Goal: Task Accomplishment & Management: Use online tool/utility

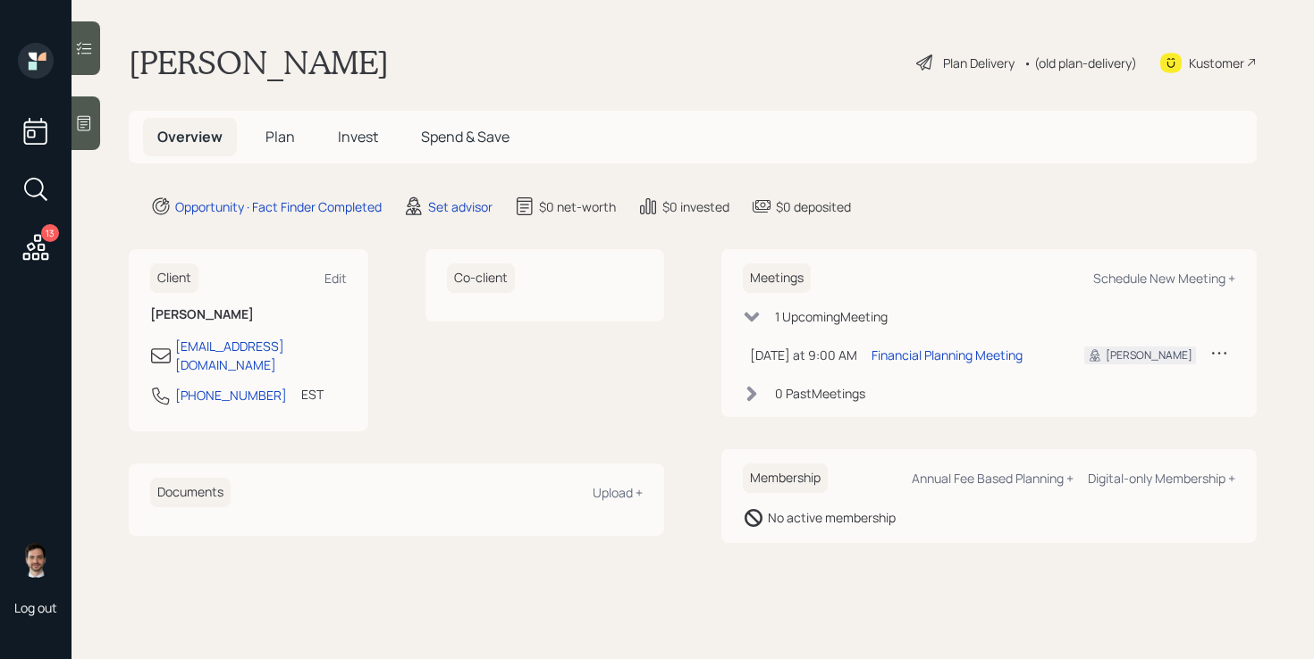
click at [449, 220] on main "[PERSON_NAME] Plan Delivery • (old plan-delivery) Kustomer Overview Plan Invest…" at bounding box center [692, 329] width 1242 height 659
click at [457, 208] on div "Set advisor" at bounding box center [460, 206] width 64 height 19
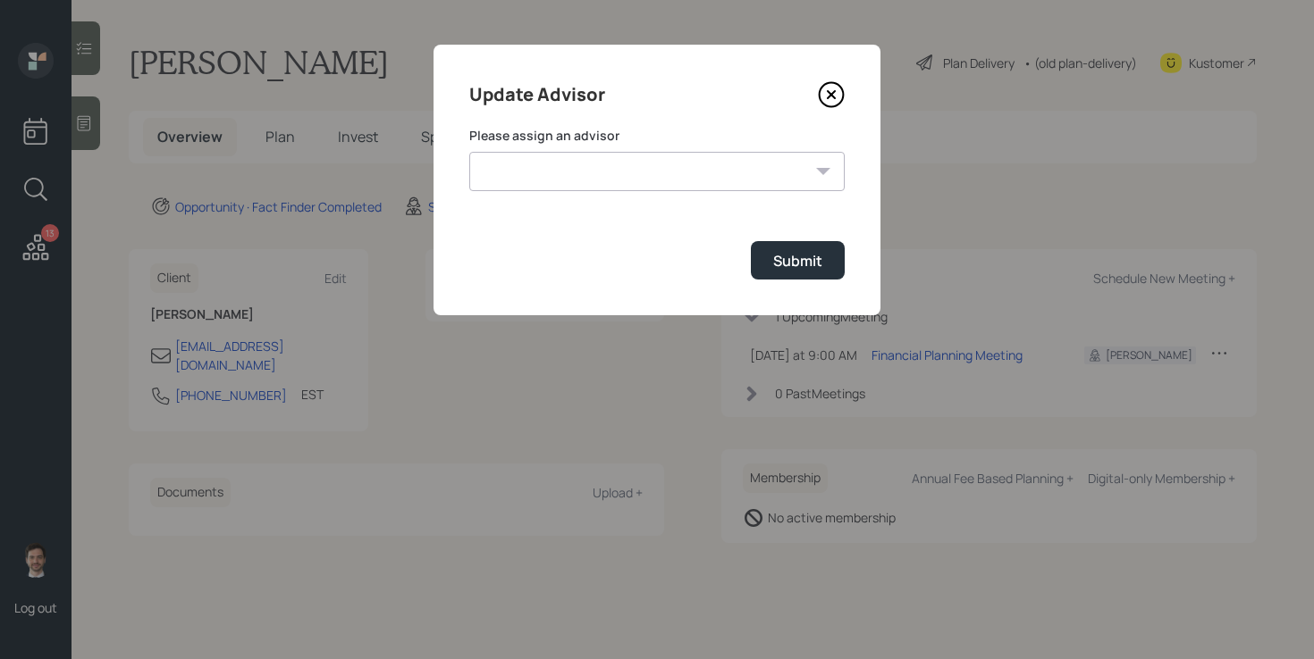
click at [665, 164] on select "[PERSON_NAME] [PERSON_NAME] End [PERSON_NAME] [PERSON_NAME] [PERSON_NAME] [PERS…" at bounding box center [656, 171] width 375 height 39
select select "ef6b64e1-8f62-4a74-b865-a7df4b35b836"
click at [793, 265] on div "Submit" at bounding box center [797, 261] width 49 height 20
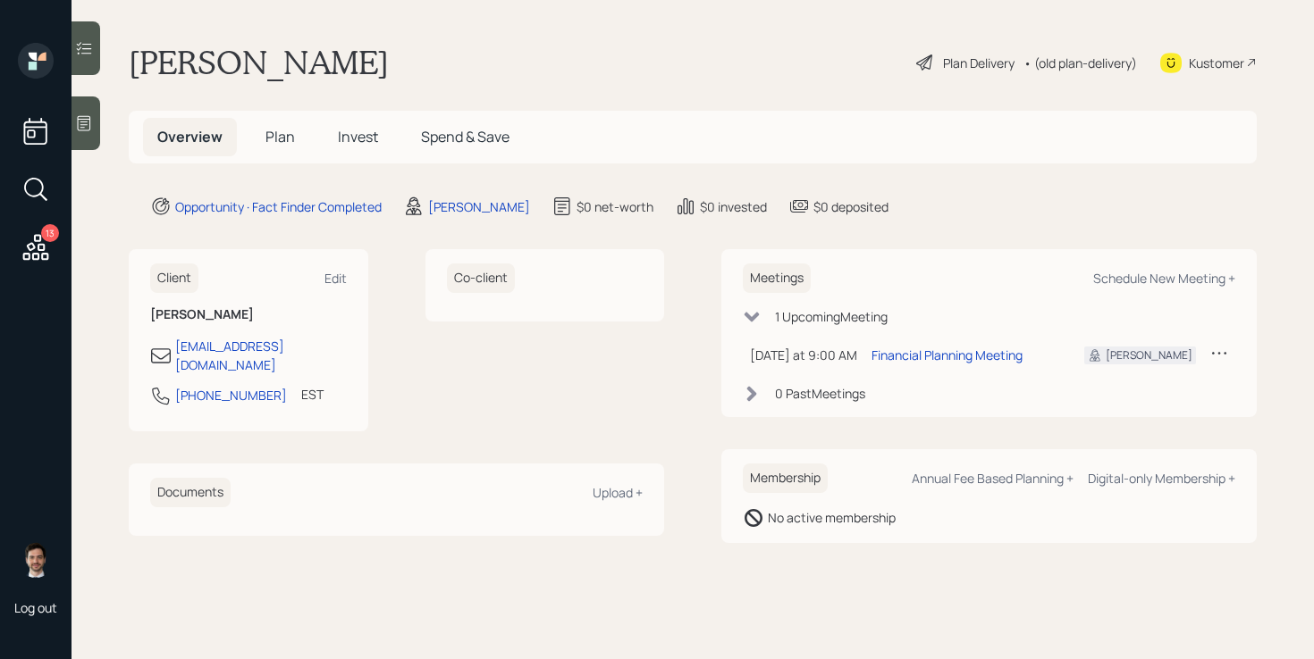
click at [280, 144] on span "Plan" at bounding box center [279, 137] width 29 height 20
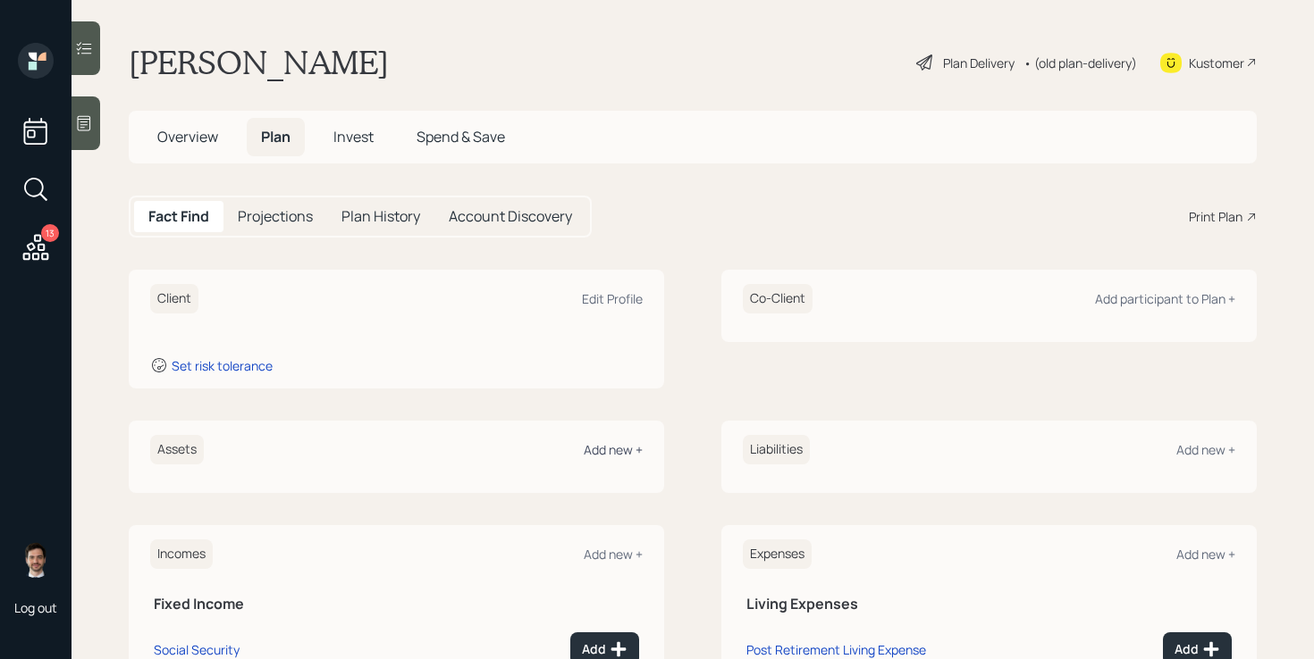
click at [601, 451] on div "Add new +" at bounding box center [613, 449] width 59 height 17
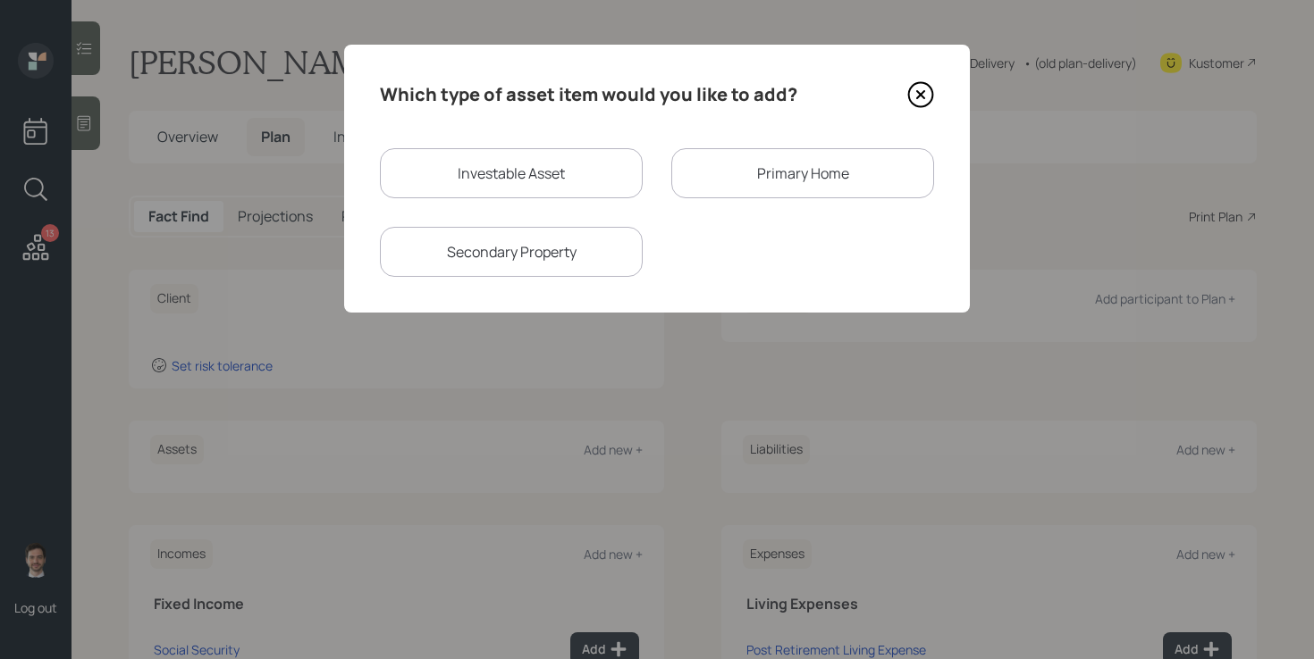
click at [583, 175] on div "Investable Asset" at bounding box center [511, 173] width 263 height 50
select select "taxable"
select select "balanced"
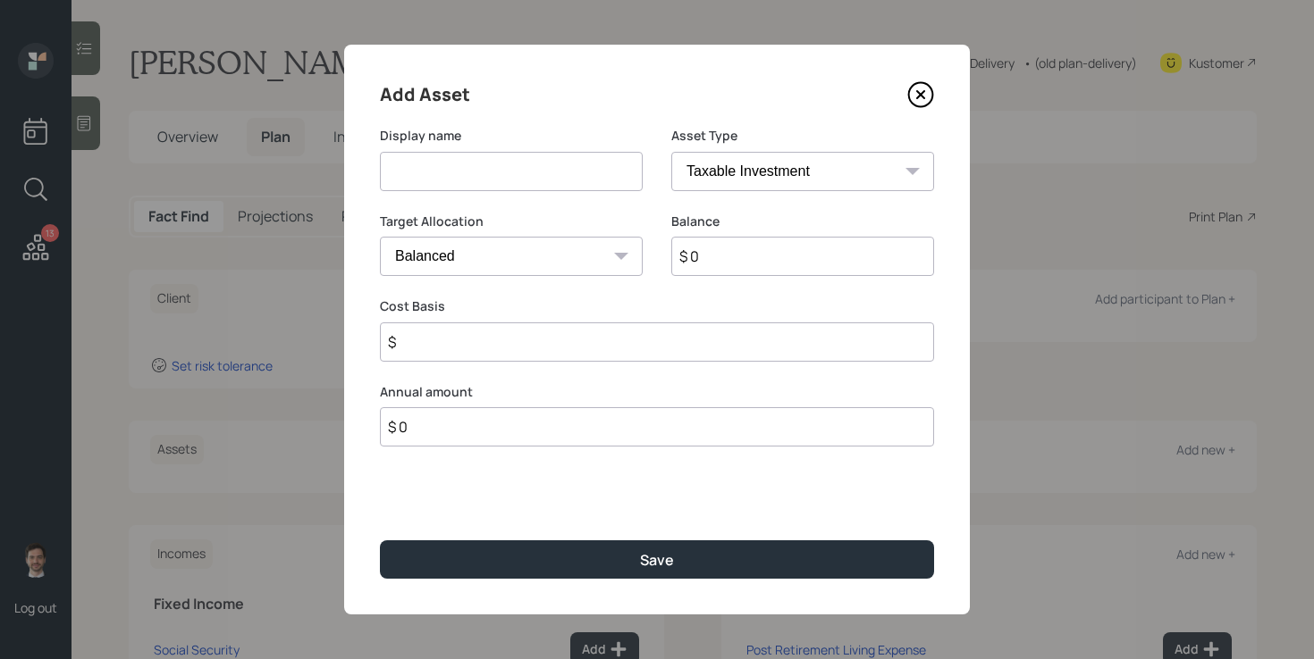
click at [583, 175] on input at bounding box center [511, 171] width 263 height 39
type input "Current 401k"
select select "company_sponsored"
type input "$ 39,000"
type input "6"
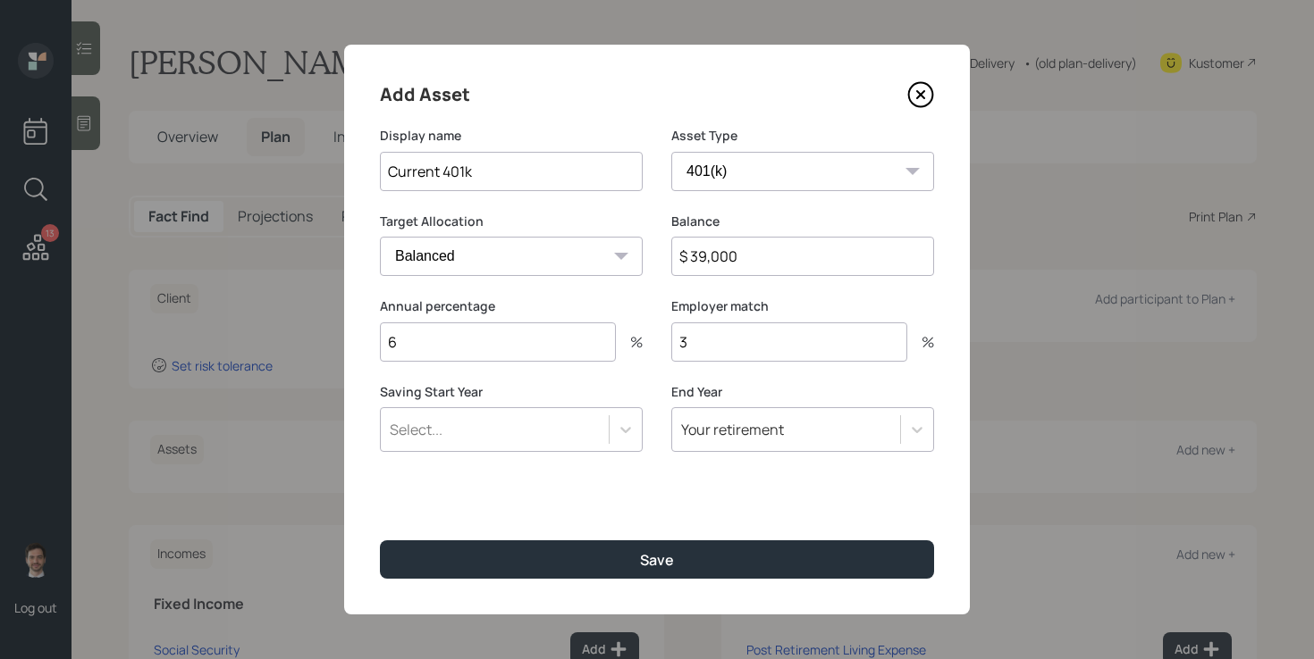
type input "3"
type input "a"
click at [380, 541] on button "Save" at bounding box center [657, 560] width 554 height 38
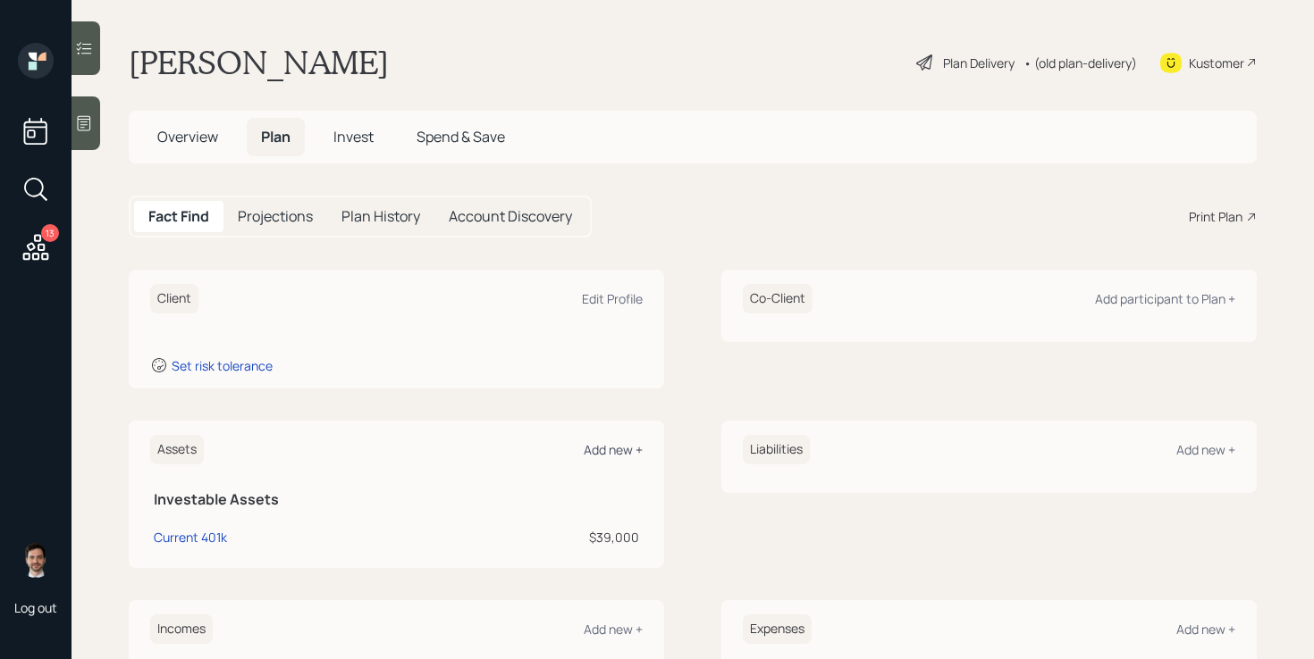
click at [609, 449] on div "Add new +" at bounding box center [613, 449] width 59 height 17
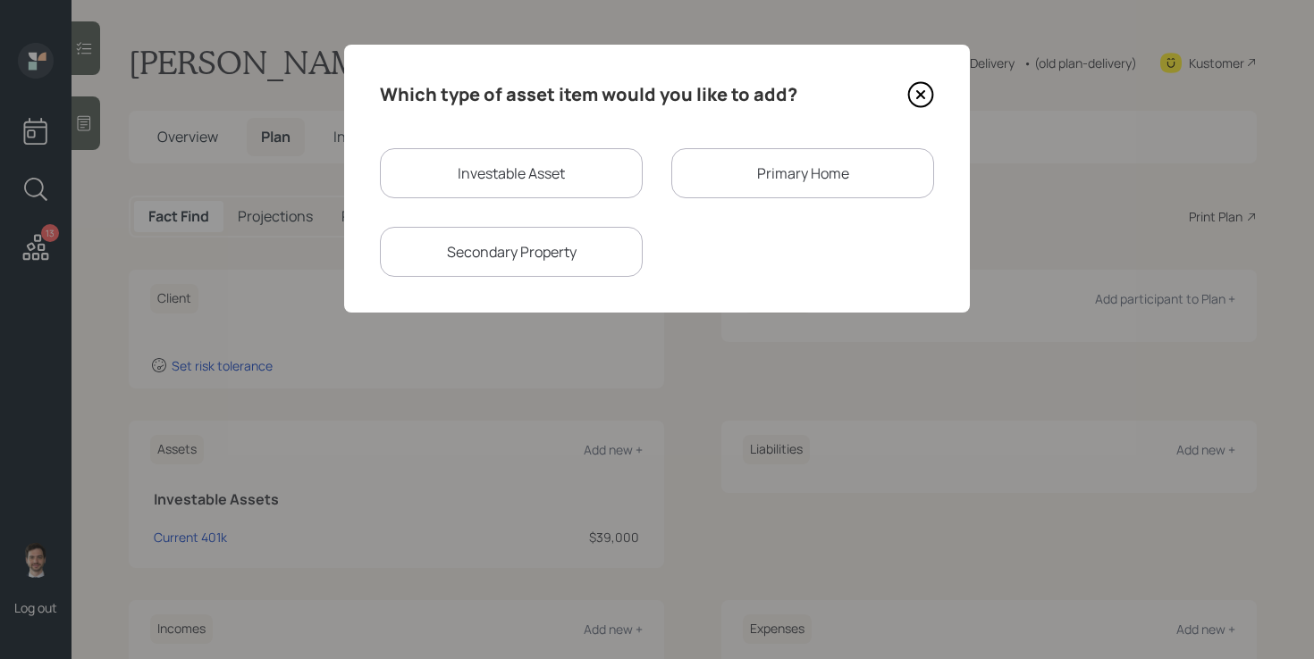
click at [583, 155] on div "Investable Asset" at bounding box center [511, 173] width 263 height 50
select select "taxable"
select select "balanced"
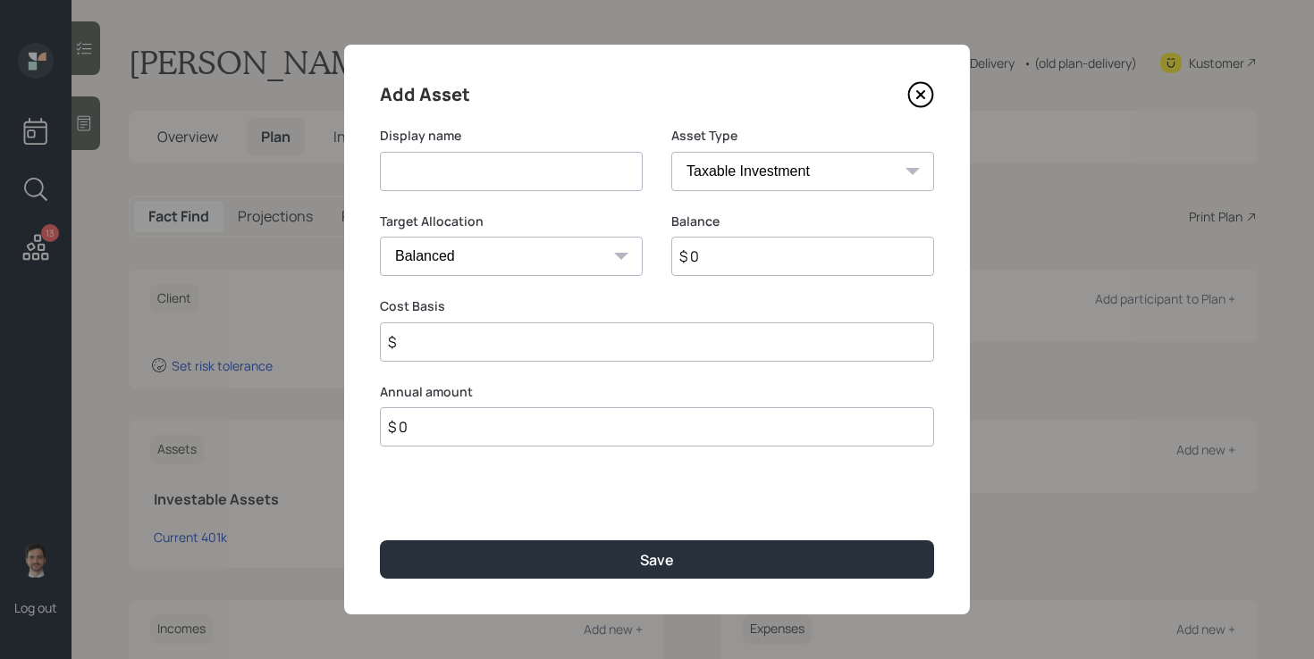
click at [576, 163] on input at bounding box center [511, 171] width 263 height 39
type input "Savings"
select select "uninvested"
type input "$ 1"
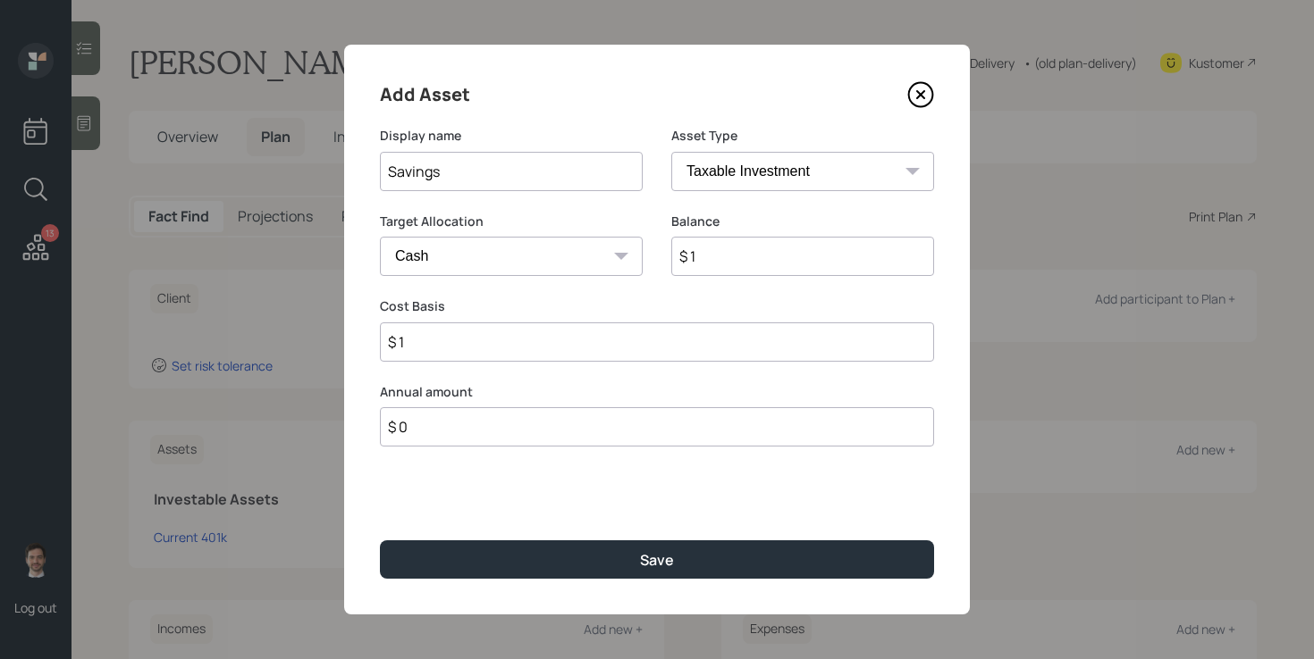
type input "$ 1"
click at [380, 541] on button "Save" at bounding box center [657, 560] width 554 height 38
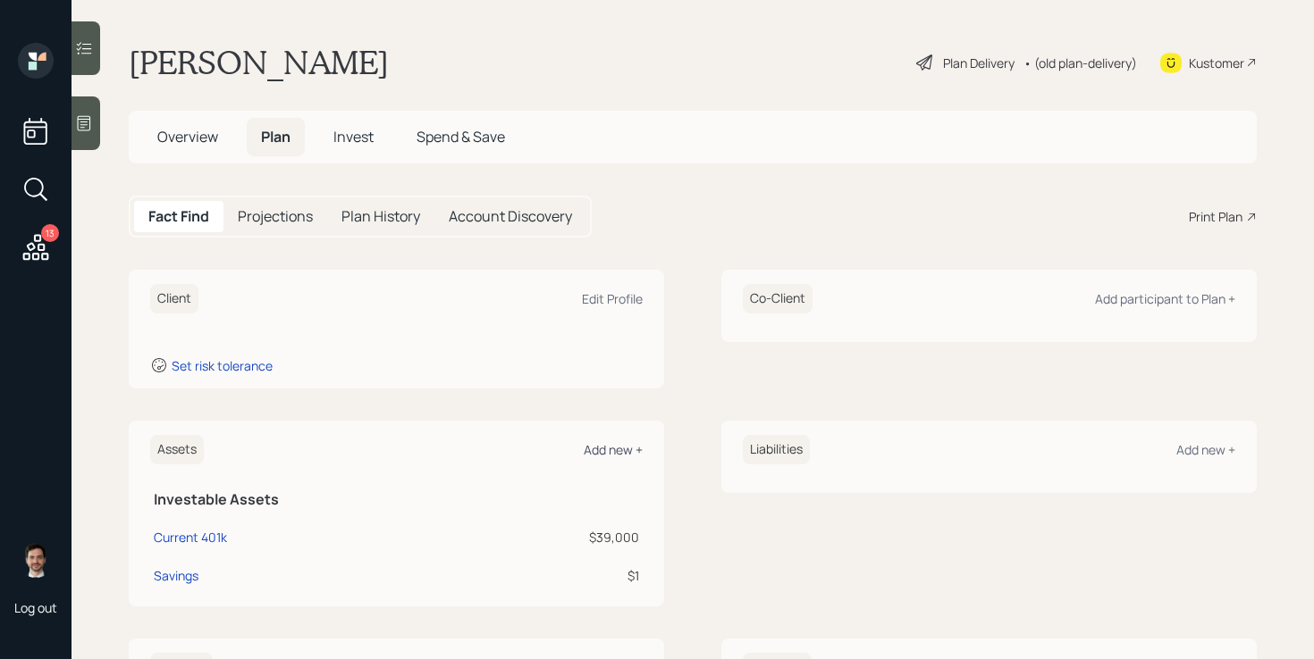
click at [596, 447] on div "Add new +" at bounding box center [613, 449] width 59 height 17
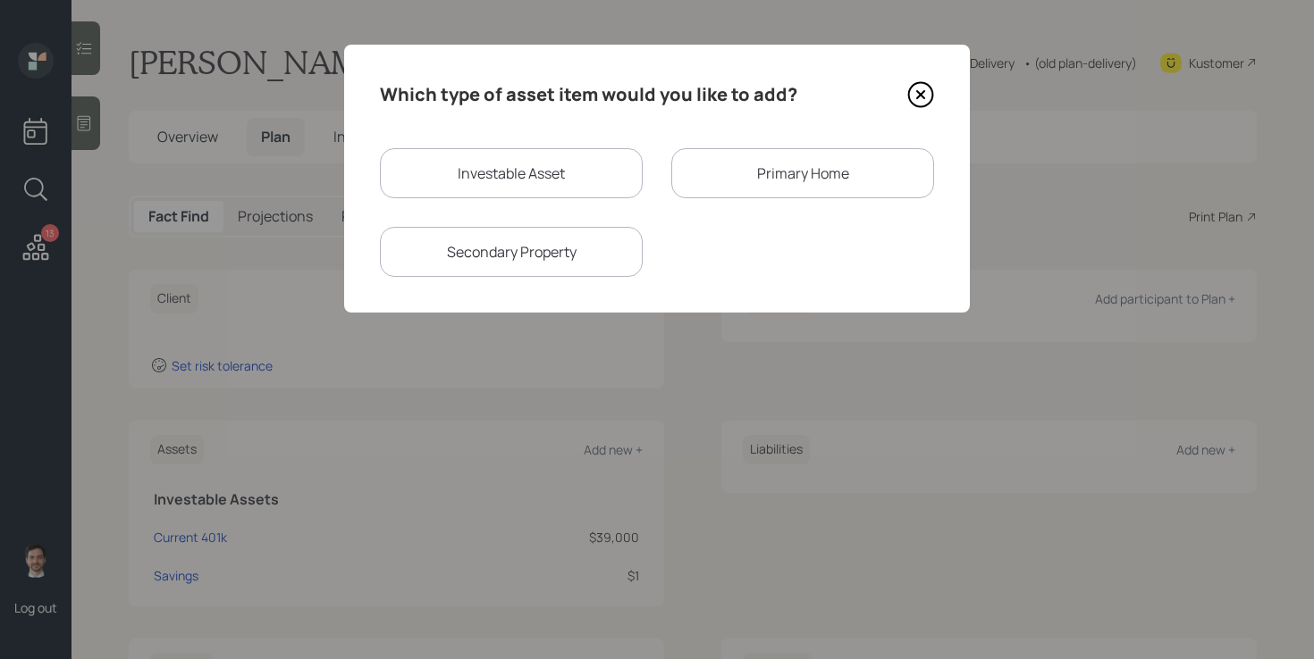
click at [543, 189] on div "Investable Asset" at bounding box center [511, 173] width 263 height 50
select select "taxable"
select select "balanced"
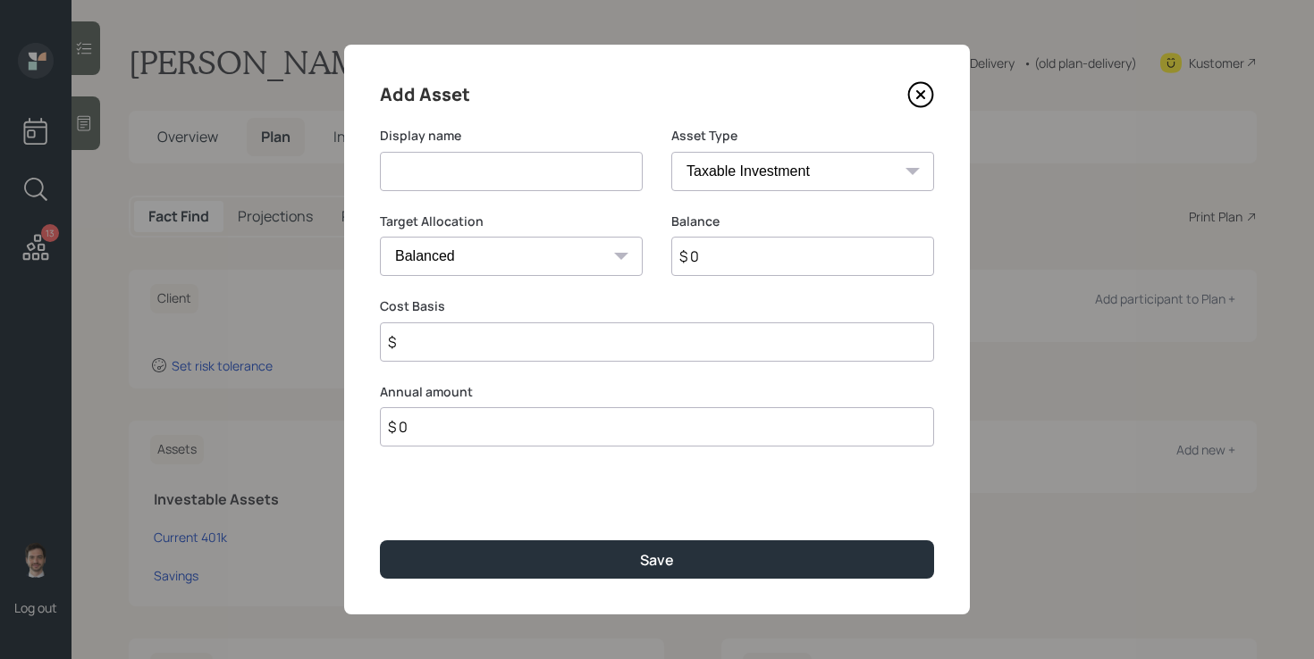
click at [543, 189] on input at bounding box center [511, 171] width 263 height 39
type input "CDs"
select select "uninvested"
type input "$ 1"
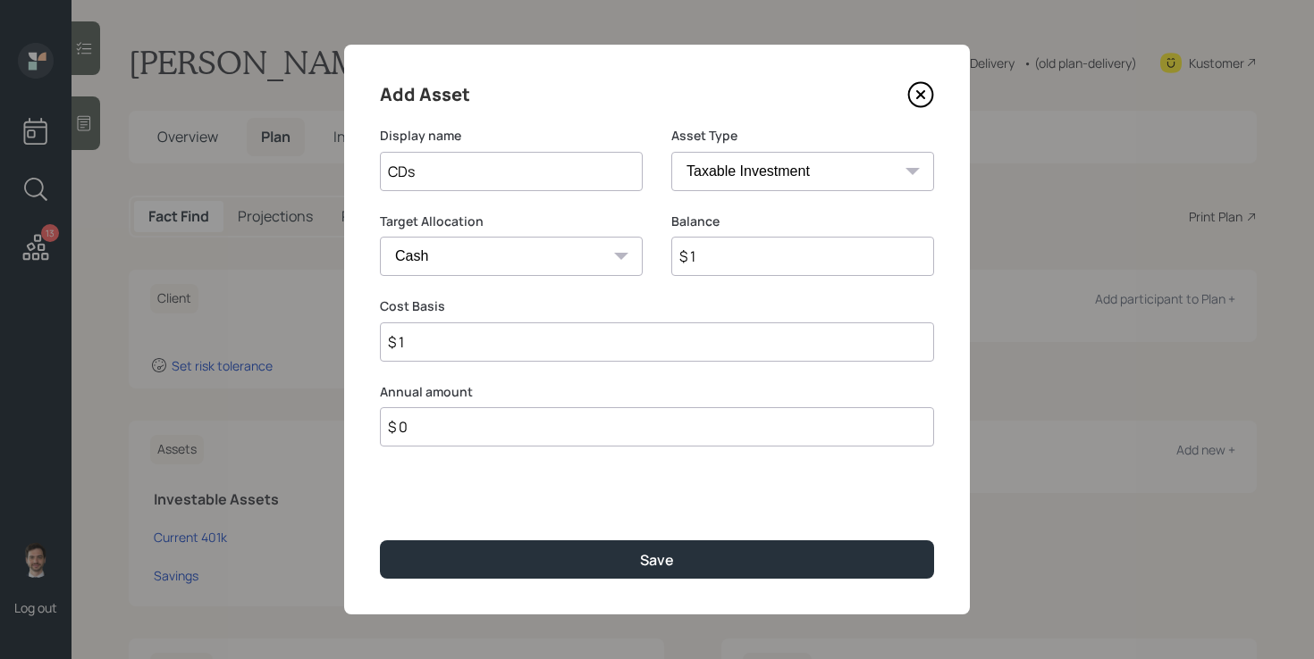
type input "$ 1"
click at [380, 541] on button "Save" at bounding box center [657, 560] width 554 height 38
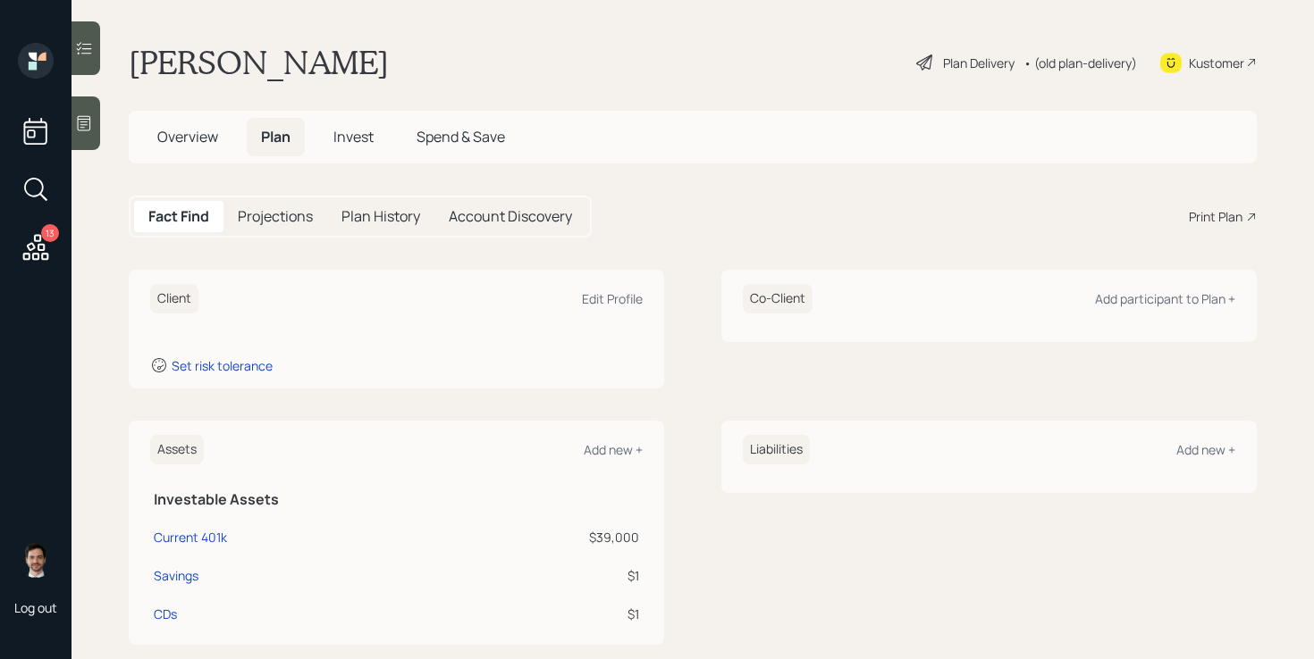
click at [696, 291] on div "Client Edit Profile Set risk tolerance Co-Client Add participant to Plan +" at bounding box center [693, 329] width 1128 height 119
drag, startPoint x: 686, startPoint y: 305, endPoint x: 686, endPoint y: 294, distance: 10.7
click at [686, 303] on div "Client Edit Profile Set risk tolerance Co-Client Add participant to Plan +" at bounding box center [693, 329] width 1128 height 119
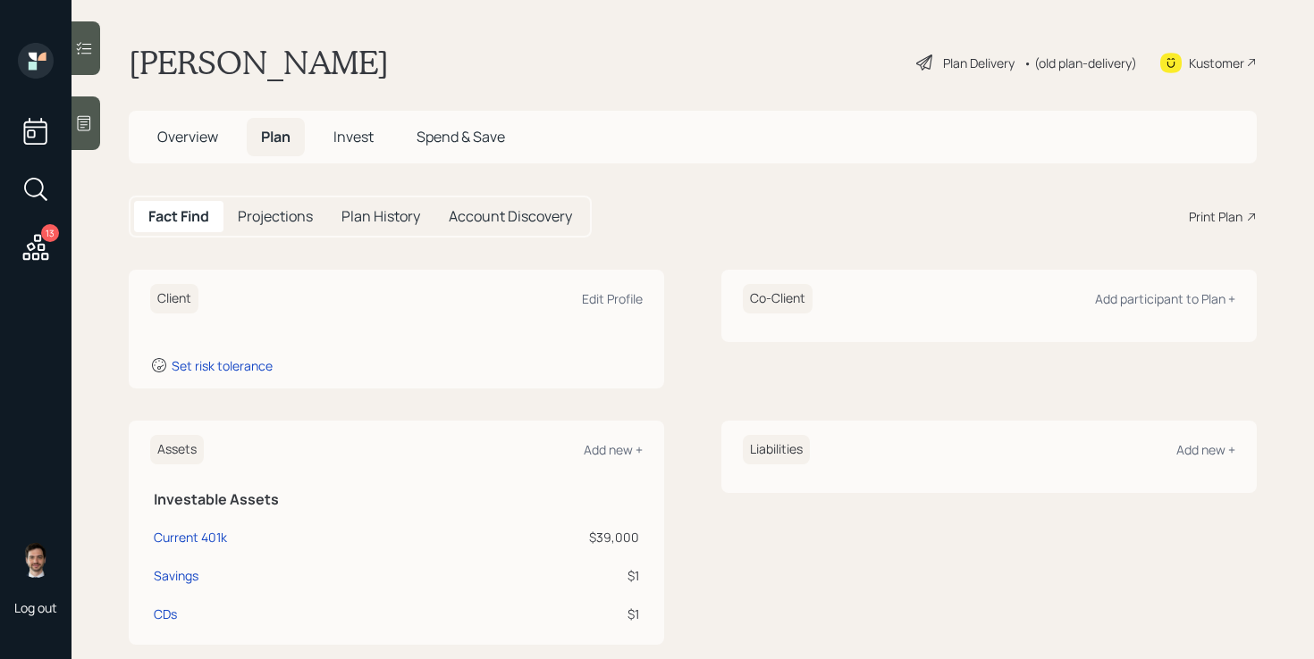
click at [673, 220] on div "Fact Find Projections Plan History Account Discovery Print Plan" at bounding box center [693, 217] width 1128 height 42
click at [702, 196] on div "Fact Find Projections Plan History Account Discovery Print Plan" at bounding box center [693, 217] width 1128 height 42
click at [668, 235] on div "Fact Find Projections Plan History Account Discovery Print Plan" at bounding box center [693, 217] width 1128 height 42
click at [680, 197] on div "Fact Find Projections Plan History Account Discovery Print Plan" at bounding box center [693, 217] width 1128 height 42
click at [693, 316] on div "Client Edit Profile Set risk tolerance Co-Client Add participant to Plan +" at bounding box center [693, 329] width 1128 height 119
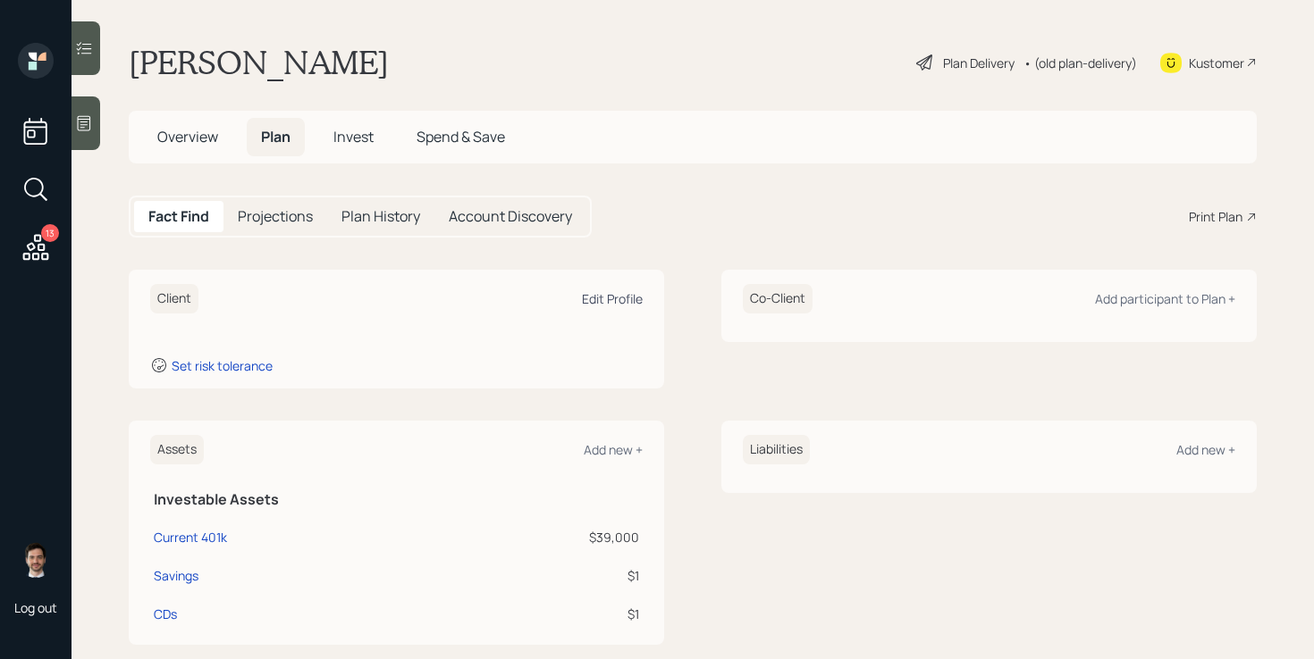
click at [615, 290] on div "Edit Profile" at bounding box center [612, 298] width 61 height 17
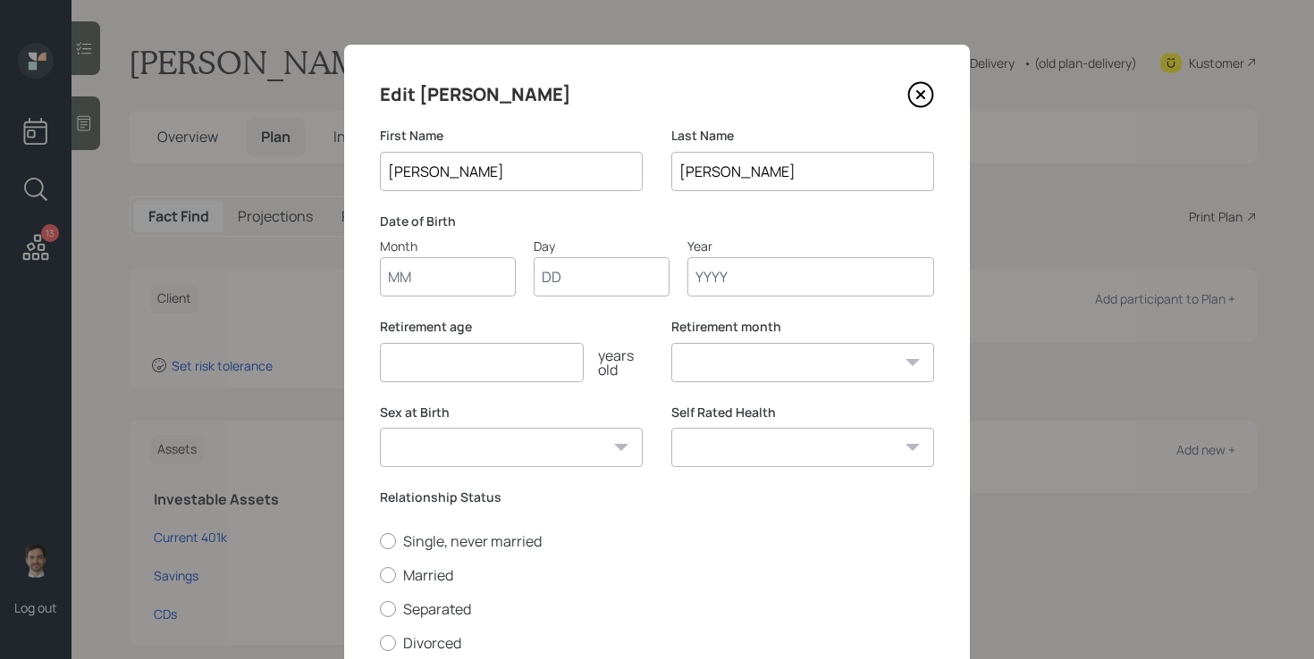
click at [458, 269] on input "Month" at bounding box center [448, 276] width 136 height 39
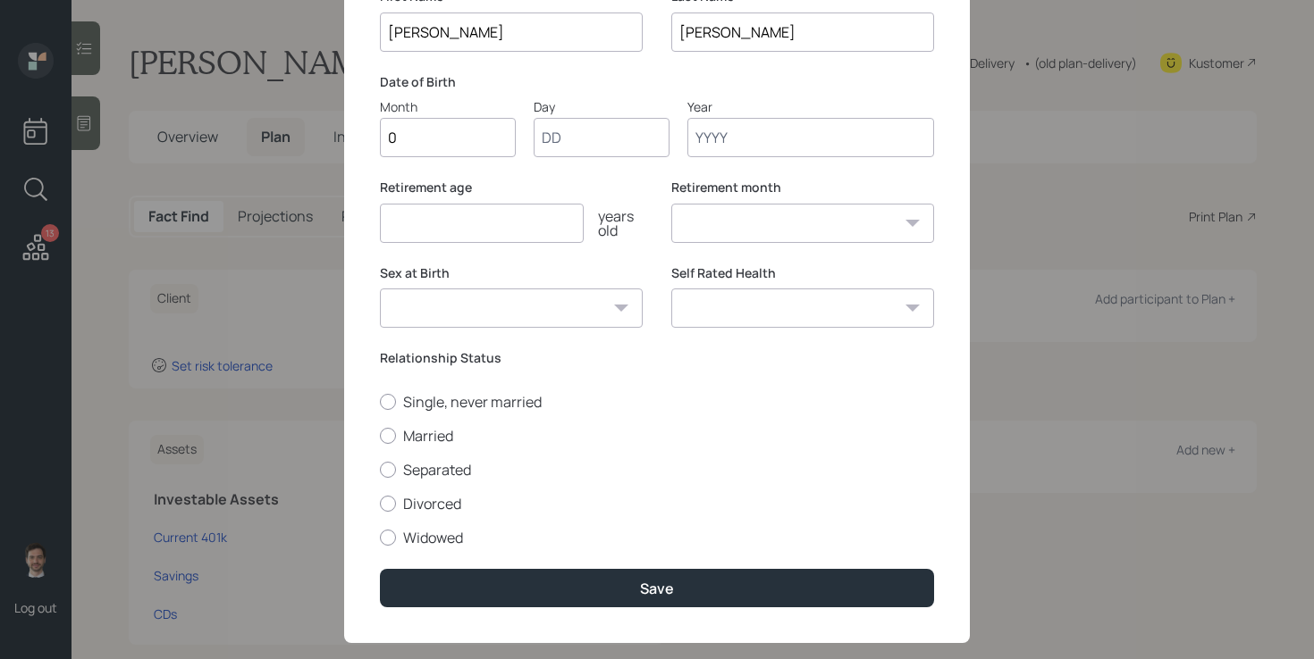
type input "03"
type input "10"
type input "1965"
select select "3"
type input "1965"
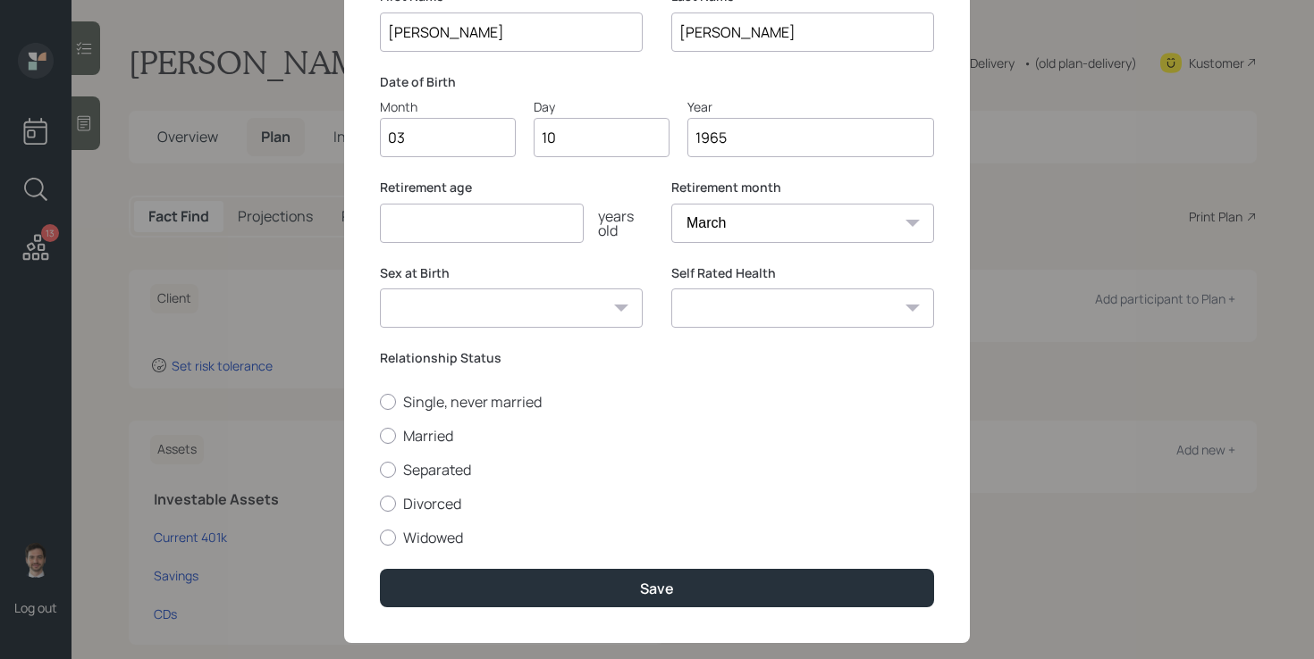
click at [564, 230] on input "number" at bounding box center [482, 223] width 204 height 39
type input "60"
click at [515, 403] on label "Single, never married" at bounding box center [657, 402] width 554 height 20
click at [380, 402] on input "Single, never married" at bounding box center [379, 401] width 1 height 1
radio input "true"
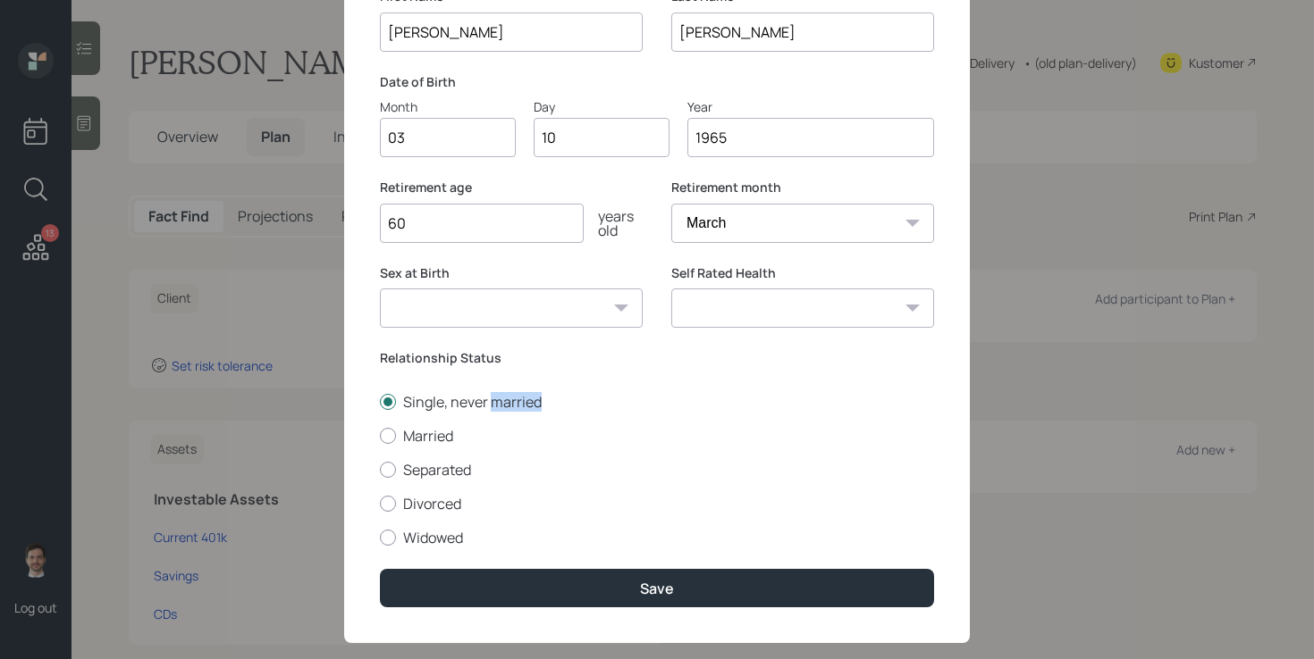
drag, startPoint x: 515, startPoint y: 403, endPoint x: 656, endPoint y: 363, distance: 146.8
click at [531, 393] on label "Single, never married" at bounding box center [657, 402] width 554 height 20
click at [380, 401] on input "Single, never married" at bounding box center [379, 401] width 1 height 1
click at [709, 354] on label "Relationship Status" at bounding box center [657, 358] width 554 height 18
click at [791, 301] on select "Excellent Very Good Good Fair Poor" at bounding box center [802, 308] width 263 height 39
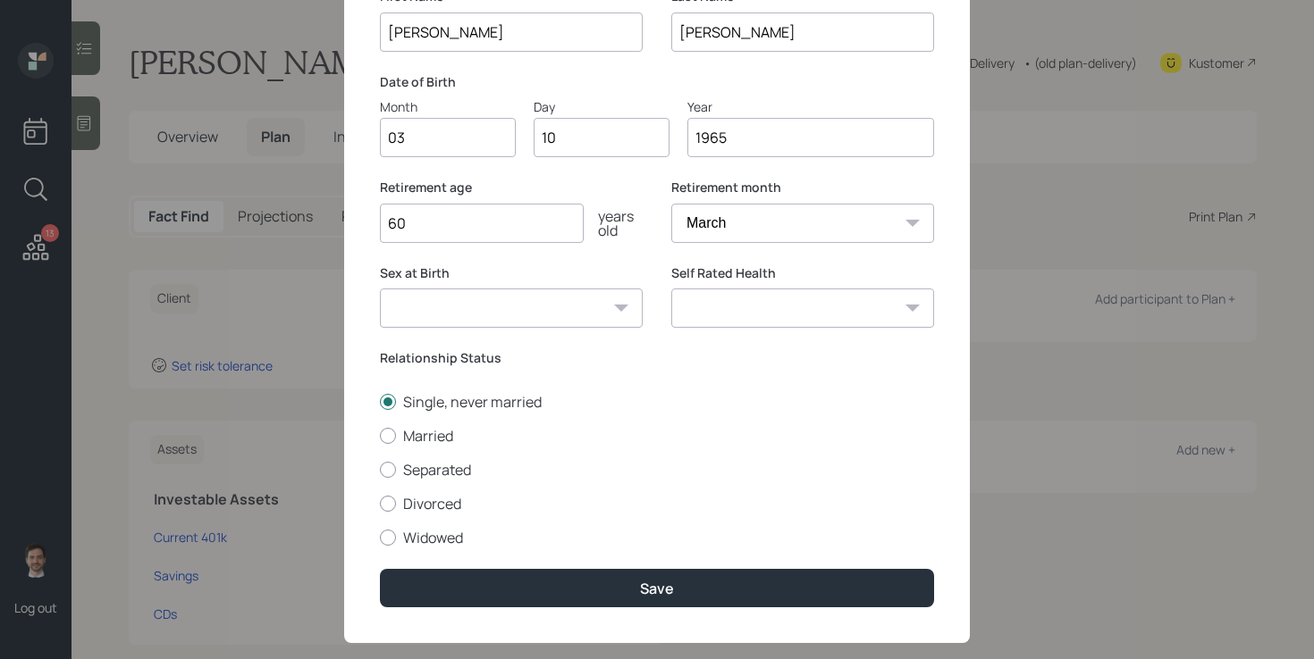
select select "very_good"
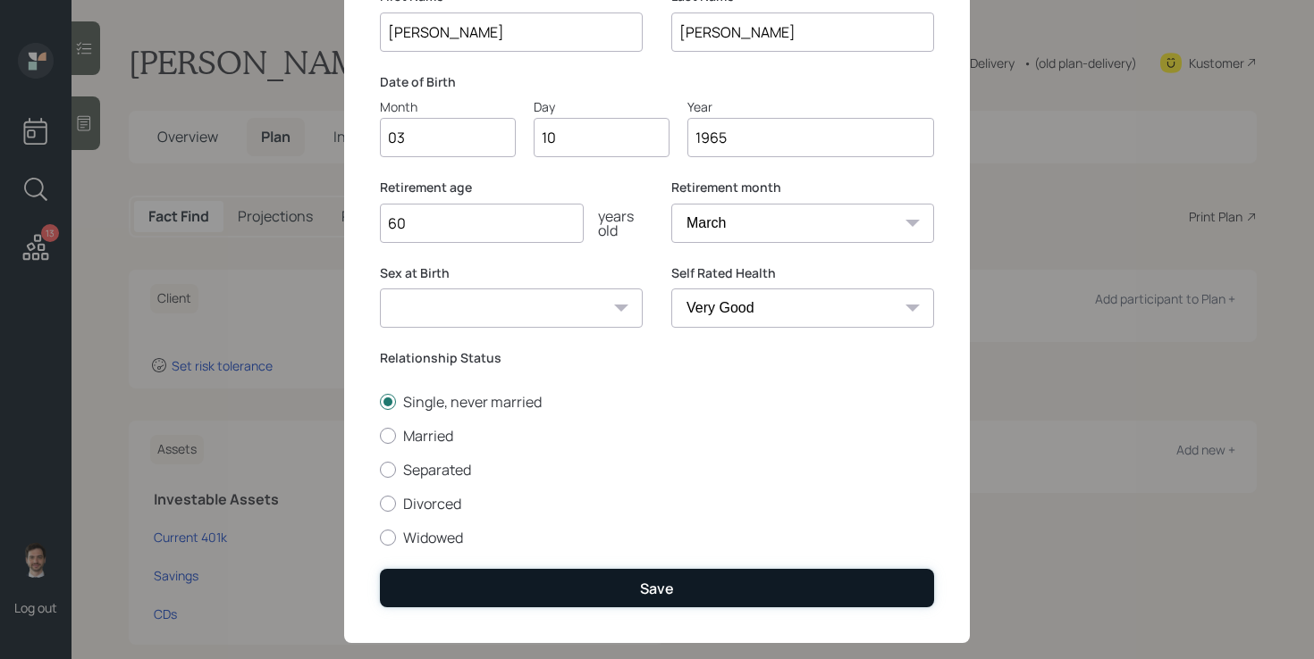
click at [679, 593] on button "Save" at bounding box center [657, 588] width 554 height 38
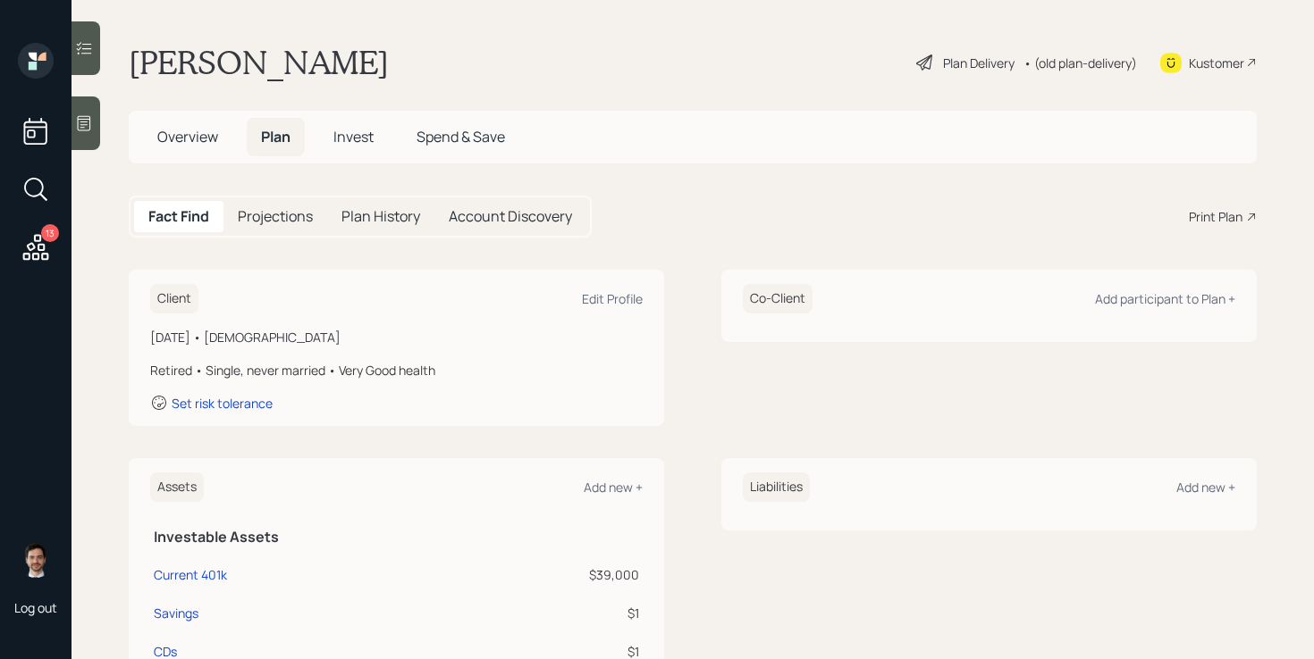
click at [985, 58] on div "Plan Delivery" at bounding box center [978, 63] width 71 height 19
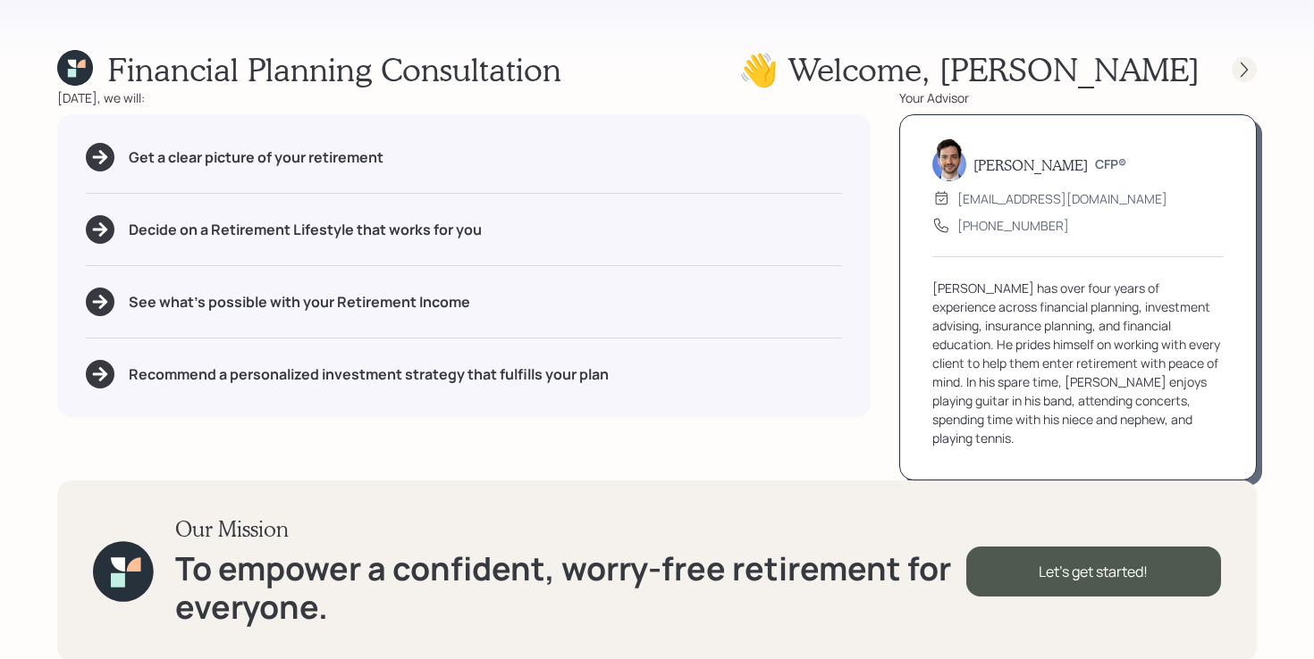
click at [1244, 66] on icon at bounding box center [1243, 69] width 7 height 15
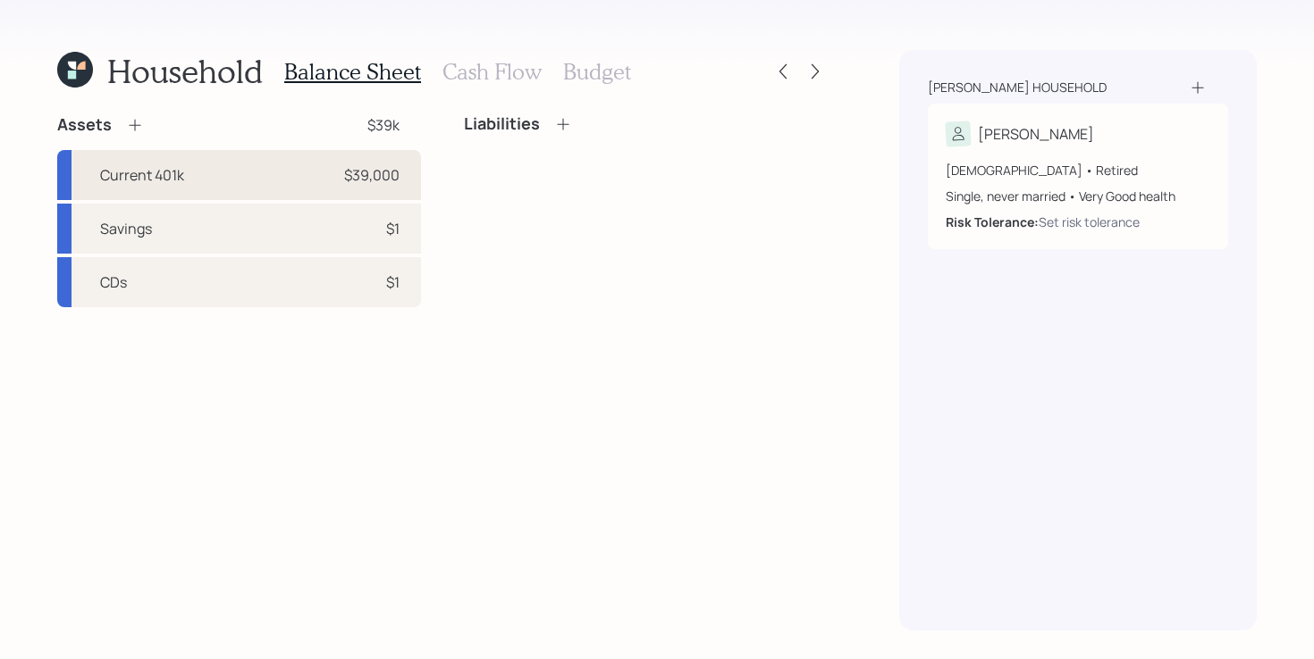
click at [341, 192] on div "Current 401k $39,000" at bounding box center [239, 175] width 364 height 50
select select "company_sponsored"
select select "balanced"
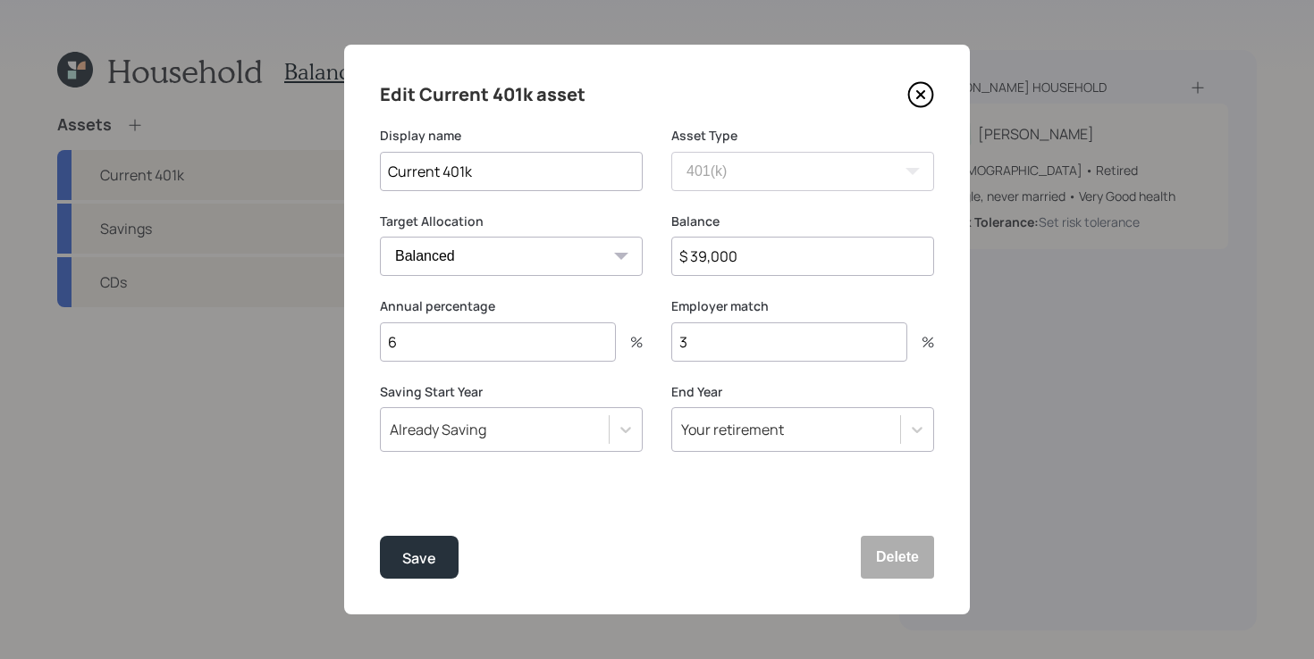
drag, startPoint x: 446, startPoint y: 171, endPoint x: 281, endPoint y: 170, distance: 164.4
click at [281, 171] on div "Edit Current 401k asset Display name Current 401k Asset Type SEP [PERSON_NAME] …" at bounding box center [657, 329] width 1314 height 659
type input "ML Former 401k"
click at [484, 327] on input "6" at bounding box center [498, 342] width 236 height 39
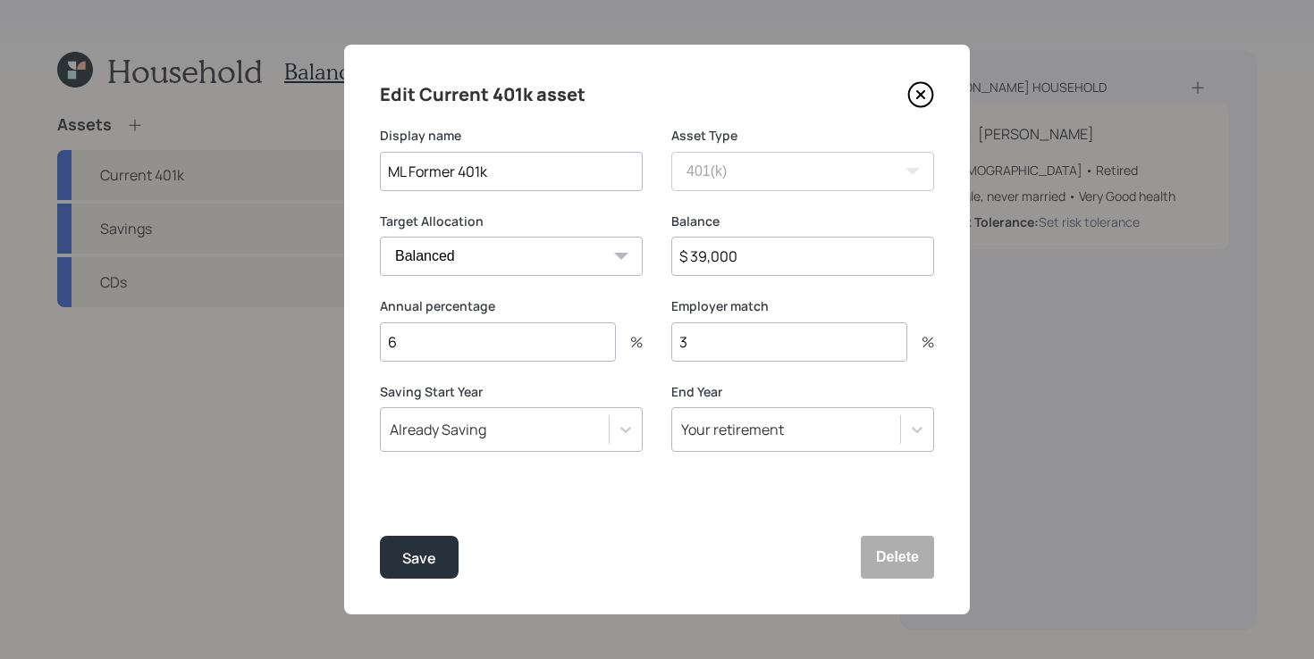
click at [484, 327] on input "6" at bounding box center [498, 342] width 236 height 39
type input "0"
click at [735, 346] on input "3" at bounding box center [789, 342] width 236 height 39
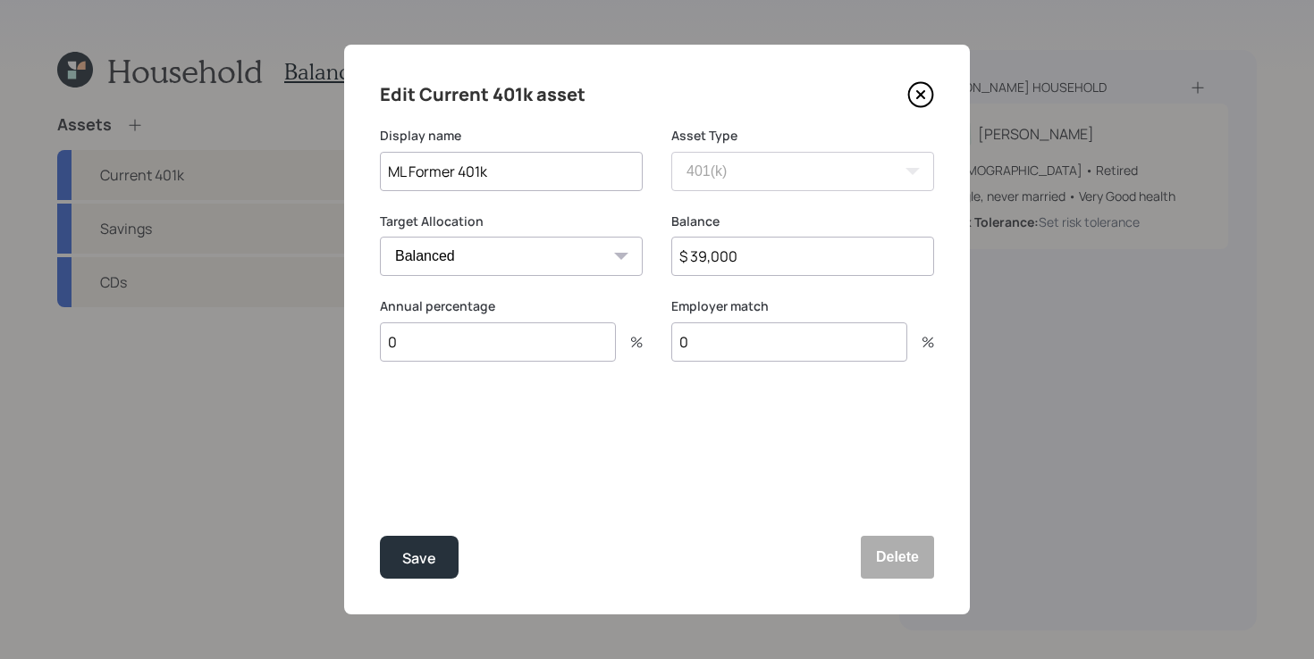
type input "0"
click at [380, 536] on button "Save" at bounding box center [419, 557] width 79 height 43
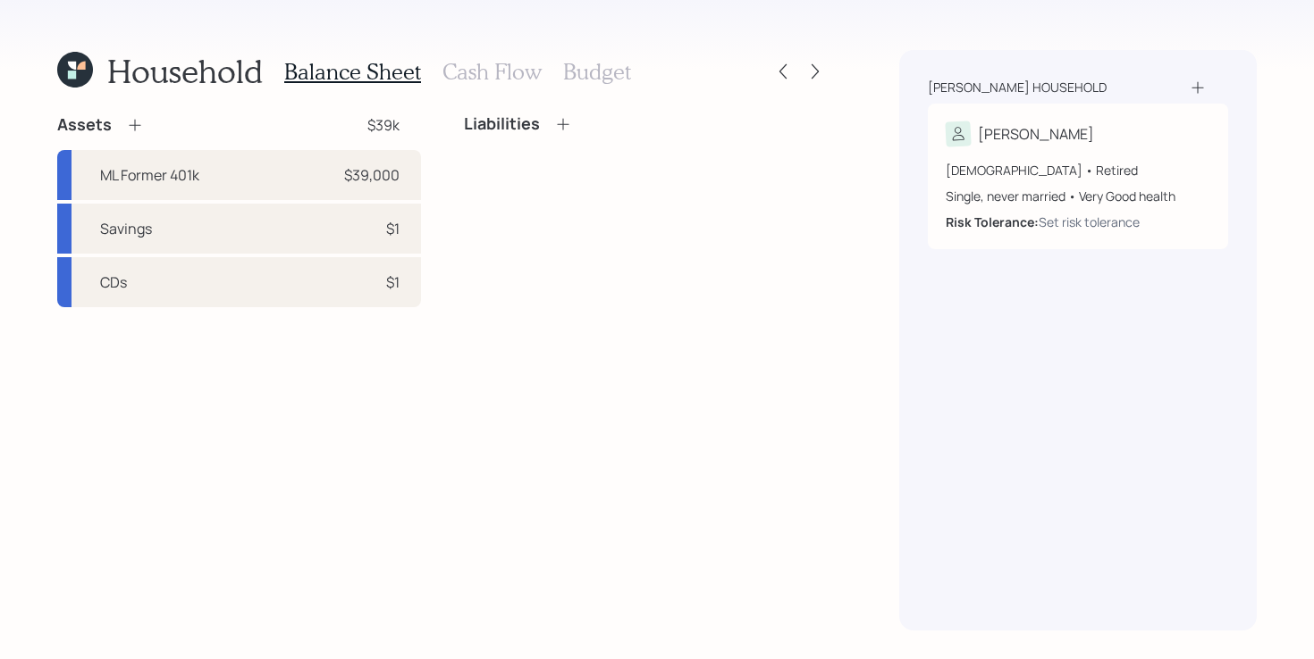
click at [330, 483] on div "Assets $39k ML Former 401k $39,000 Savings $1 CDs $1 Liabilities" at bounding box center [442, 372] width 770 height 516
click at [449, 231] on div "Assets $39k ML Former 401k $39,000 Savings $1 CDs $1 Liabilities" at bounding box center [442, 210] width 770 height 193
click at [349, 283] on div "$1" at bounding box center [373, 282] width 54 height 21
select select "taxable"
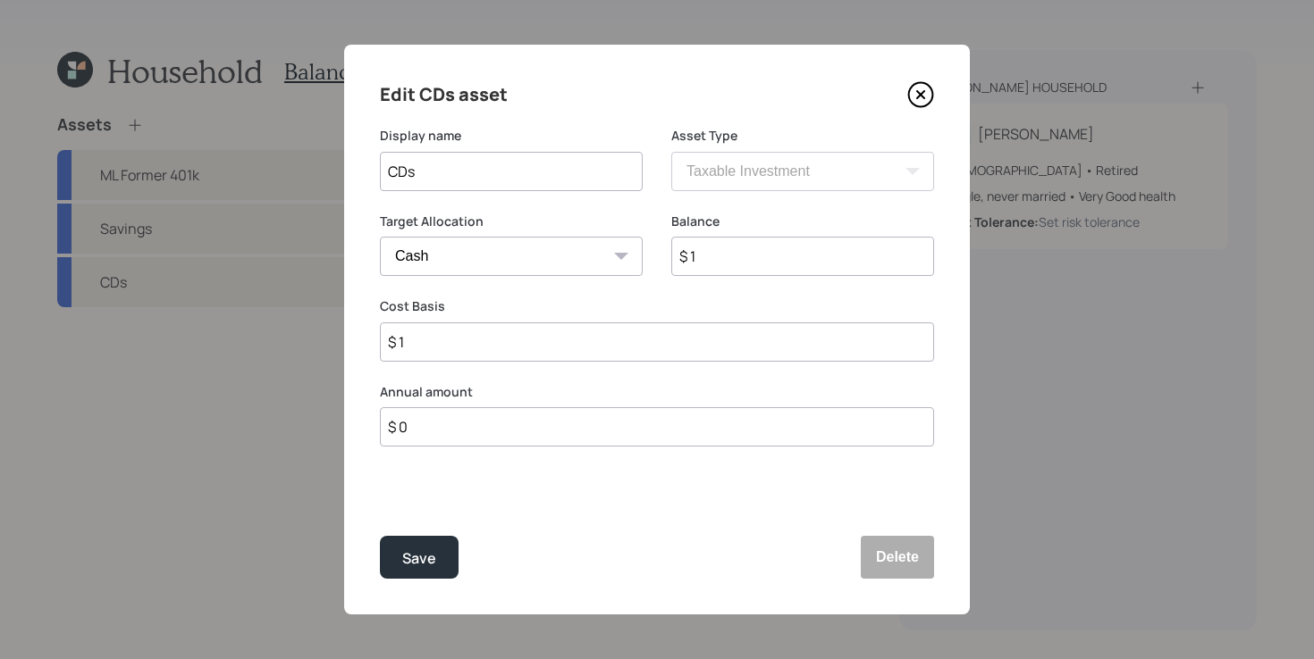
click at [739, 252] on input "$ 1" at bounding box center [802, 256] width 263 height 39
type input "$ 11"
type input "$ 114"
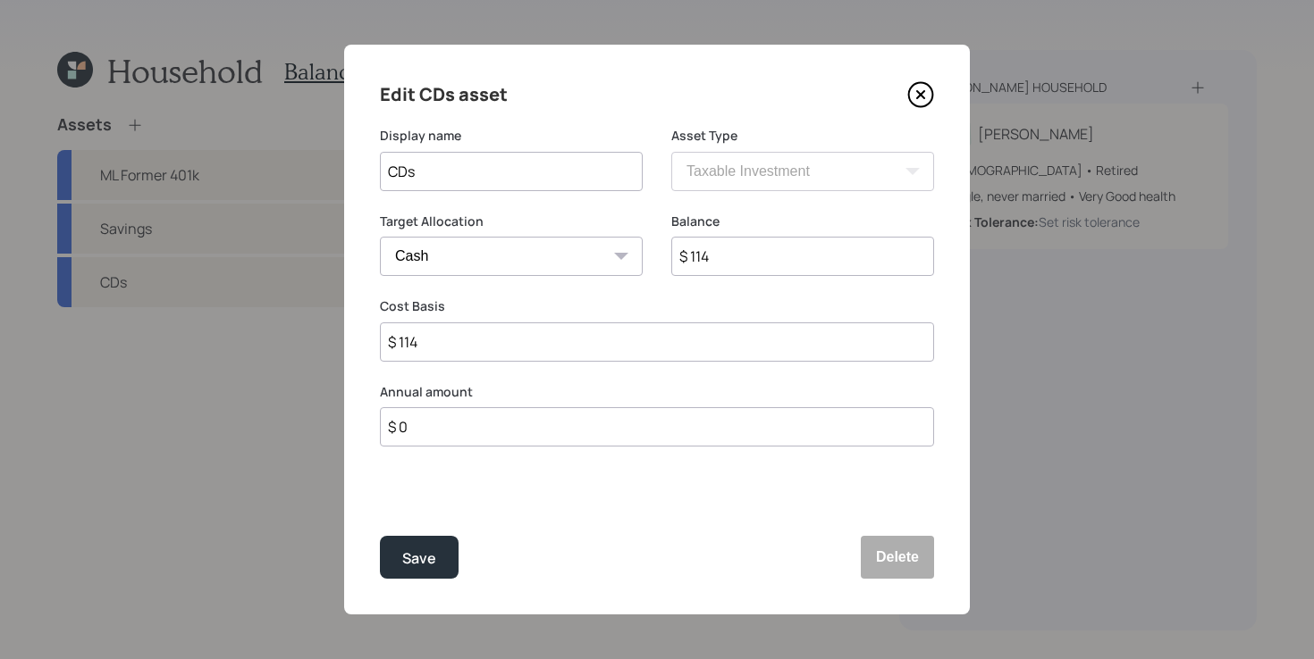
type input "$ 1,140"
type input "$ 11,400"
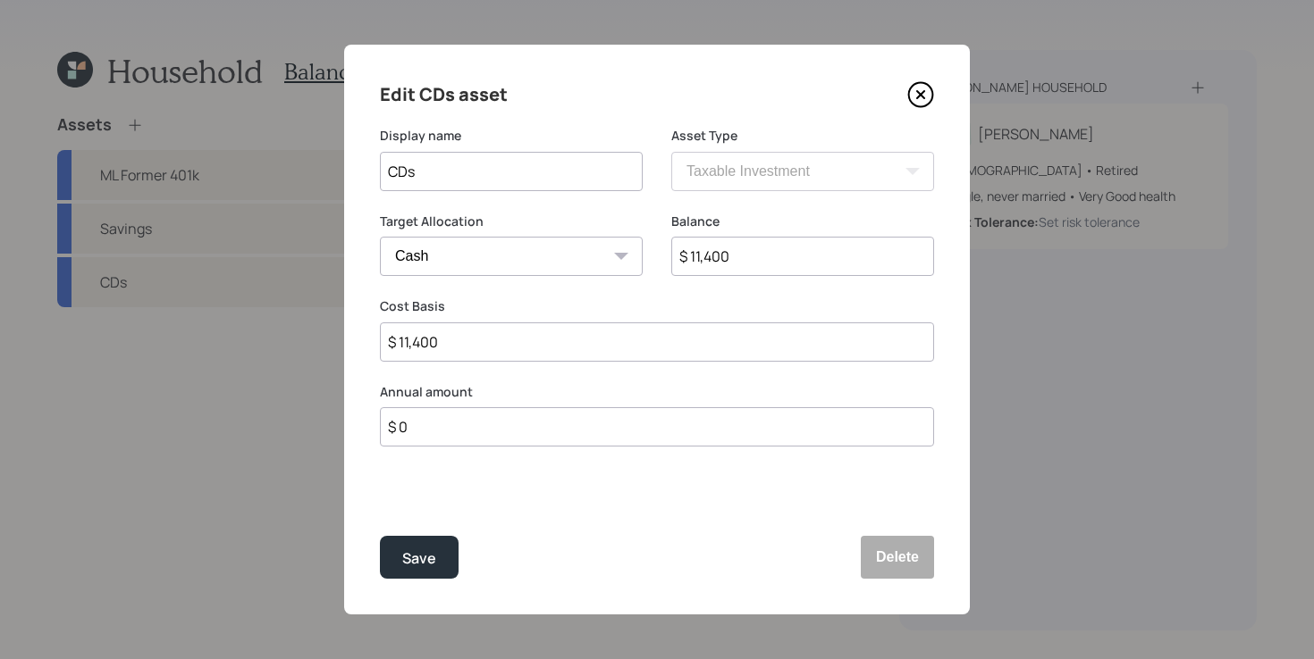
click at [380, 536] on button "Save" at bounding box center [419, 557] width 79 height 43
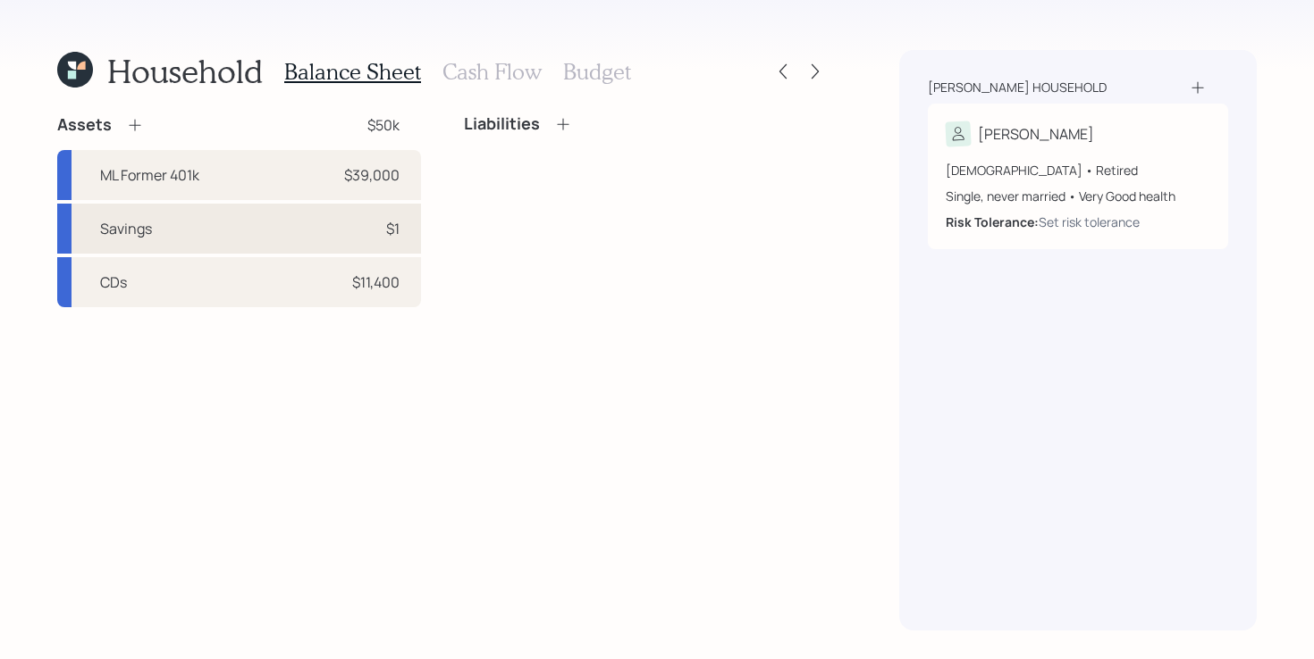
click at [278, 227] on div "Savings $1" at bounding box center [239, 229] width 364 height 50
select select "taxable"
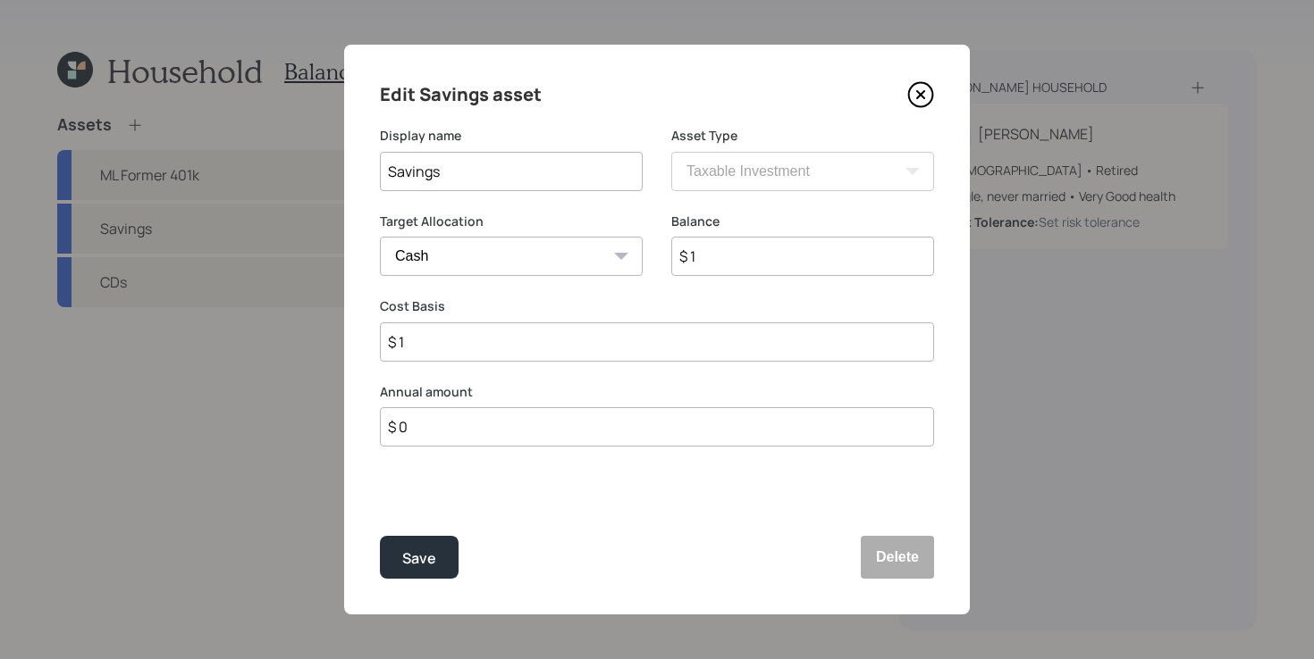
click at [768, 257] on input "$ 1" at bounding box center [802, 256] width 263 height 39
type input "$ 2"
type input "$ 24"
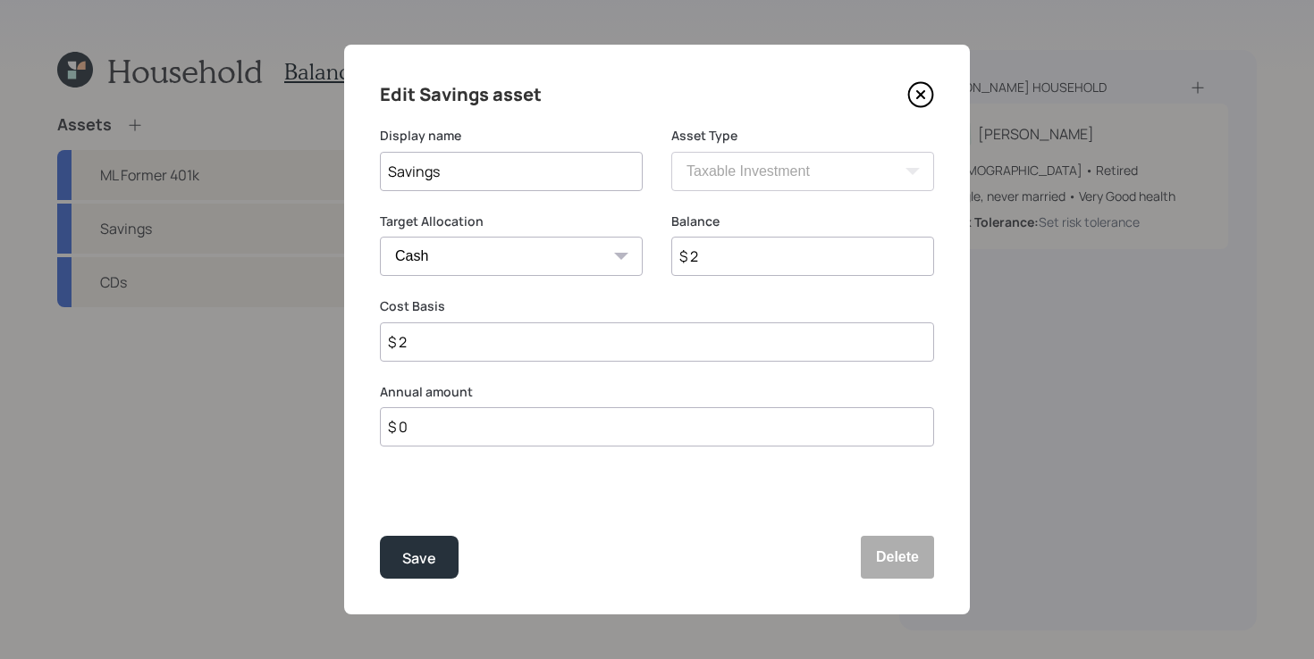
type input "$ 24"
type input "$ 240"
type input "$ 2,400"
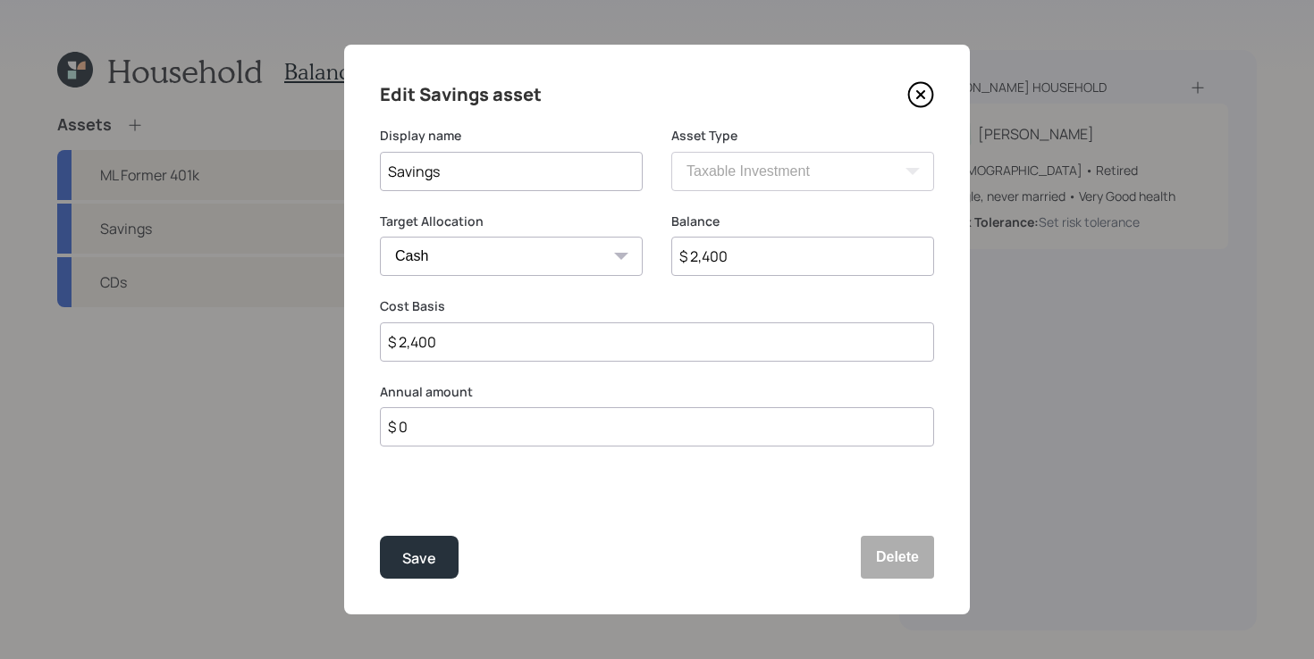
type input "$ 24,000"
click at [570, 171] on input "Savings" at bounding box center [511, 171] width 263 height 39
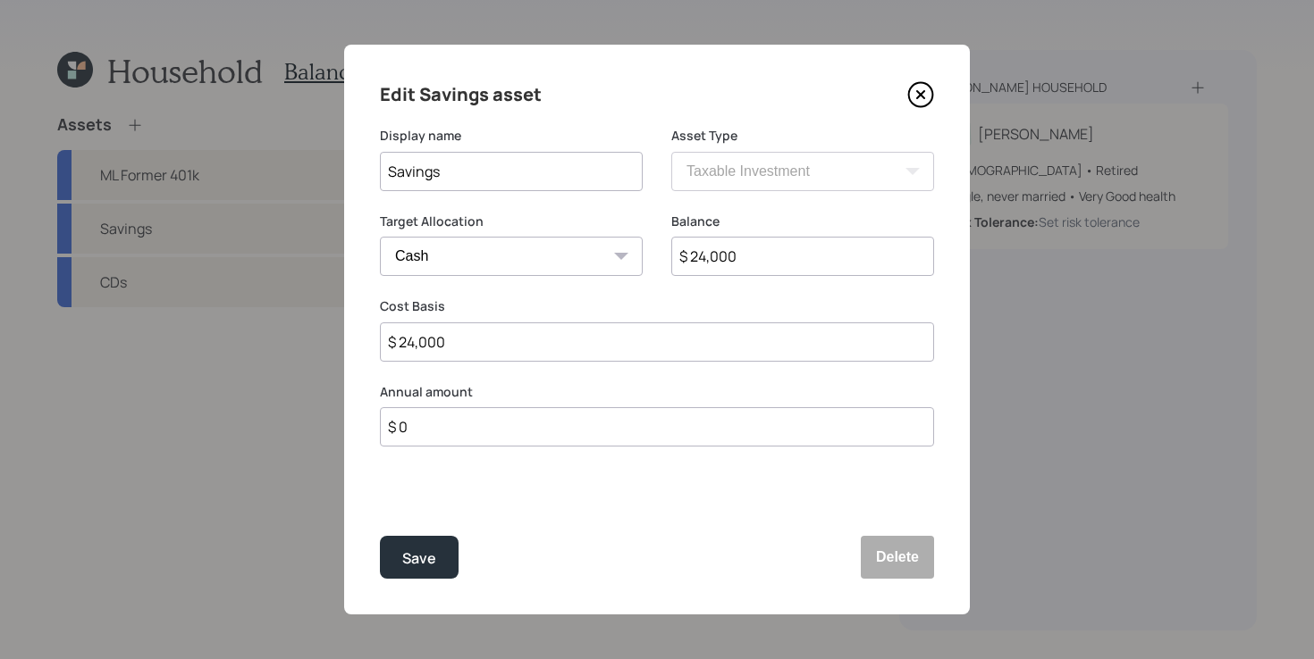
click at [570, 171] on input "Savings" at bounding box center [511, 171] width 263 height 39
type input "High Yield Savings"
click at [380, 536] on button "Save" at bounding box center [419, 557] width 79 height 43
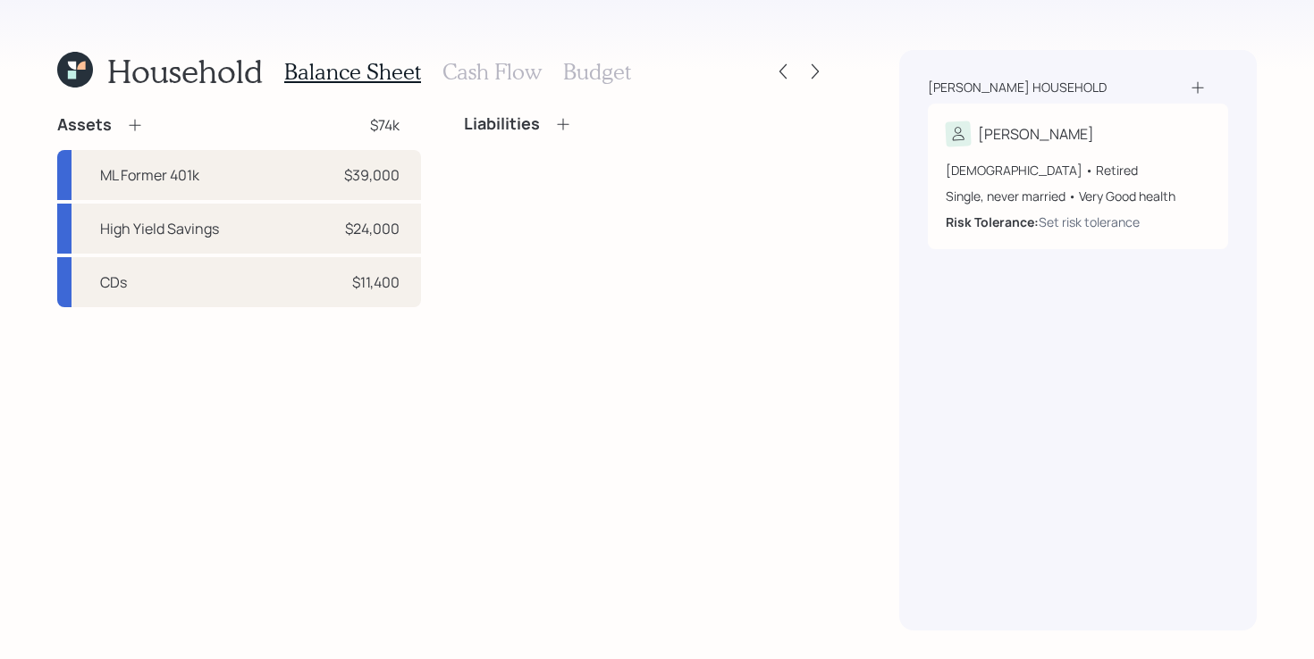
click at [386, 449] on div "Assets $74k ML Former 401k $39,000 High Yield Savings $24,000 CDs $11,400 Liabi…" at bounding box center [442, 372] width 770 height 516
click at [367, 423] on div "Assets $74k ML Former 401k $39,000 High Yield Savings $24,000 CDs $11,400 Liabi…" at bounding box center [442, 372] width 770 height 516
click at [240, 108] on div "Household Balance Sheet Cash Flow Budget Assets $74k ML Former 401k $39,000 Hig…" at bounding box center [442, 340] width 770 height 581
click at [135, 128] on icon at bounding box center [135, 125] width 18 height 18
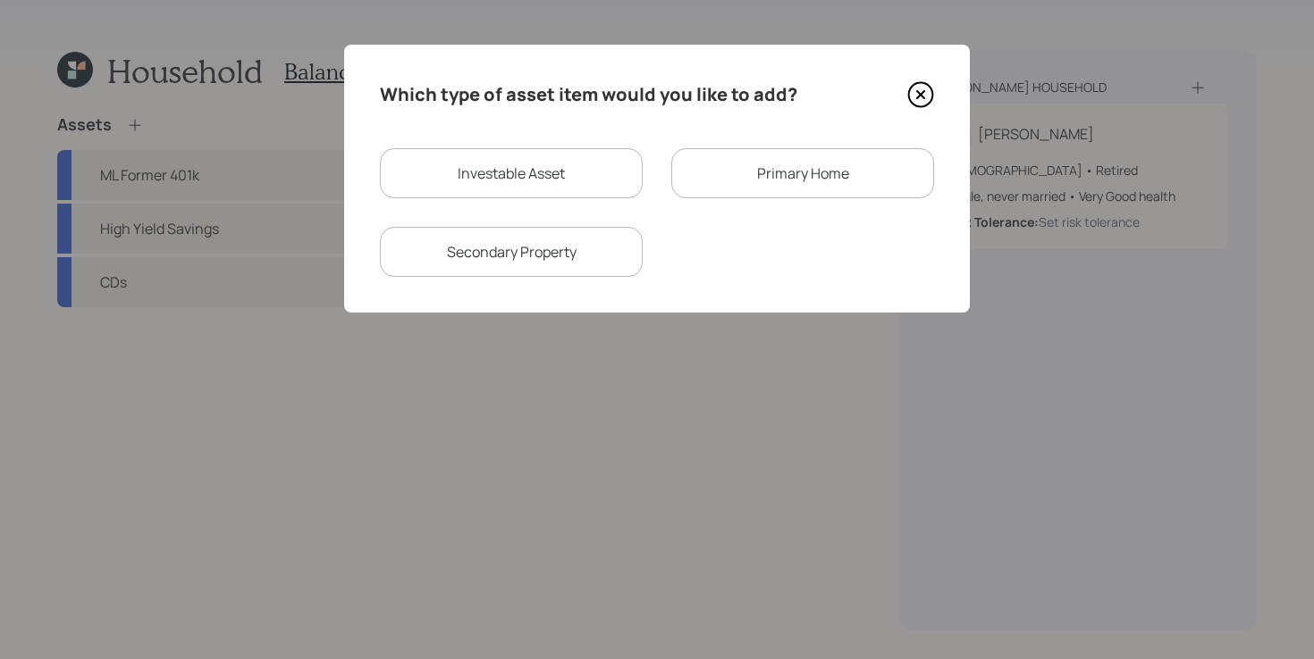
click at [536, 175] on div "Investable Asset" at bounding box center [511, 173] width 263 height 50
select select "taxable"
select select "balanced"
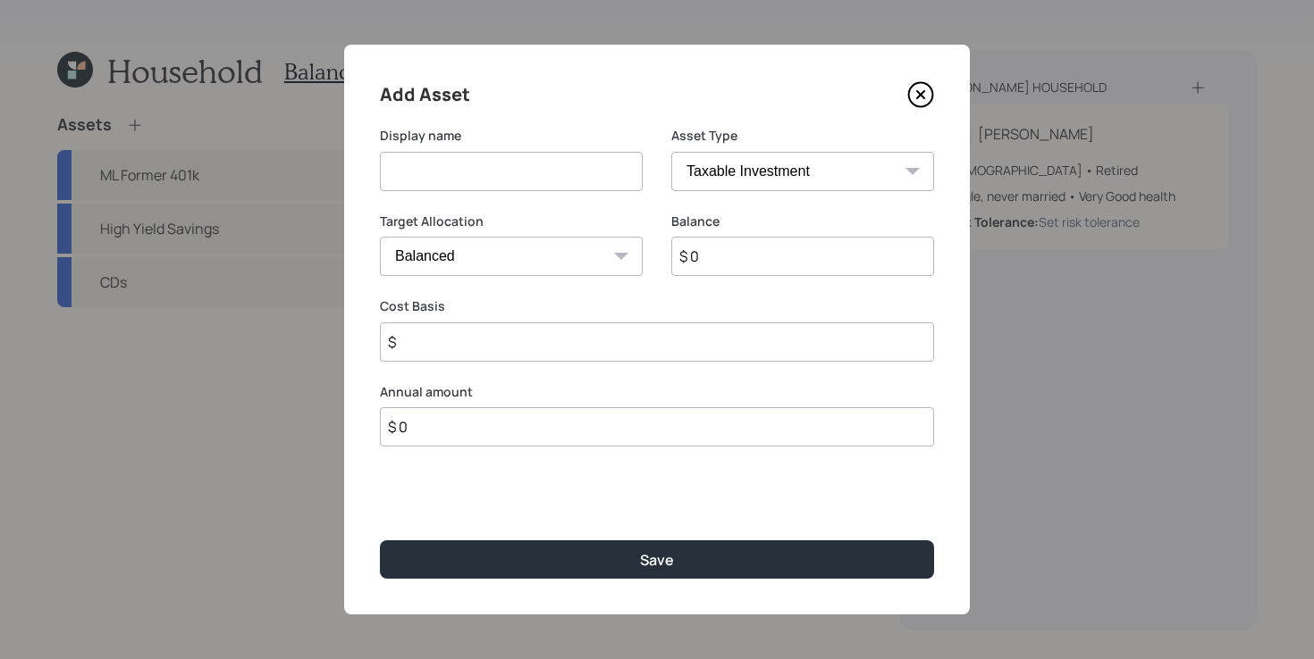
click at [566, 184] on input at bounding box center [511, 171] width 263 height 39
type input "Cash from sale of property"
select select "uninvested"
type input "$ 7"
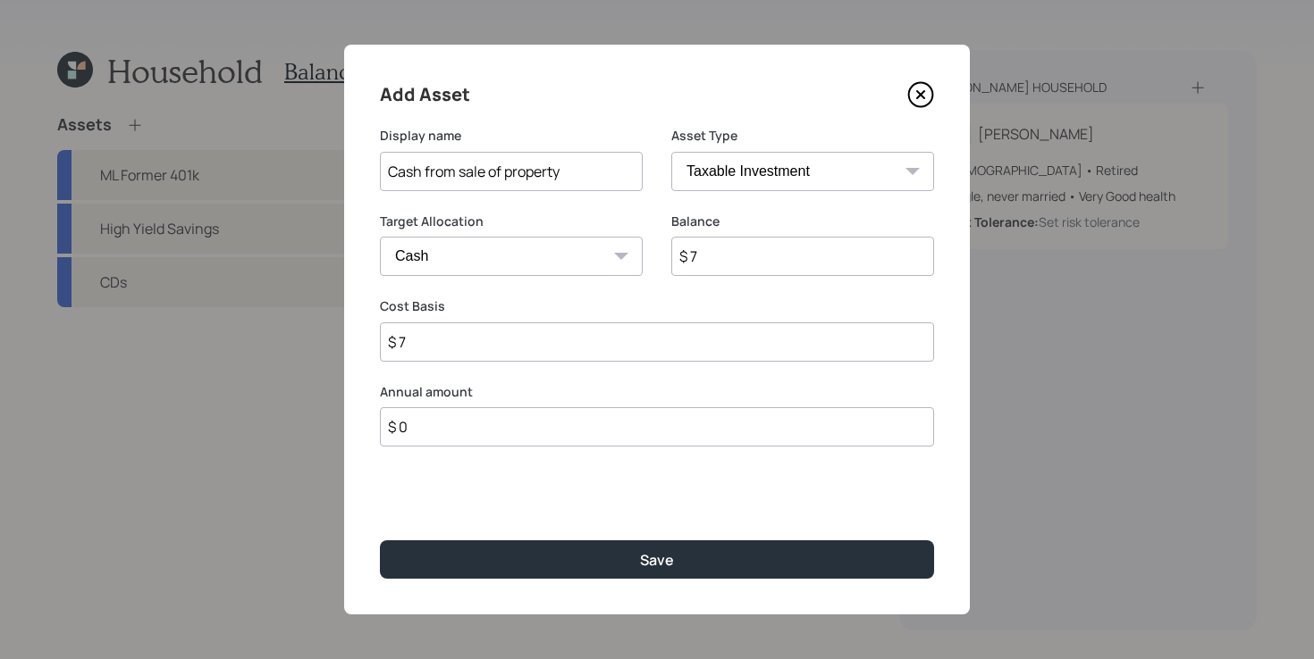
type input "$ 75"
type input "$ 750"
type input "$ 7,500"
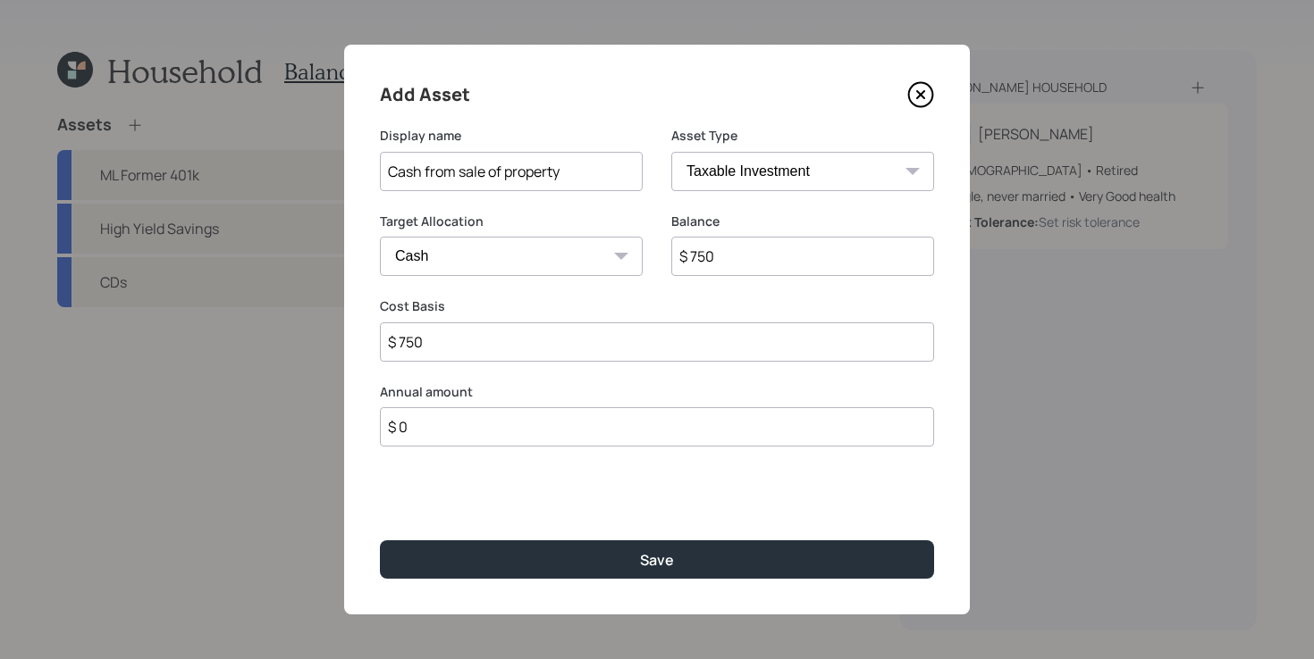
type input "$ 7,500"
type input "$ 75,000"
click at [380, 541] on button "Save" at bounding box center [657, 560] width 554 height 38
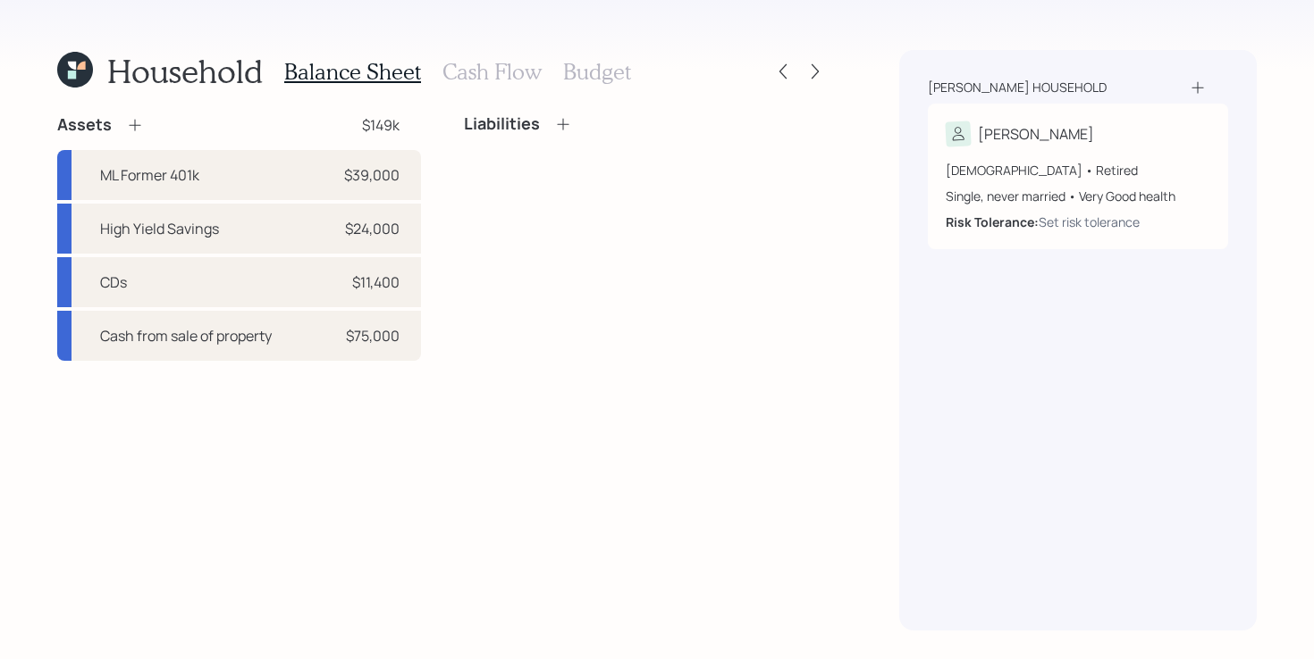
click at [423, 488] on div "Assets $149k ML Former 401k $39,000 High Yield Savings $24,000 CDs $11,400 Cash…" at bounding box center [442, 372] width 770 height 516
click at [131, 125] on icon at bounding box center [135, 126] width 12 height 12
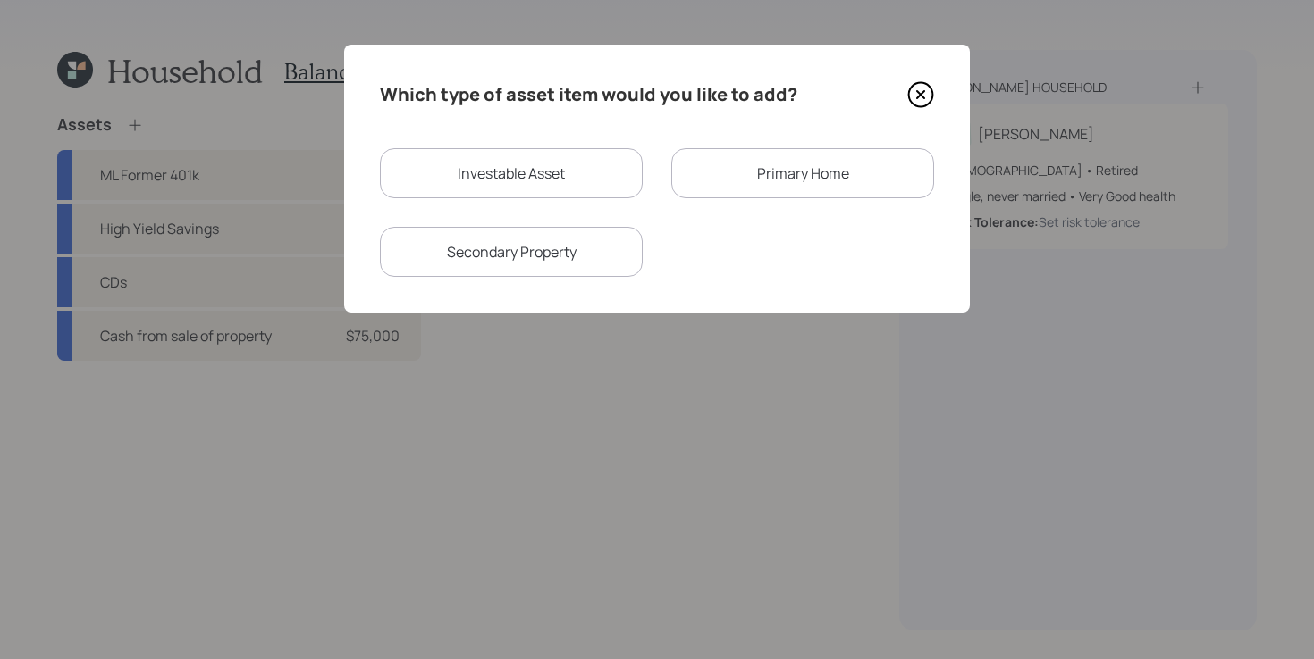
click at [786, 161] on div "Primary Home" at bounding box center [802, 173] width 263 height 50
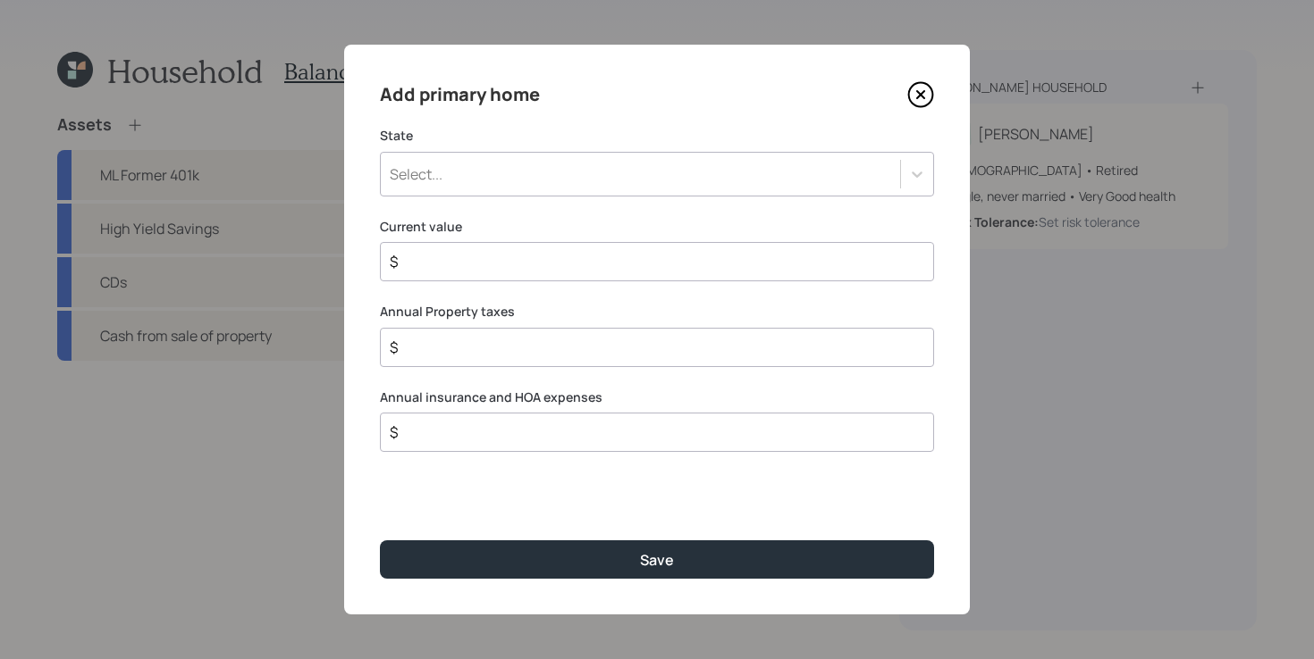
click at [609, 159] on div "Select..." at bounding box center [640, 174] width 519 height 30
click at [610, 111] on div "Add primary home State Select... Current value $ Annual Property taxes $ Annual…" at bounding box center [657, 330] width 626 height 570
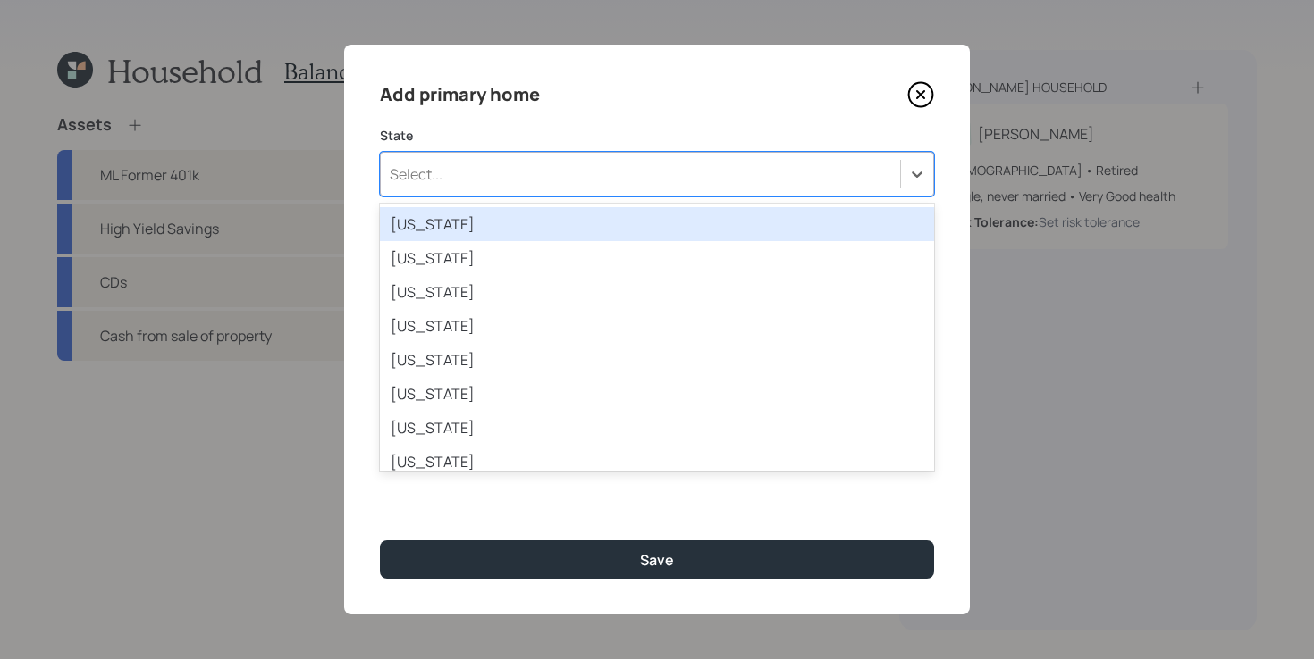
click at [592, 164] on div "Select..." at bounding box center [640, 174] width 519 height 30
type input "new"
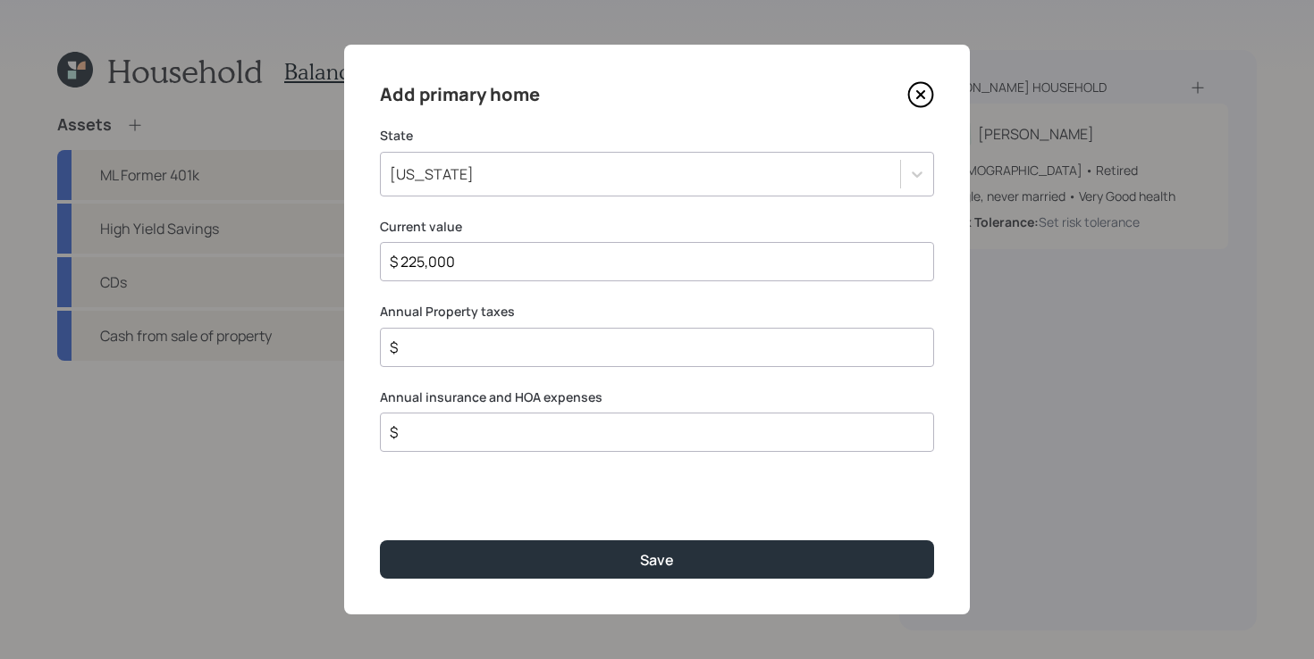
type input "$ 225,000"
type input "$ 6,000"
type input "$ 0"
type input "$ 5,000"
type input "$ 1,000"
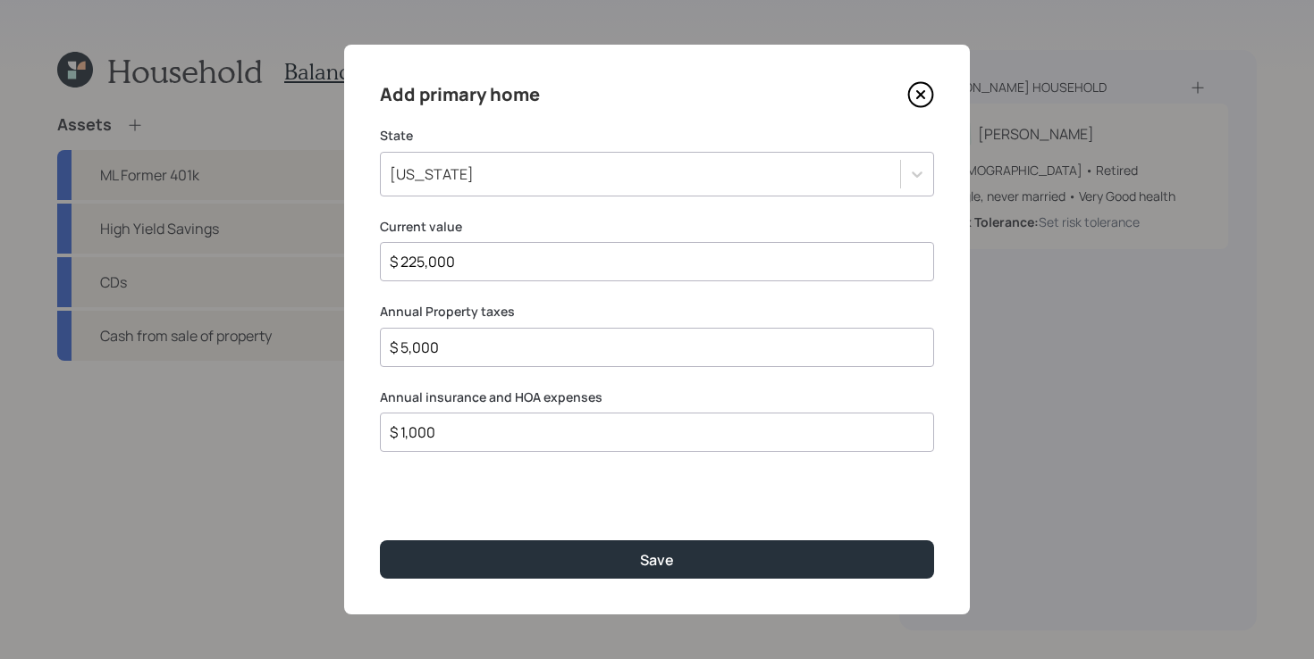
click at [380, 541] on button "Save" at bounding box center [657, 560] width 554 height 38
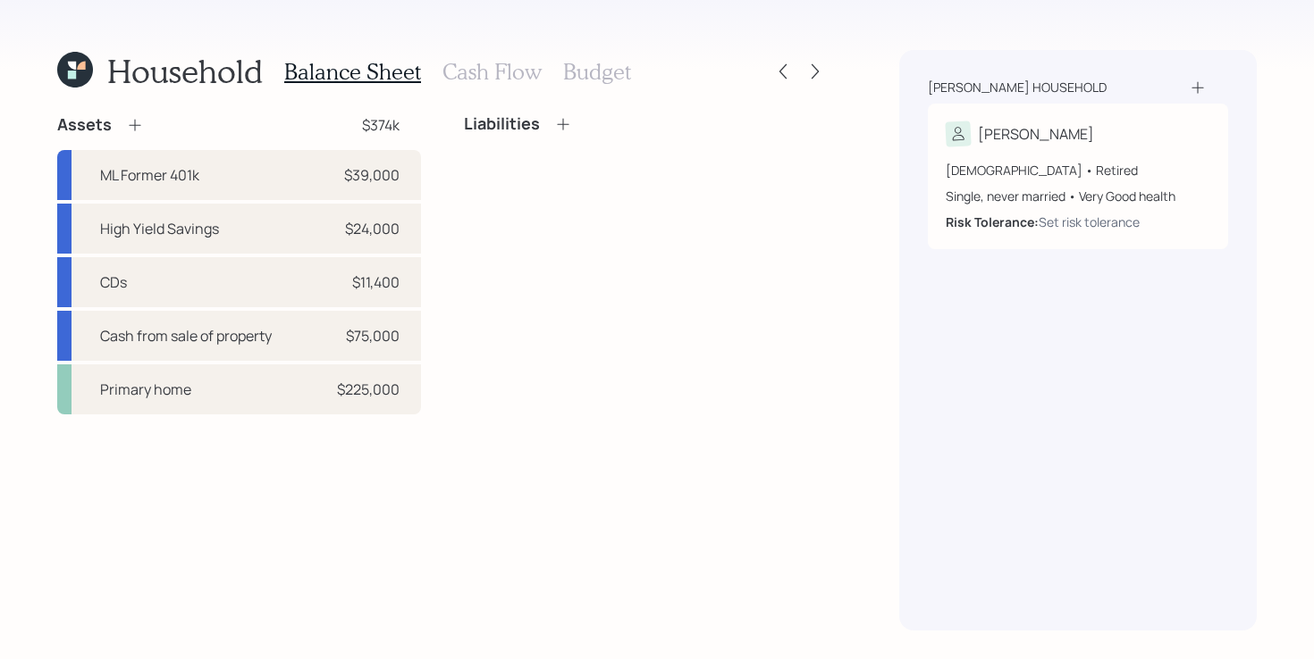
click at [362, 507] on div "Assets $374k ML Former 401k $39,000 High Yield Savings $24,000 CDs $11,400 Cash…" at bounding box center [442, 372] width 770 height 516
click at [256, 120] on div "Assets $374k" at bounding box center [239, 124] width 364 height 21
click at [131, 126] on icon at bounding box center [135, 125] width 18 height 18
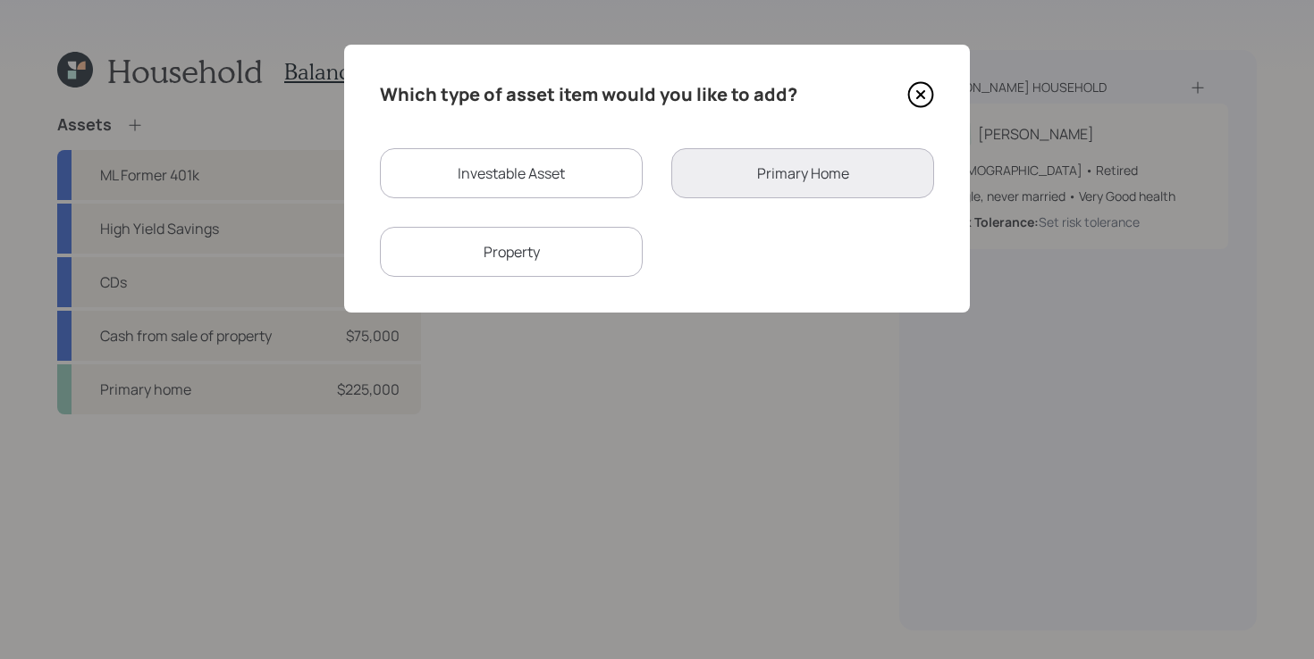
click at [488, 265] on div "Property" at bounding box center [511, 252] width 263 height 50
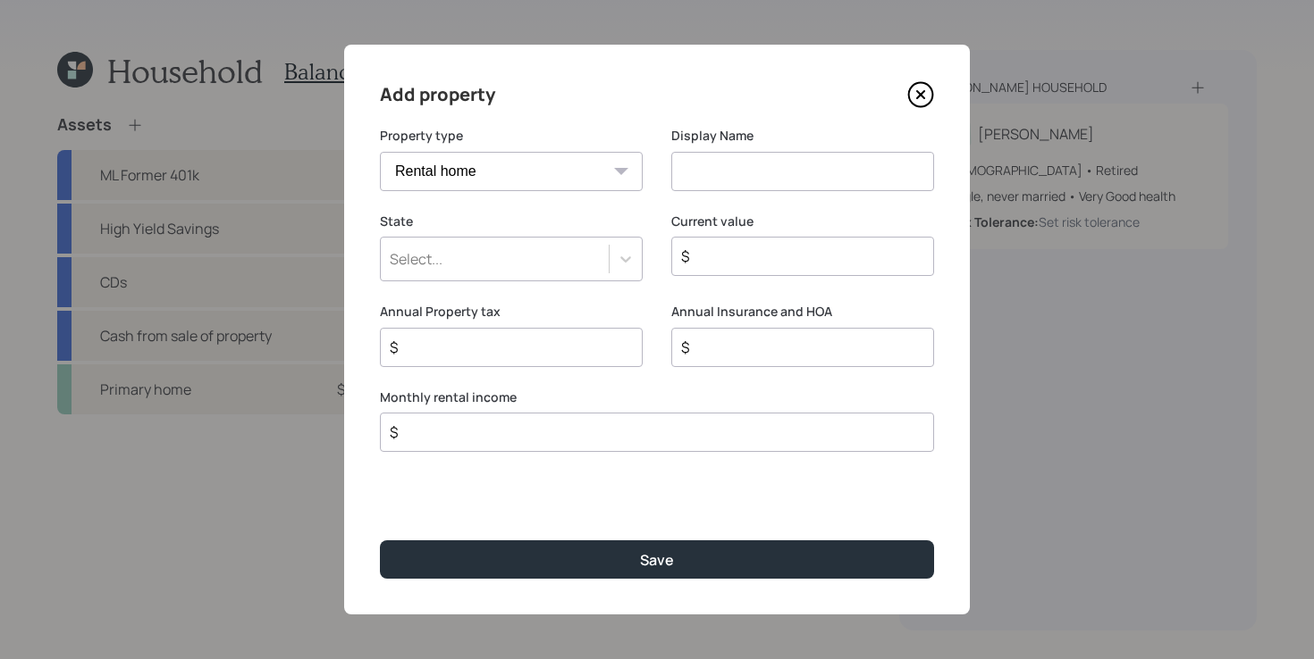
click at [596, 172] on select "Vacation home Rental home" at bounding box center [511, 171] width 263 height 39
select select "vacation_property"
click at [739, 172] on input at bounding box center [802, 171] width 263 height 39
type input "L"
type input "Vacant Lot"
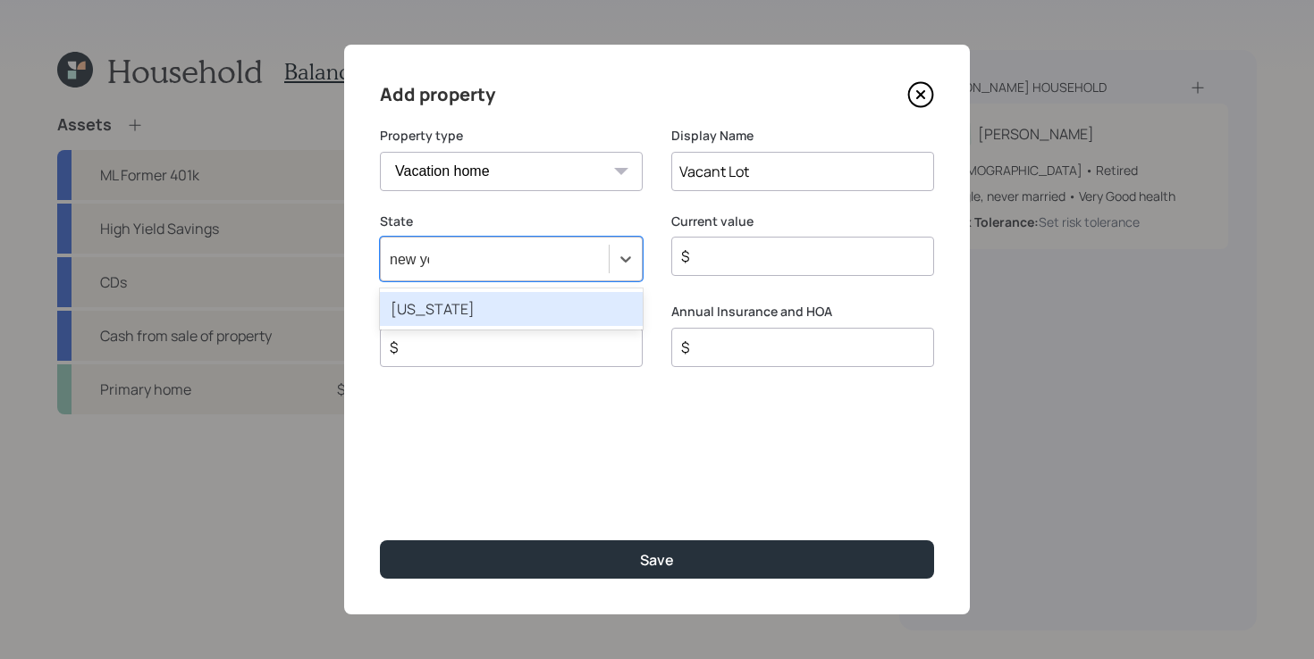
type input "new yor"
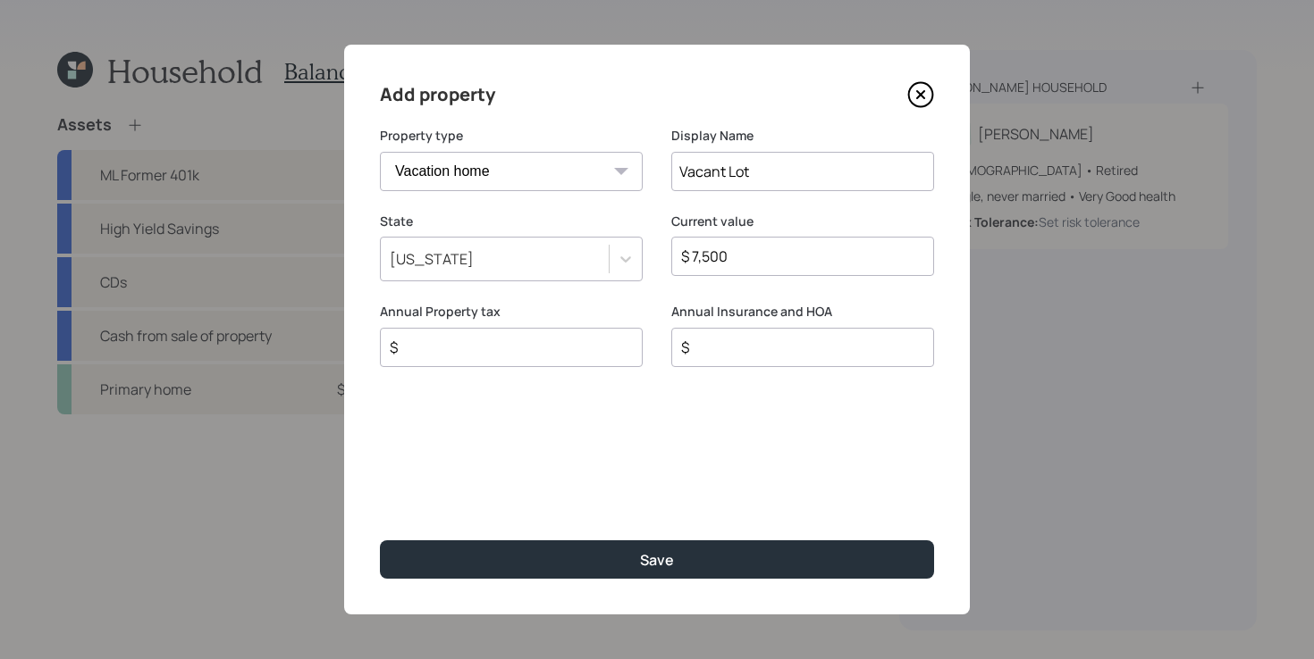
type input "$ 7,500"
click at [380, 541] on button "Save" at bounding box center [657, 560] width 554 height 38
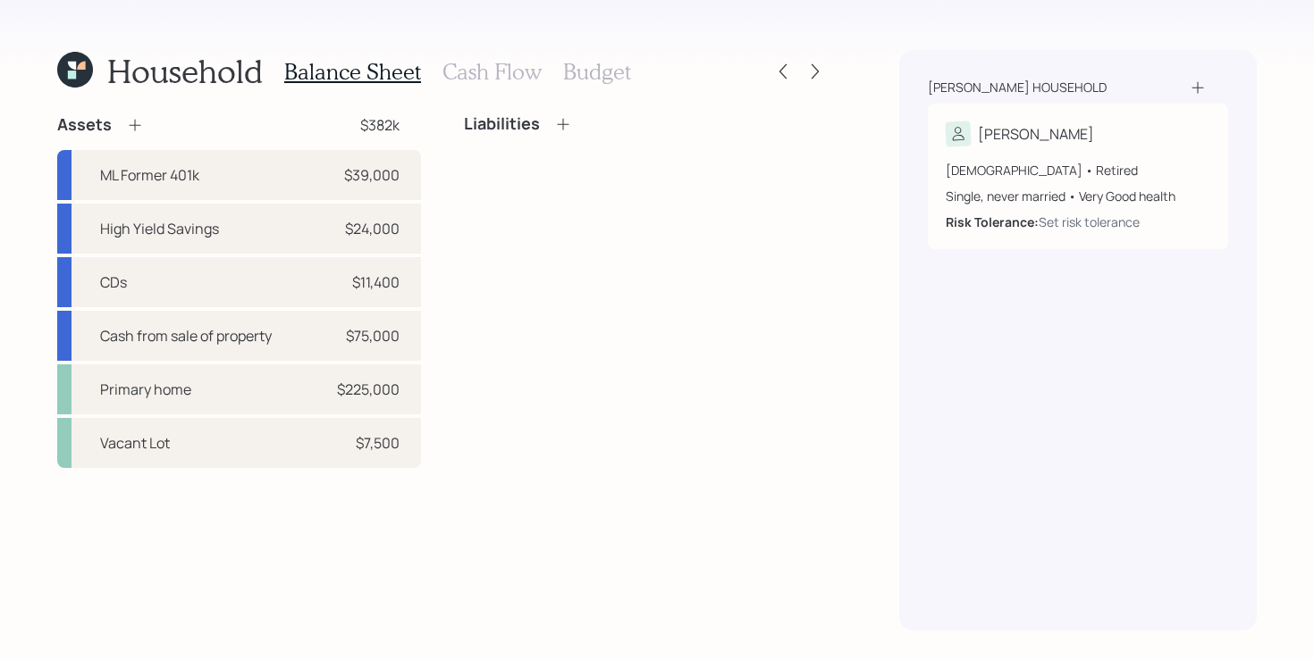
click at [130, 128] on icon at bounding box center [135, 125] width 18 height 18
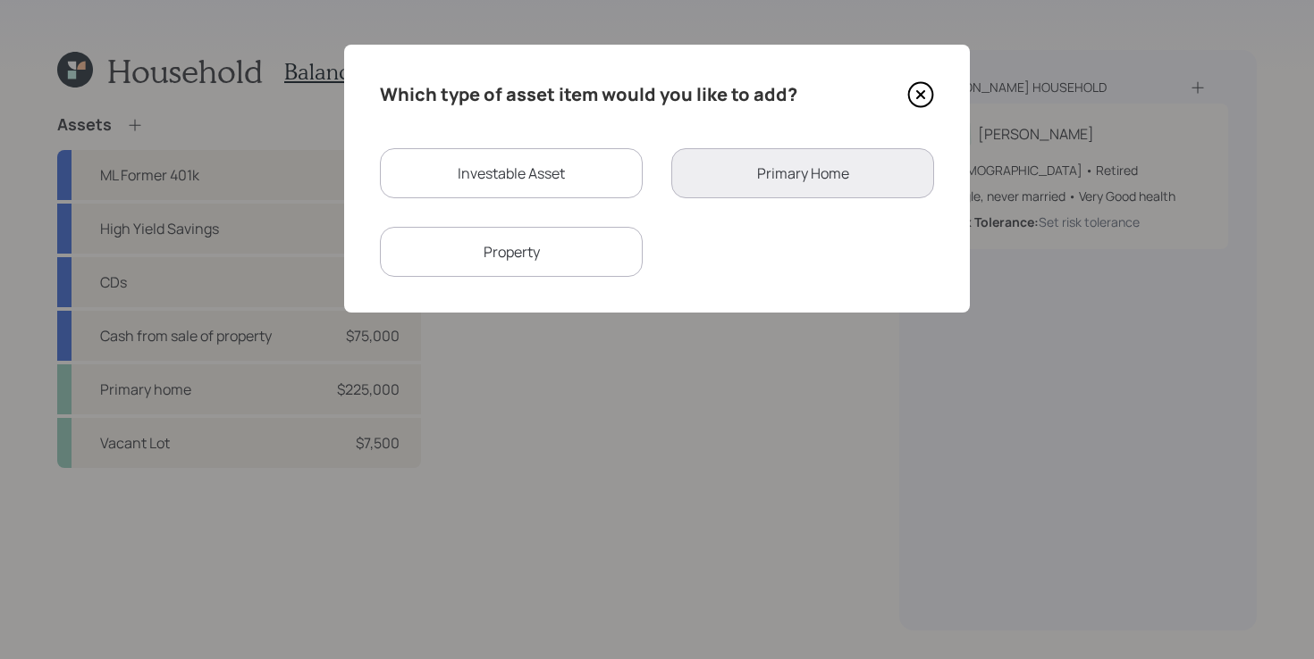
click at [602, 253] on div "Property" at bounding box center [511, 252] width 263 height 50
select select "rental_property"
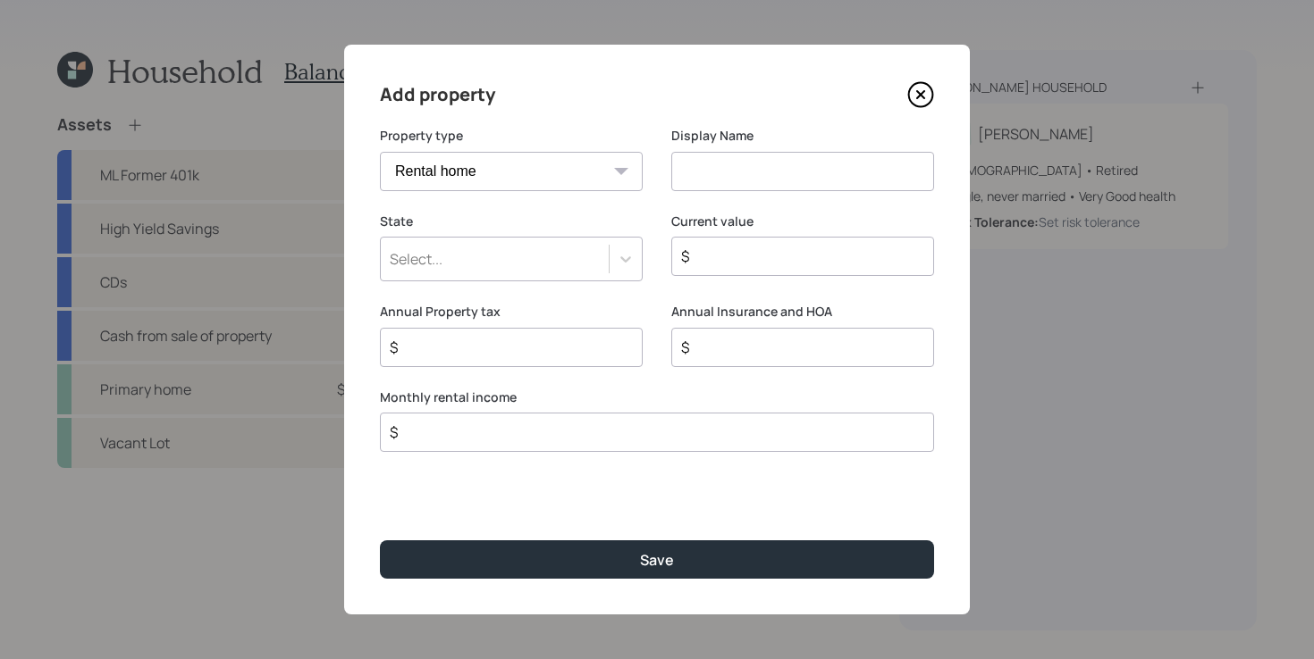
click at [600, 255] on div "Select..." at bounding box center [495, 259] width 228 height 30
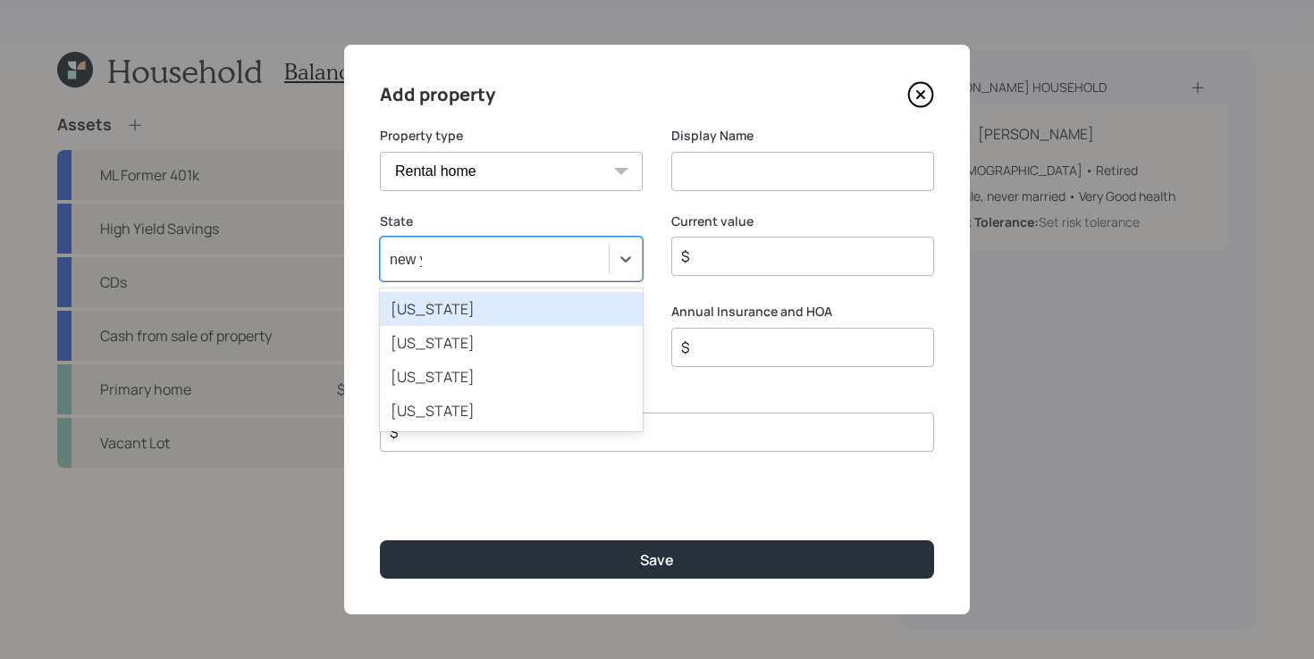
type input "new yo"
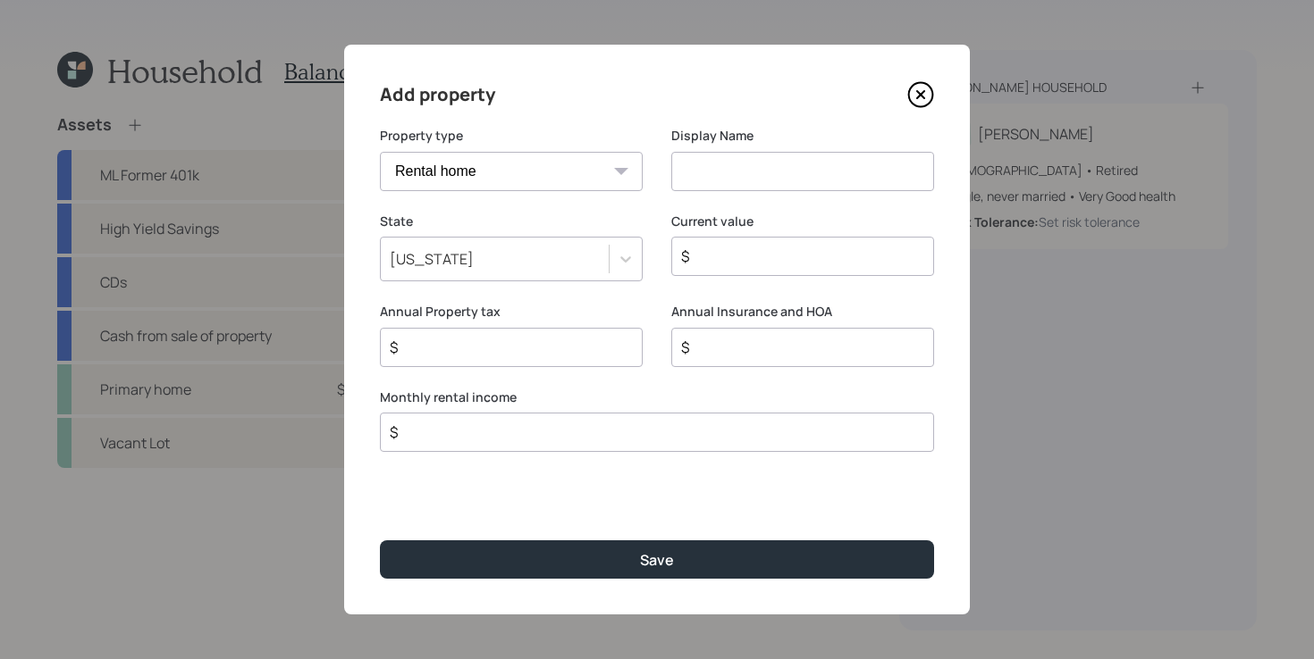
click at [621, 126] on div "Add property Property type Vacation home Rental home Display Name State [US_STA…" at bounding box center [657, 330] width 626 height 570
click at [705, 182] on input at bounding box center [802, 171] width 263 height 39
type input "Prospect Property"
click at [807, 246] on input "$" at bounding box center [795, 256] width 232 height 21
type input "$ 235,000"
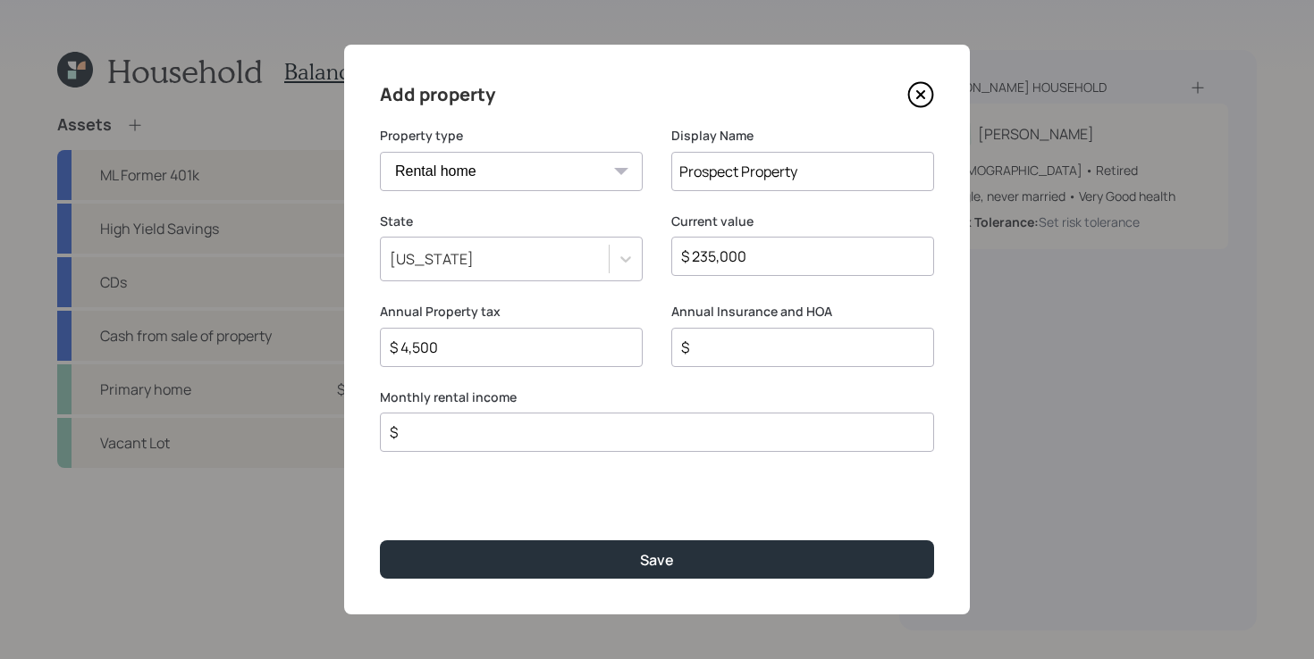
type input "$ 4,500"
type input "$ 1,000"
click at [609, 438] on input "$" at bounding box center [650, 432] width 524 height 21
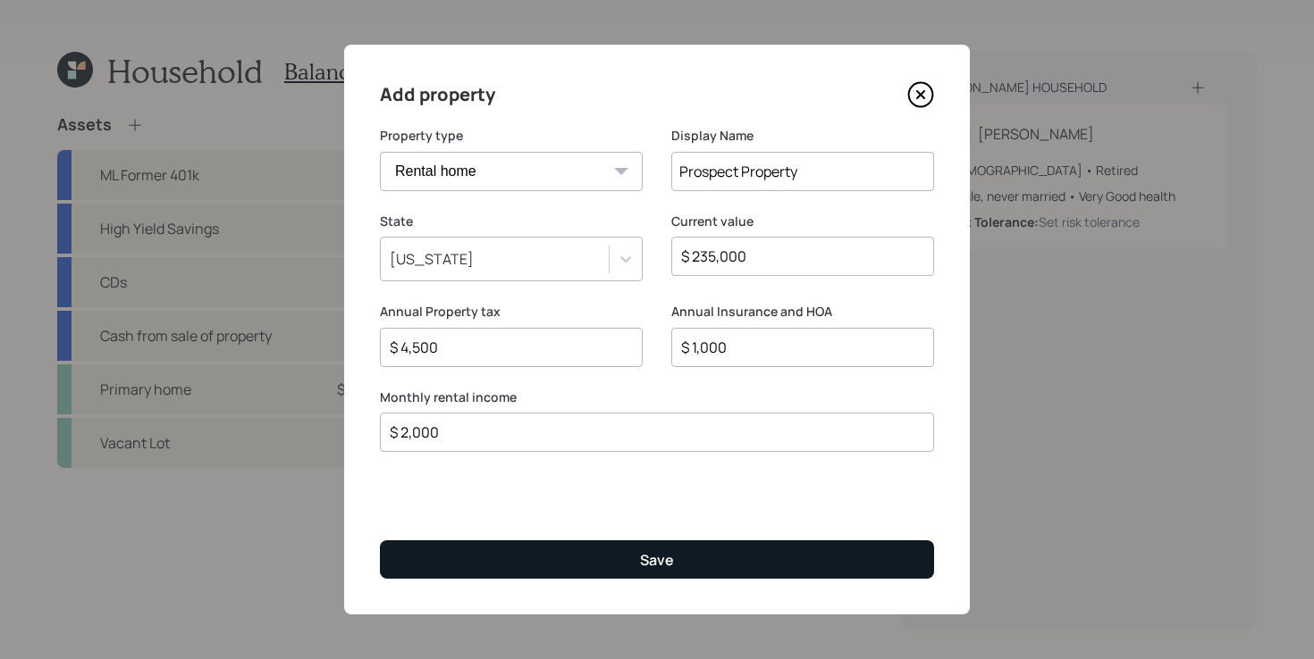
type input "$ 2,000"
click at [509, 560] on button "Save" at bounding box center [657, 560] width 554 height 38
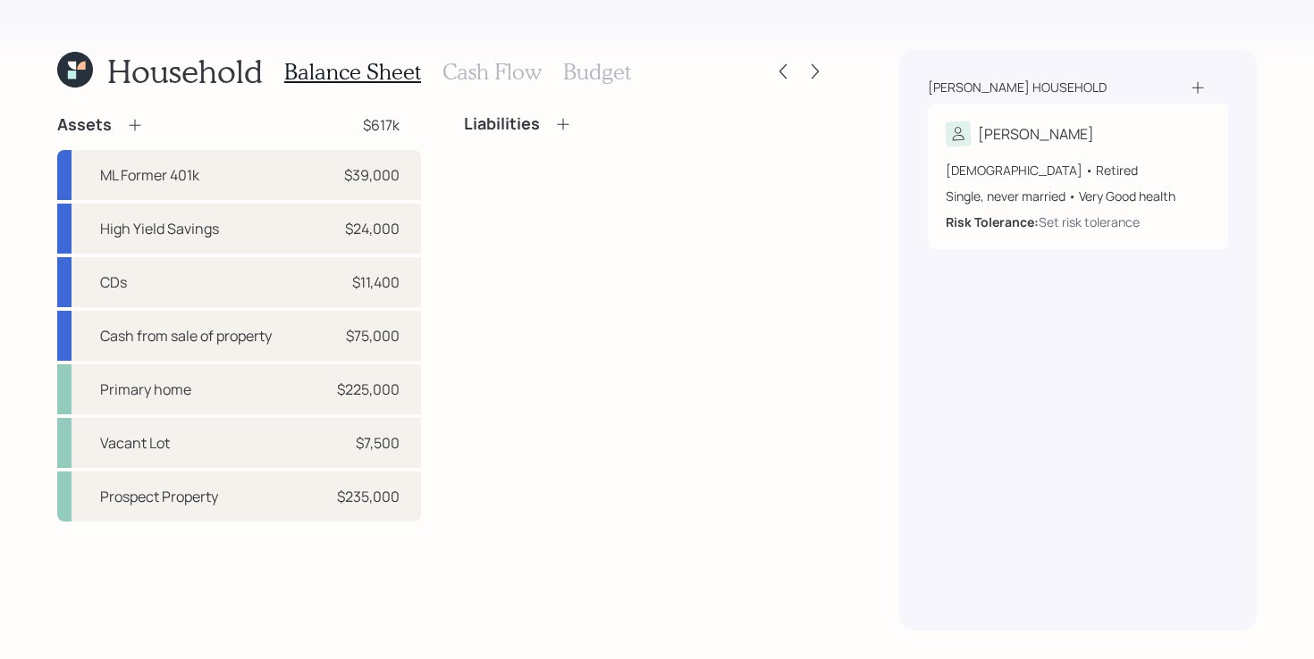
click at [516, 521] on div "Liabilities" at bounding box center [646, 317] width 364 height 407
click at [128, 117] on icon at bounding box center [135, 125] width 18 height 18
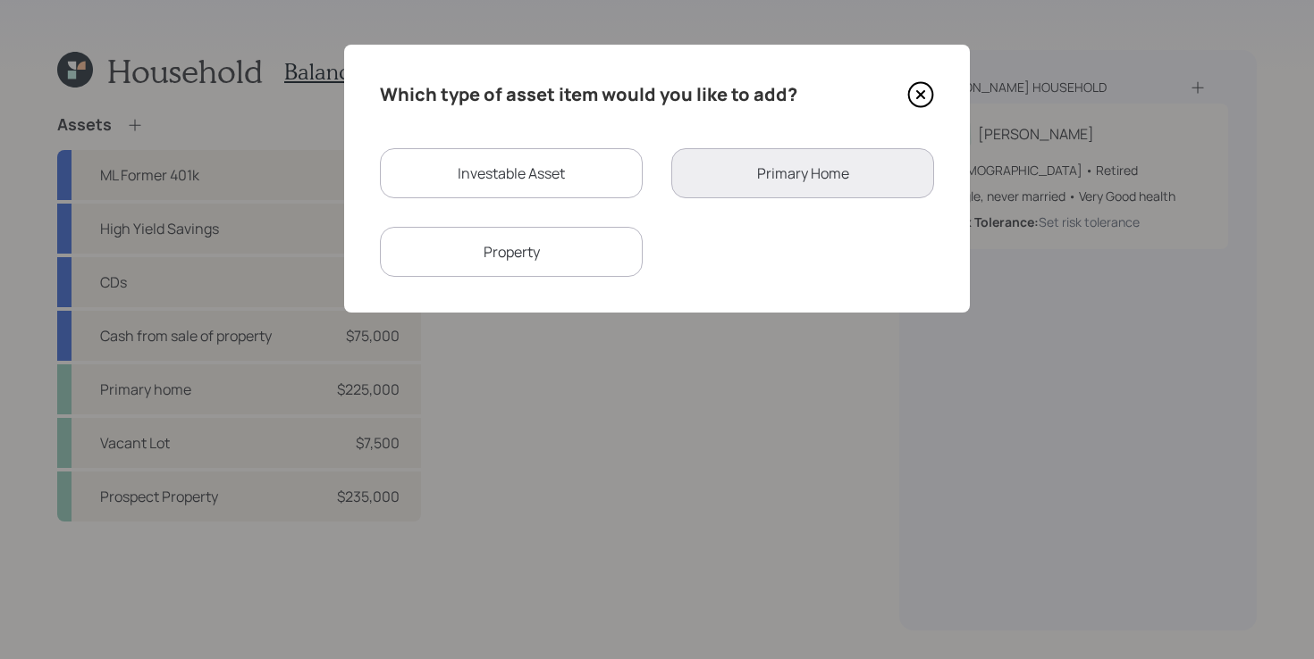
click at [485, 245] on div "Property" at bounding box center [511, 252] width 263 height 50
select select "rental_property"
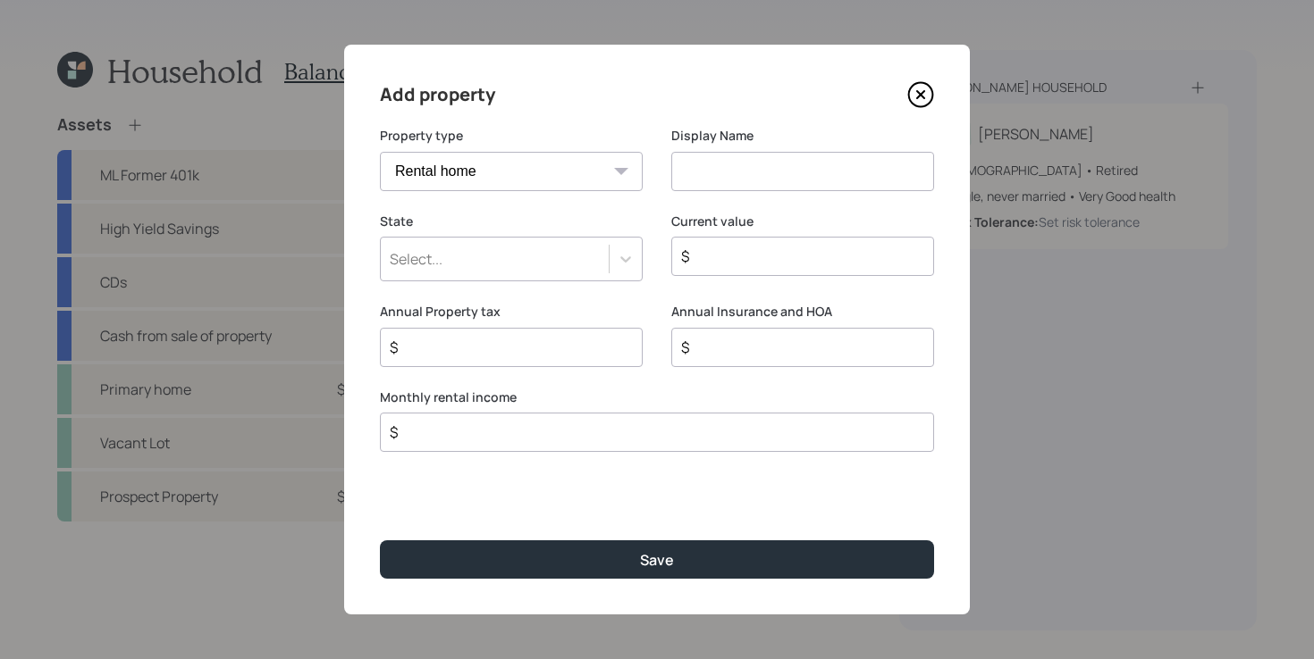
click at [727, 175] on input at bounding box center [802, 171] width 263 height 39
type input "[GEOGRAPHIC_DATA]"
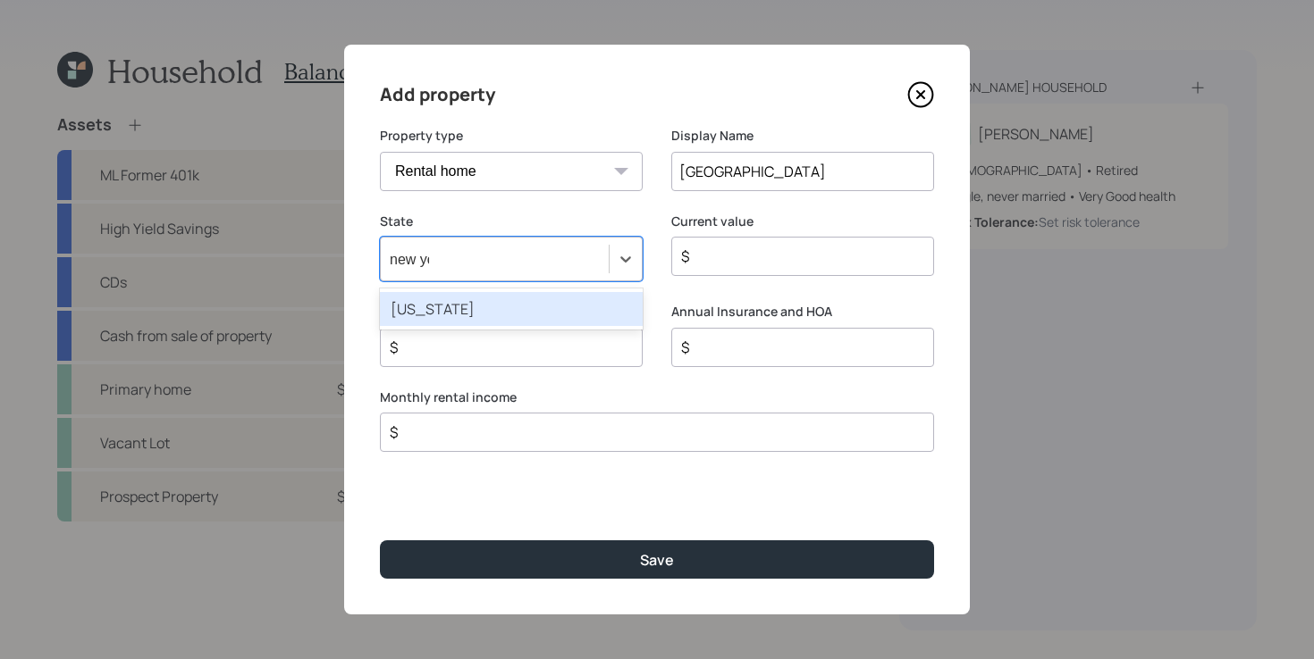
type input "new yor"
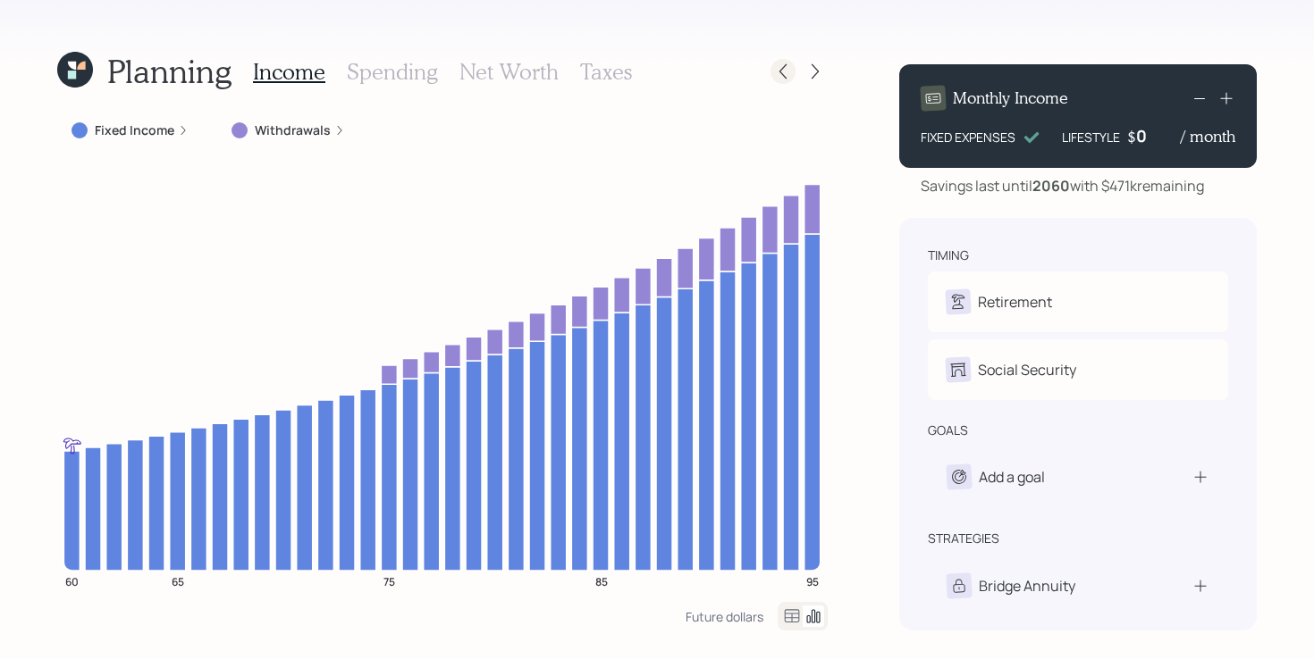
click at [782, 70] on icon at bounding box center [783, 72] width 18 height 18
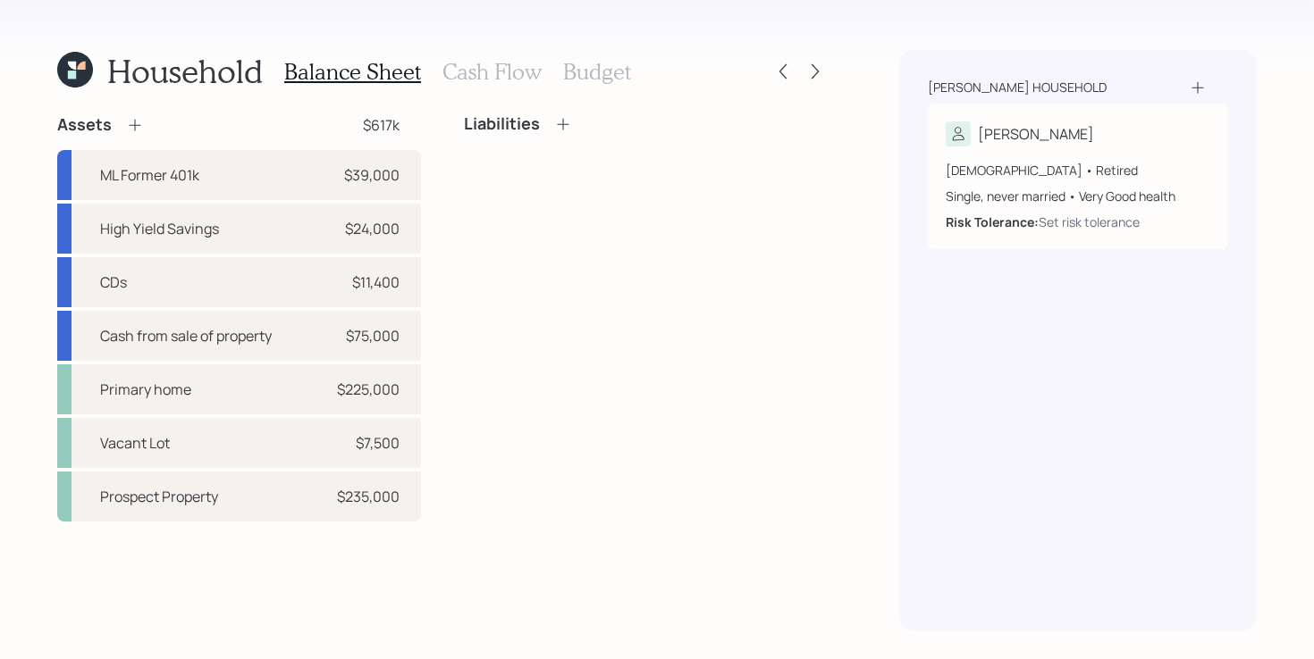
click at [137, 122] on icon at bounding box center [135, 125] width 18 height 18
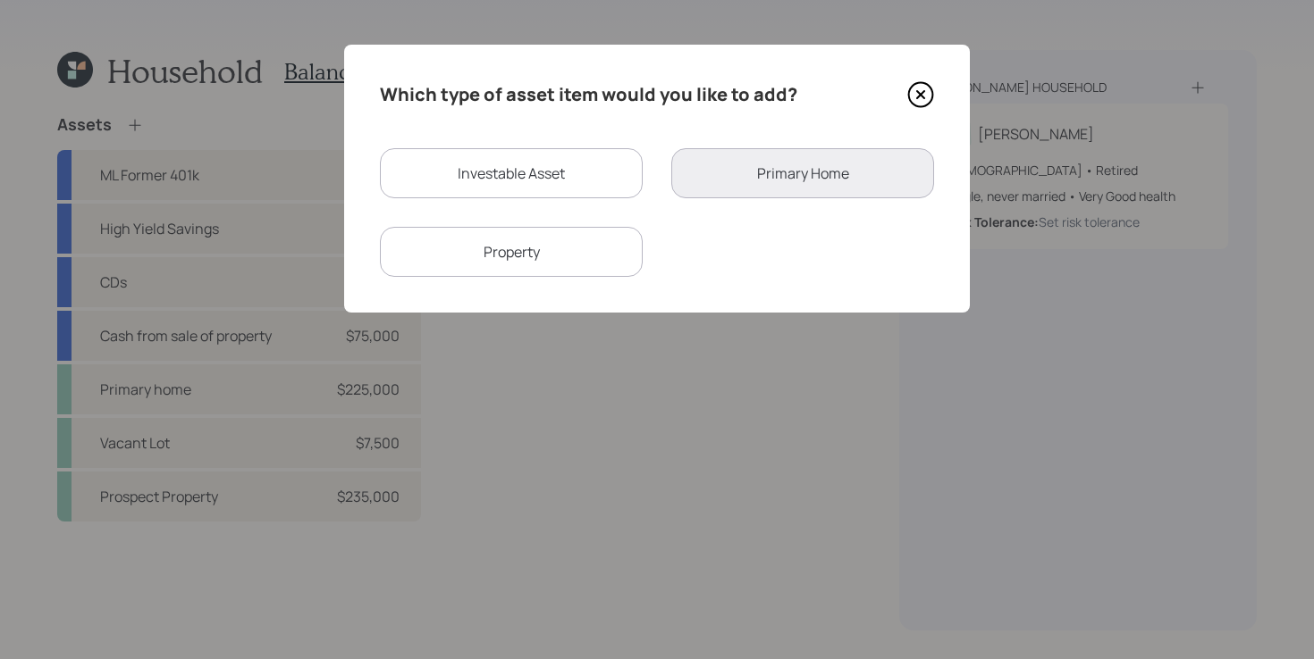
click at [509, 242] on div "Property" at bounding box center [511, 252] width 263 height 50
select select "rental_property"
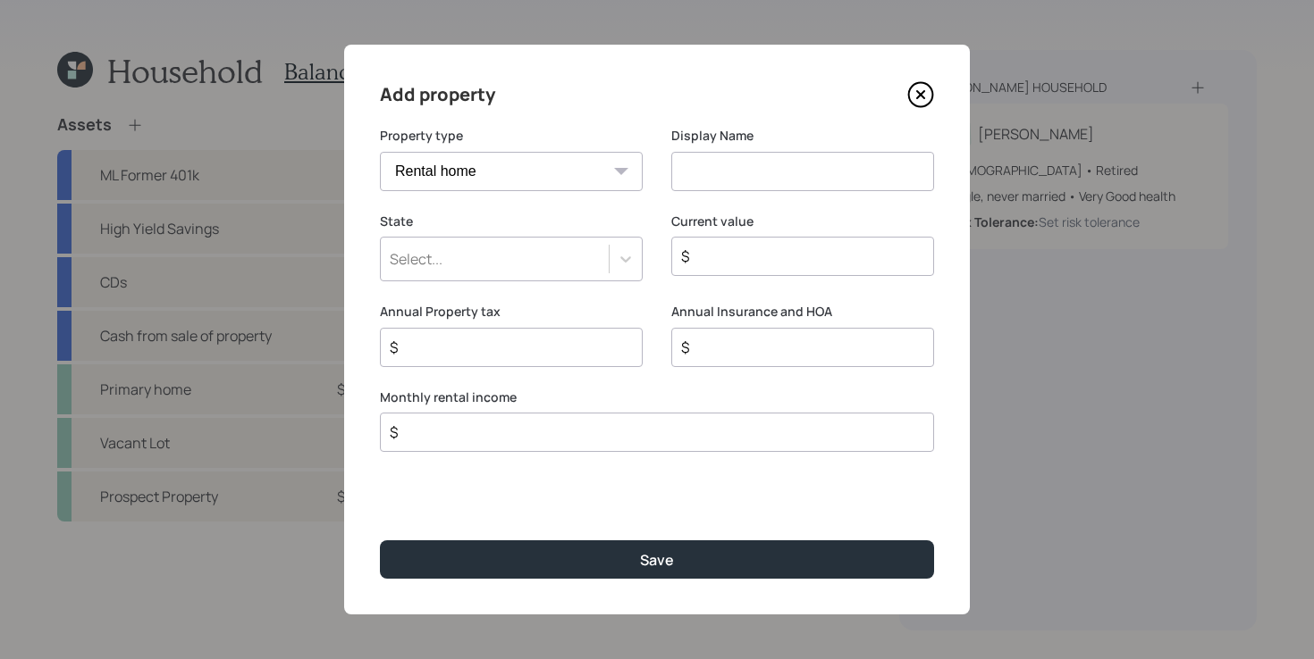
click at [740, 172] on input at bounding box center [802, 171] width 263 height 39
type input "[PERSON_NAME][GEOGRAPHIC_DATA]"
type input "$"
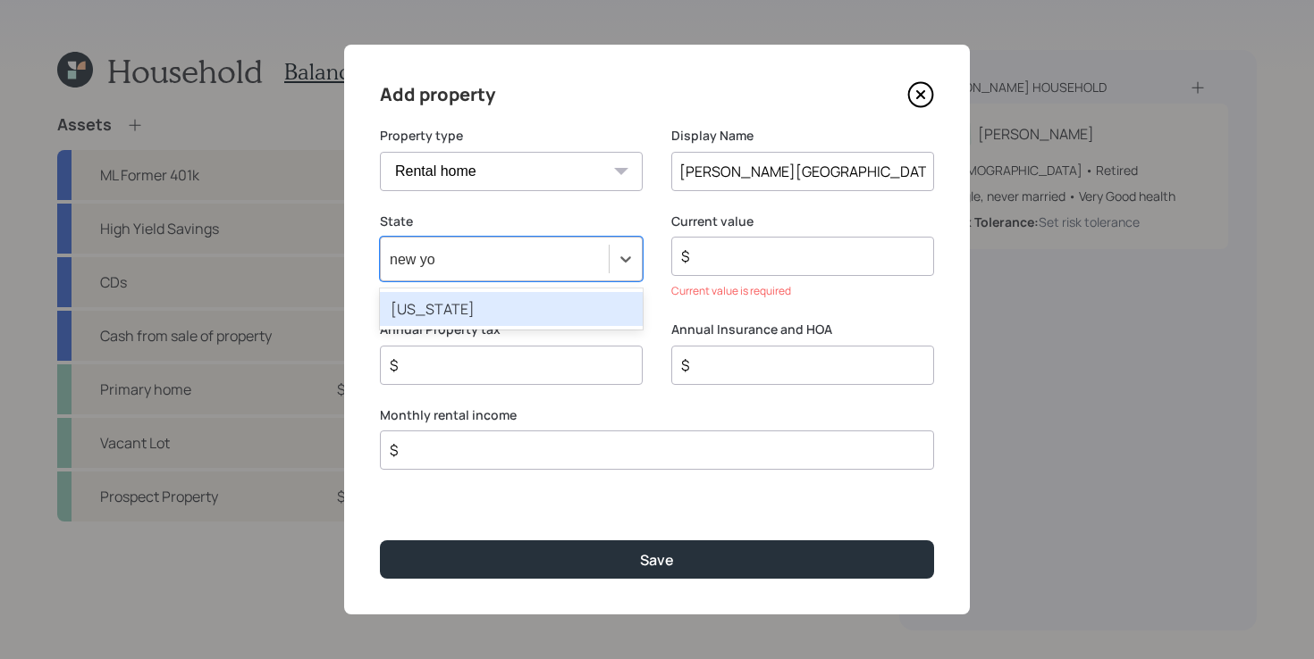
type input "new yor"
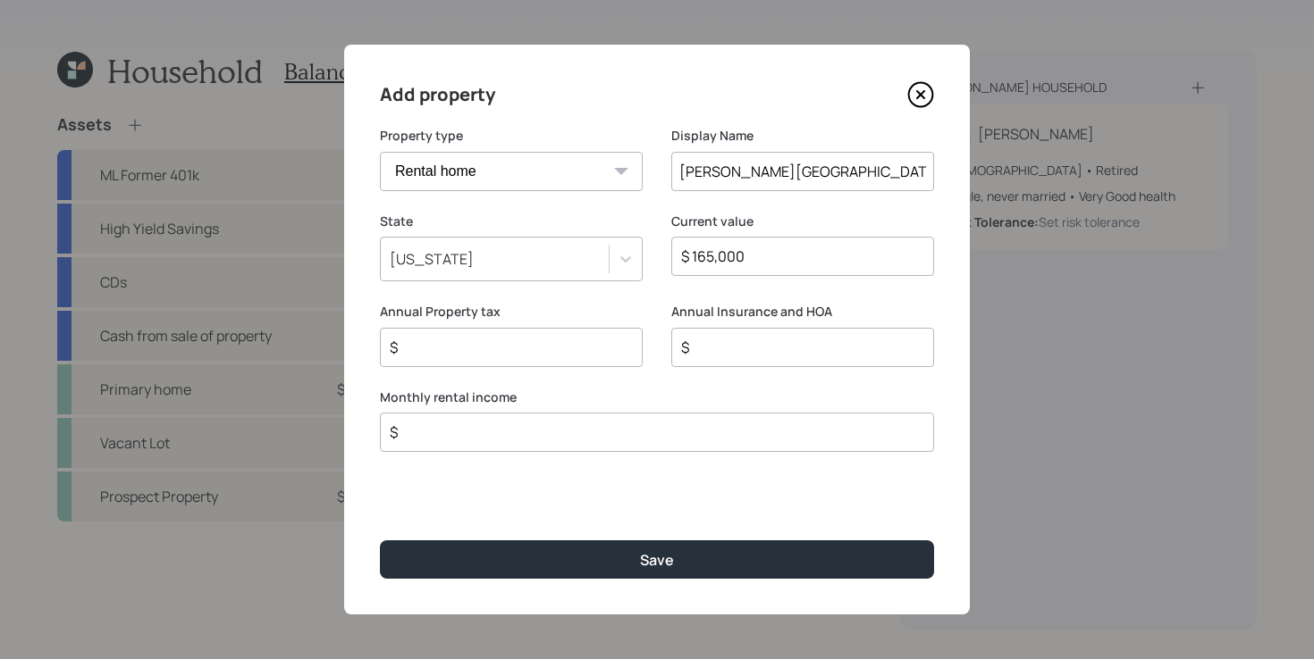
type input "$ 165,000"
type input "$ 4,500"
type input "$ 1,000"
type input "$ 2,200"
click at [380, 541] on button "Save" at bounding box center [657, 560] width 554 height 38
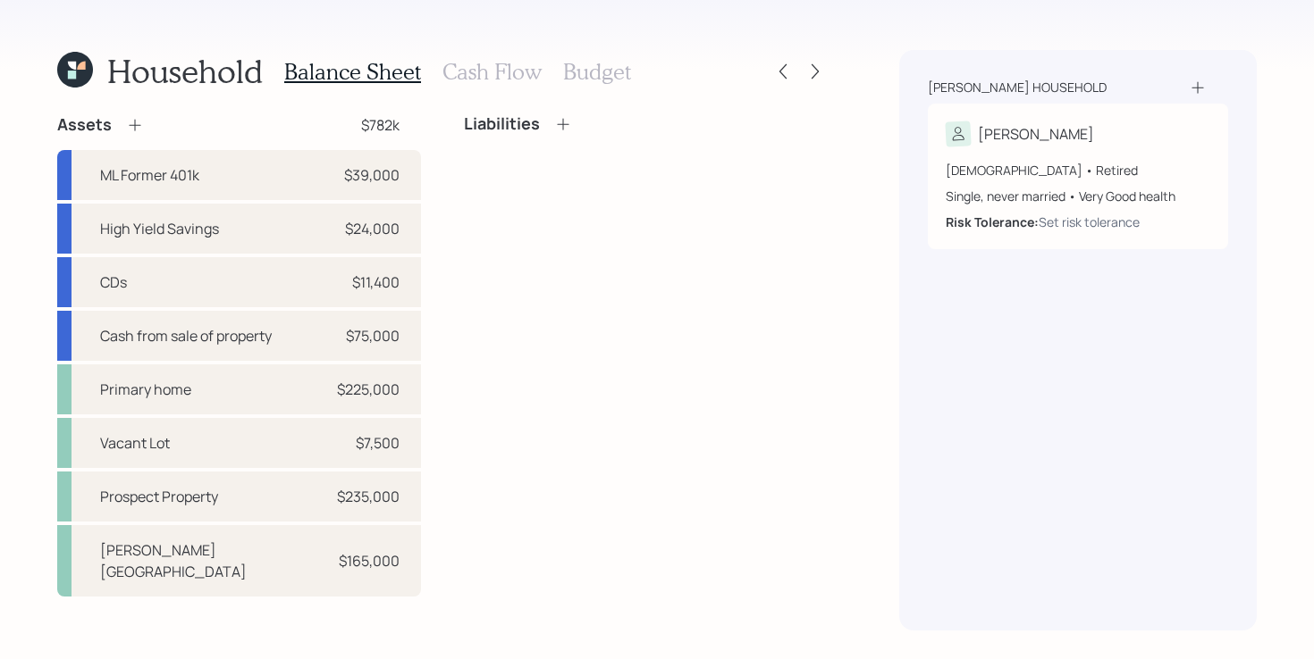
click at [491, 335] on div "Liabilities" at bounding box center [646, 355] width 364 height 483
click at [504, 390] on div "Liabilities" at bounding box center [646, 355] width 364 height 483
click at [687, 208] on div "Liabilities" at bounding box center [646, 355] width 364 height 483
click at [488, 74] on h3 "Cash Flow" at bounding box center [491, 72] width 99 height 26
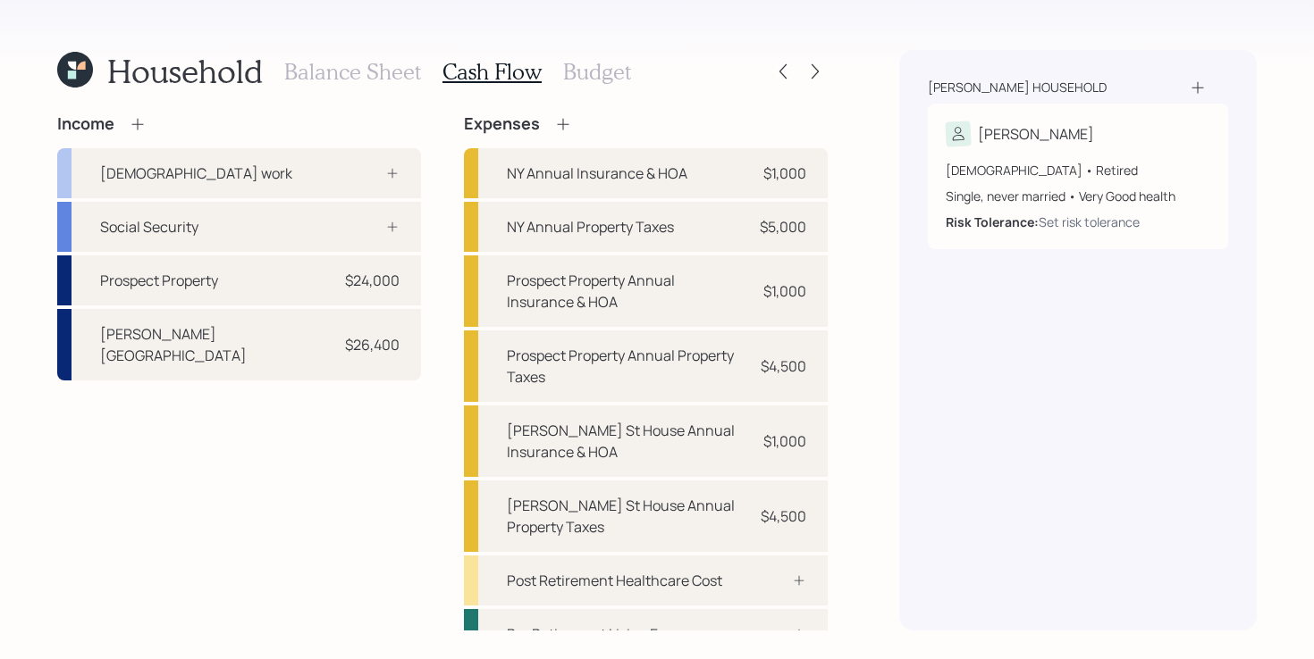
click at [374, 454] on div "Income [DEMOGRAPHIC_DATA] work Social Security Prospect Property $24,000 [PERSO…" at bounding box center [239, 413] width 364 height 599
click at [377, 424] on div "Income [DEMOGRAPHIC_DATA] work Social Security Prospect Property $24,000 [PERSO…" at bounding box center [239, 413] width 364 height 599
click at [327, 222] on div "Social Security" at bounding box center [239, 227] width 364 height 50
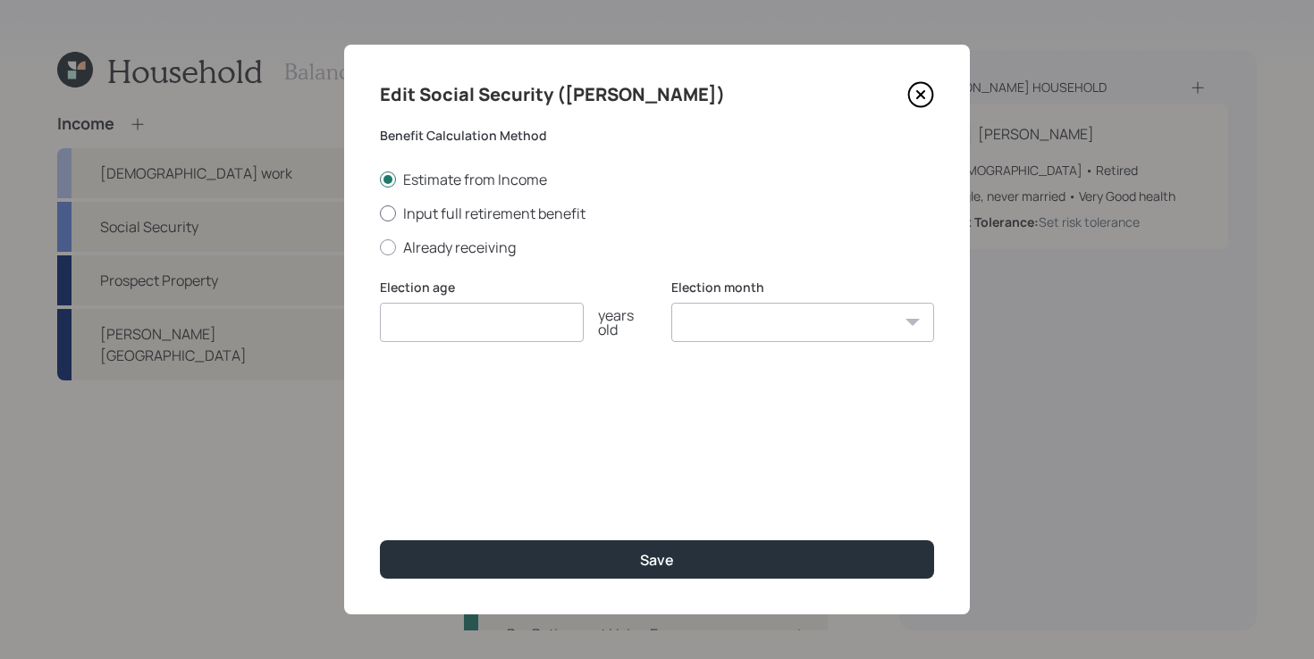
click at [490, 204] on label "Input full retirement benefit" at bounding box center [657, 214] width 554 height 20
click at [380, 213] on input "Input full retirement benefit" at bounding box center [379, 213] width 1 height 1
radio input "true"
click at [491, 323] on input "number" at bounding box center [482, 322] width 204 height 39
type input "67"
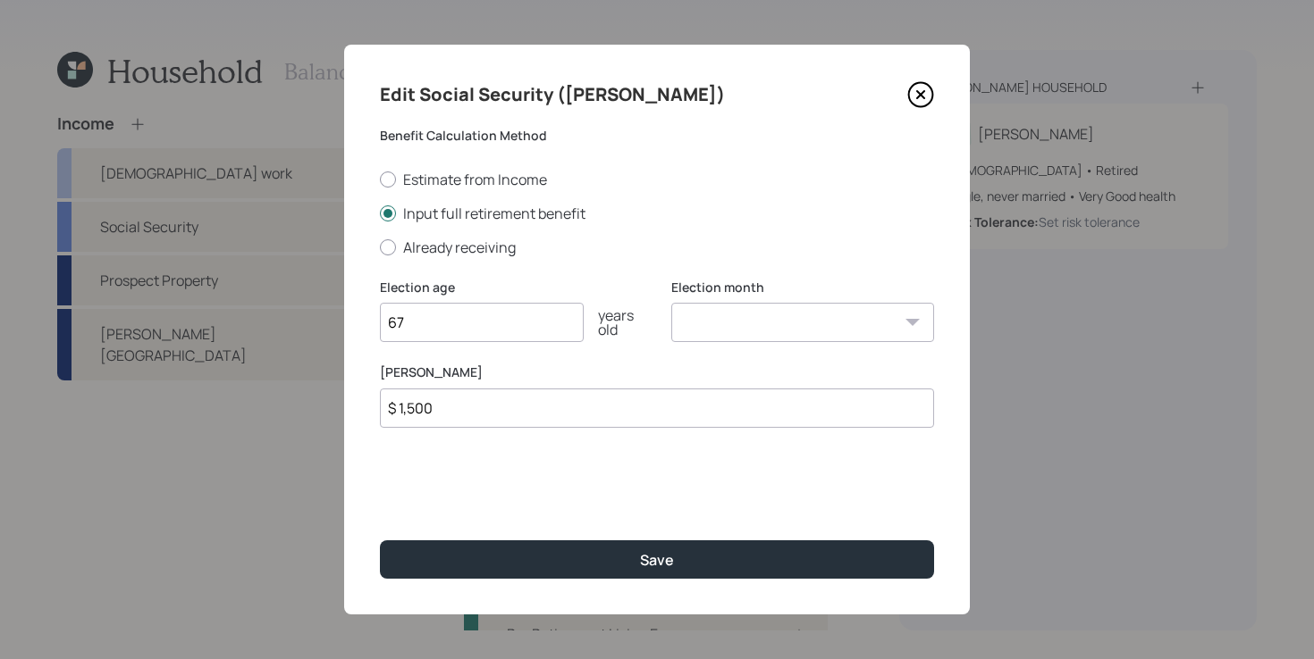
type input "$ 1,500"
click at [380, 541] on button "Save" at bounding box center [657, 560] width 554 height 38
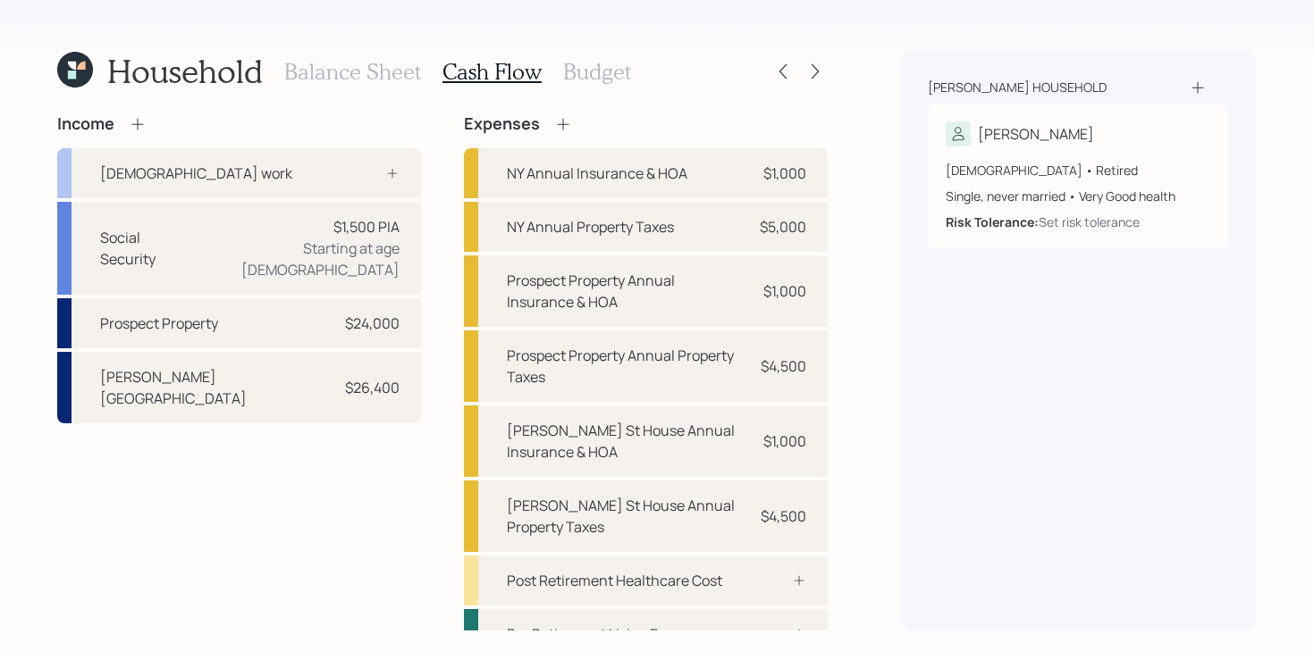
click at [371, 449] on div "Income [DEMOGRAPHIC_DATA] work Social Security $1,500 PIA Starting at age [DEMO…" at bounding box center [239, 413] width 364 height 599
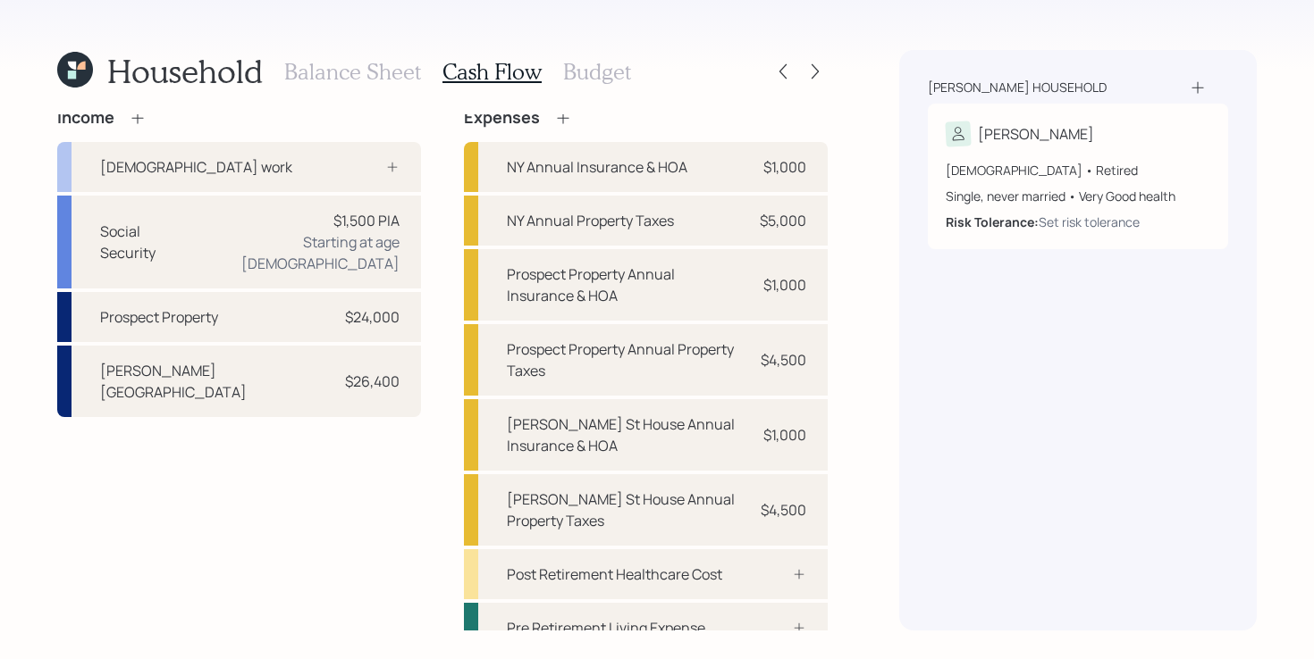
scroll to position [4, 0]
click at [441, 349] on div "Income [DEMOGRAPHIC_DATA] work Social Security $1,500 PIA Starting at age [DEMO…" at bounding box center [442, 409] width 770 height 599
click at [434, 346] on div "Income [DEMOGRAPHIC_DATA] work Social Security $1,500 PIA Starting at age [DEMO…" at bounding box center [442, 409] width 770 height 599
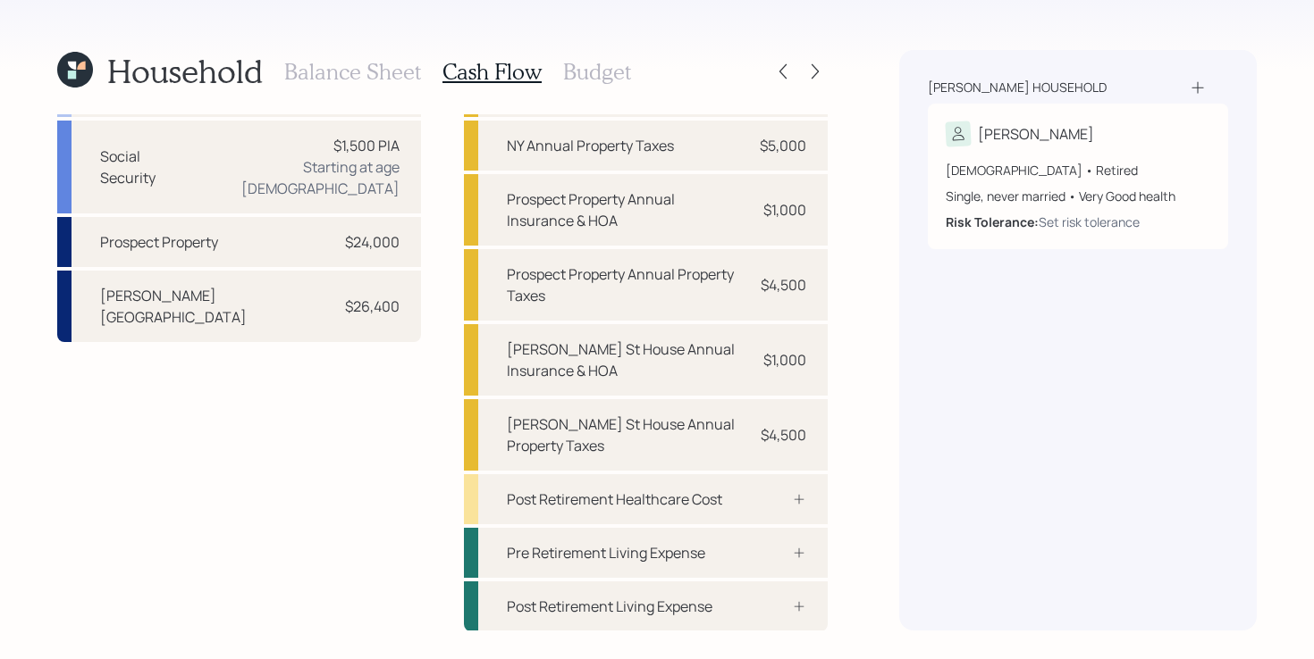
click at [442, 267] on div "Income [DEMOGRAPHIC_DATA] work Social Security $1,500 PIA Starting at age [DEMO…" at bounding box center [442, 332] width 770 height 599
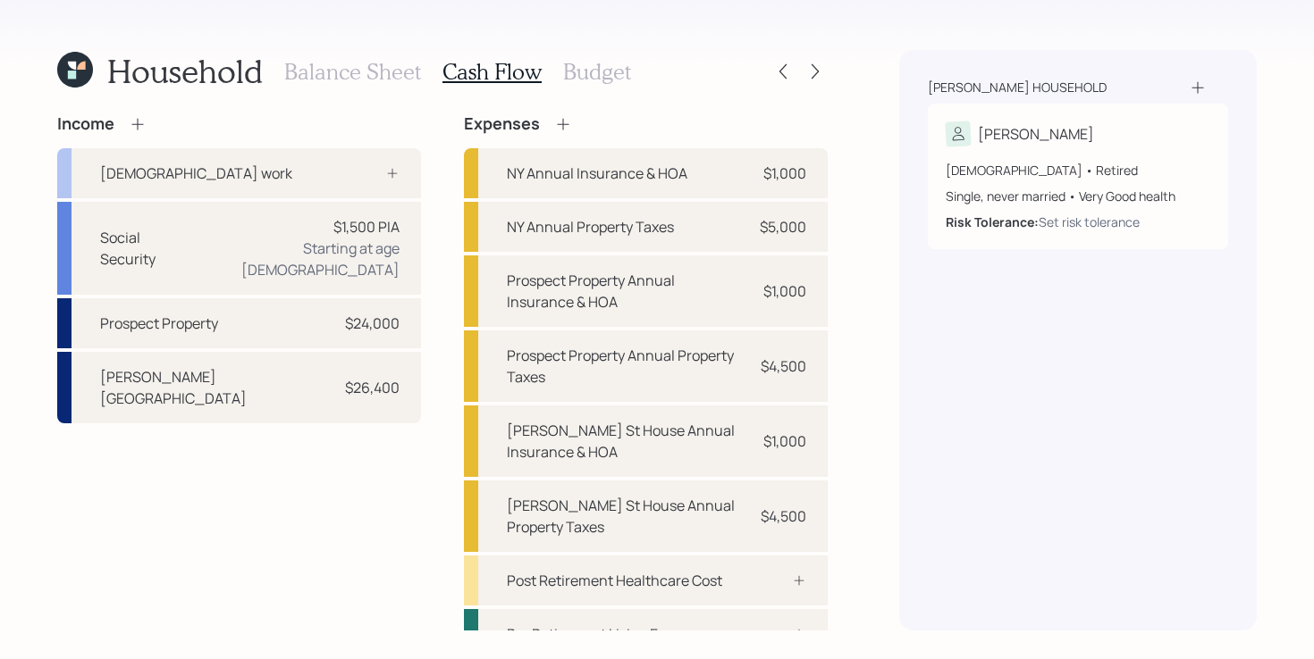
click at [556, 115] on icon at bounding box center [563, 124] width 18 height 18
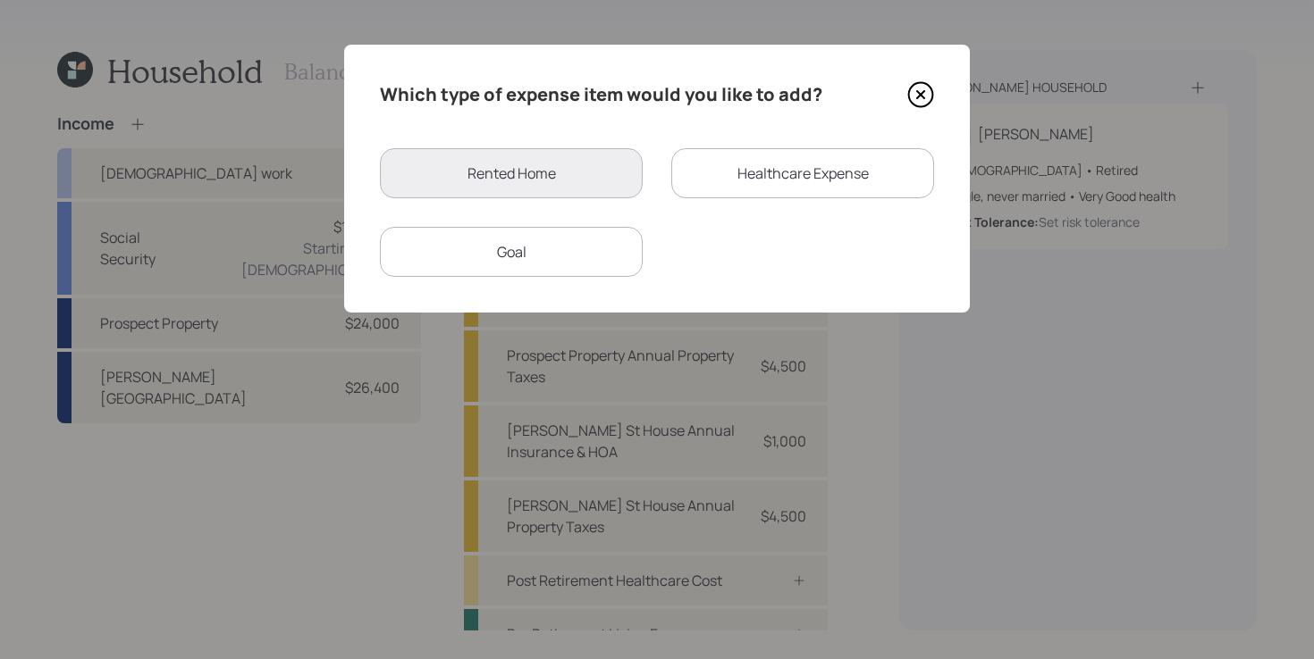
click at [754, 181] on div "Healthcare Expense" at bounding box center [802, 173] width 263 height 50
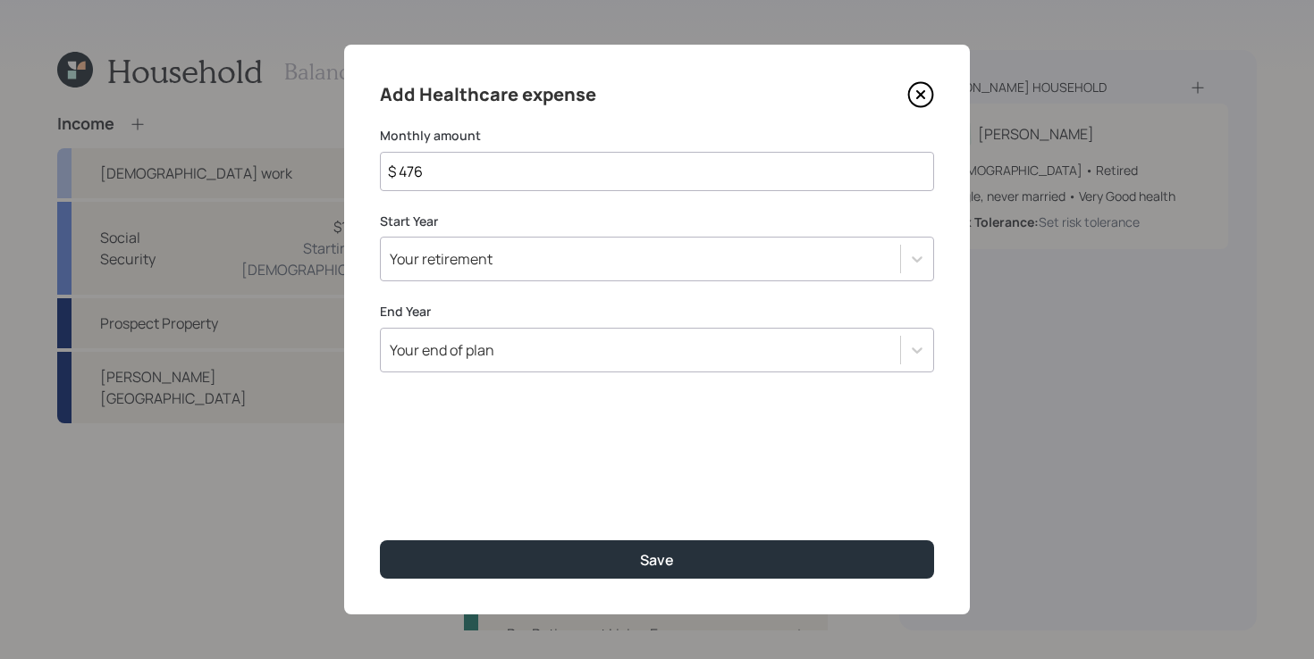
click at [567, 273] on div "Your retirement" at bounding box center [640, 259] width 519 height 30
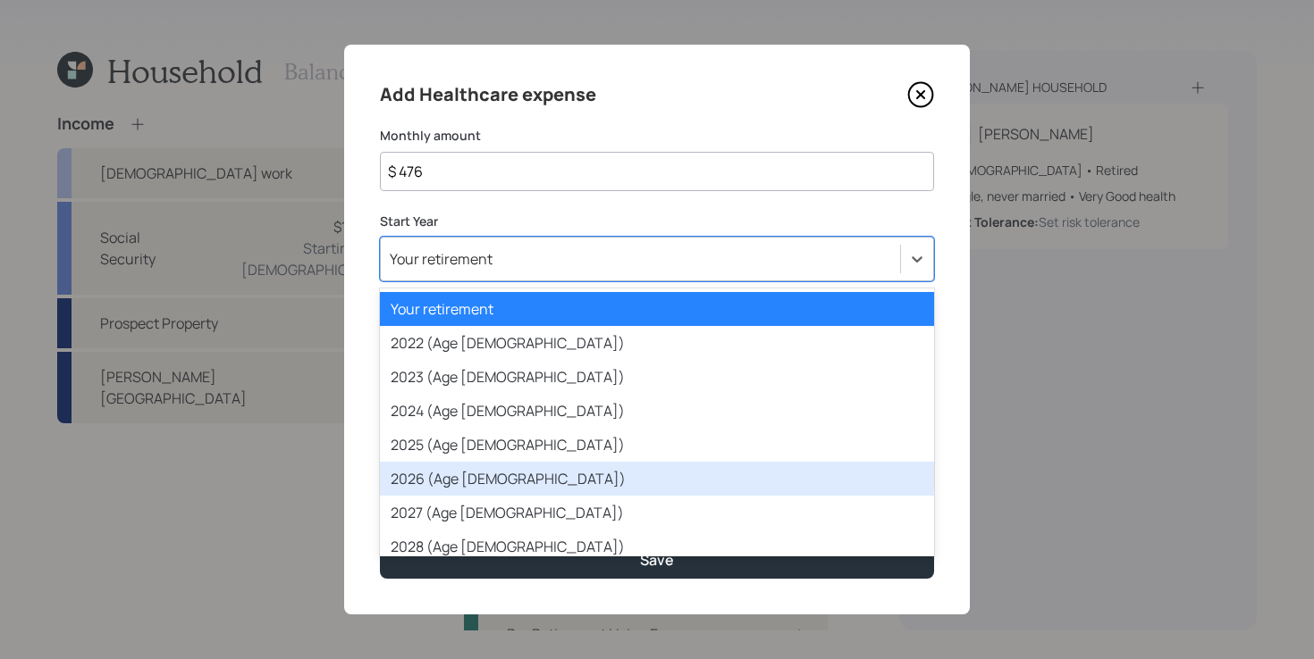
click at [533, 483] on div "2026 (Age [DEMOGRAPHIC_DATA])" at bounding box center [657, 479] width 554 height 34
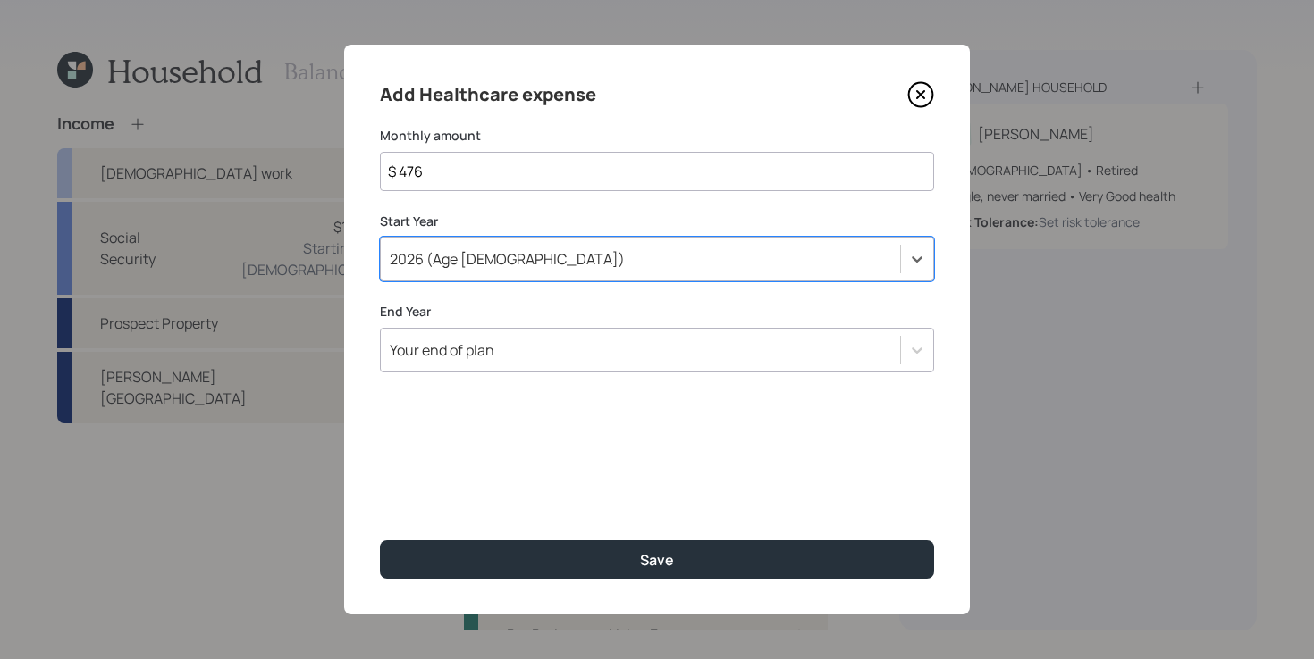
click at [505, 356] on div "Your end of plan" at bounding box center [640, 350] width 519 height 30
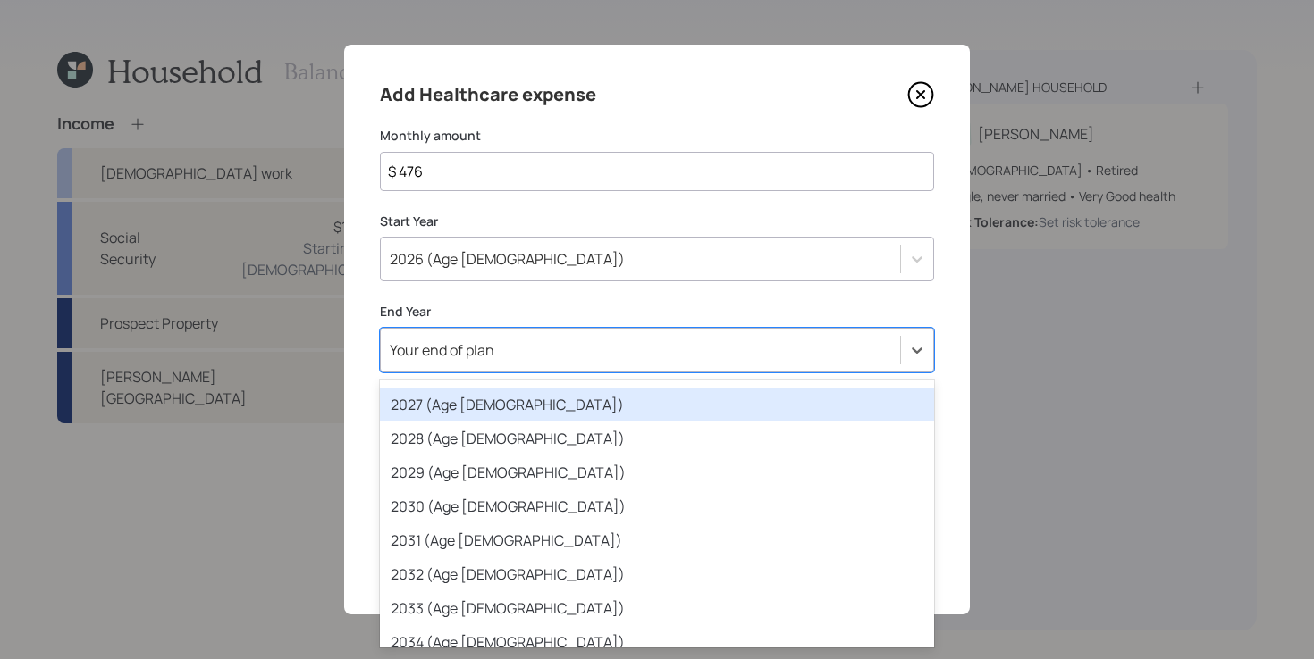
scroll to position [239, 0]
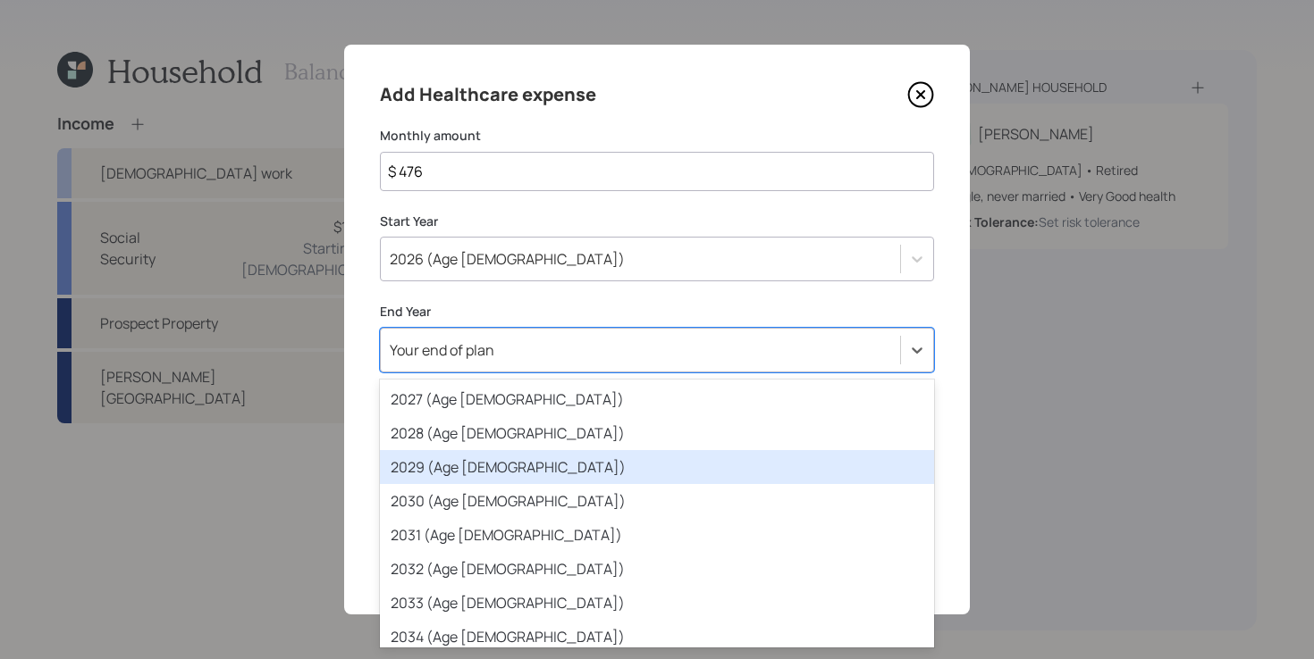
click at [481, 468] on div "2029 (Age [DEMOGRAPHIC_DATA])" at bounding box center [657, 467] width 554 height 34
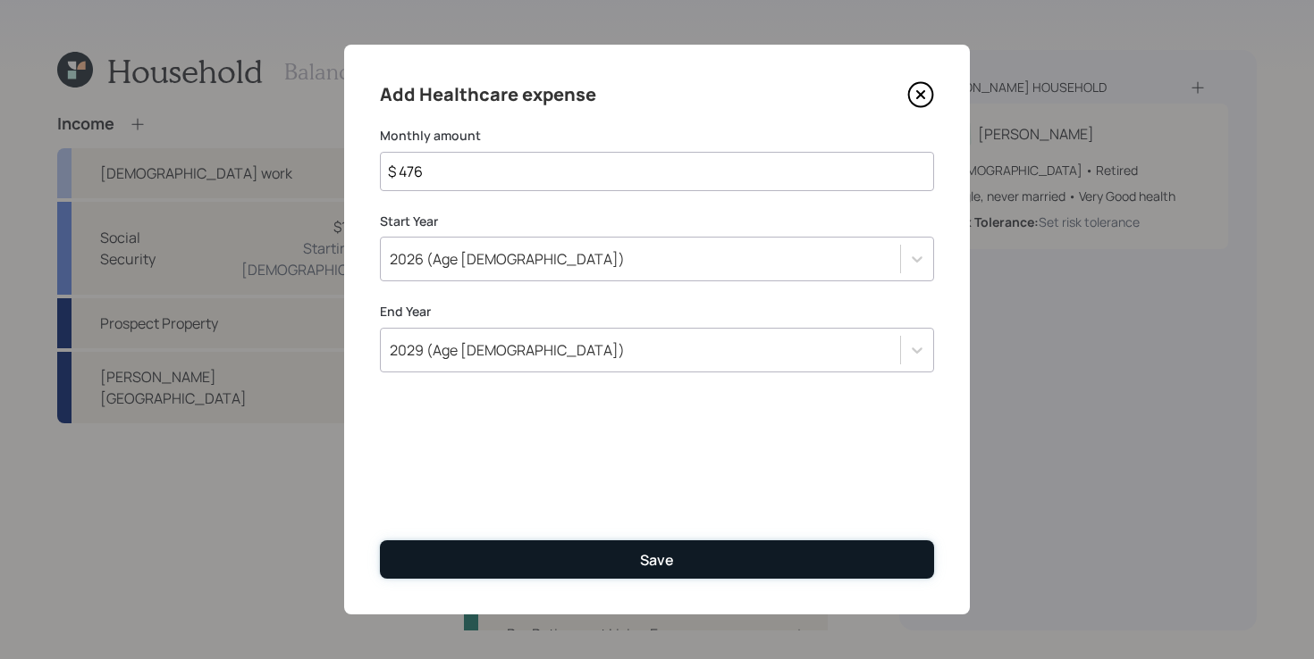
click at [554, 567] on button "Save" at bounding box center [657, 560] width 554 height 38
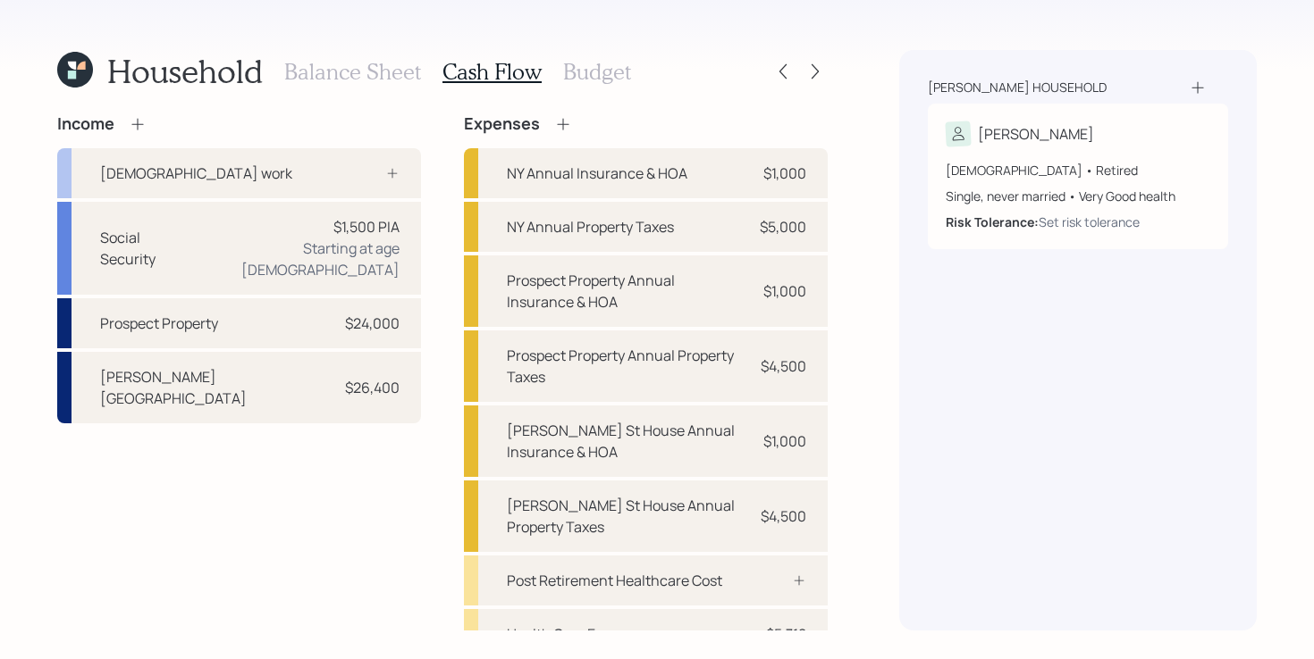
click at [444, 251] on div "Income [DEMOGRAPHIC_DATA] work Social Security $1,500 PIA Starting at age [DEMO…" at bounding box center [442, 440] width 770 height 652
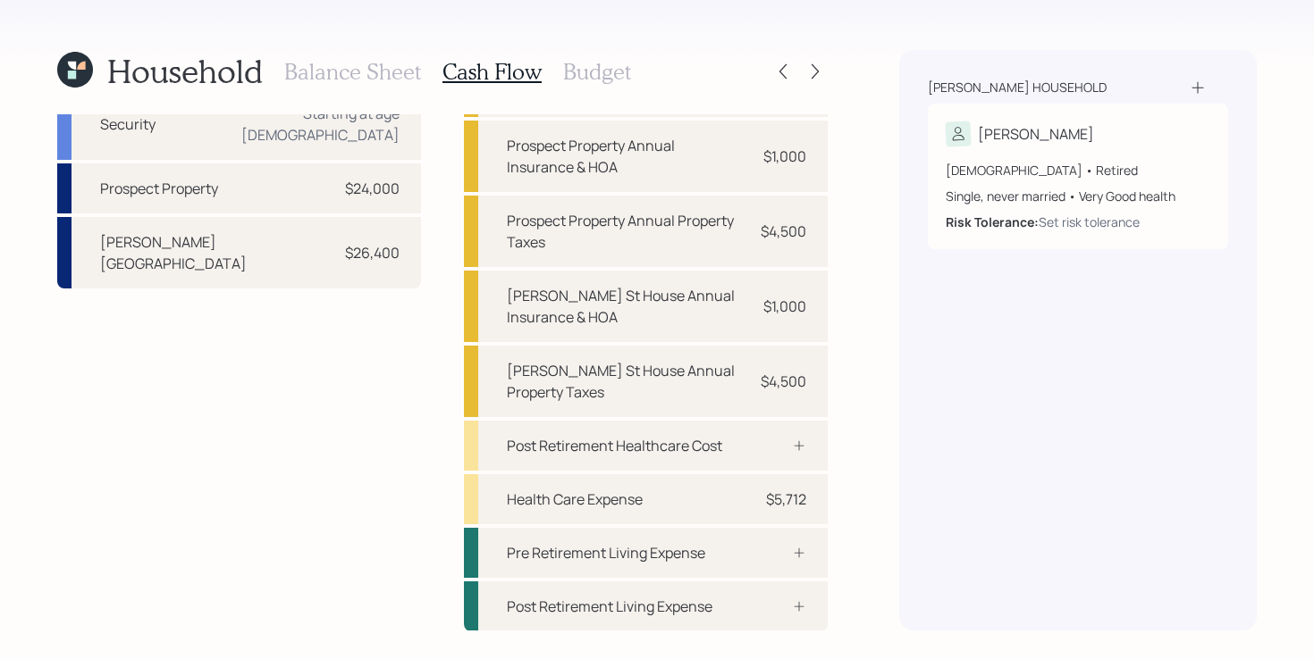
click at [361, 467] on div "Income [DEMOGRAPHIC_DATA] work Social Security $1,500 PIA Starting at age [DEMO…" at bounding box center [239, 305] width 364 height 652
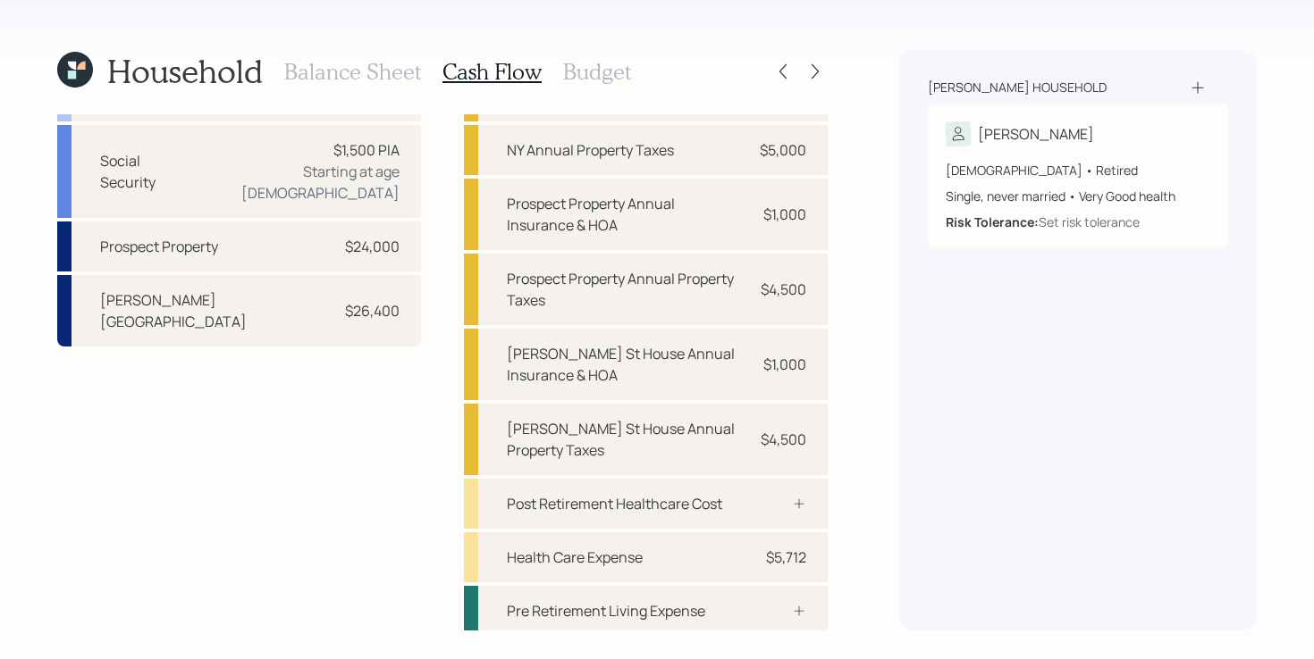
scroll to position [59, 0]
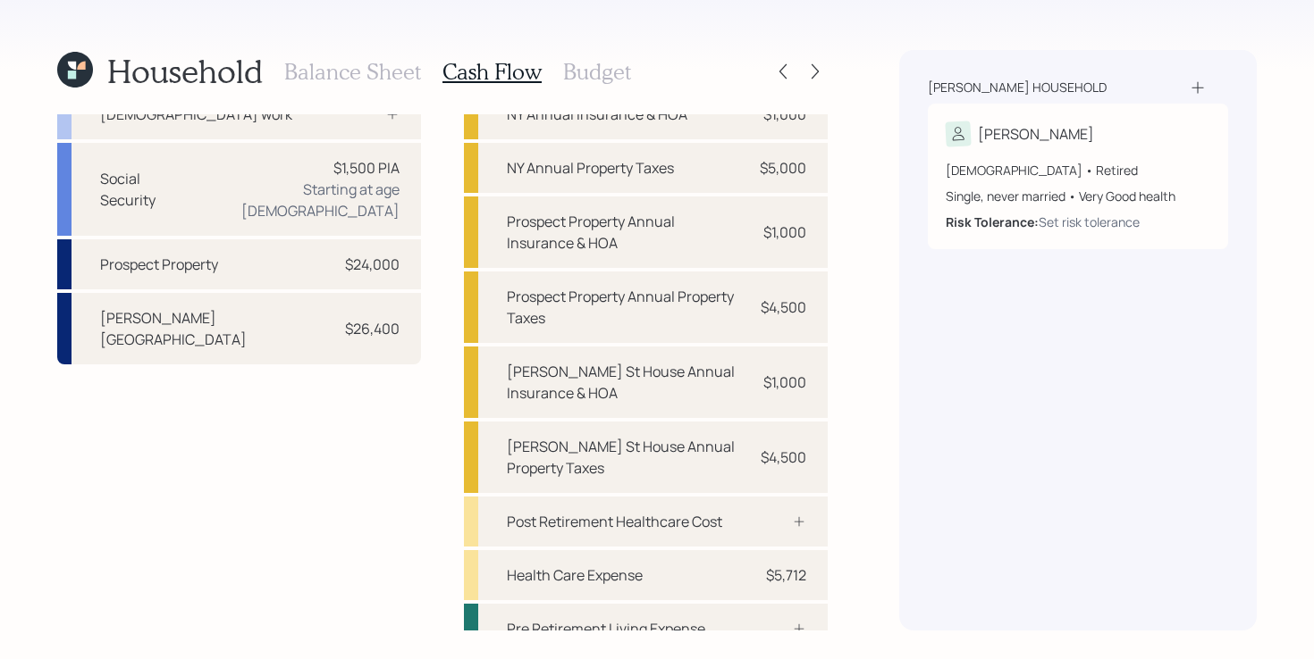
click at [602, 73] on h3 "Budget" at bounding box center [597, 72] width 68 height 26
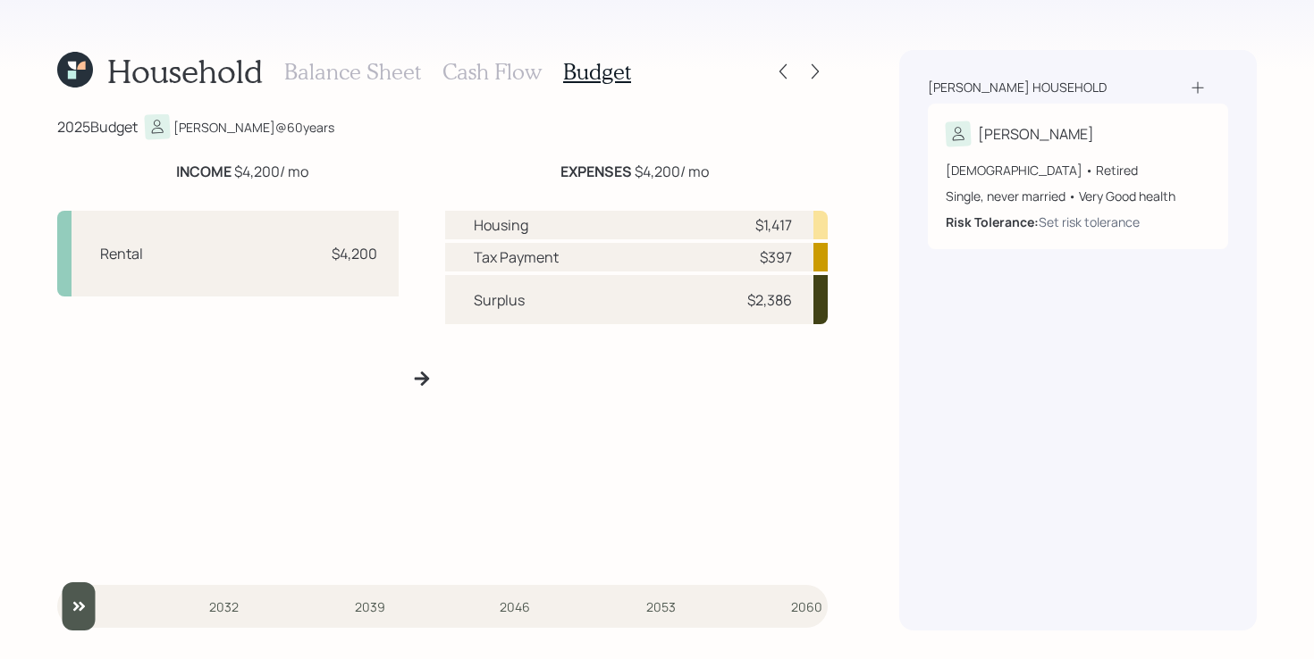
drag, startPoint x: 269, startPoint y: 278, endPoint x: 397, endPoint y: 274, distance: 127.8
click at [397, 275] on div "Rental $4,200" at bounding box center [227, 254] width 341 height 86
click at [357, 328] on div "Rental $4,200" at bounding box center [227, 386] width 341 height 350
drag, startPoint x: 719, startPoint y: 232, endPoint x: 802, endPoint y: 227, distance: 82.4
click at [802, 228] on div "Housing $1,417" at bounding box center [636, 225] width 383 height 29
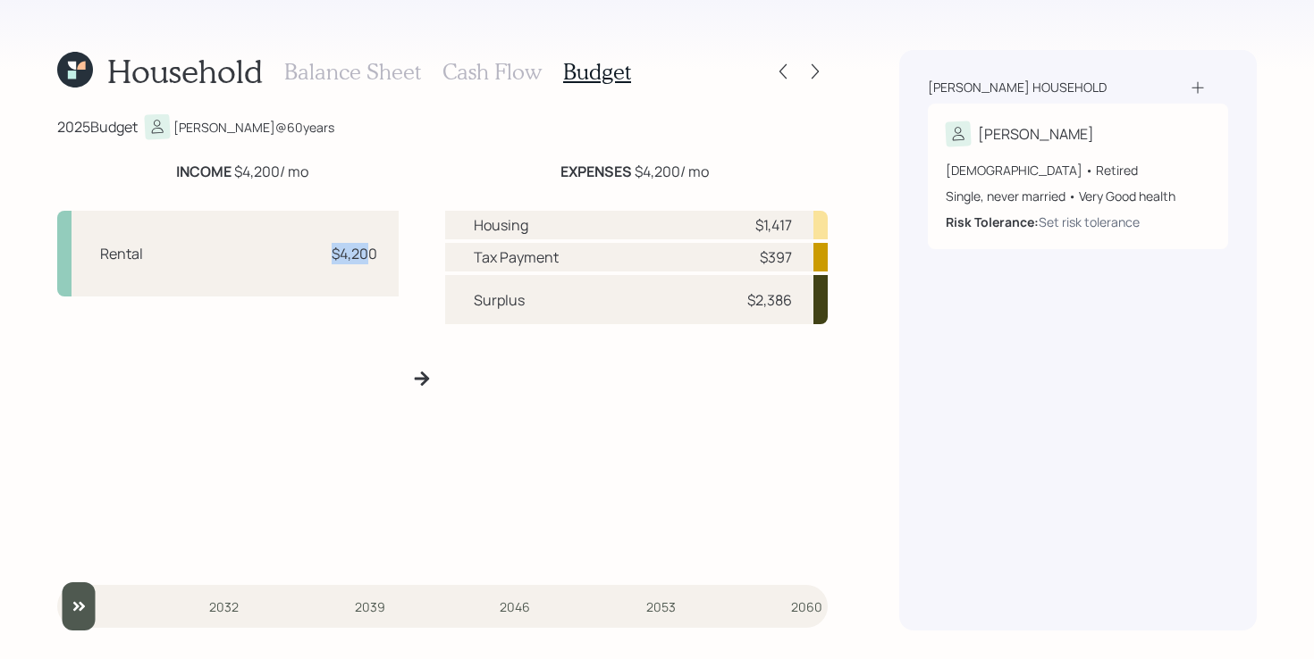
drag, startPoint x: 332, startPoint y: 262, endPoint x: 375, endPoint y: 251, distance: 45.1
click at [374, 253] on div "$4,200" at bounding box center [355, 253] width 46 height 21
click at [665, 422] on div "Housing $1,417 Tax Payment $397 Surplus $2,386" at bounding box center [636, 386] width 383 height 350
drag, startPoint x: 704, startPoint y: 299, endPoint x: 796, endPoint y: 300, distance: 92.0
click at [796, 300] on div "Surplus $2,386" at bounding box center [636, 299] width 383 height 49
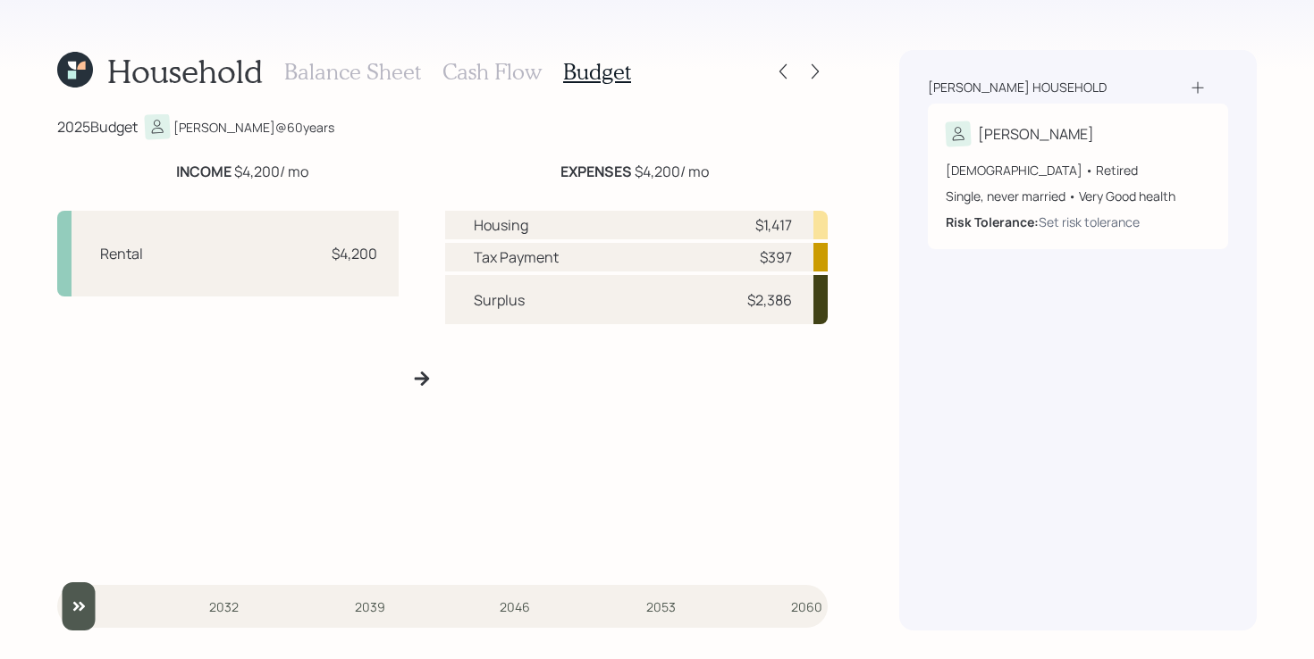
click at [725, 390] on div "Housing $1,417 Tax Payment $397 Surplus $2,386" at bounding box center [636, 386] width 383 height 350
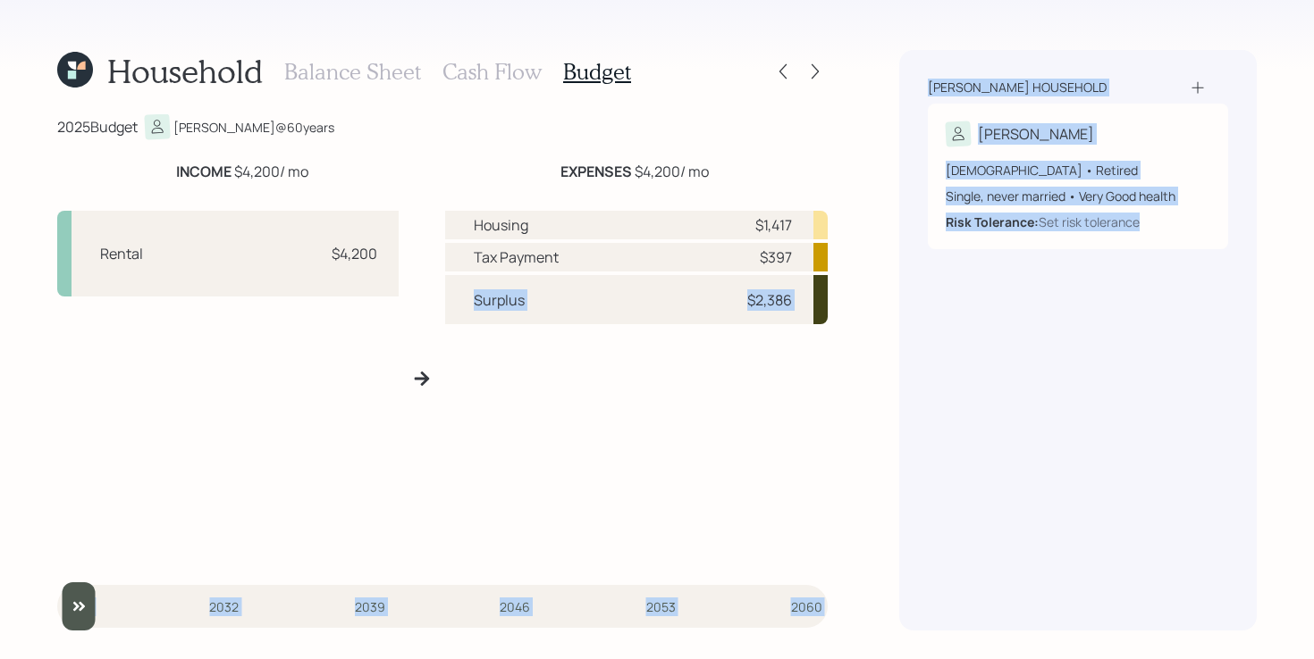
drag, startPoint x: 472, startPoint y: 307, endPoint x: 929, endPoint y: 323, distance: 457.8
click at [929, 323] on div "Household Balance Sheet Cash Flow Budget 2025 Budget [PERSON_NAME] @ 60 years I…" at bounding box center [657, 329] width 1314 height 659
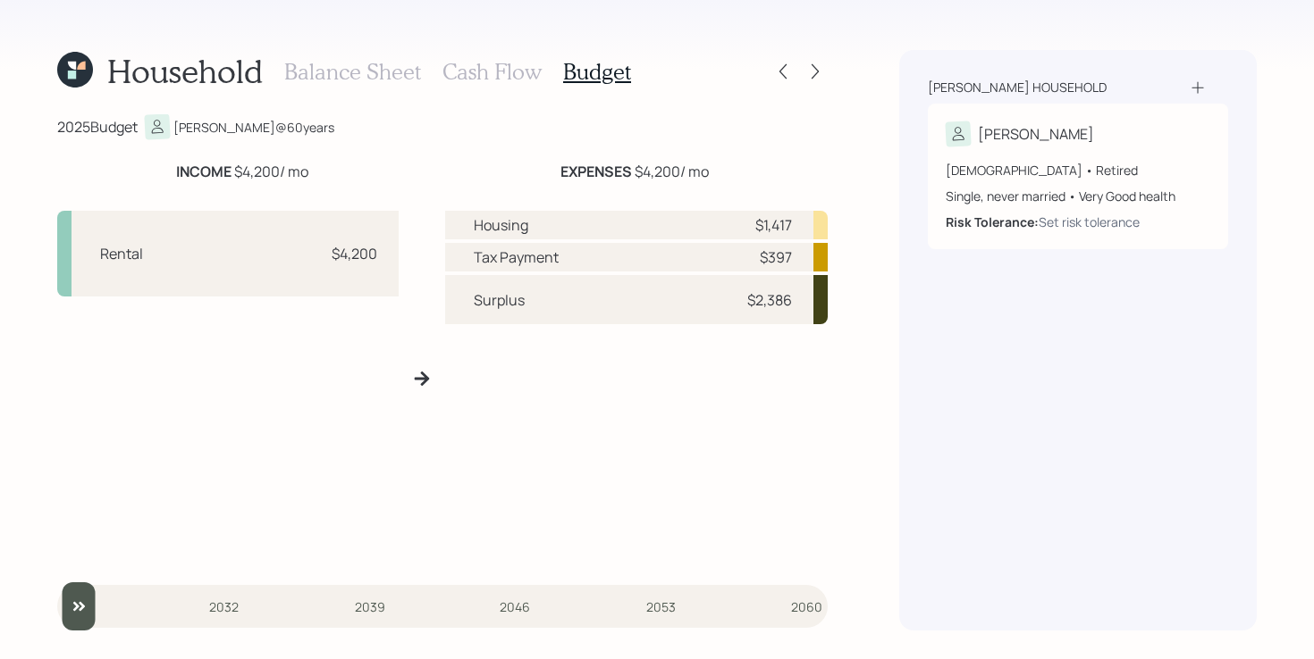
click at [732, 352] on div "Housing $1,417 Tax Payment $397 Surplus $2,386" at bounding box center [636, 386] width 383 height 350
click at [470, 69] on h3 "Cash Flow" at bounding box center [491, 72] width 99 height 26
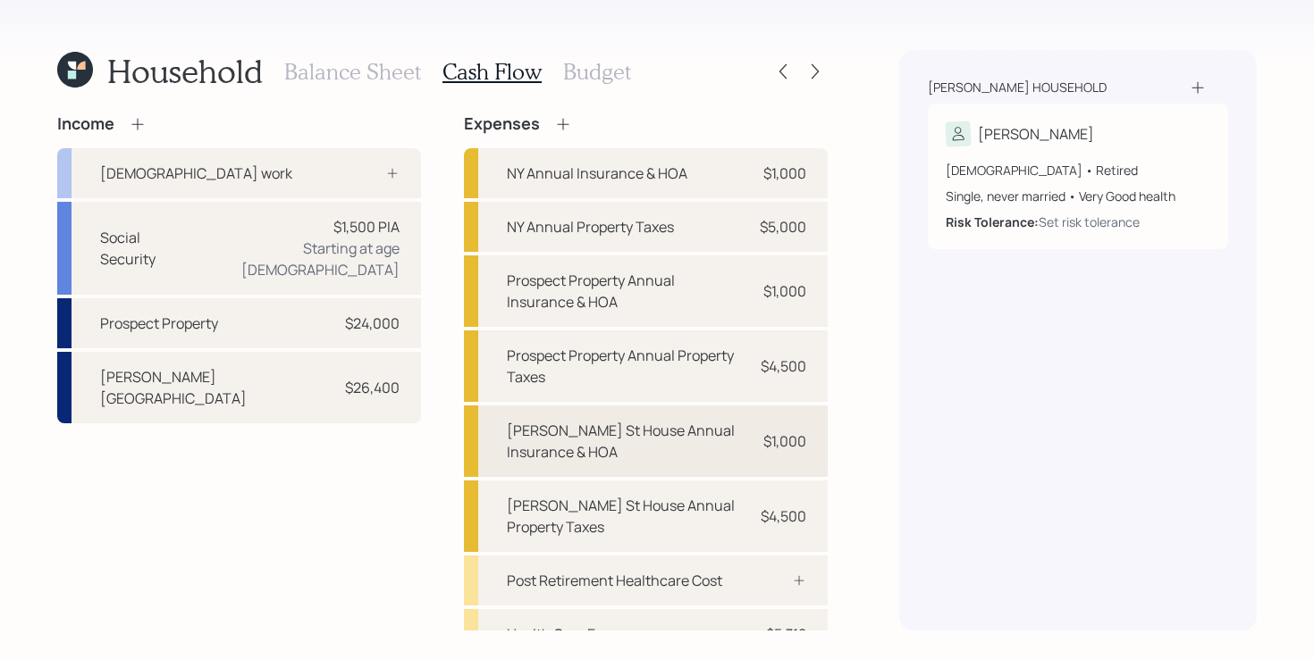
scroll to position [135, 0]
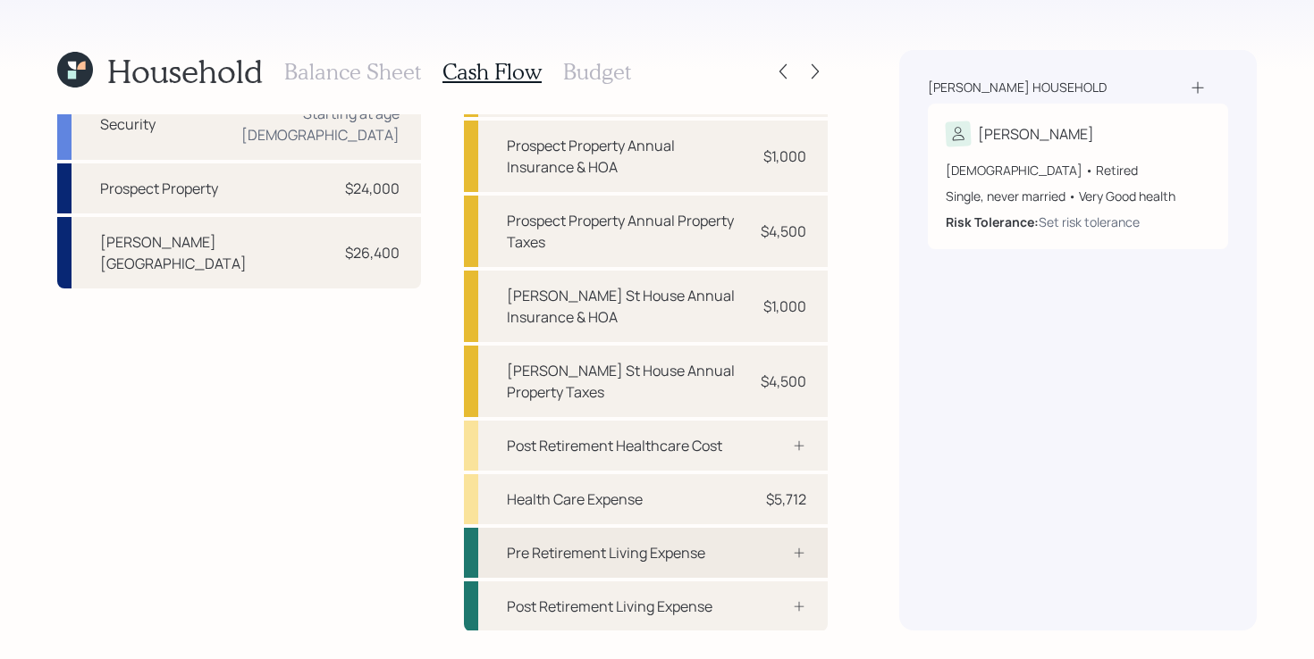
click at [682, 553] on div "Pre Retirement Living Expense" at bounding box center [606, 552] width 198 height 21
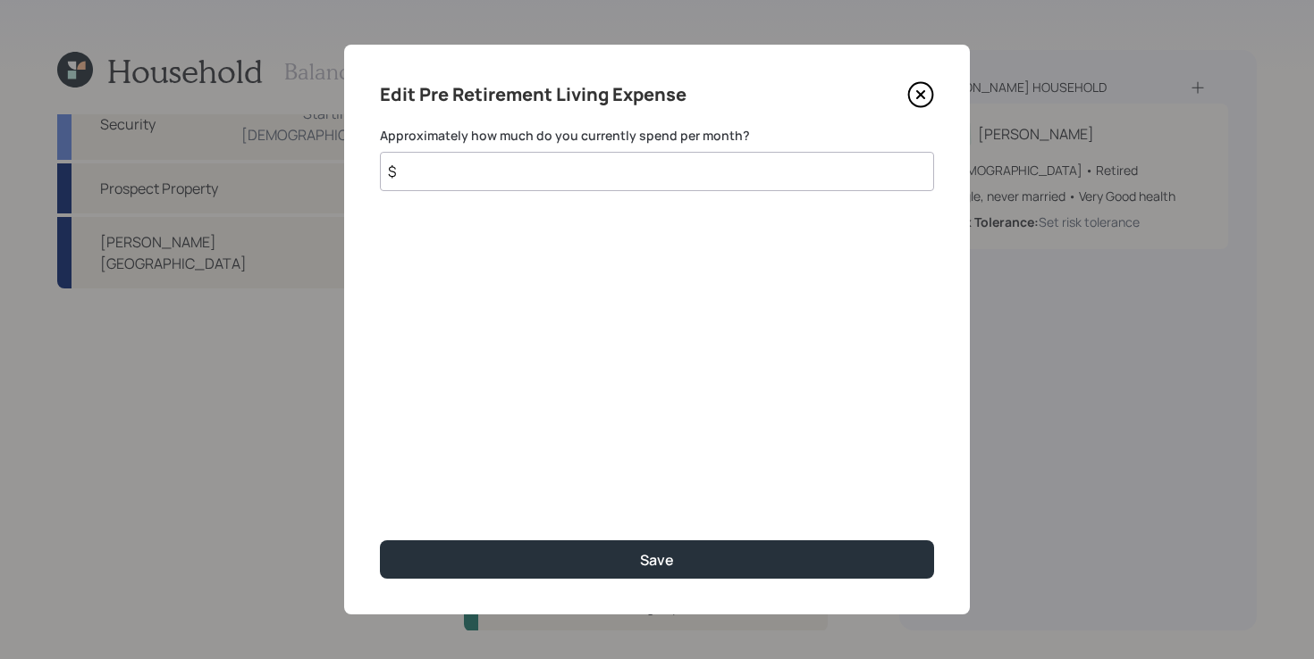
click at [653, 173] on input "$" at bounding box center [657, 171] width 554 height 39
type input "$ 2,300"
click at [380, 541] on button "Save" at bounding box center [657, 560] width 554 height 38
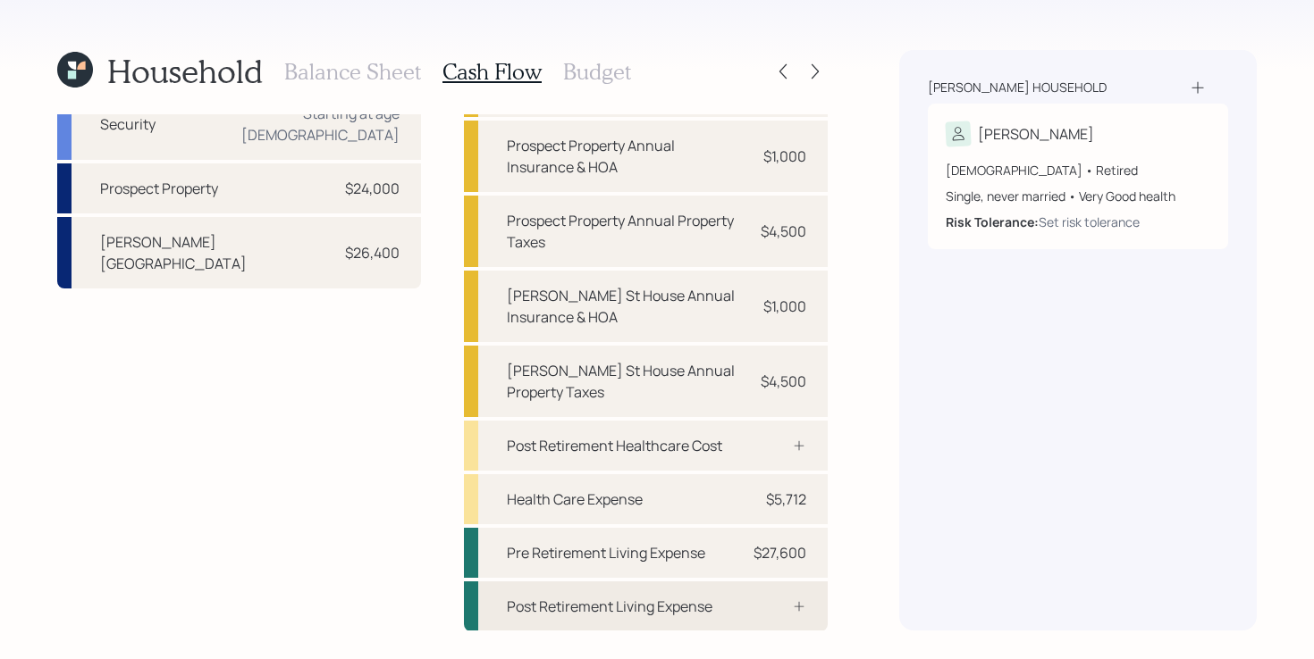
click at [571, 621] on div "Post Retirement Living Expense" at bounding box center [646, 607] width 364 height 50
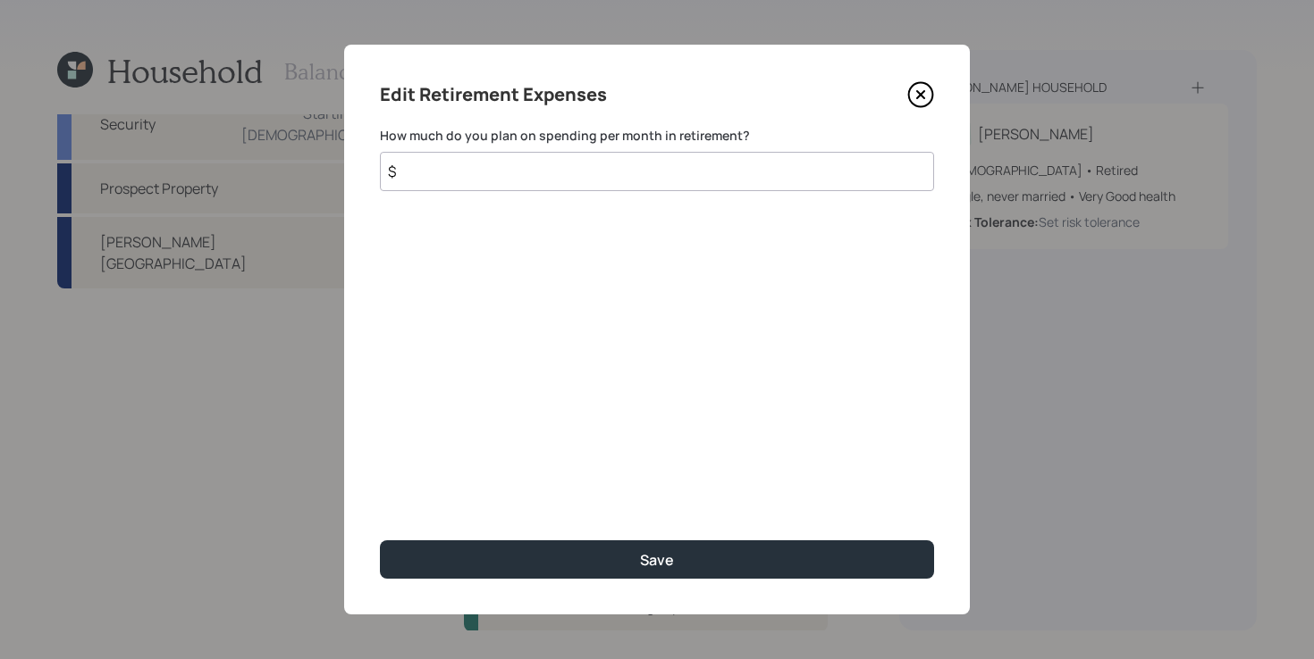
click at [595, 181] on input "$" at bounding box center [657, 171] width 554 height 39
type input "$ 2,300"
click at [380, 541] on button "Save" at bounding box center [657, 560] width 554 height 38
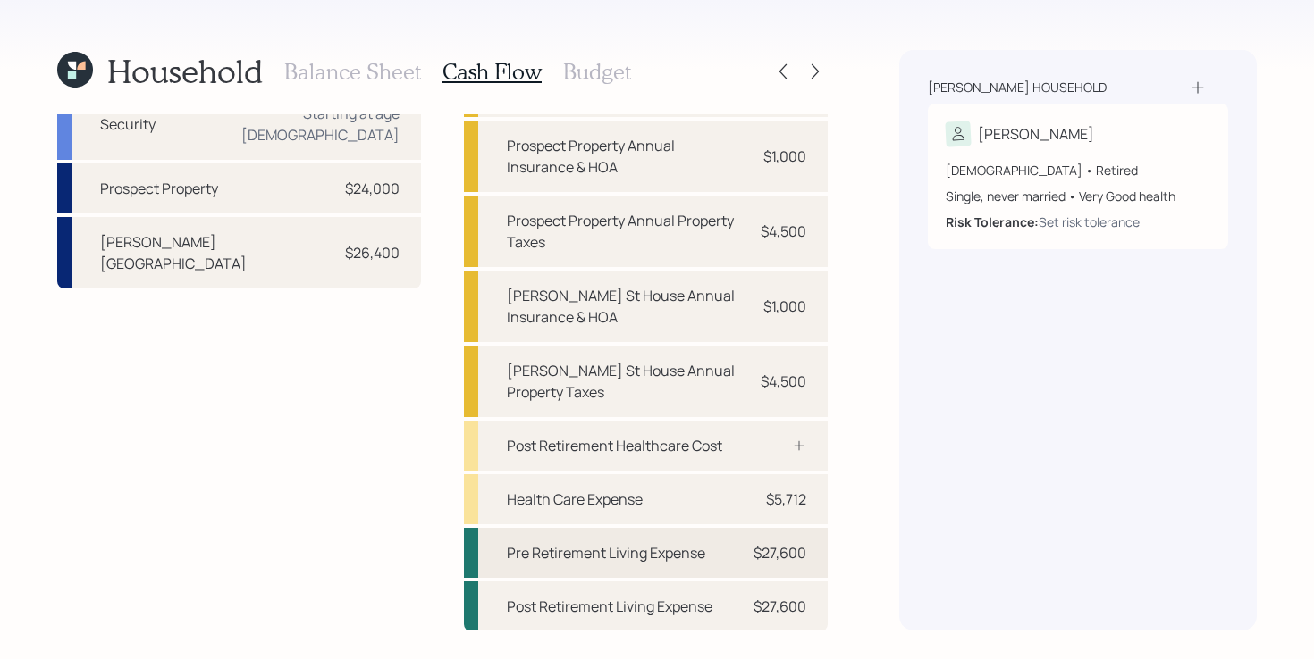
click at [725, 550] on div "Pre Retirement Living Expense $27,600" at bounding box center [646, 553] width 364 height 50
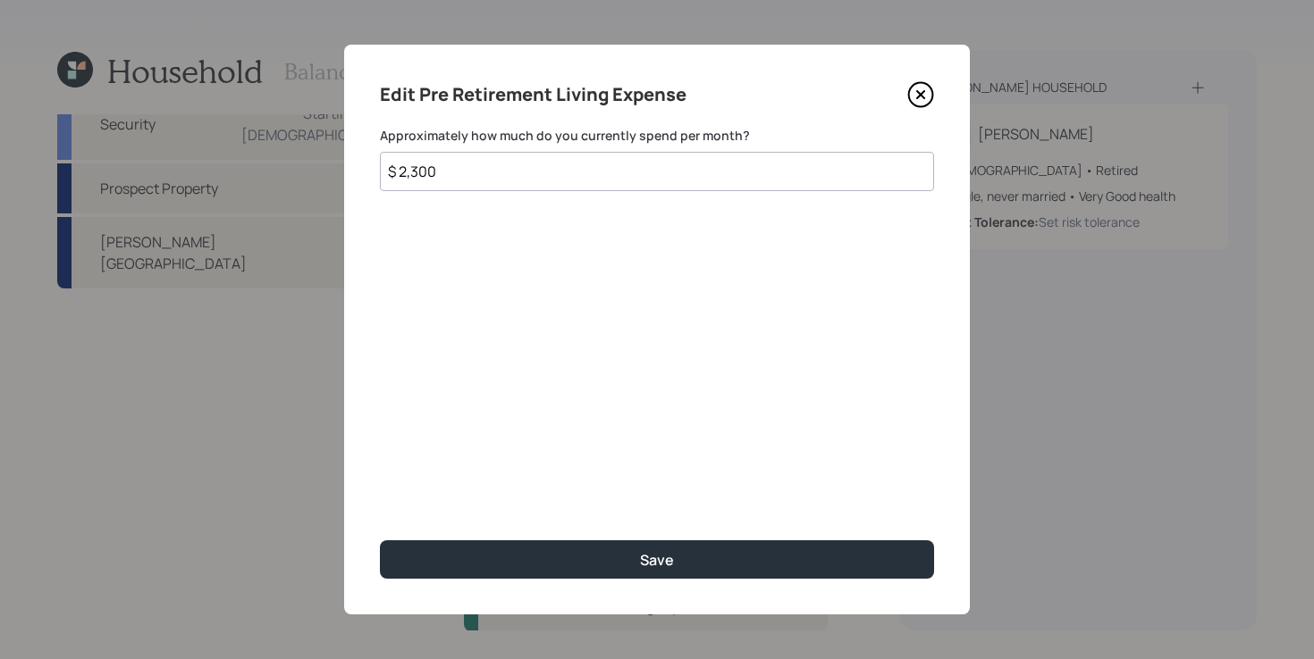
click at [595, 164] on input "$ 2,300" at bounding box center [657, 171] width 554 height 39
type input "$ 3,000"
click at [380, 541] on button "Save" at bounding box center [657, 560] width 554 height 38
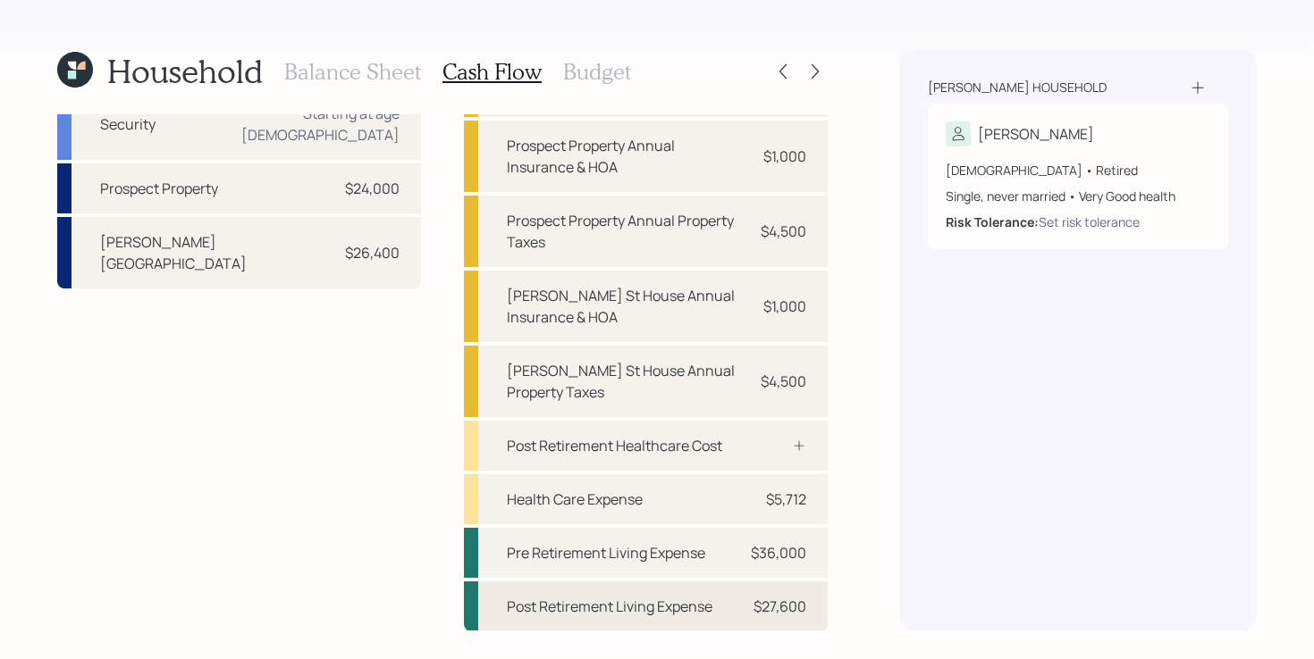
click at [609, 603] on div "Post Retirement Living Expense" at bounding box center [610, 606] width 206 height 21
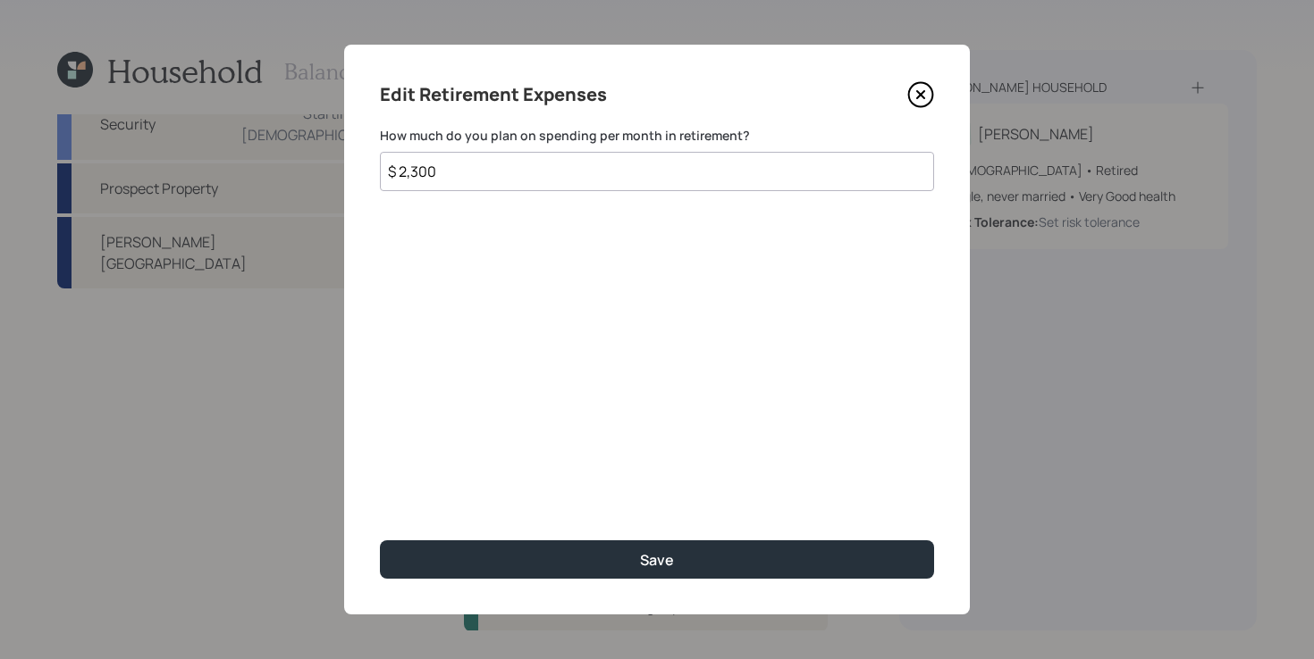
click at [498, 174] on input "$ 2,300" at bounding box center [657, 171] width 554 height 39
type input "$ 3,000"
click at [380, 541] on button "Save" at bounding box center [657, 560] width 554 height 38
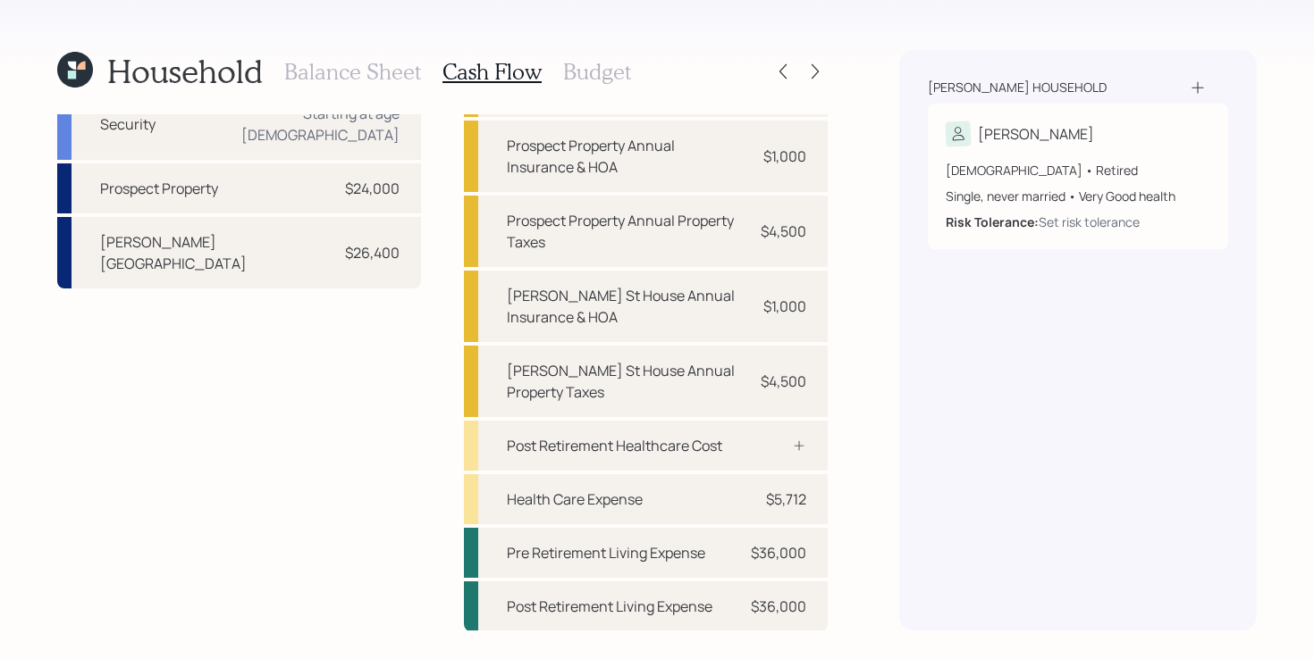
click at [441, 365] on div "Income [DEMOGRAPHIC_DATA] work Social Security $1,500 PIA Starting at age [DEMO…" at bounding box center [442, 305] width 770 height 652
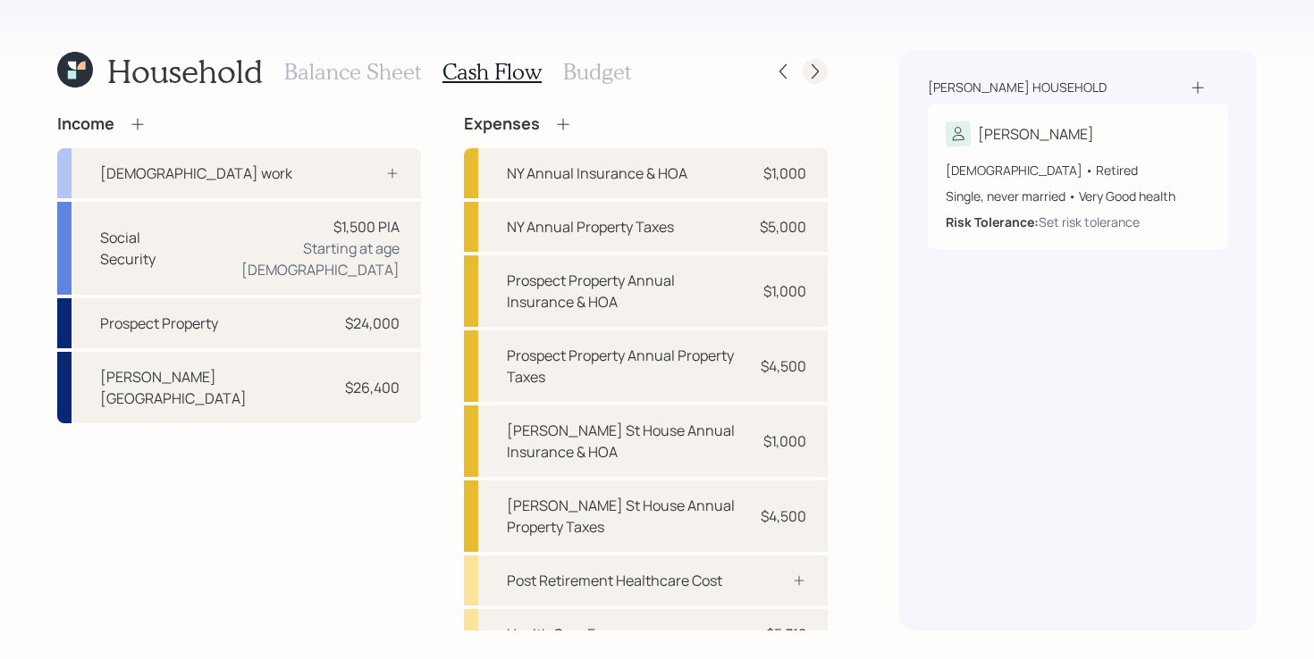
click at [814, 71] on icon at bounding box center [815, 72] width 18 height 18
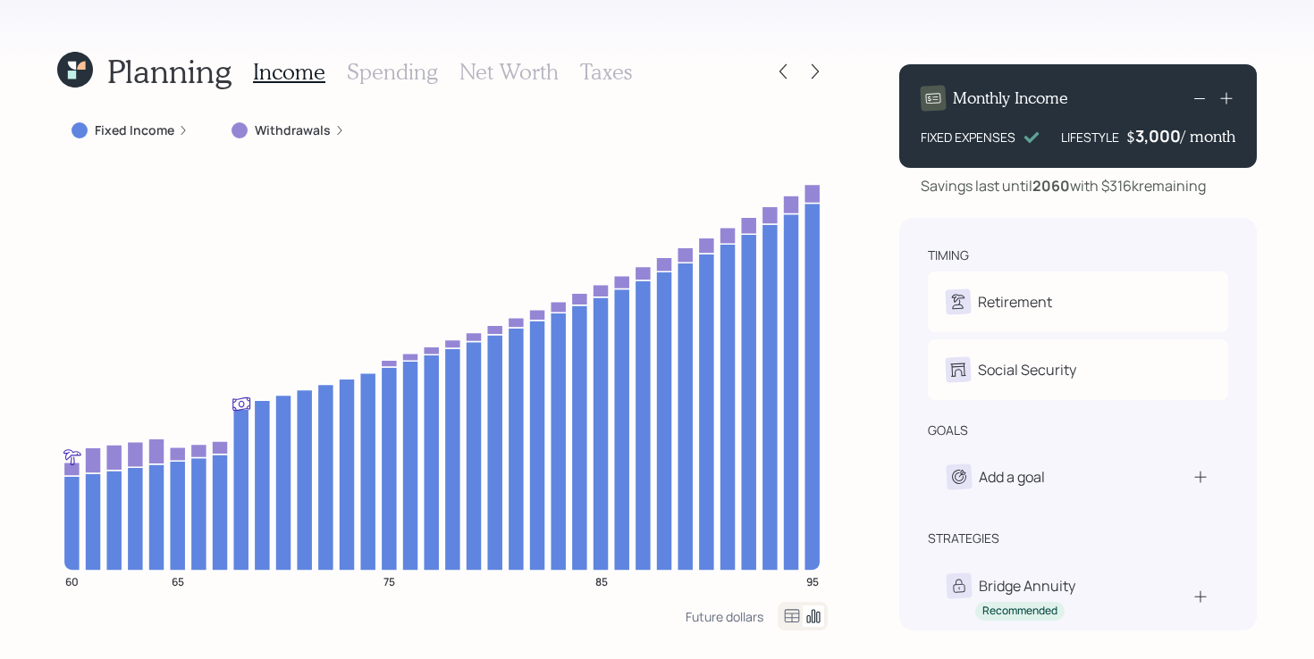
click at [29, 474] on div "Planning Income Spending Net Worth Taxes Fixed Income Withdrawals 60 65 75 85 9…" at bounding box center [657, 329] width 1314 height 659
click at [26, 491] on div "Planning Income Spending Net Worth Taxes Fixed Income Withdrawals 60 65 75 85 9…" at bounding box center [657, 329] width 1314 height 659
click at [834, 307] on div "Planning Income Spending Net Worth Taxes Fixed Income Withdrawals 60 65 75 85 9…" at bounding box center [657, 329] width 1314 height 659
click at [855, 284] on div "Planning Income Spending Net Worth Taxes Fixed Income Withdrawals 60 65 75 85 9…" at bounding box center [657, 329] width 1314 height 659
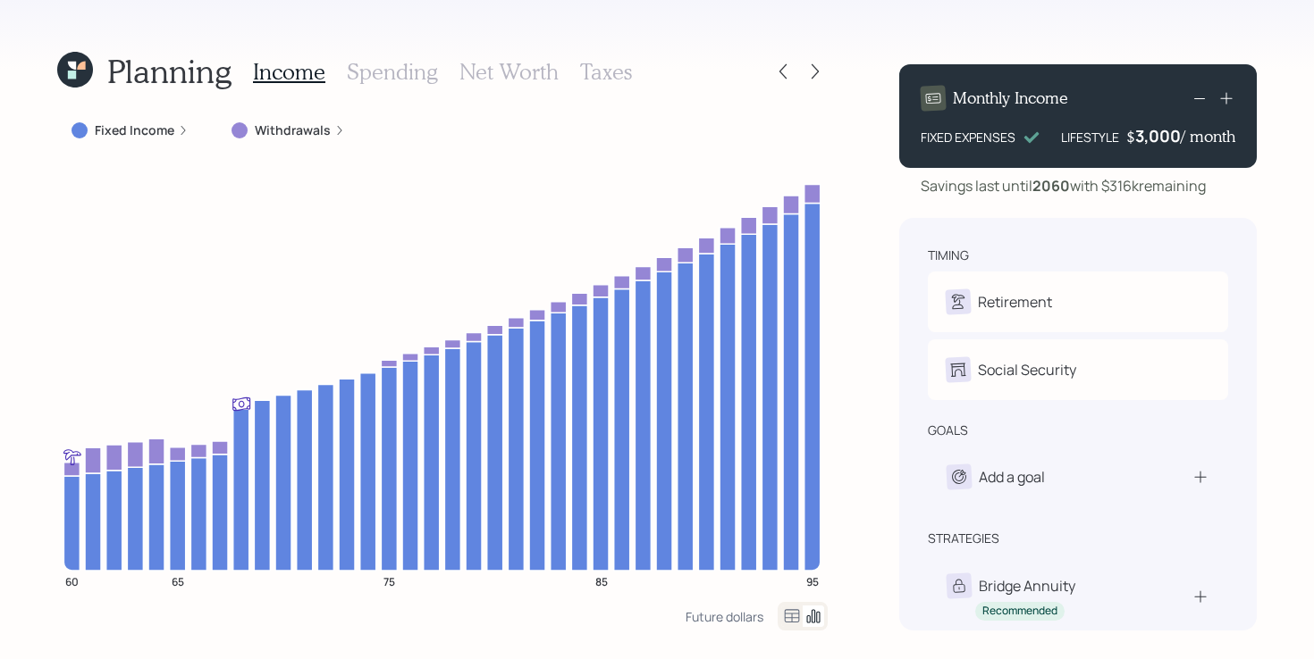
click at [889, 308] on div "Planning Income Spending Net Worth Taxes Fixed Income Withdrawals 60 65 75 85 9…" at bounding box center [657, 329] width 1314 height 659
click at [813, 72] on icon at bounding box center [815, 72] width 18 height 18
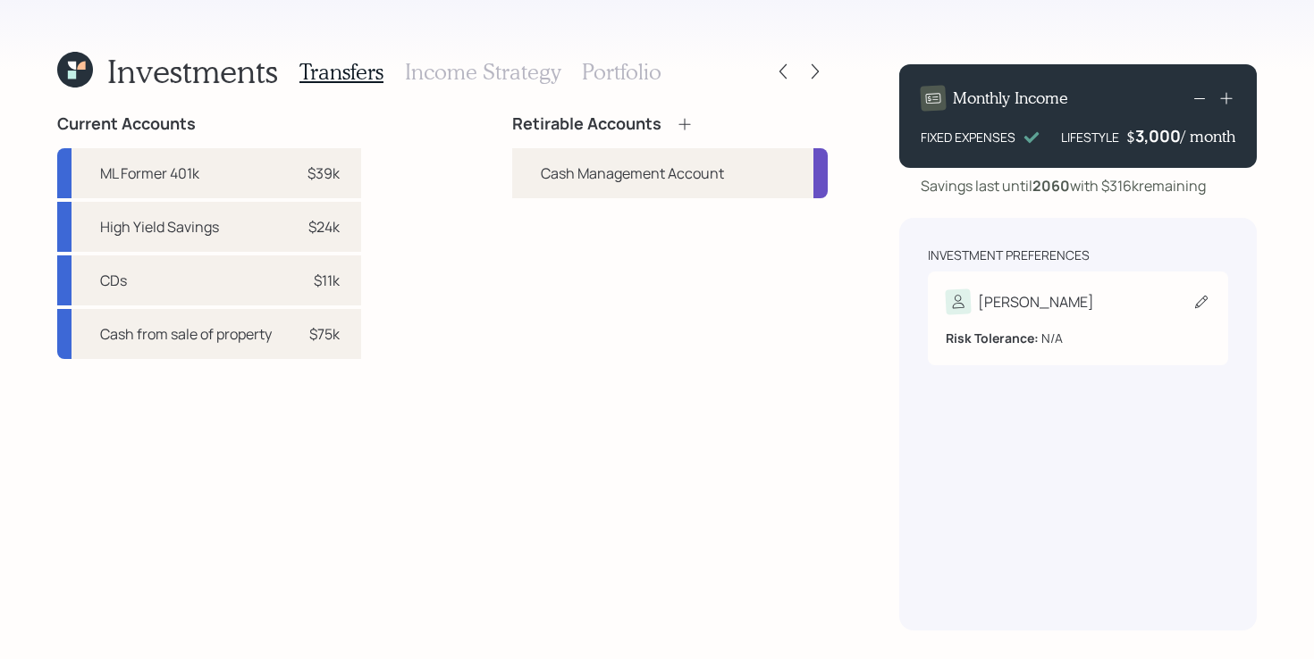
click at [1197, 300] on icon at bounding box center [1201, 302] width 18 height 18
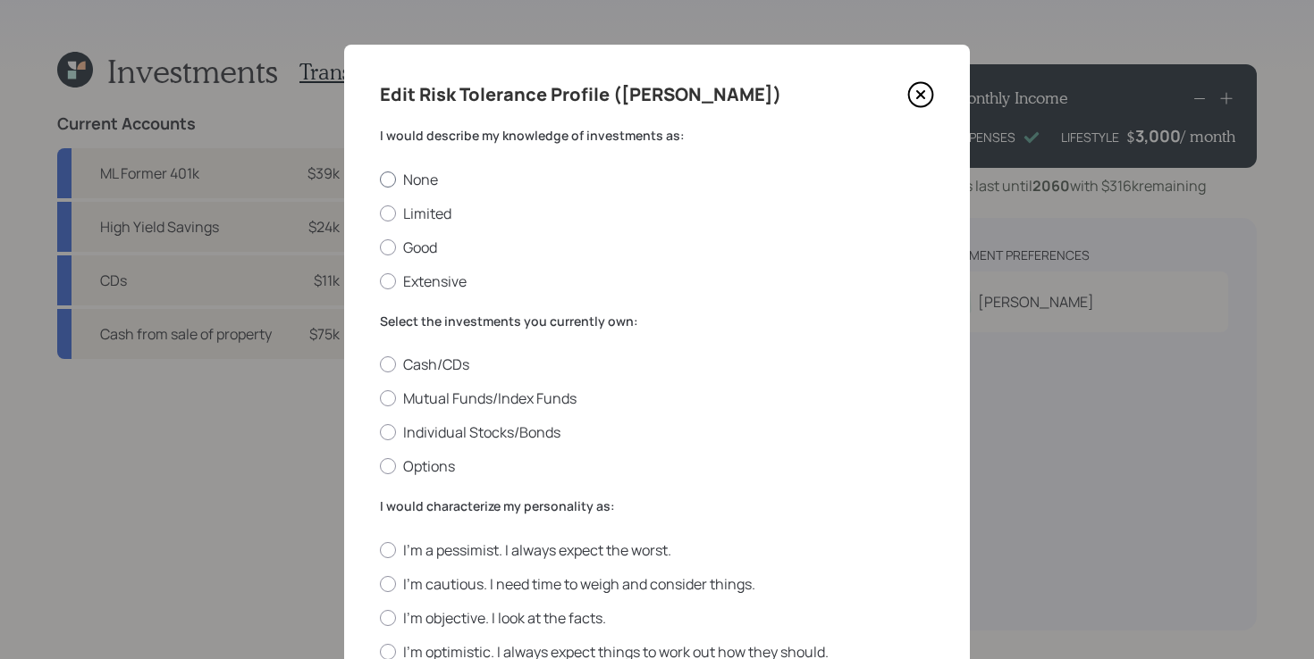
click at [417, 182] on label "None" at bounding box center [657, 180] width 554 height 20
click at [380, 180] on input "None" at bounding box center [379, 179] width 1 height 1
radio input "true"
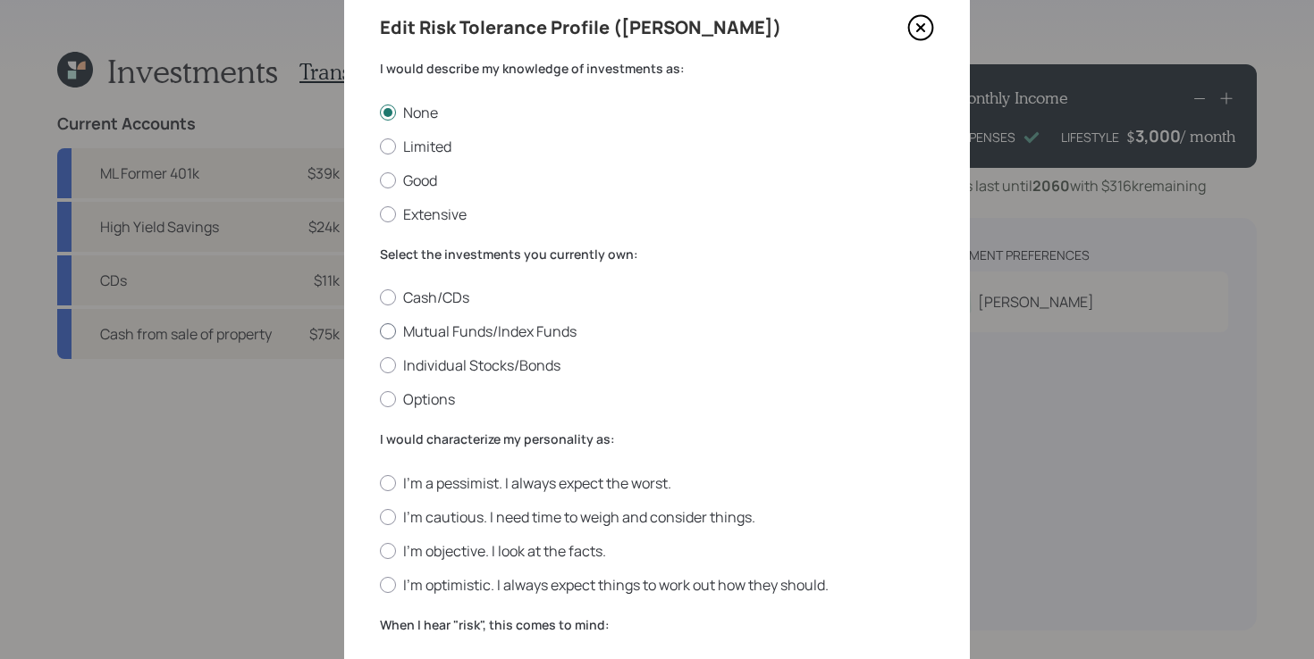
scroll to position [81, 0]
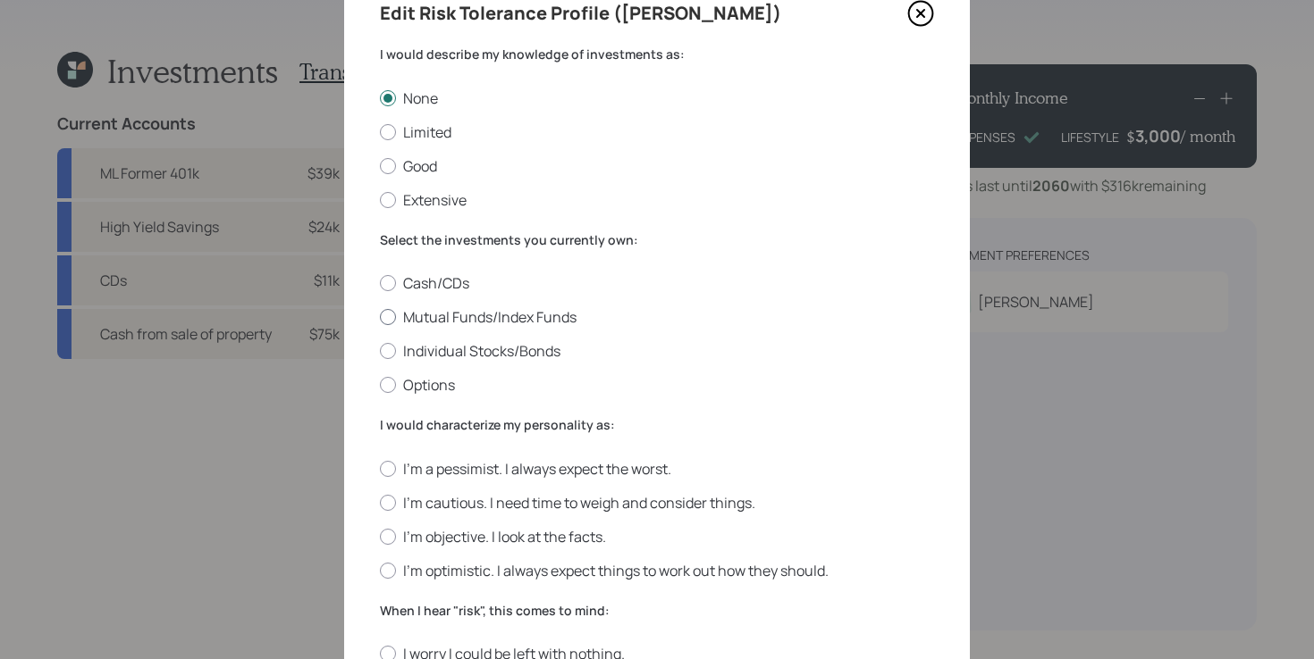
click at [489, 317] on label "Mutual Funds/Index Funds" at bounding box center [657, 317] width 554 height 20
click at [380, 317] on input "Mutual Funds/Index Funds" at bounding box center [379, 317] width 1 height 1
radio input "true"
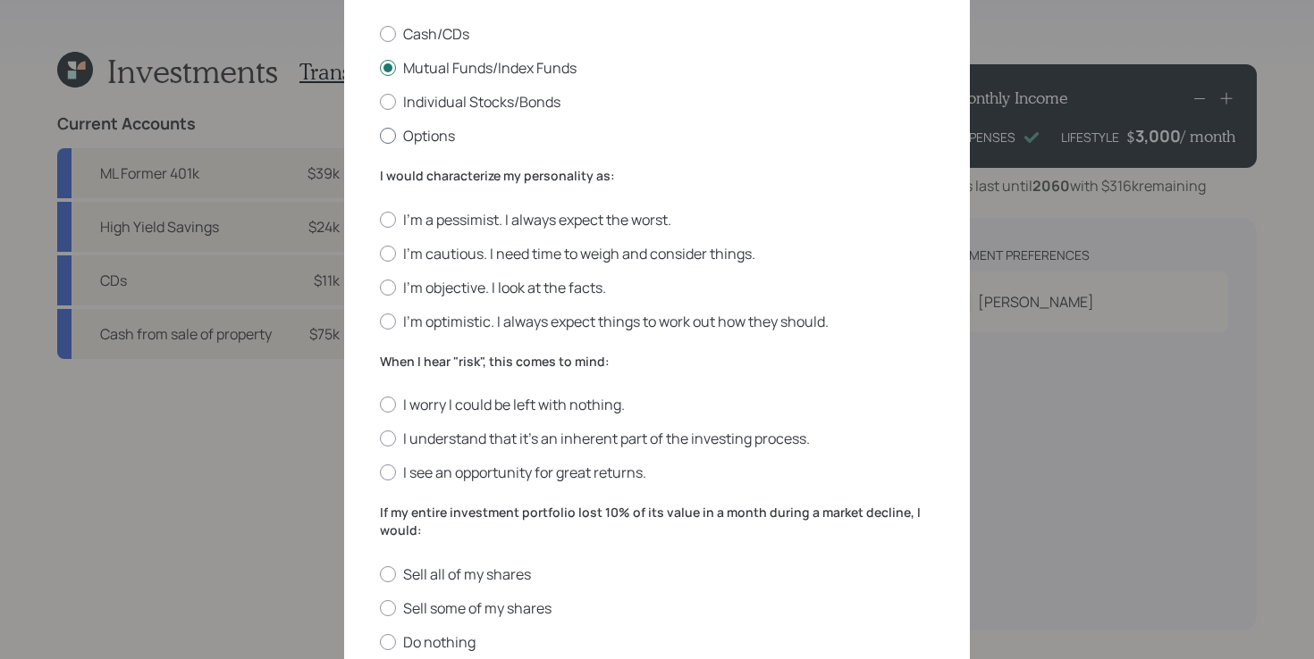
scroll to position [334, 0]
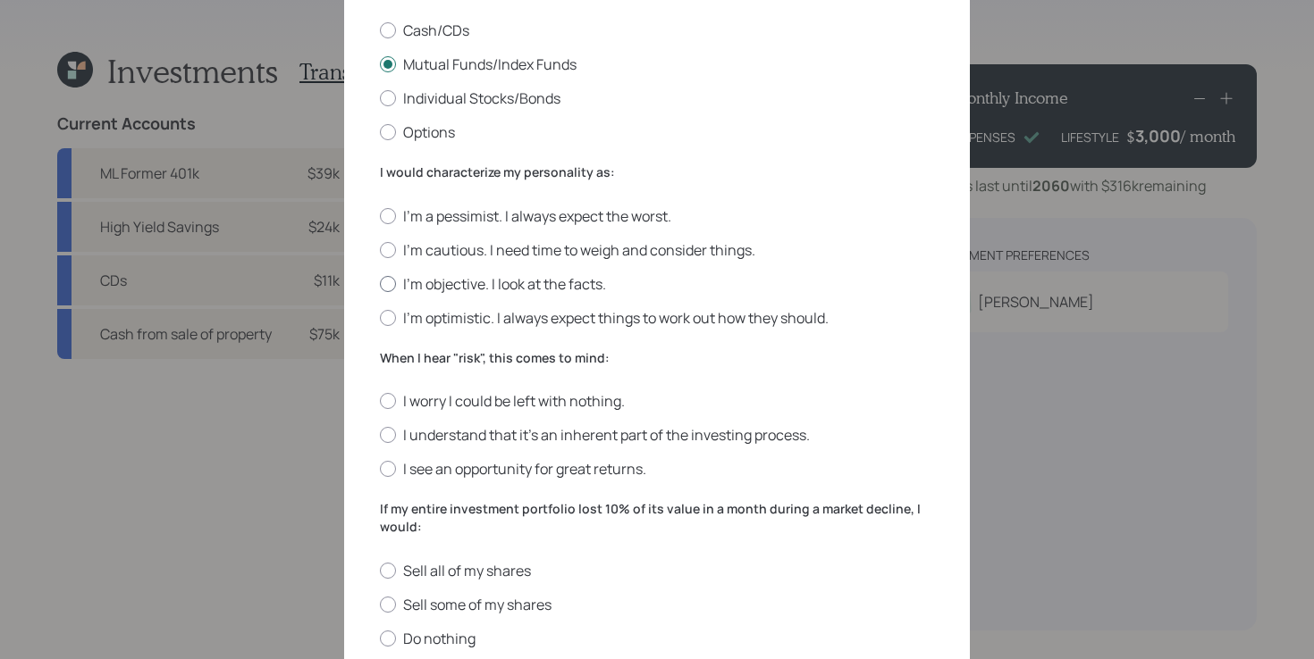
click at [552, 280] on label "I'm objective. I look at the facts." at bounding box center [657, 284] width 554 height 20
click at [380, 283] on input "I'm objective. I look at the facts." at bounding box center [379, 283] width 1 height 1
radio input "true"
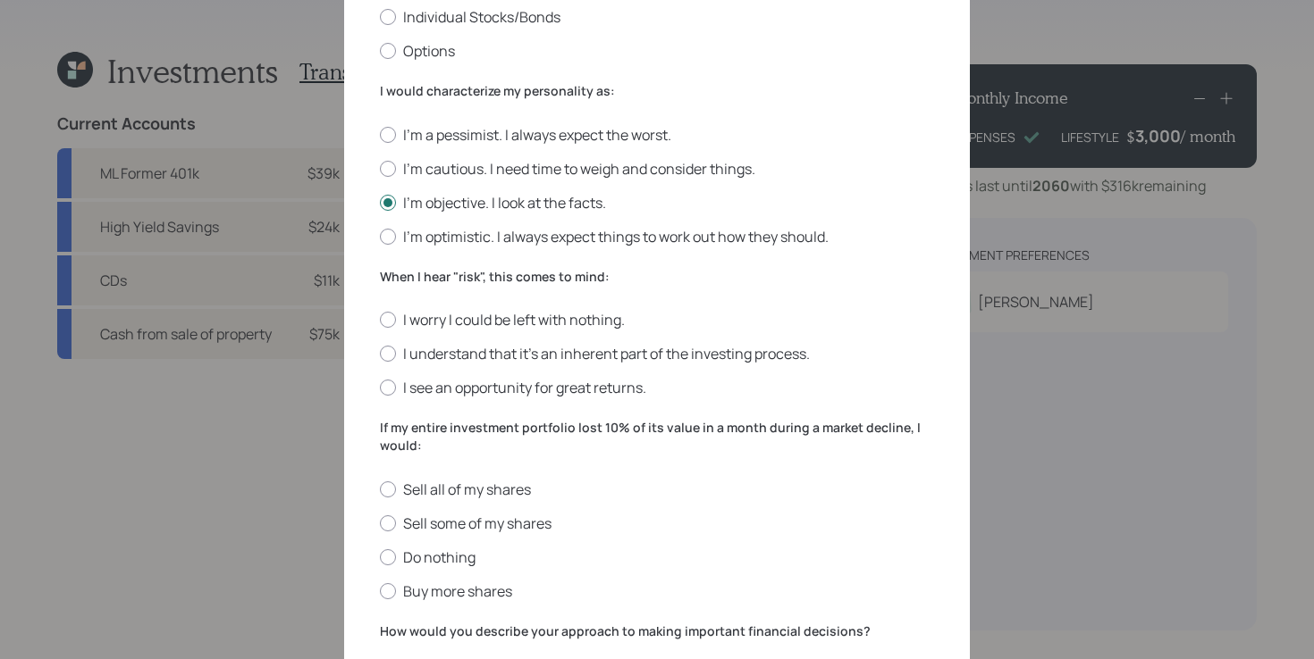
scroll to position [416, 0]
click at [675, 386] on label "I see an opportunity for great returns." at bounding box center [657, 387] width 554 height 20
click at [380, 387] on input "I see an opportunity for great returns." at bounding box center [379, 387] width 1 height 1
radio input "true"
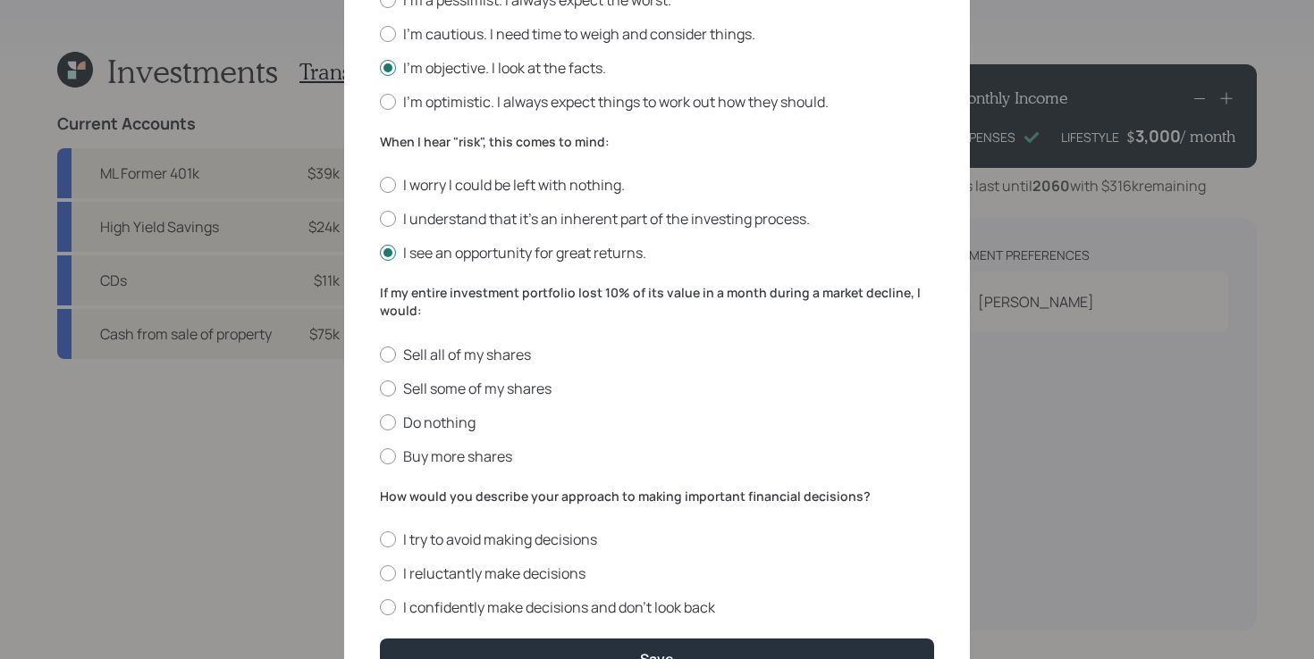
scroll to position [552, 0]
click at [471, 458] on label "Buy more shares" at bounding box center [657, 455] width 554 height 20
click at [380, 455] on input "Buy more shares" at bounding box center [379, 454] width 1 height 1
radio input "true"
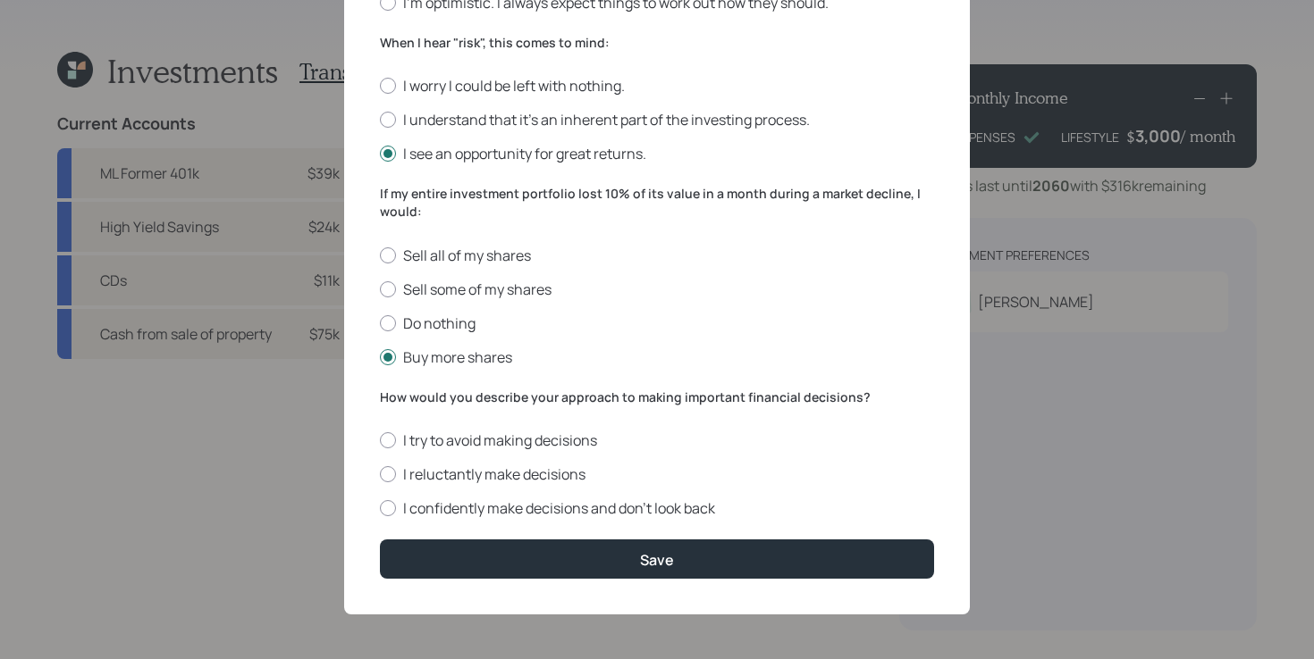
click at [637, 496] on div "I try to avoid making decisions I reluctantly make decisions I confidently make…" at bounding box center [657, 475] width 554 height 88
click at [632, 505] on label "I confidently make decisions and don’t look back" at bounding box center [657, 509] width 554 height 20
click at [380, 508] on input "I confidently make decisions and don’t look back" at bounding box center [379, 508] width 1 height 1
radio input "true"
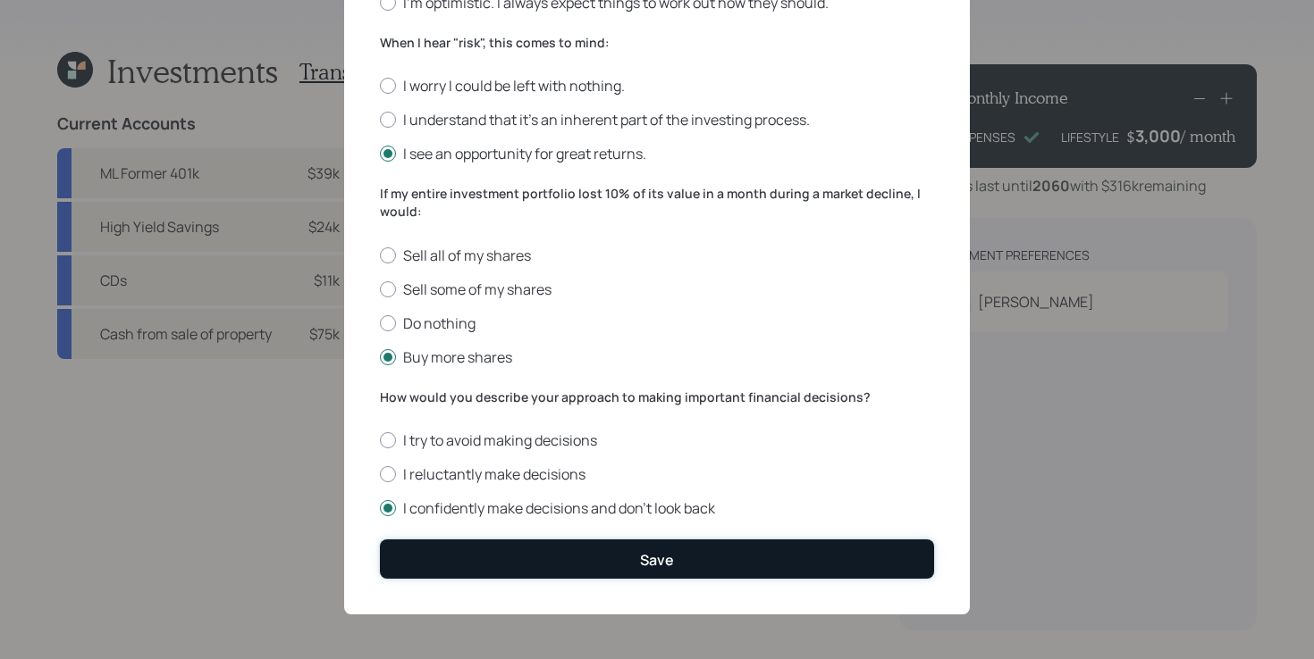
click at [642, 558] on div "Save" at bounding box center [657, 560] width 34 height 20
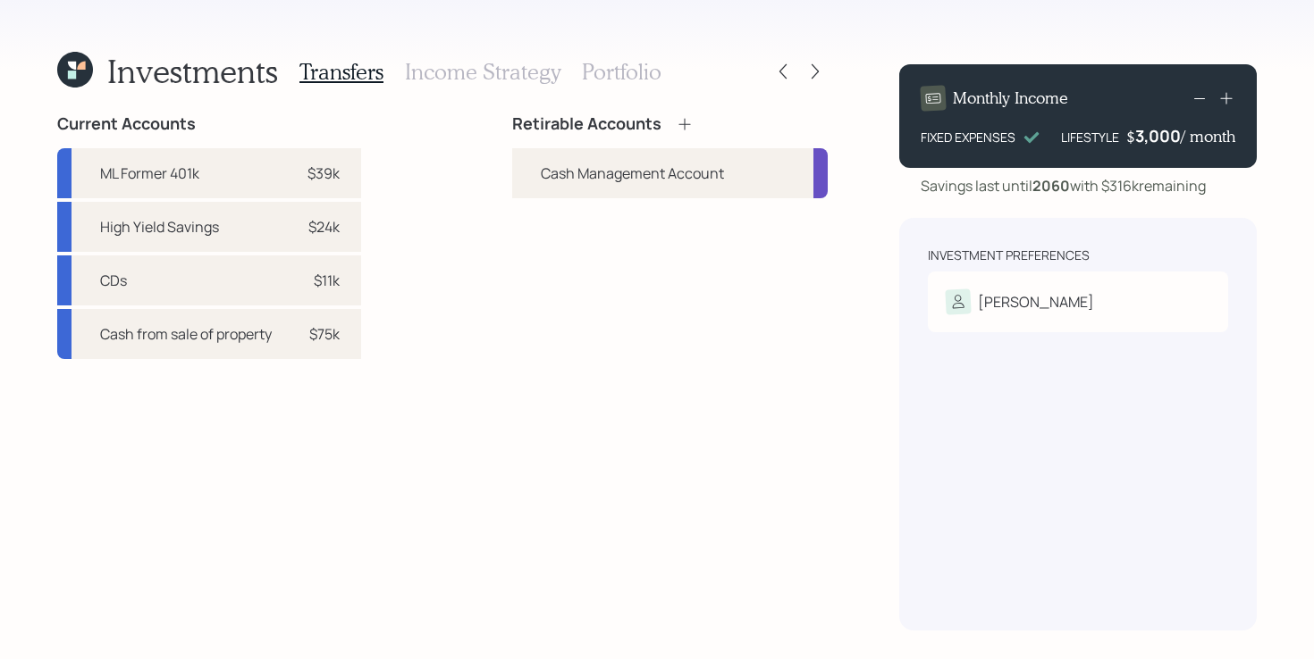
click at [1068, 454] on div "Investment Preferences [PERSON_NAME] Tolerance: Moderately aggressive" at bounding box center [1077, 424] width 357 height 413
click at [683, 123] on icon at bounding box center [684, 124] width 12 height 12
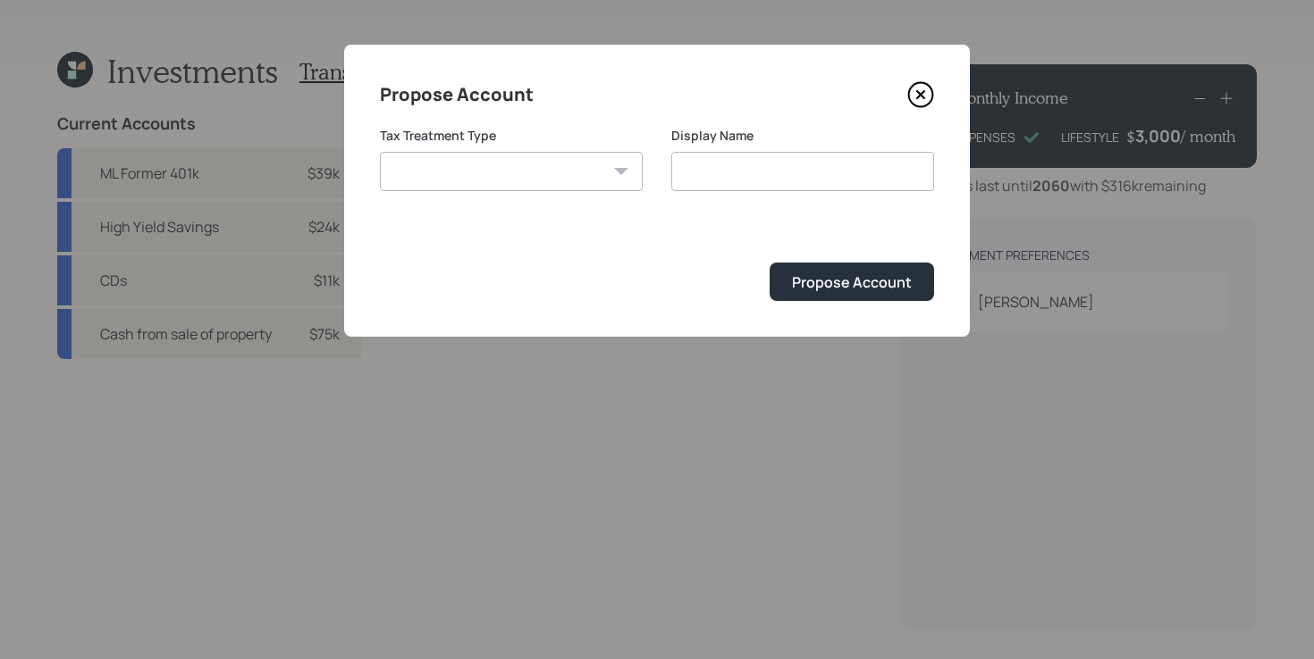
click at [536, 163] on select "[PERSON_NAME] Taxable Traditional" at bounding box center [511, 171] width 263 height 39
select select "traditional"
type input "Traditional"
click at [836, 291] on div "Propose Account" at bounding box center [852, 283] width 120 height 20
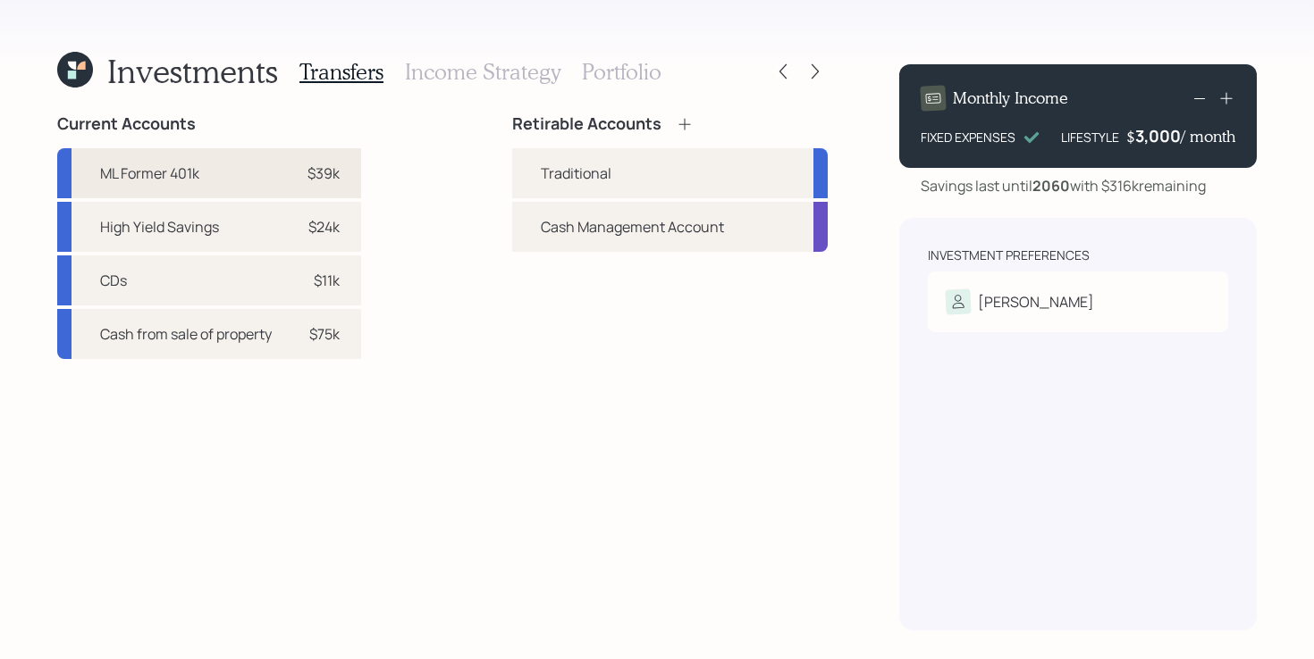
click at [210, 192] on div "ML Former 401k $39k" at bounding box center [209, 173] width 304 height 50
click at [624, 181] on div "Traditional" at bounding box center [669, 173] width 315 height 50
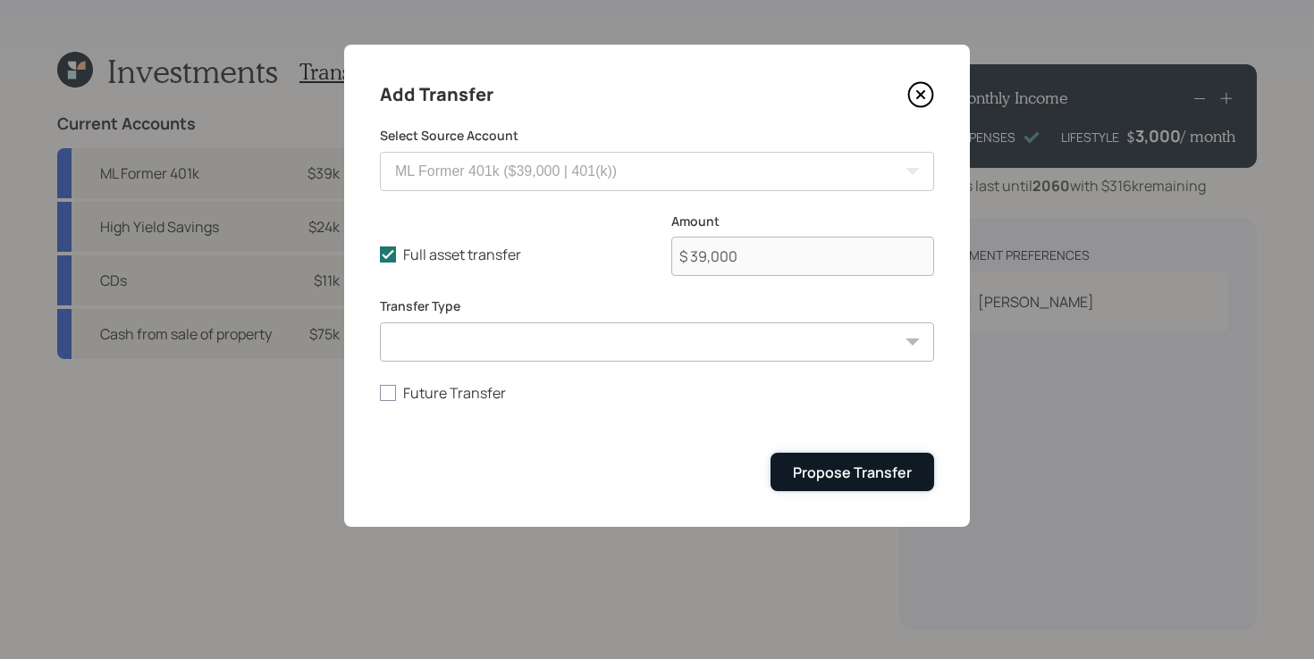
click at [907, 474] on div "Propose Transfer" at bounding box center [852, 473] width 119 height 20
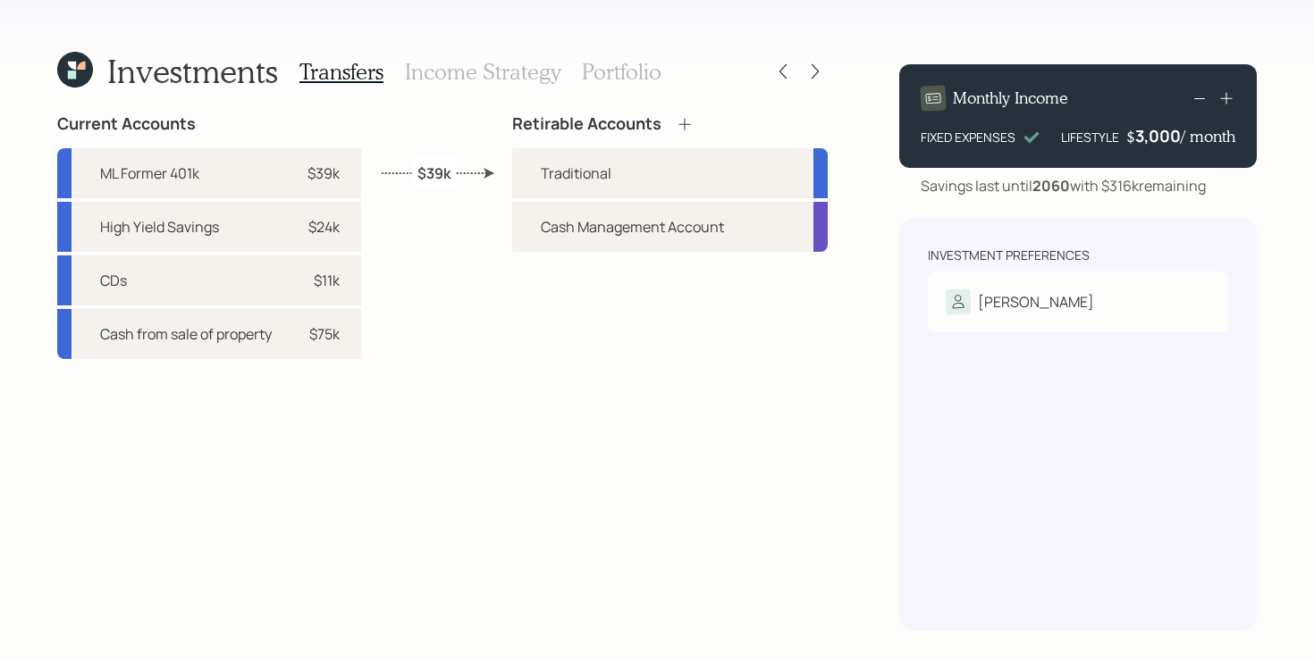
click at [390, 399] on div "Current Accounts ML Former 401k $39k High Yield Savings $24k CDs $11k Cash from…" at bounding box center [442, 372] width 770 height 516
click at [437, 256] on div "Current Accounts ML Former 401k $39k High Yield Savings $24k CDs $11k Cash from…" at bounding box center [442, 372] width 770 height 516
click at [684, 120] on icon at bounding box center [685, 124] width 18 height 18
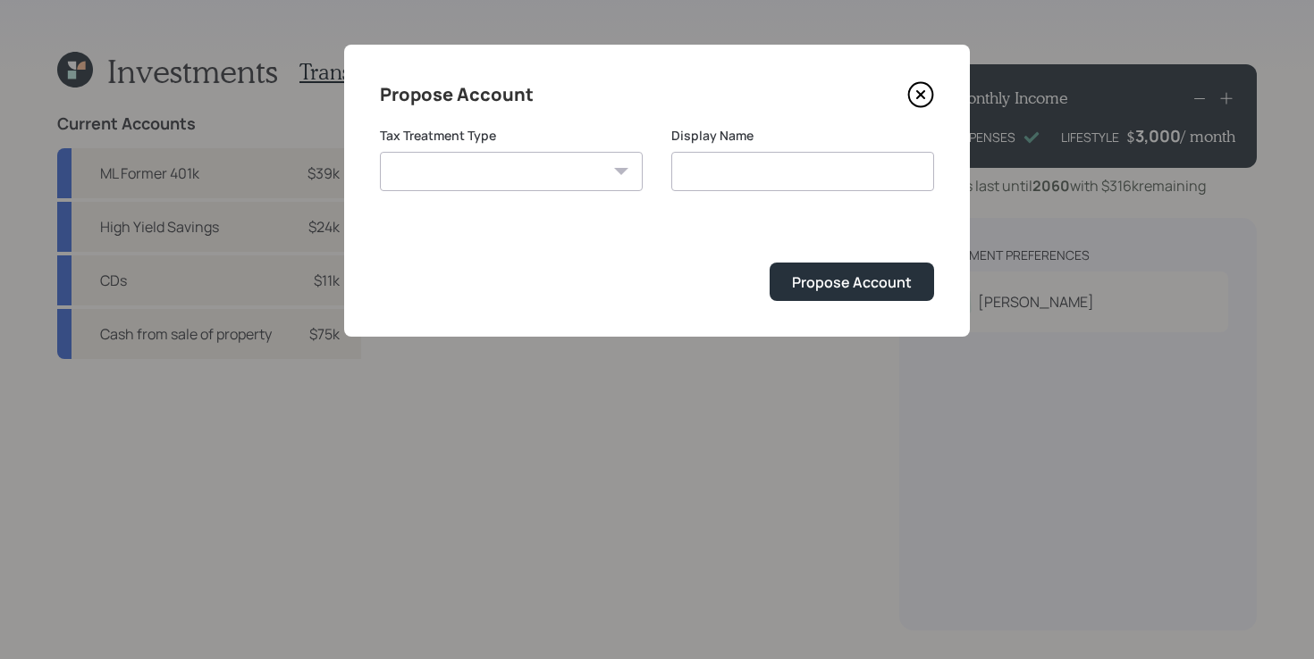
click at [547, 173] on select "[PERSON_NAME] Taxable Traditional" at bounding box center [511, 171] width 263 height 39
select select "taxable"
type input "Taxable"
click at [869, 281] on div "Propose Account" at bounding box center [852, 283] width 120 height 20
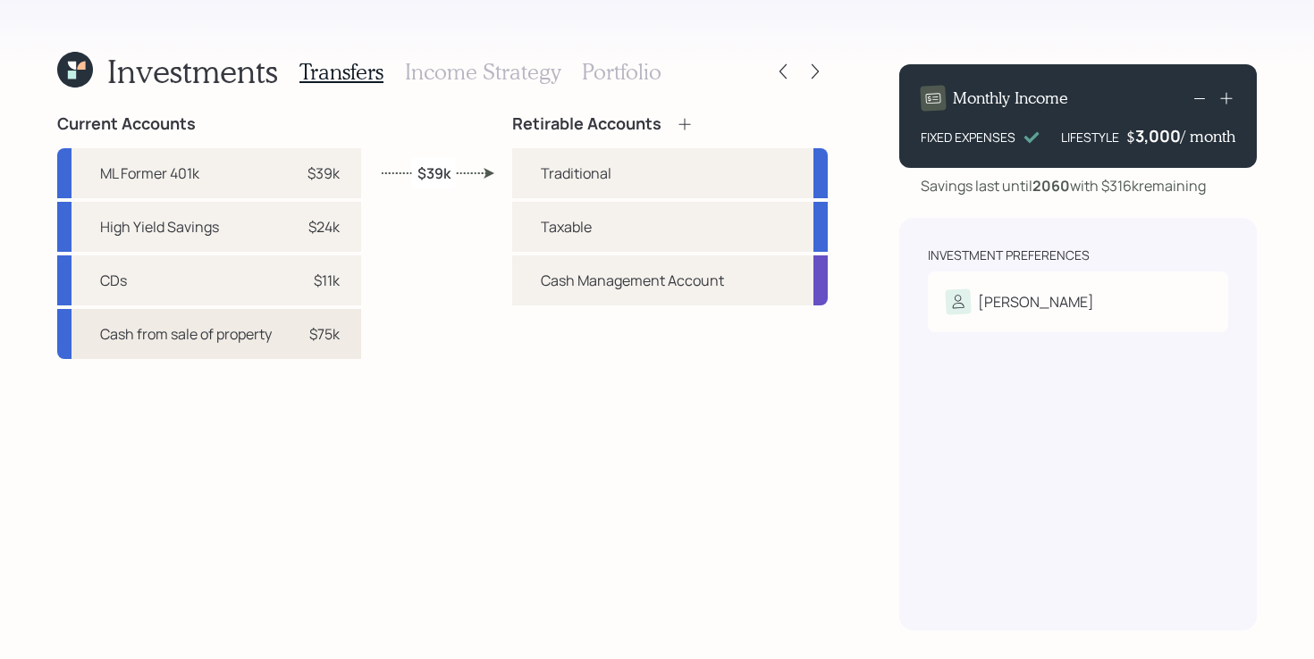
click at [233, 339] on div "Cash from sale of property" at bounding box center [186, 333] width 172 height 21
click at [572, 231] on div "Taxable" at bounding box center [566, 226] width 51 height 21
select select "4e551af6-96eb-49c4-90a7-023b90a0b9ca"
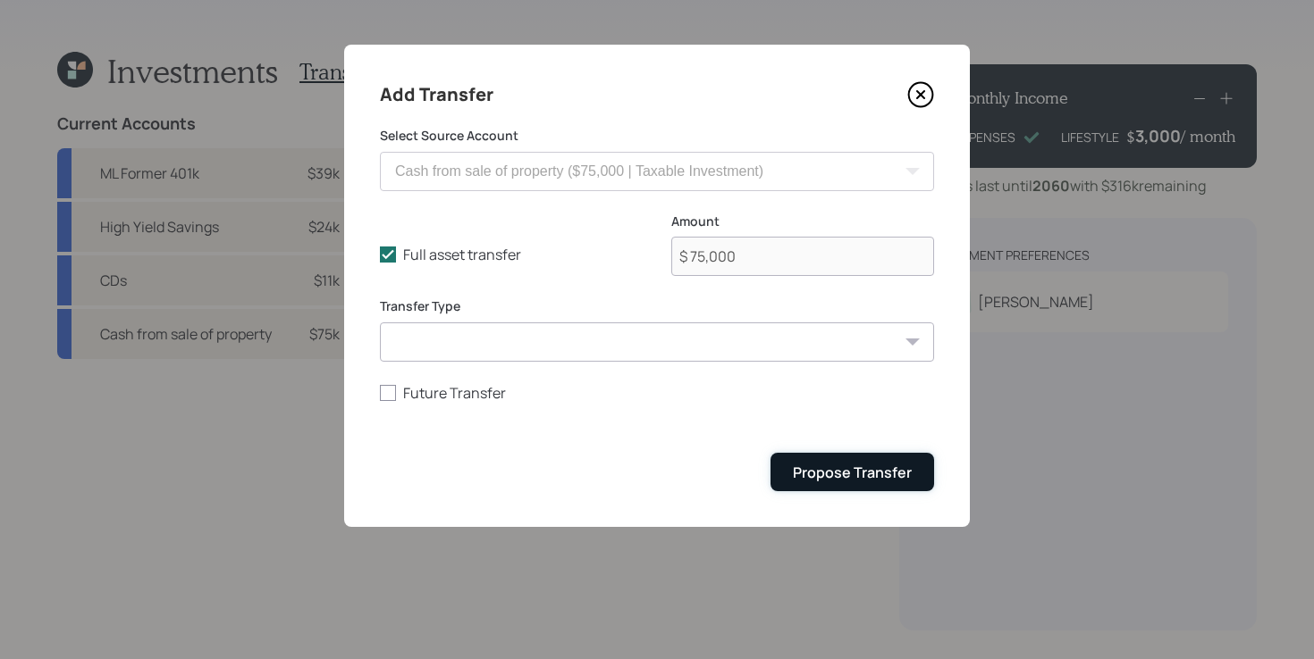
click at [873, 480] on div "Propose Transfer" at bounding box center [852, 473] width 119 height 20
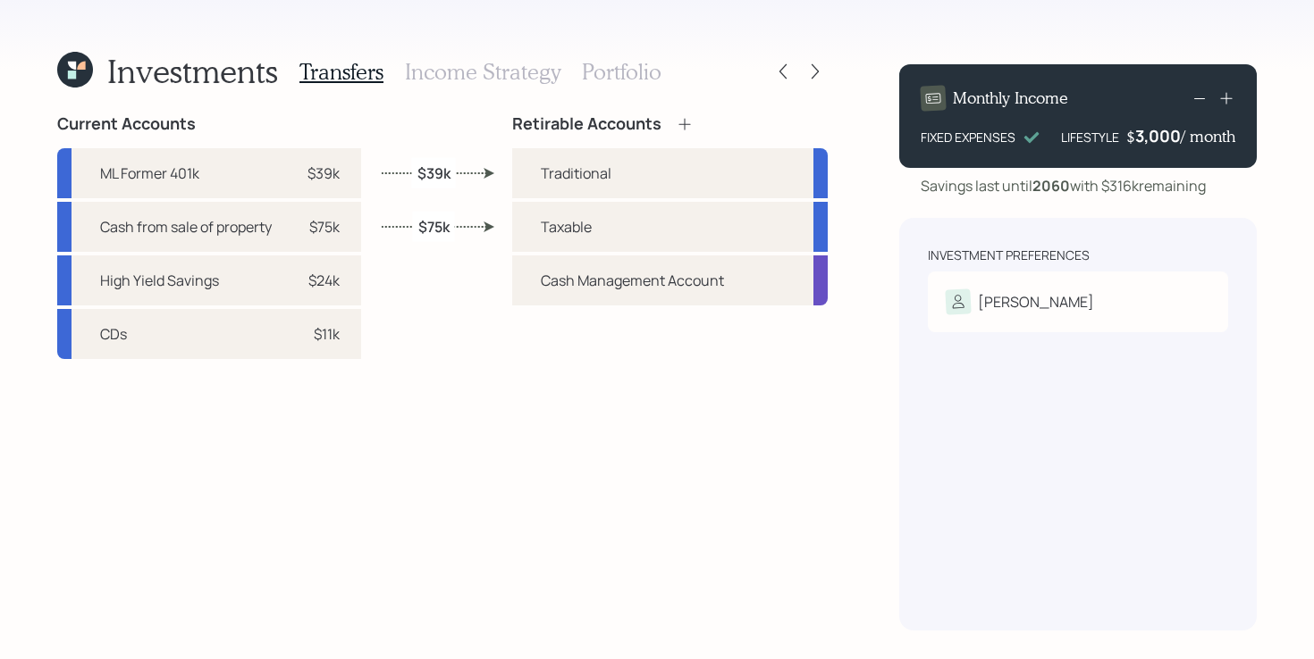
click at [502, 76] on h3 "Income Strategy" at bounding box center [482, 72] width 155 height 26
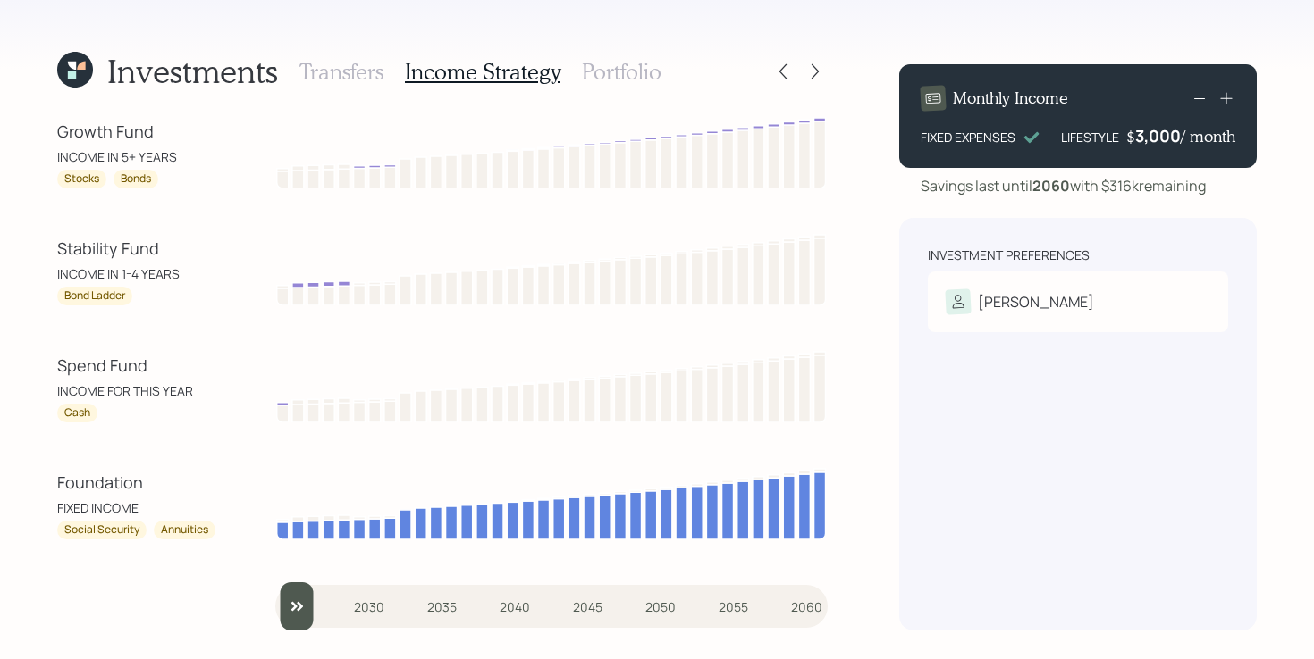
click at [5, 430] on div "Investments Transfers Income Strategy Portfolio Growth Fund INCOME IN 5+ YEARS …" at bounding box center [657, 329] width 1314 height 659
drag, startPoint x: 46, startPoint y: 370, endPoint x: 164, endPoint y: 366, distance: 118.0
click at [164, 366] on div "Investments Transfers Income Strategy Portfolio Growth Fund INCOME IN 5+ YEARS …" at bounding box center [657, 329] width 1314 height 659
click at [164, 366] on div "Spend Fund" at bounding box center [137, 366] width 161 height 24
drag, startPoint x: 41, startPoint y: 252, endPoint x: 200, endPoint y: 255, distance: 159.1
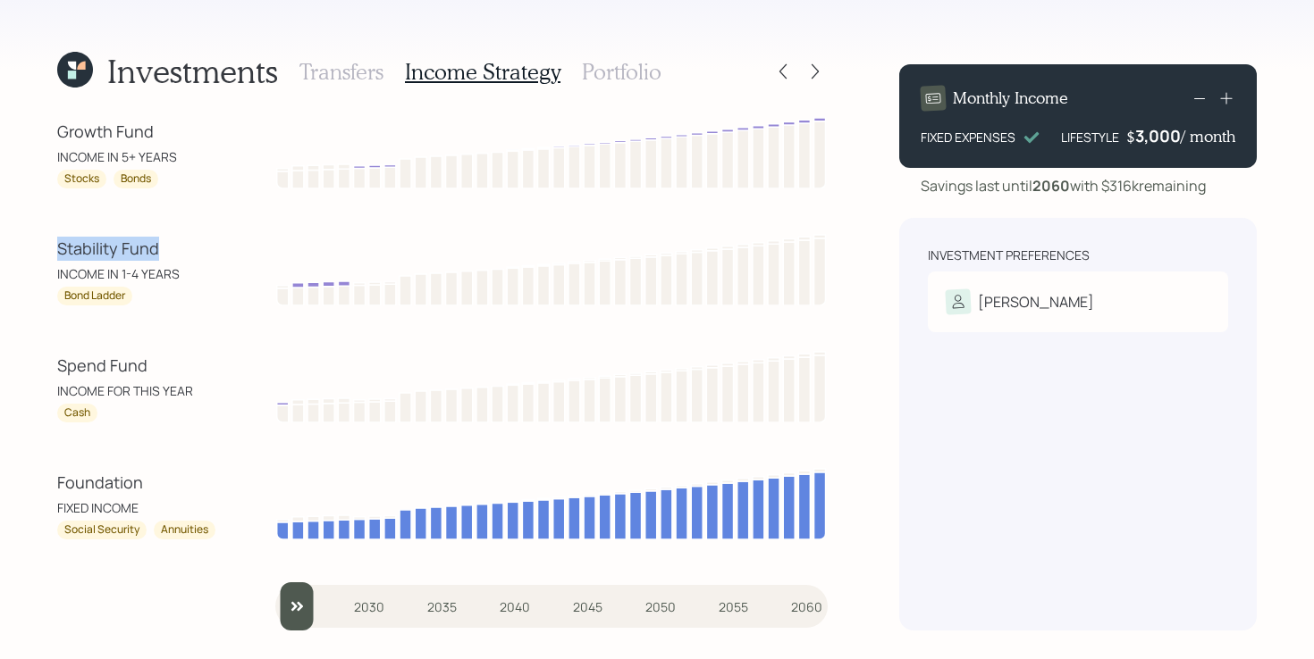
click at [200, 255] on div "Investments Transfers Income Strategy Portfolio Growth Fund INCOME IN 5+ YEARS …" at bounding box center [657, 329] width 1314 height 659
click at [197, 255] on div "Stability Fund" at bounding box center [137, 249] width 161 height 24
drag, startPoint x: 43, startPoint y: 359, endPoint x: 161, endPoint y: 365, distance: 118.1
click at [161, 365] on div "Investments Transfers Income Strategy Portfolio Growth Fund INCOME IN 5+ YEARS …" at bounding box center [657, 329] width 1314 height 659
click at [135, 355] on div "Spend Fund" at bounding box center [137, 366] width 161 height 24
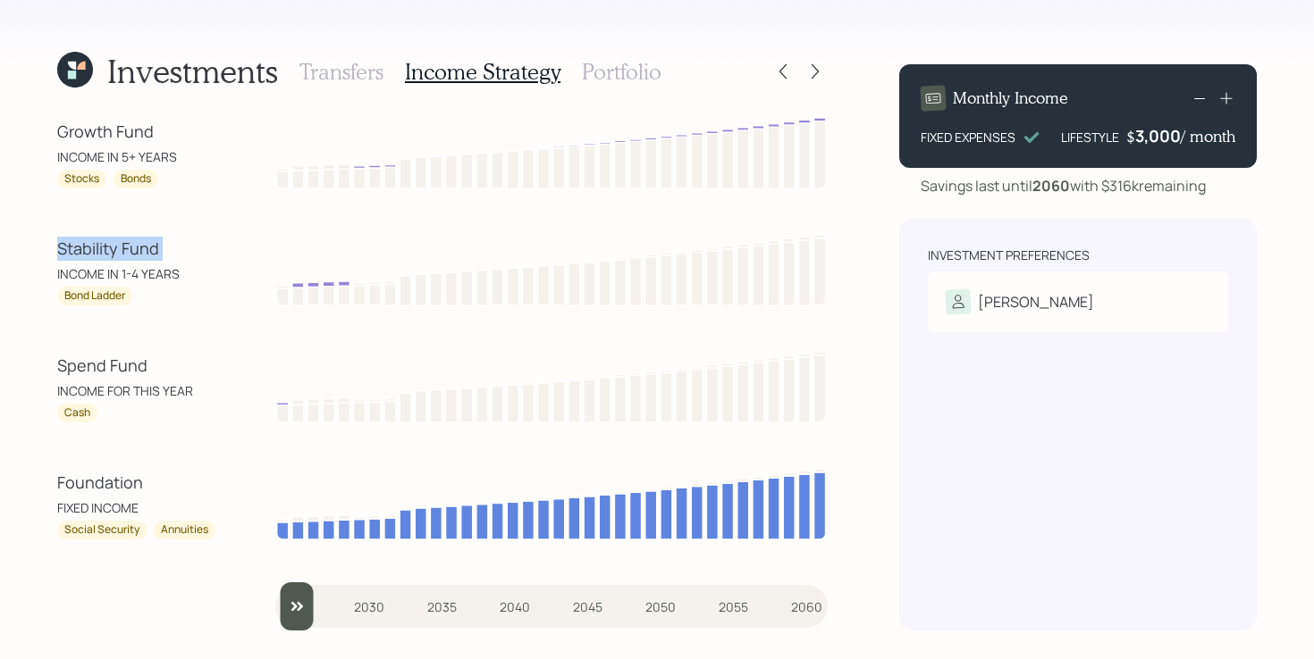
drag, startPoint x: 53, startPoint y: 250, endPoint x: 168, endPoint y: 259, distance: 115.6
click at [168, 259] on div "Investments Transfers Income Strategy Portfolio Growth Fund INCOME IN 5+ YEARS …" at bounding box center [657, 329] width 1314 height 659
click at [27, 230] on div "Investments Transfers Income Strategy Portfolio Growth Fund INCOME IN 5+ YEARS …" at bounding box center [657, 329] width 1314 height 659
drag, startPoint x: 49, startPoint y: 240, endPoint x: 222, endPoint y: 375, distance: 219.0
click at [222, 375] on div "Investments Transfers Income Strategy Portfolio Growth Fund INCOME IN 5+ YEARS …" at bounding box center [657, 329] width 1314 height 659
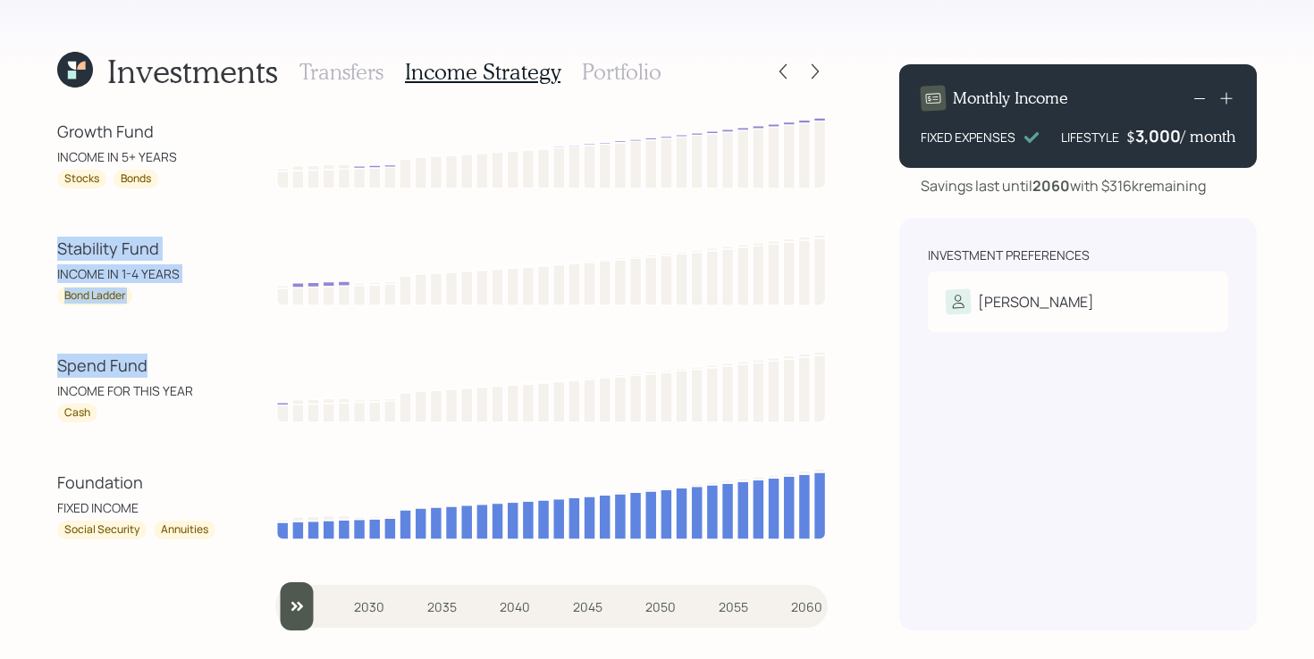
click at [34, 365] on div "Investments Transfers Income Strategy Portfolio Growth Fund INCOME IN 5+ YEARS …" at bounding box center [657, 329] width 1314 height 659
click at [25, 331] on div "Investments Transfers Income Strategy Portfolio Growth Fund INCOME IN 5+ YEARS …" at bounding box center [657, 329] width 1314 height 659
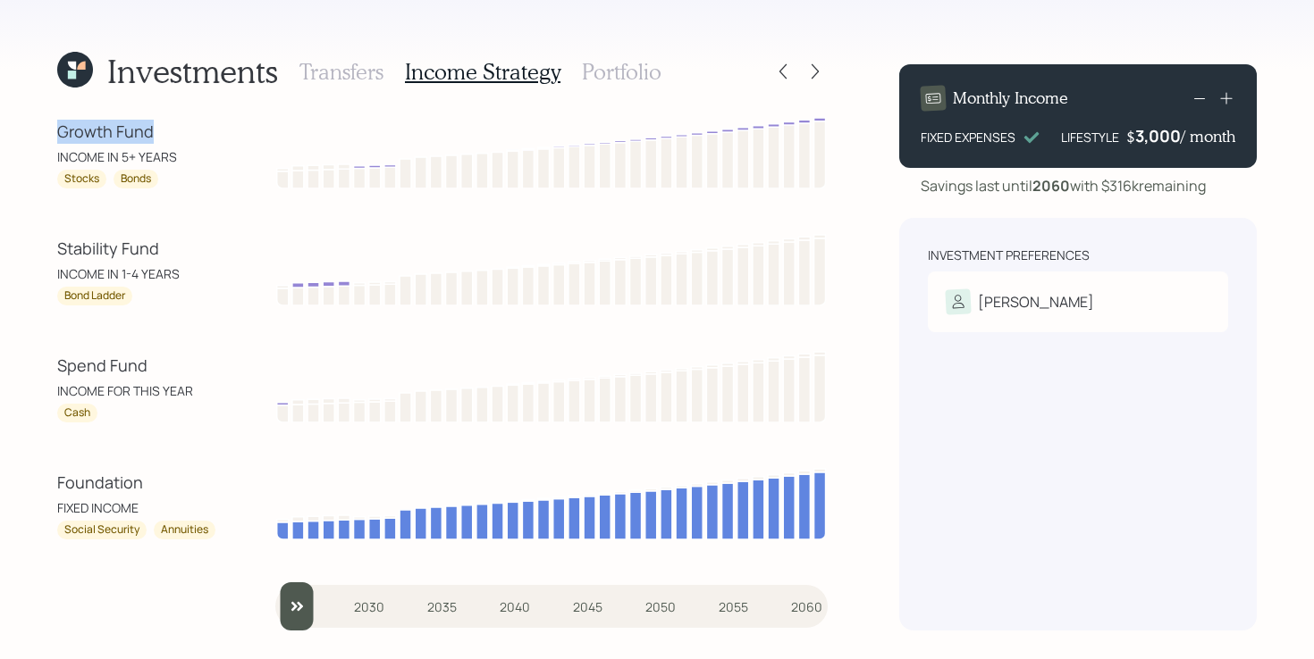
drag, startPoint x: 47, startPoint y: 130, endPoint x: 245, endPoint y: 139, distance: 197.7
click at [245, 139] on div "Investments Transfers Income Strategy Portfolio Growth Fund INCOME IN 5+ YEARS …" at bounding box center [657, 329] width 1314 height 659
click at [4, 263] on div "Investments Transfers Income Strategy Portfolio Growth Fund INCOME IN 5+ YEARS …" at bounding box center [657, 329] width 1314 height 659
drag, startPoint x: 42, startPoint y: 137, endPoint x: 194, endPoint y: 152, distance: 152.7
click at [194, 152] on div "Investments Transfers Income Strategy Portfolio Growth Fund INCOME IN 5+ YEARS …" at bounding box center [657, 329] width 1314 height 659
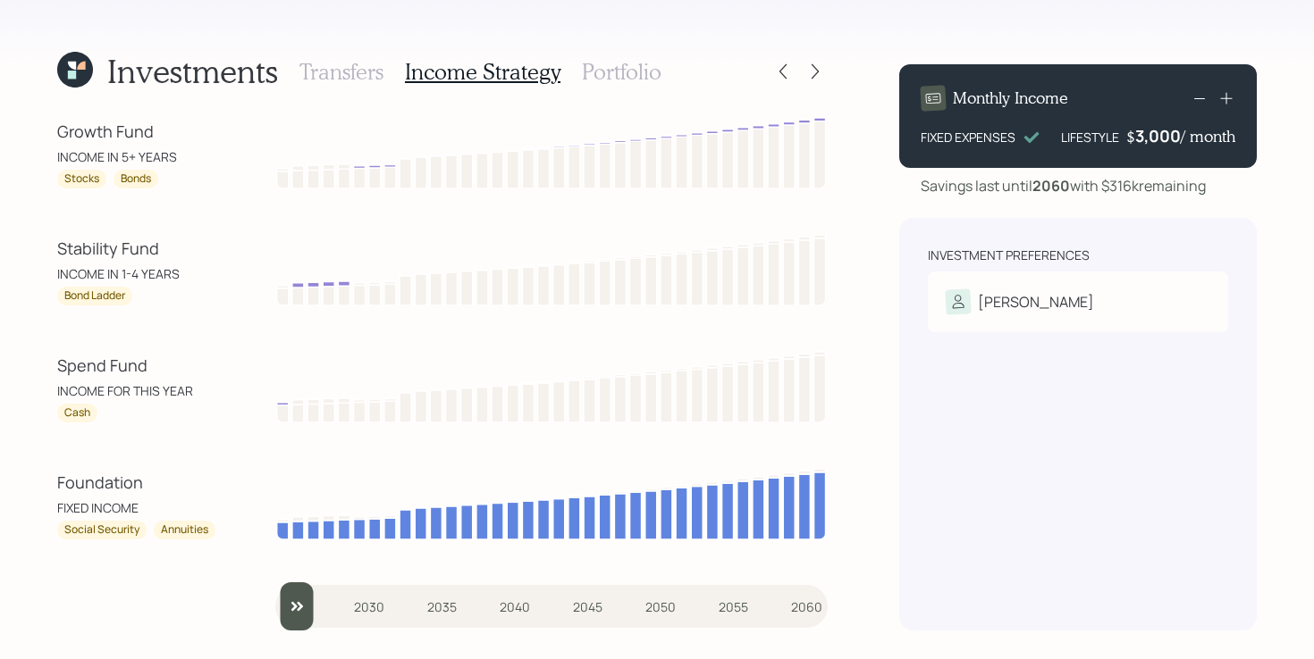
click at [22, 306] on div "Investments Transfers Income Strategy Portfolio Growth Fund INCOME IN 5+ YEARS …" at bounding box center [657, 329] width 1314 height 659
click at [630, 78] on h3 "Portfolio" at bounding box center [622, 72] width 80 height 26
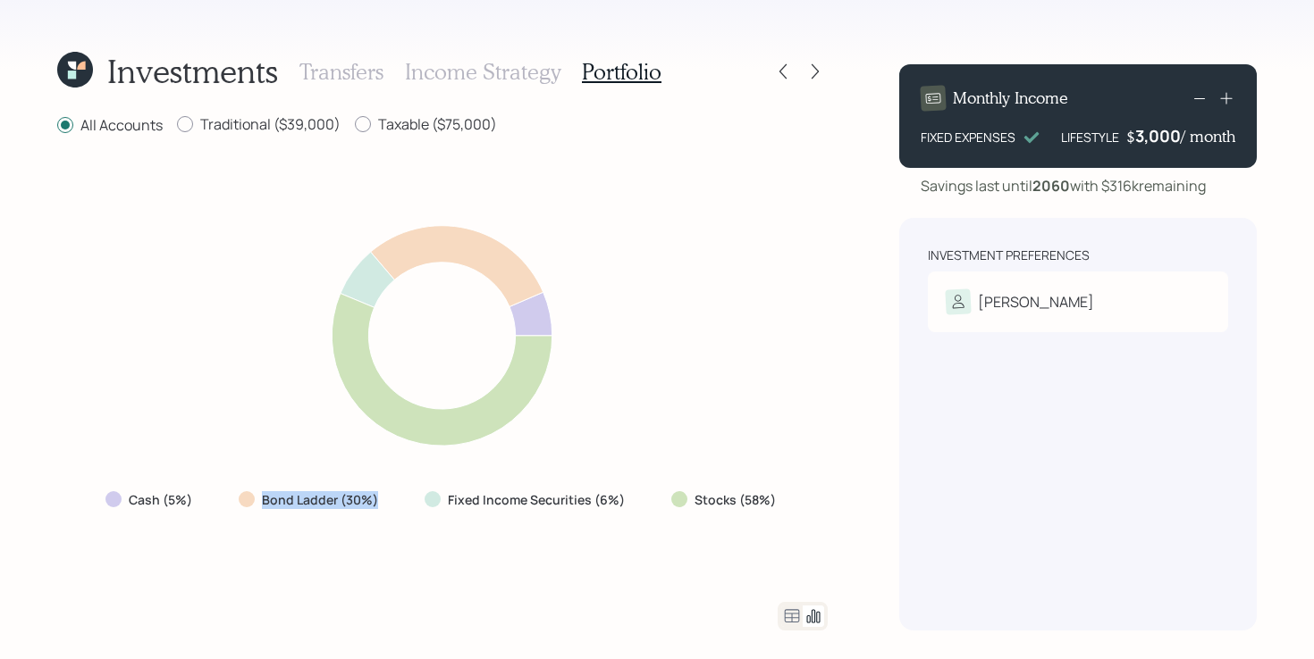
drag, startPoint x: 238, startPoint y: 501, endPoint x: 380, endPoint y: 502, distance: 142.1
click at [380, 502] on div "Bond Ladder (30%)" at bounding box center [310, 500] width 172 height 32
click at [722, 550] on div "Cash (5%) Bond Ladder (30%) Fixed Income Securities (6%) Stocks (58%)" at bounding box center [442, 369] width 770 height 423
click at [718, 546] on div "Cash (5%) Bond Ladder (30%) Fixed Income Securities (6%) Stocks (58%)" at bounding box center [442, 369] width 770 height 423
click at [399, 129] on label "Taxable ($75,000)" at bounding box center [426, 124] width 142 height 20
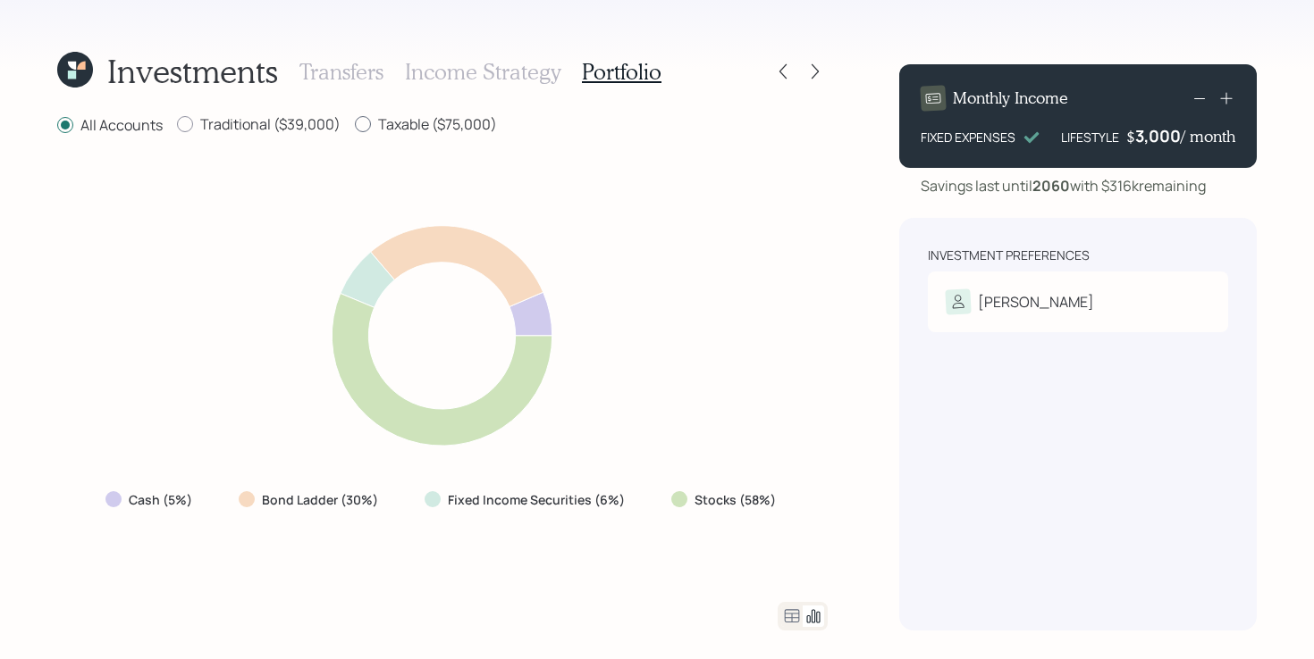
click at [355, 125] on input "Taxable ($75,000)" at bounding box center [354, 124] width 1 height 1
radio input "true"
radio input "false"
click at [274, 127] on label "Traditional ($39,000)" at bounding box center [259, 124] width 164 height 20
click at [177, 125] on input "Traditional ($39,000)" at bounding box center [176, 124] width 1 height 1
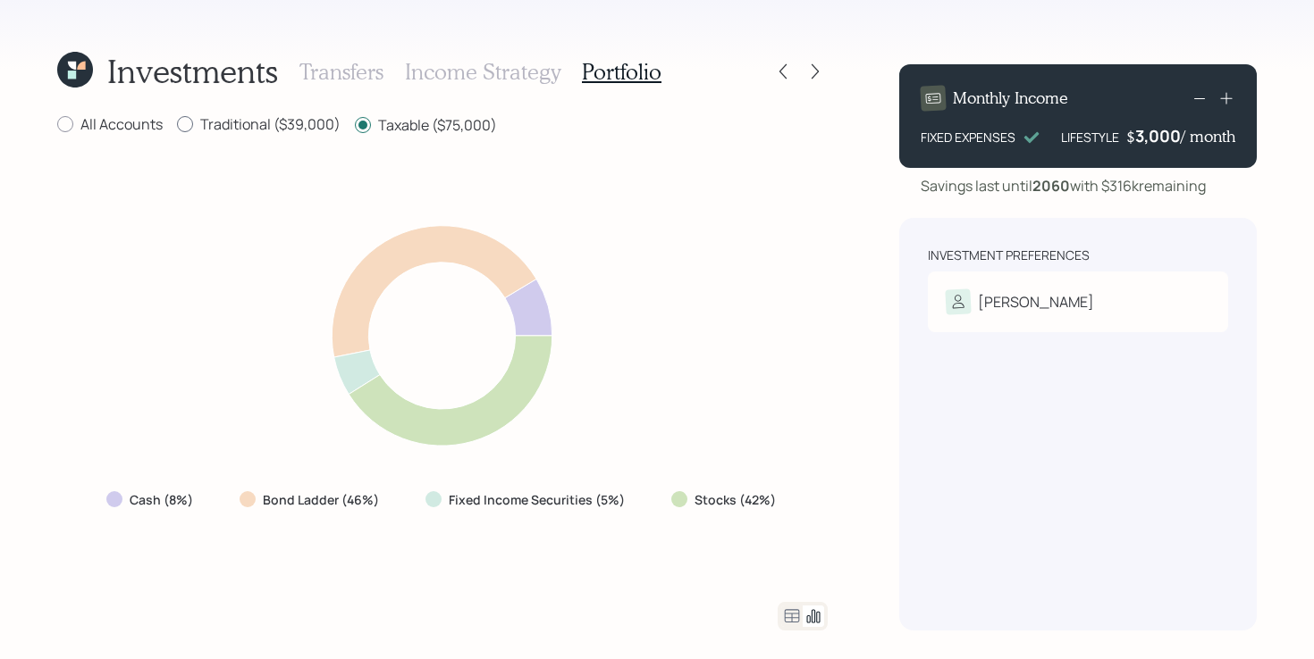
radio input "true"
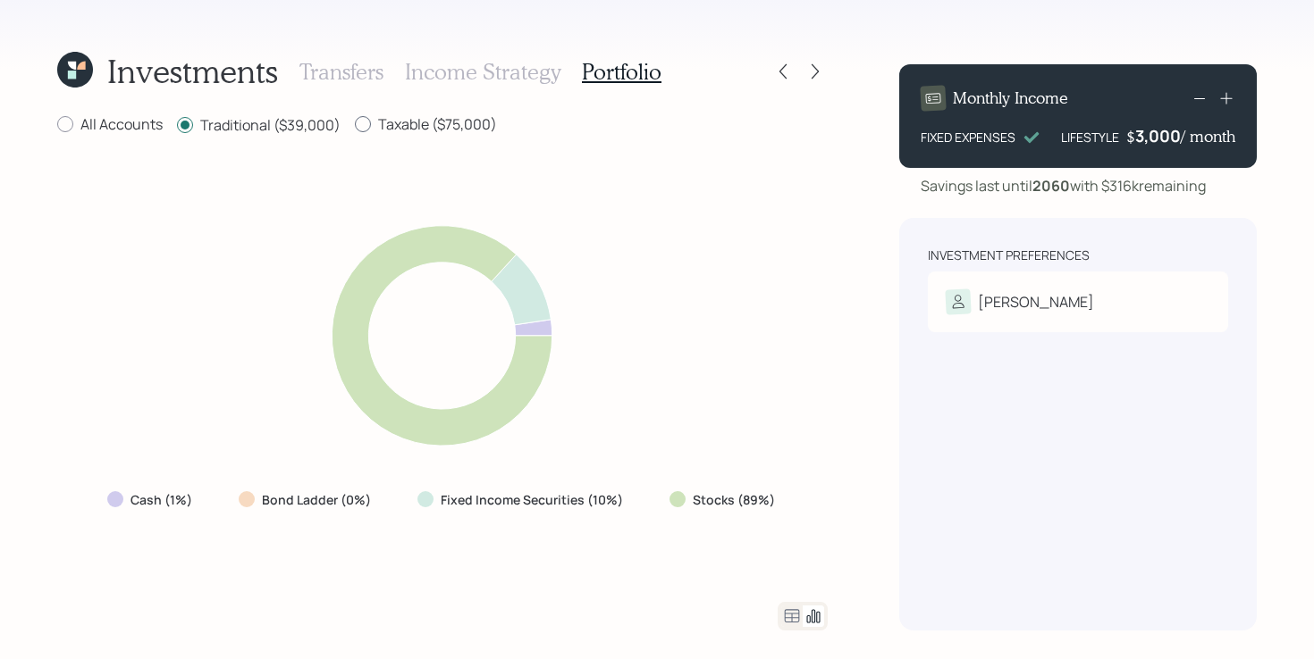
click at [402, 128] on label "Taxable ($75,000)" at bounding box center [426, 124] width 142 height 20
click at [355, 125] on input "Taxable ($75,000)" at bounding box center [354, 124] width 1 height 1
radio input "true"
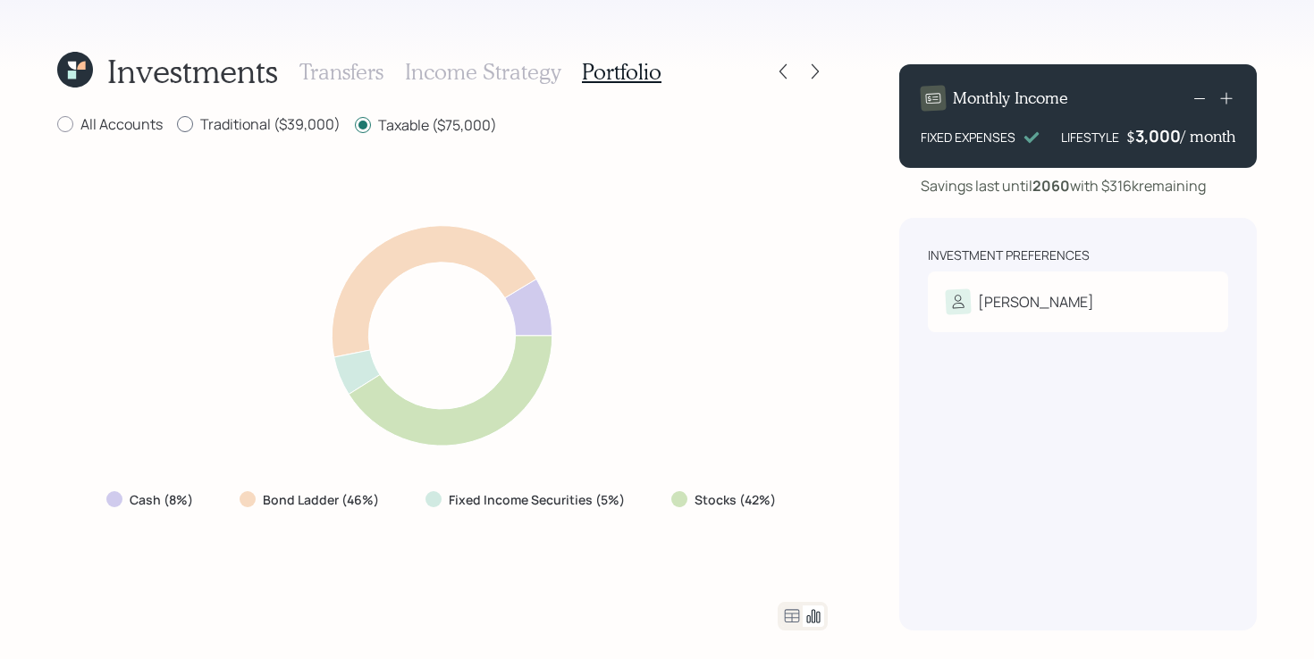
click at [255, 126] on label "Traditional ($39,000)" at bounding box center [259, 124] width 164 height 20
click at [177, 125] on input "Traditional ($39,000)" at bounding box center [176, 124] width 1 height 1
radio input "true"
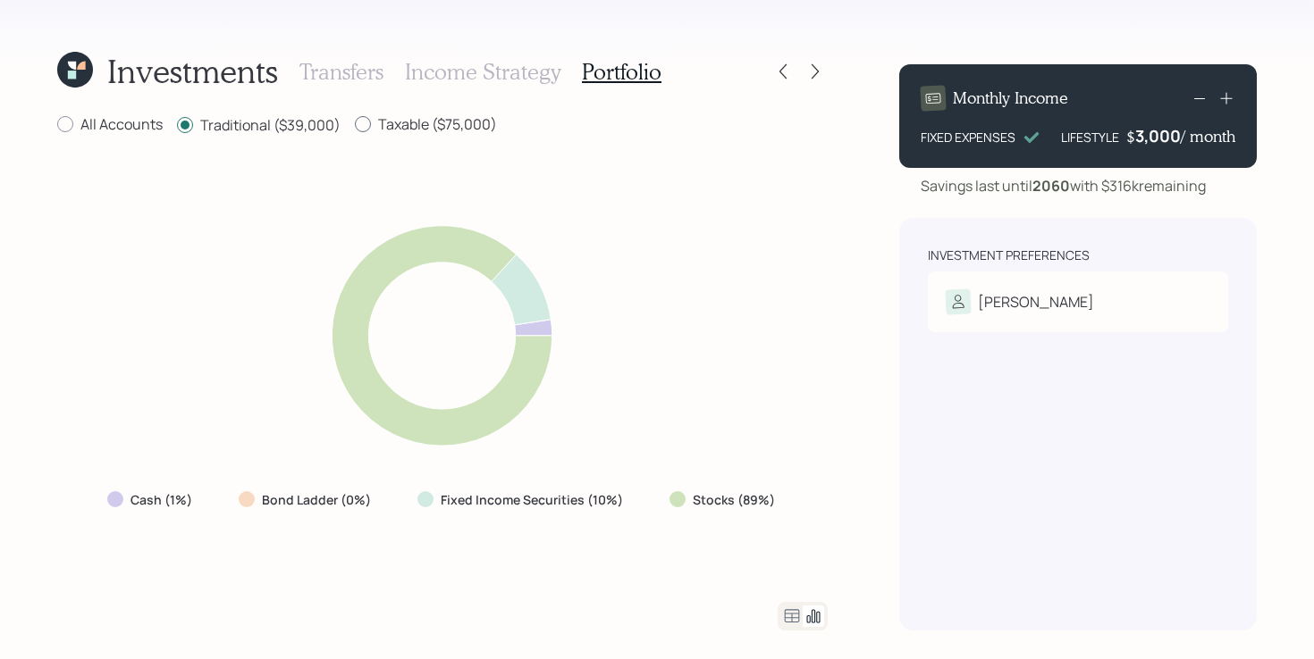
click at [400, 132] on label "Taxable ($75,000)" at bounding box center [426, 124] width 142 height 20
click at [355, 125] on input "Taxable ($75,000)" at bounding box center [354, 124] width 1 height 1
radio input "true"
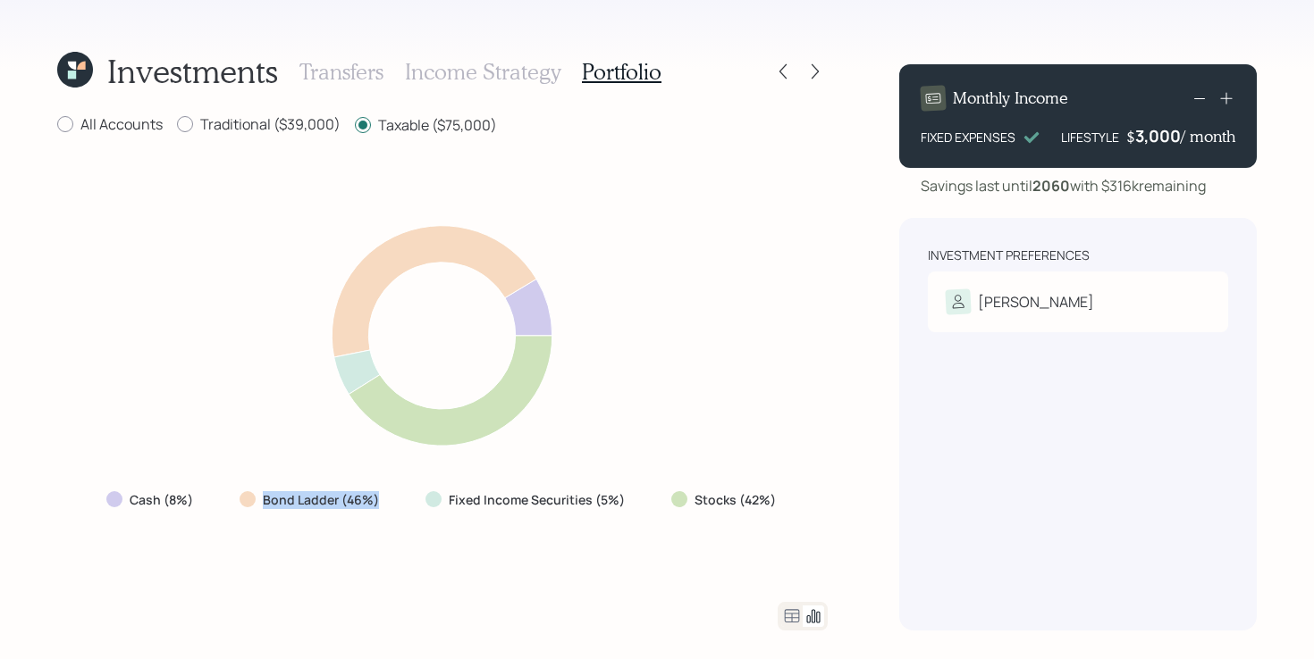
drag, startPoint x: 234, startPoint y: 504, endPoint x: 427, endPoint y: 506, distance: 193.0
click at [427, 506] on div "Cash (8%) Bond Ladder (46%) Fixed Income Securities (5%) Stocks (42%)" at bounding box center [442, 500] width 701 height 32
click at [285, 129] on label "Traditional ($39,000)" at bounding box center [259, 124] width 164 height 20
click at [177, 125] on input "Traditional ($39,000)" at bounding box center [176, 124] width 1 height 1
radio input "true"
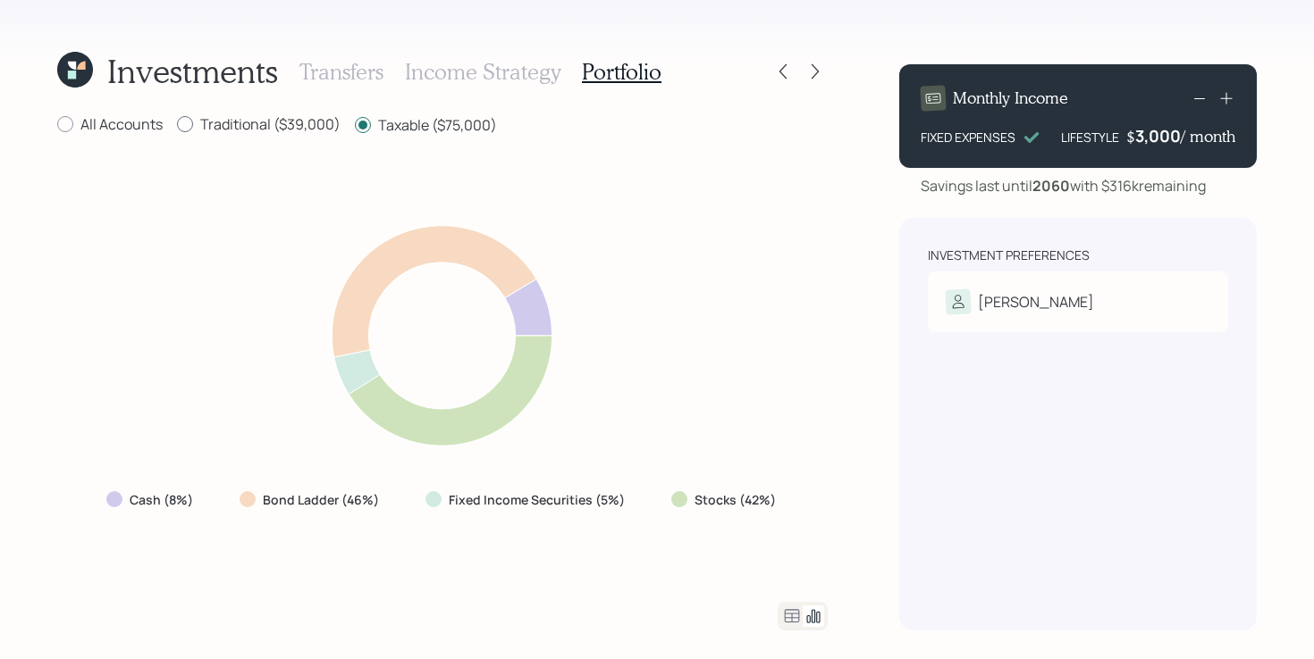
radio input "false"
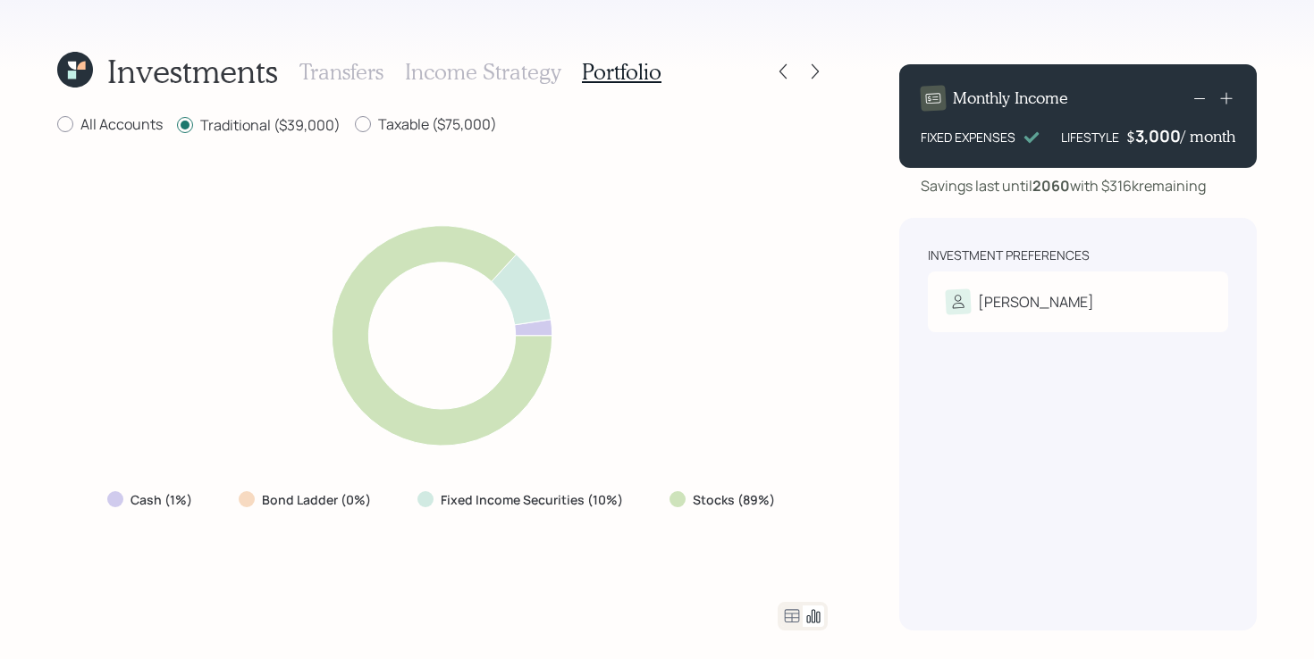
click at [792, 619] on icon at bounding box center [791, 616] width 21 height 21
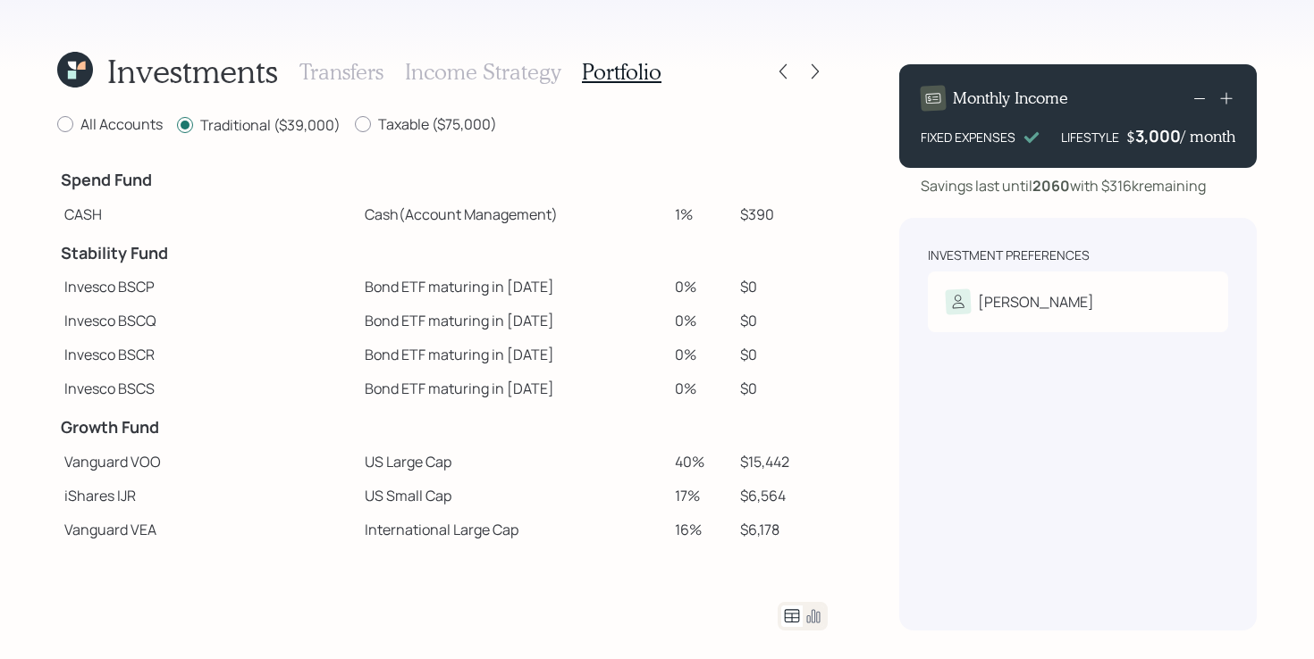
scroll to position [232, 0]
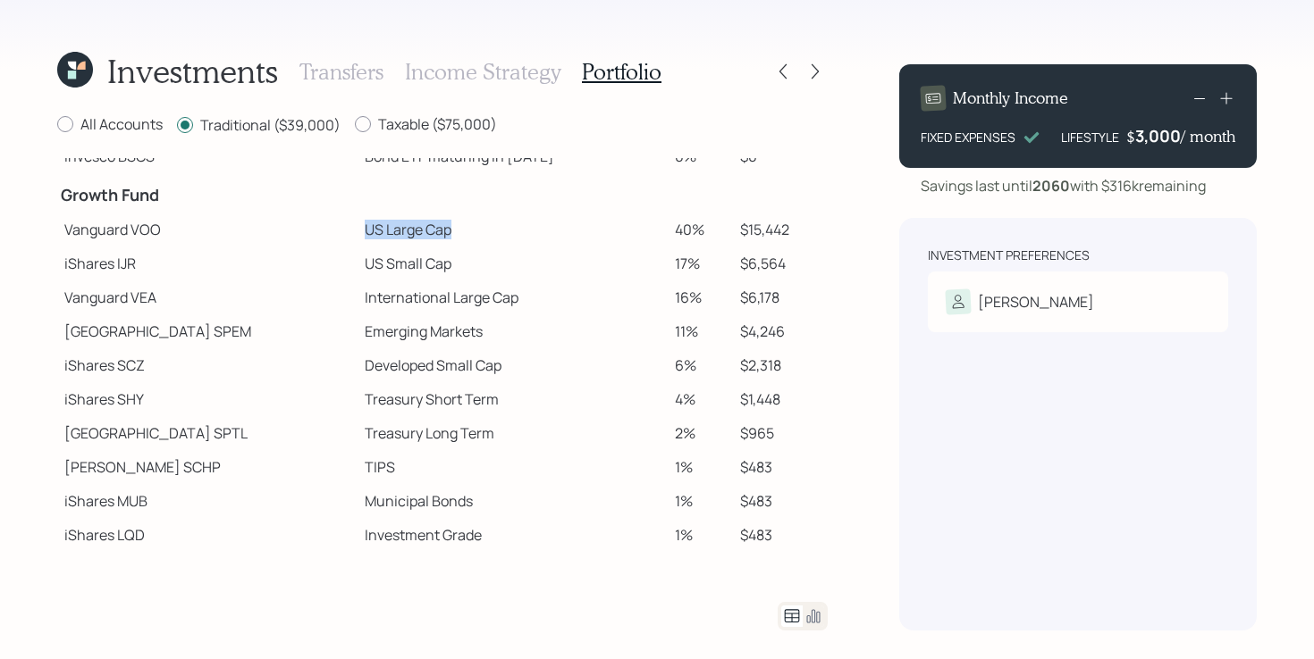
drag, startPoint x: 279, startPoint y: 232, endPoint x: 407, endPoint y: 234, distance: 127.8
click at [407, 234] on tr "Vanguard VOO US Large Cap 40% $15,442" at bounding box center [442, 230] width 770 height 34
click at [408, 232] on td "US Large Cap" at bounding box center [512, 230] width 310 height 34
drag, startPoint x: 409, startPoint y: 231, endPoint x: 251, endPoint y: 232, distance: 158.2
click at [251, 232] on tr "Vanguard VOO US Large Cap 40% $15,442" at bounding box center [442, 230] width 770 height 34
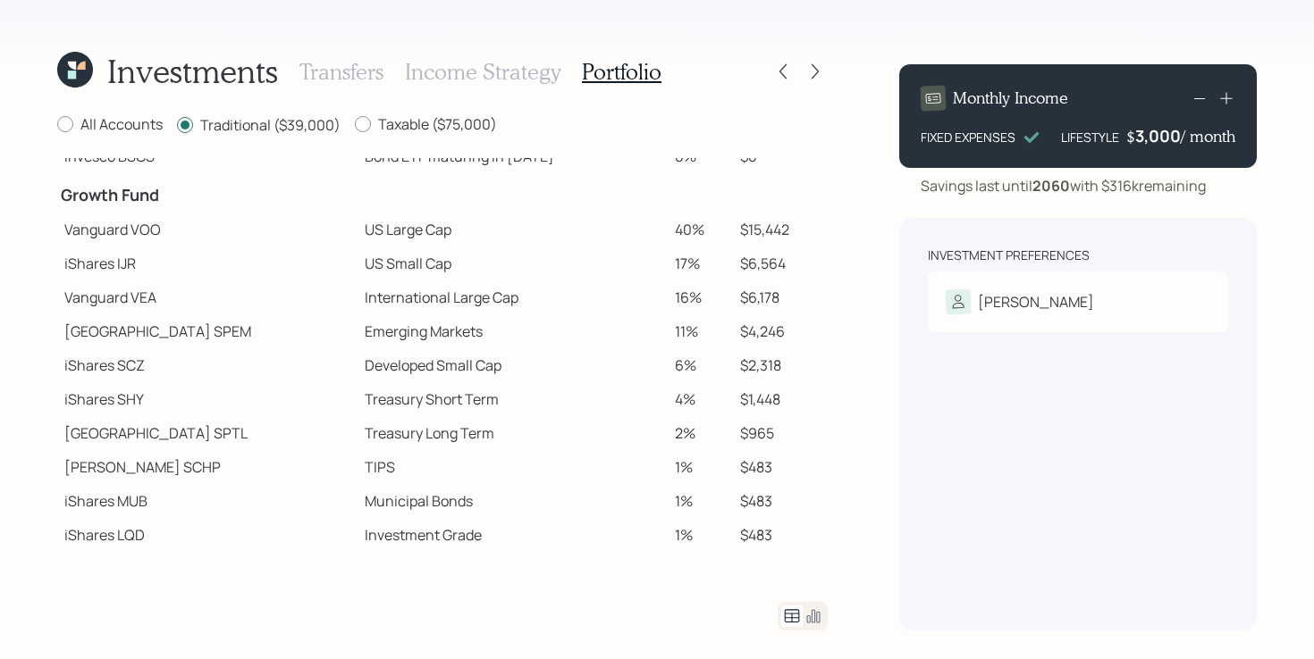
click at [564, 281] on td "International Large Cap" at bounding box center [512, 298] width 310 height 34
drag, startPoint x: 244, startPoint y: 281, endPoint x: 407, endPoint y: 256, distance: 165.3
click at [407, 256] on tbody "Spend Fund CASH Cash (Account Management) 1% $390 Stability Fund Invesco BSCP B…" at bounding box center [442, 239] width 770 height 626
click at [282, 310] on td "Vanguard VEA" at bounding box center [207, 298] width 300 height 34
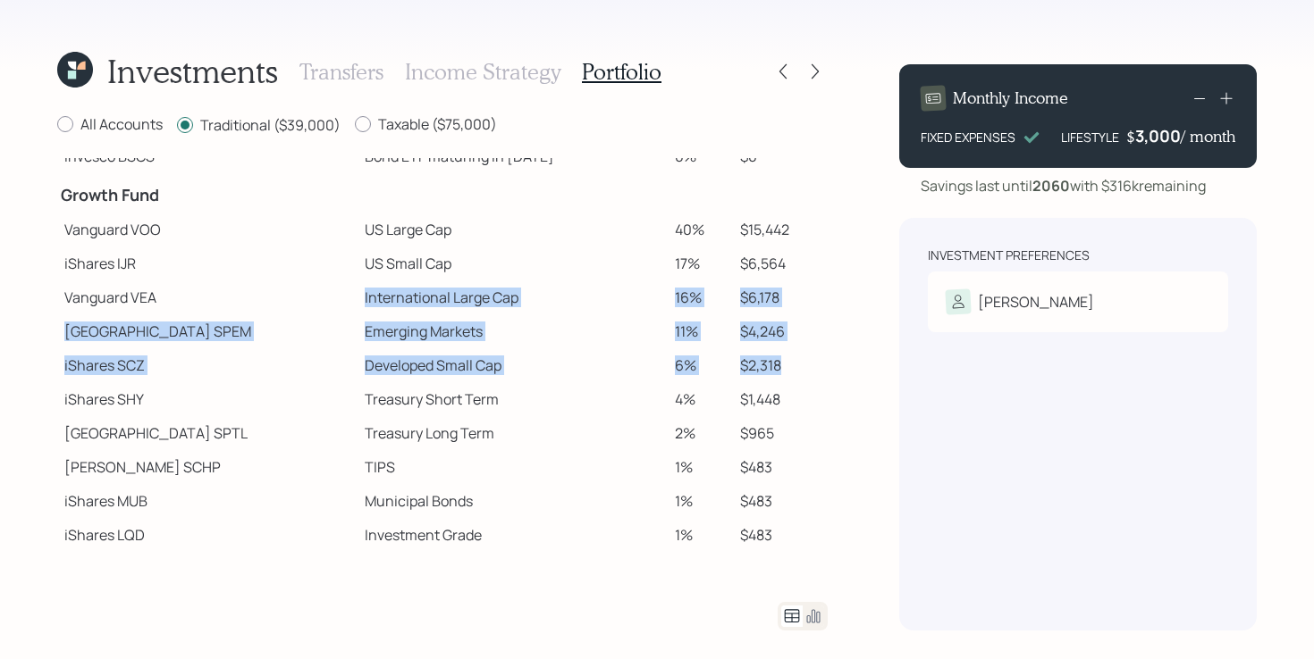
drag, startPoint x: 278, startPoint y: 298, endPoint x: 784, endPoint y: 361, distance: 509.6
click at [784, 361] on tbody "Spend Fund CASH Cash (Account Management) 1% $390 Stability Fund Invesco BSCP B…" at bounding box center [442, 239] width 770 height 626
click at [784, 361] on td "$2,318" at bounding box center [780, 366] width 95 height 34
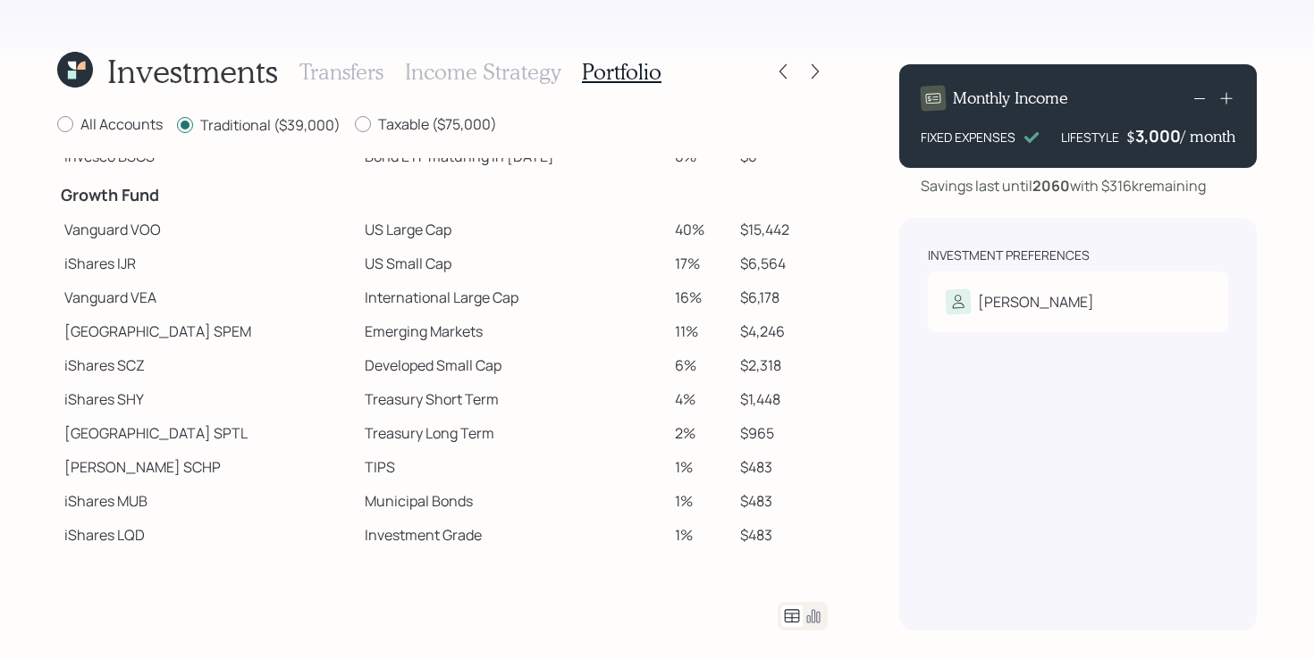
click at [463, 385] on td "Treasury Short Term" at bounding box center [512, 399] width 310 height 34
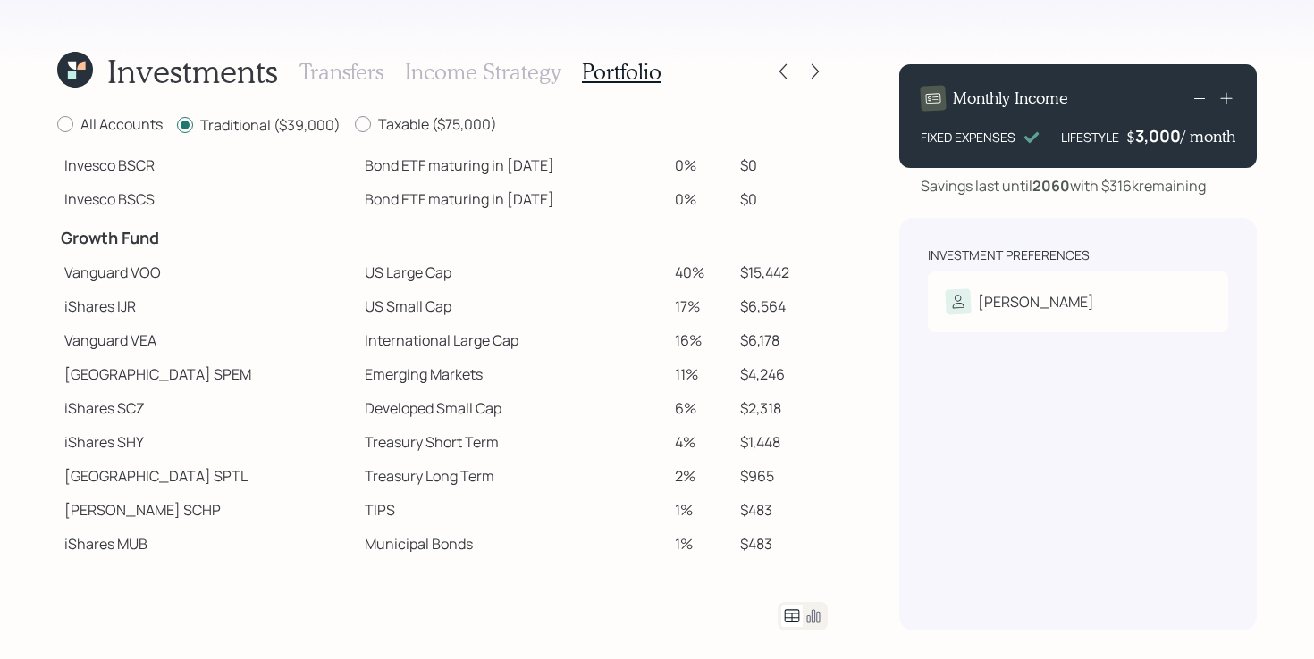
scroll to position [0, 0]
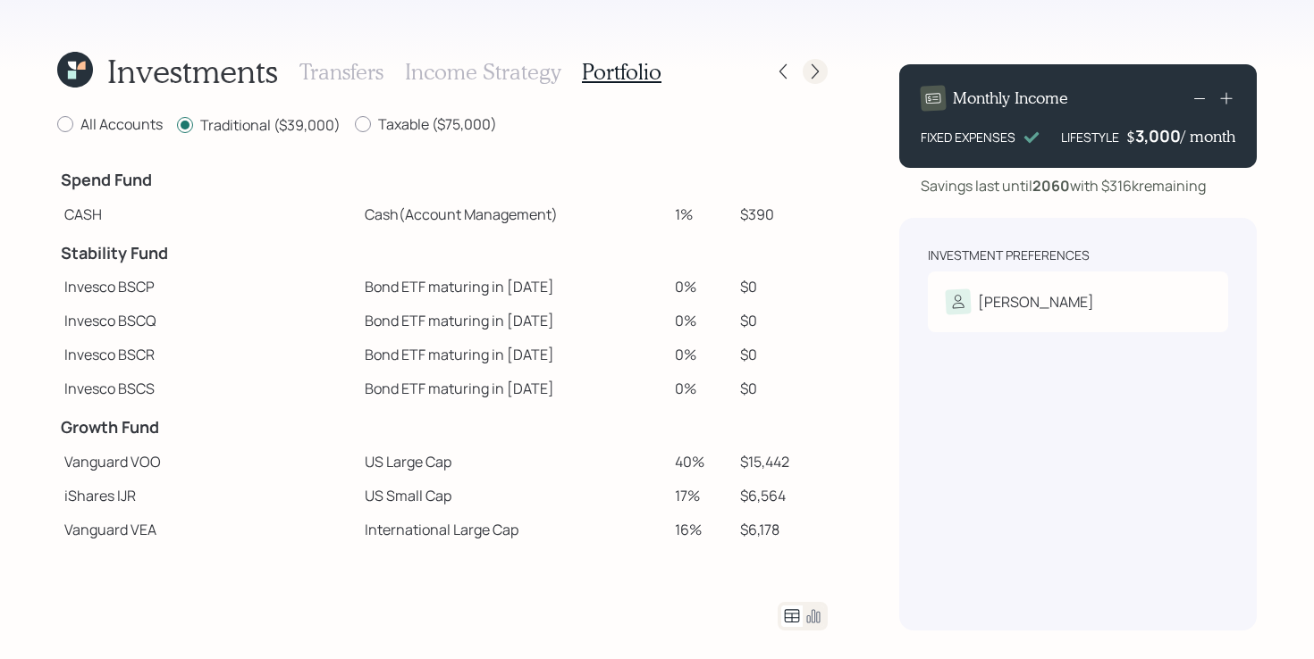
click at [814, 77] on icon at bounding box center [815, 72] width 18 height 18
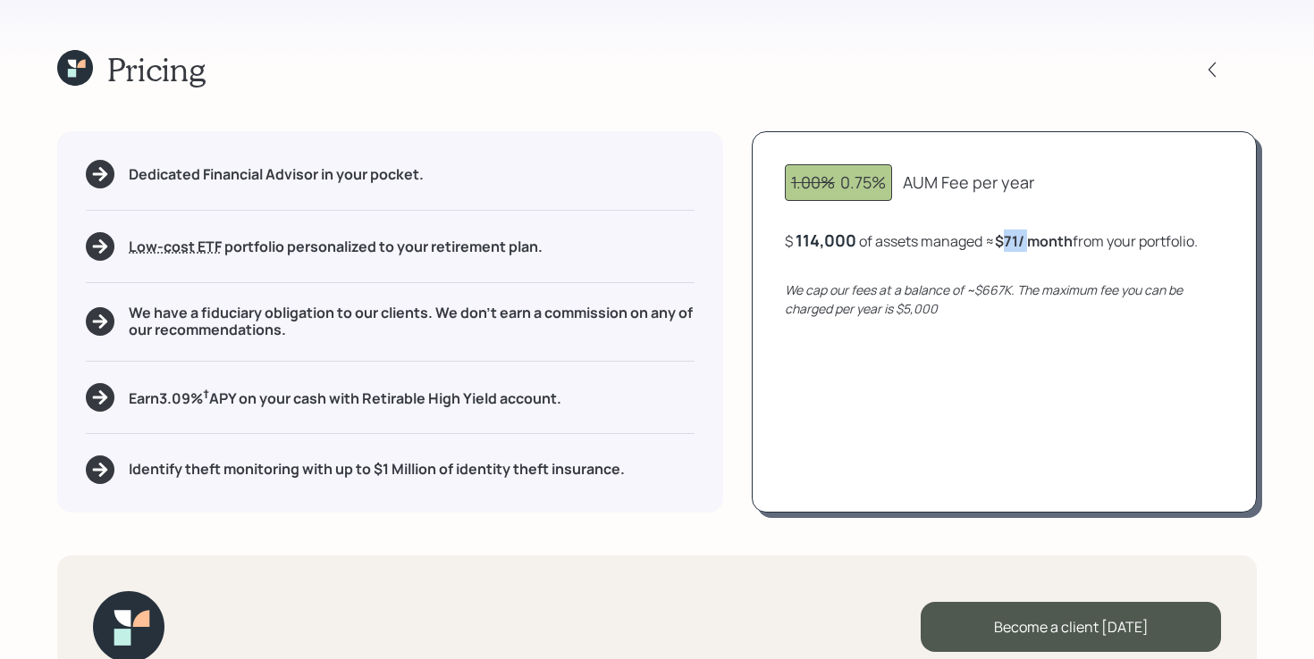
drag, startPoint x: 1011, startPoint y: 241, endPoint x: 1031, endPoint y: 239, distance: 20.7
click at [1031, 239] on b "$71 / month" at bounding box center [1034, 241] width 78 height 20
click at [968, 363] on div "1.00% 0.75% AUM Fee per year $ 114,000 of assets managed ≈ $71 / month from you…" at bounding box center [1004, 321] width 505 height 381
drag, startPoint x: 843, startPoint y: 187, endPoint x: 902, endPoint y: 187, distance: 59.0
click at [903, 189] on div "1.00% 0.75% AUM Fee per year" at bounding box center [1004, 182] width 439 height 37
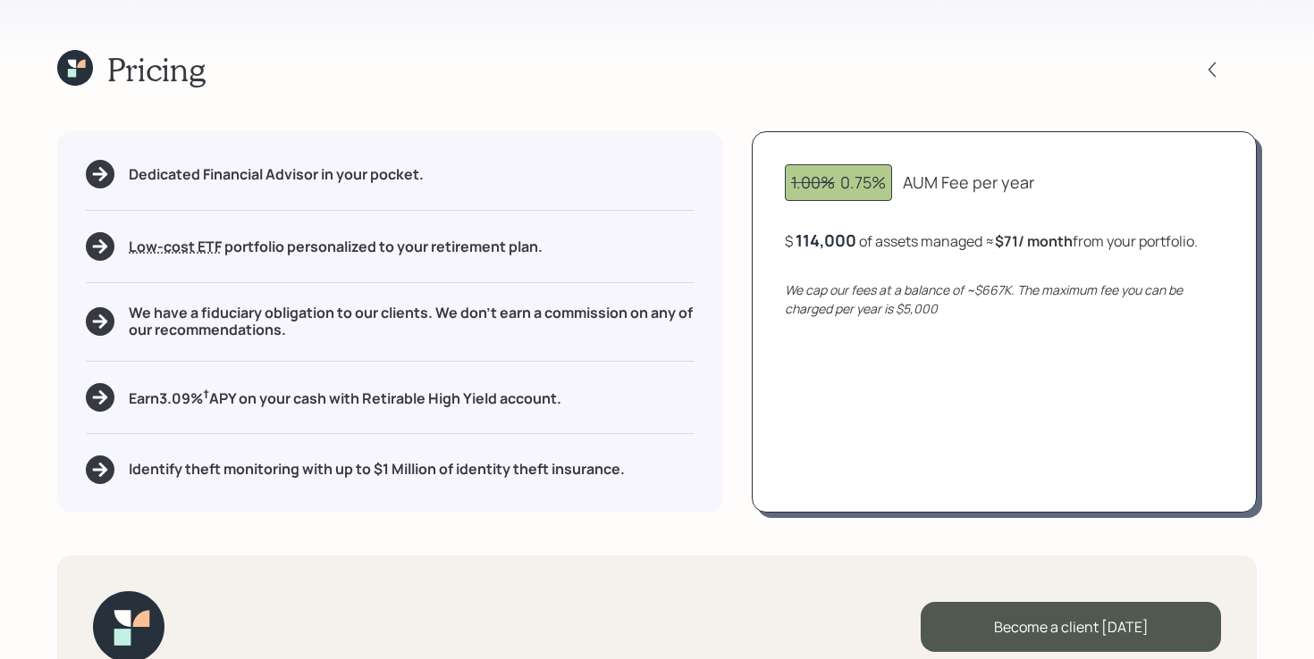
click at [736, 201] on div "Dedicated Financial Advisor in your pocket. Low-cost ETF Retirable uses diversi…" at bounding box center [656, 321] width 1199 height 381
drag, startPoint x: 982, startPoint y: 288, endPoint x: 1008, endPoint y: 289, distance: 25.9
click at [1009, 290] on icon "We cap our fees at a balance of ~$667K. The maximum fee you can be charged per …" at bounding box center [984, 299] width 398 height 36
click at [989, 402] on div "1.00% 0.75% AUM Fee per year $ 114,000 of assets managed ≈ $71 / month from you…" at bounding box center [1004, 321] width 505 height 381
click at [837, 228] on div "1.00% 0.75% AUM Fee per year $ 114,000 of assets managed ≈ $71 / month from you…" at bounding box center [1004, 321] width 505 height 381
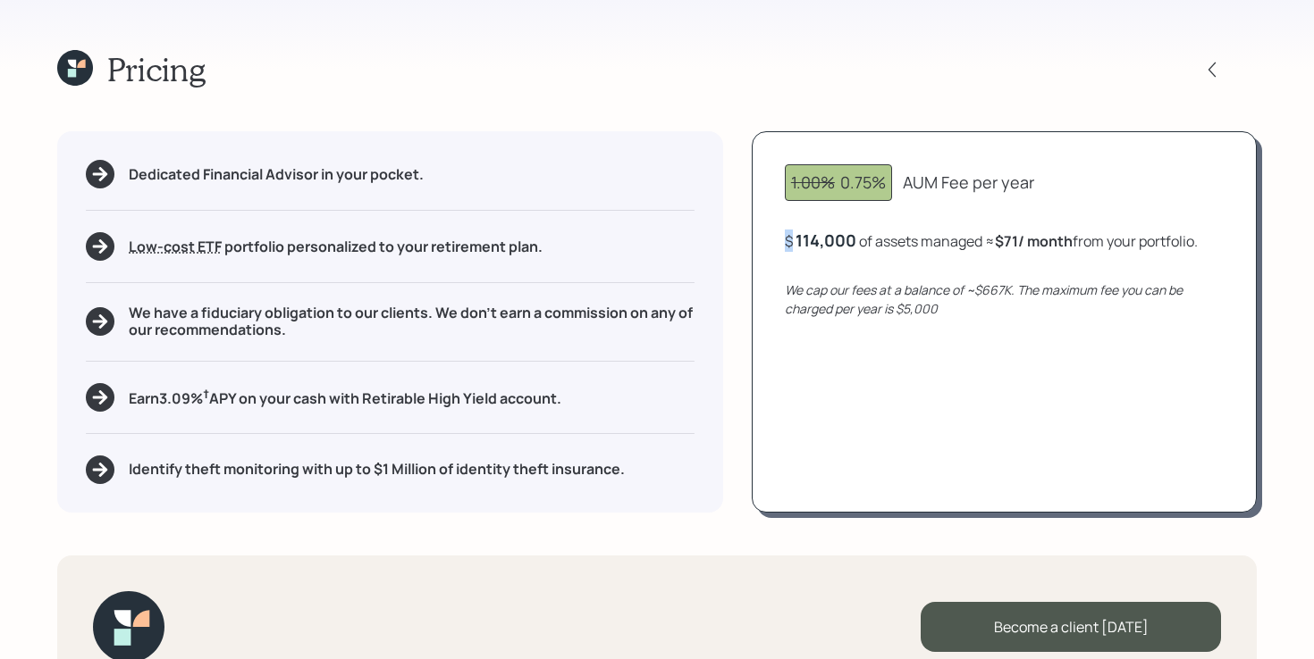
click at [837, 228] on div "1.00% 0.75% AUM Fee per year $ 114,000 of assets managed ≈ $71 / month from you…" at bounding box center [1004, 321] width 505 height 381
click at [822, 239] on div "114000" at bounding box center [823, 240] width 56 height 21
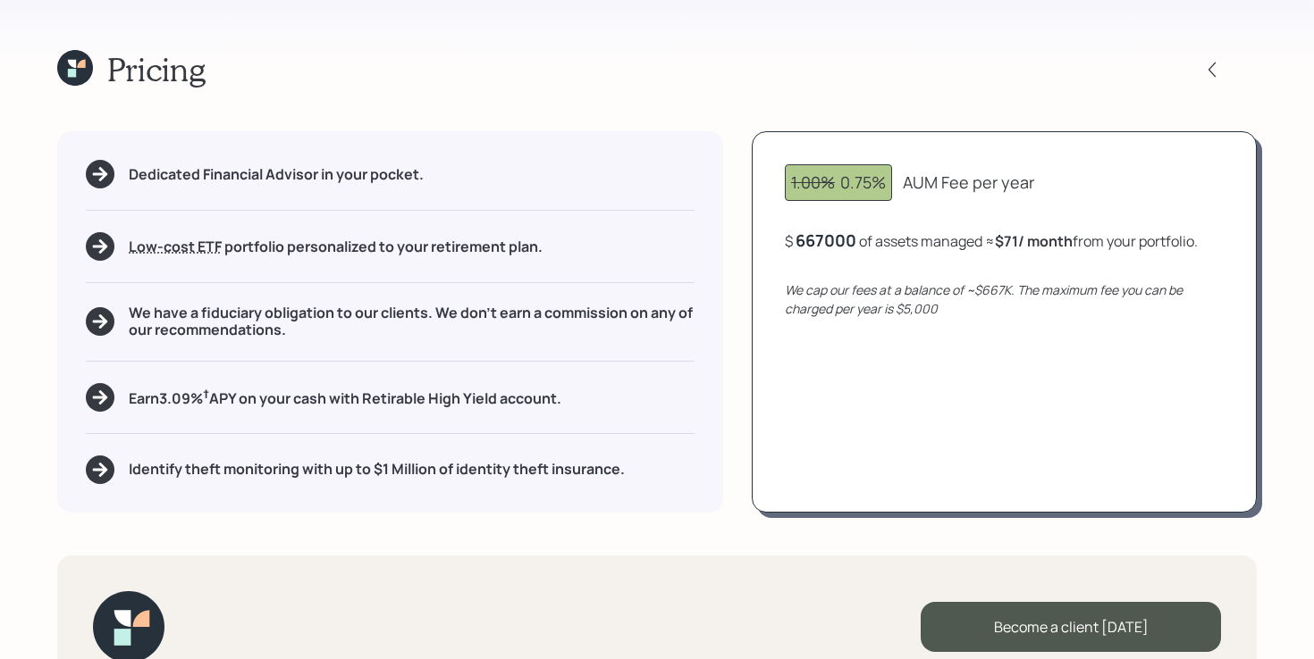
click at [948, 496] on div "1.00% 0.75% AUM Fee per year $ 667000 of assets managed ≈ $71 / month from your…" at bounding box center [1004, 321] width 505 height 381
click at [835, 260] on div "1.00% 0.75% AUM Fee per year $ 667,000 of assets managed ≈ $417 / month from yo…" at bounding box center [1004, 321] width 505 height 381
click at [832, 226] on div "1.00% 0.75% AUM Fee per year $ 667,000 of assets managed ≈ $417 / month from yo…" at bounding box center [1004, 321] width 505 height 381
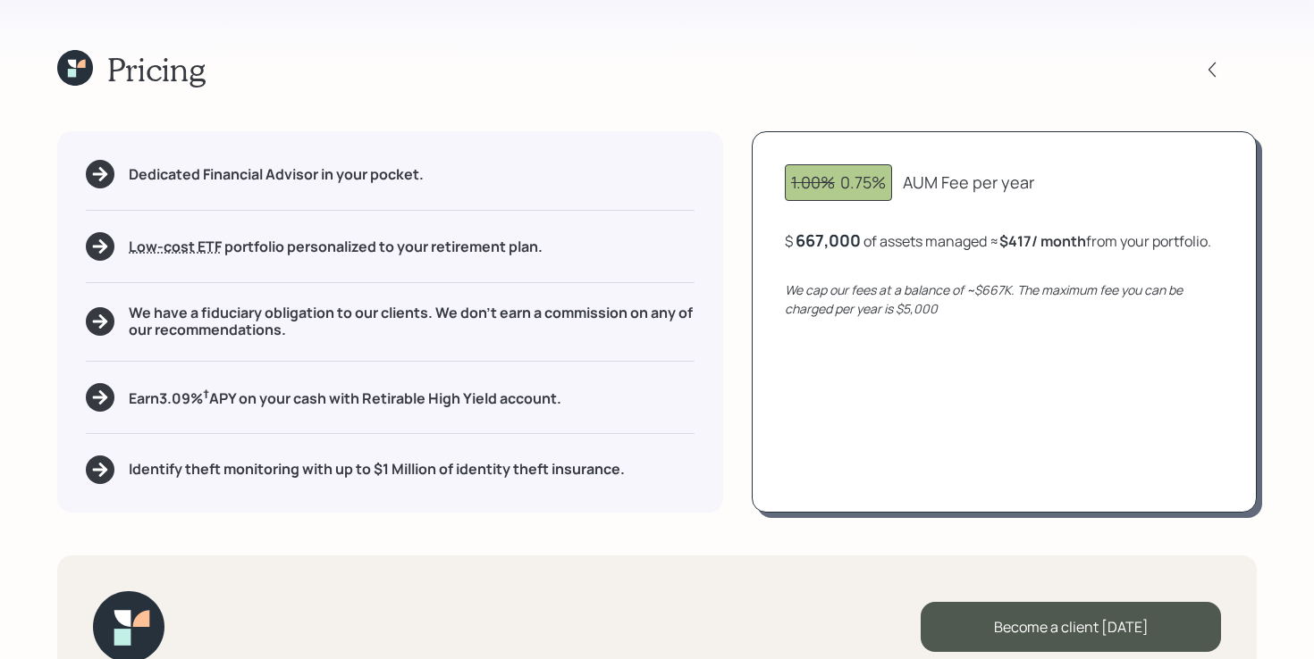
click at [822, 239] on div "667,000" at bounding box center [827, 240] width 65 height 21
click at [822, 239] on div "667000" at bounding box center [825, 240] width 61 height 21
click at [918, 348] on div "1.00% 0.75% AUM Fee per year $ 150000 of assets managed ≈ $417 / month from you…" at bounding box center [1004, 321] width 505 height 381
click at [843, 243] on div "150,000" at bounding box center [827, 240] width 64 height 21
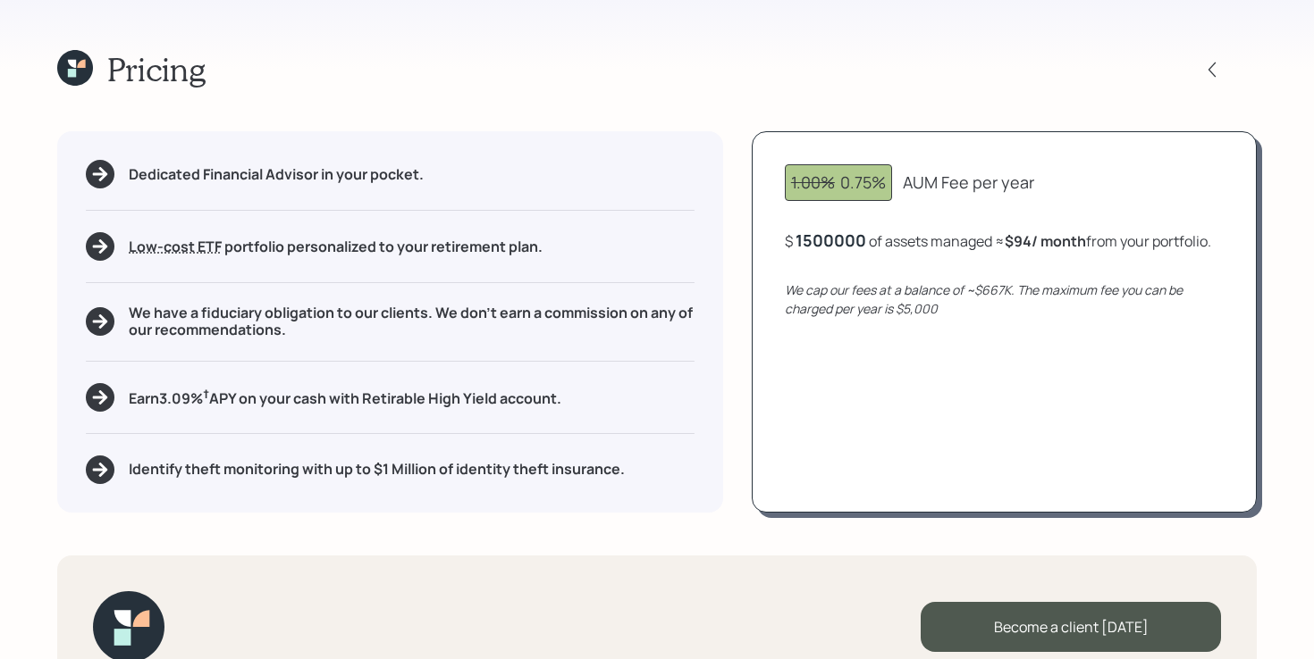
click at [1020, 457] on div "1.00% 0.75% AUM Fee per year $ 1500000 of assets managed ≈ $94 / month from you…" at bounding box center [1004, 321] width 505 height 381
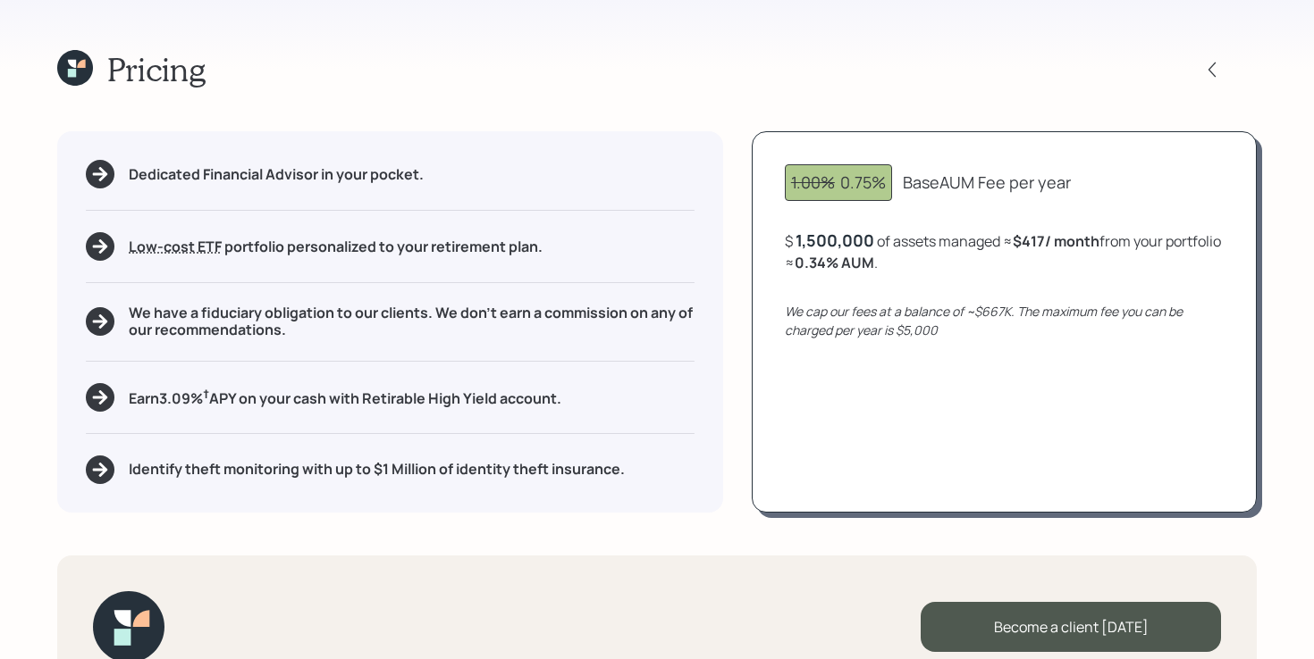
click at [849, 239] on div "1,500,000" at bounding box center [834, 240] width 79 height 21
click at [849, 239] on div "1500000" at bounding box center [830, 240] width 71 height 21
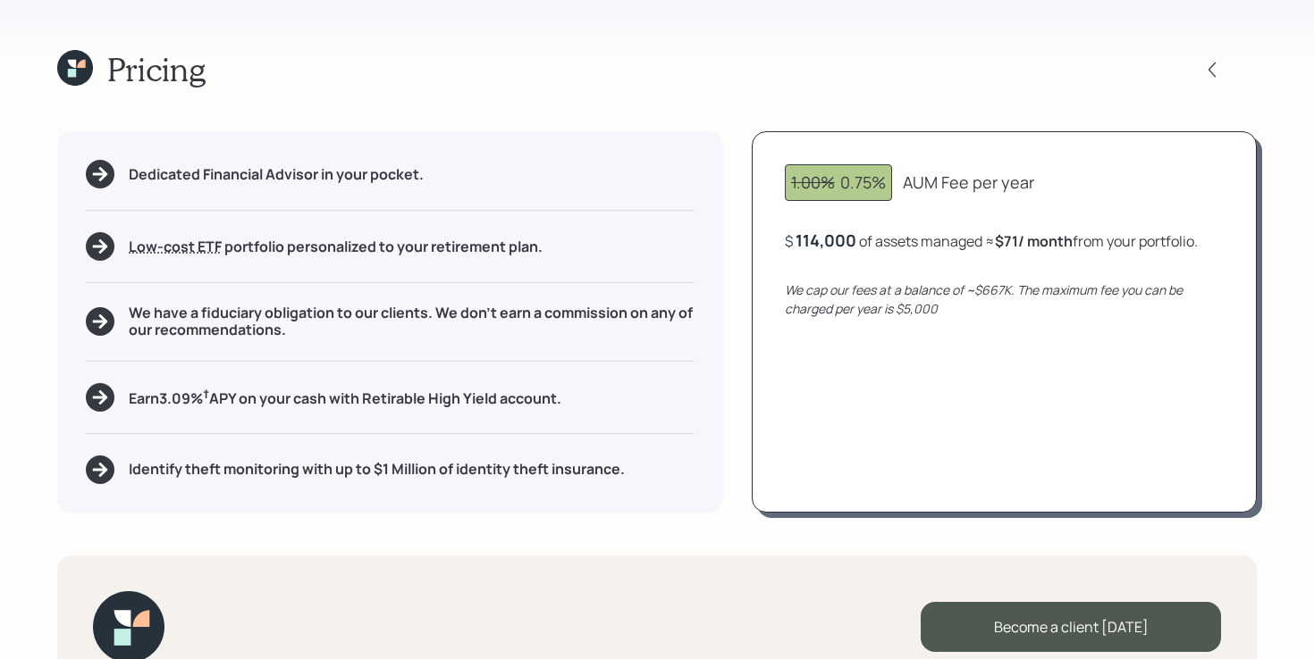
click at [981, 436] on div "1.00% 0.75% AUM Fee per year $ 114,000 of assets managed ≈ $71 / month from you…" at bounding box center [1004, 321] width 505 height 381
click at [742, 236] on div "Dedicated Financial Advisor in your pocket. Low-cost ETF Retirable uses diversi…" at bounding box center [656, 321] width 1199 height 381
click at [658, 336] on h5 "We have a fiduciary obligation to our clients. We don't earn a commission on an…" at bounding box center [412, 322] width 566 height 34
click at [734, 358] on div "Dedicated Financial Advisor in your pocket. Low-cost ETF Retirable uses diversi…" at bounding box center [656, 321] width 1199 height 381
drag, startPoint x: 161, startPoint y: 399, endPoint x: 201, endPoint y: 396, distance: 40.4
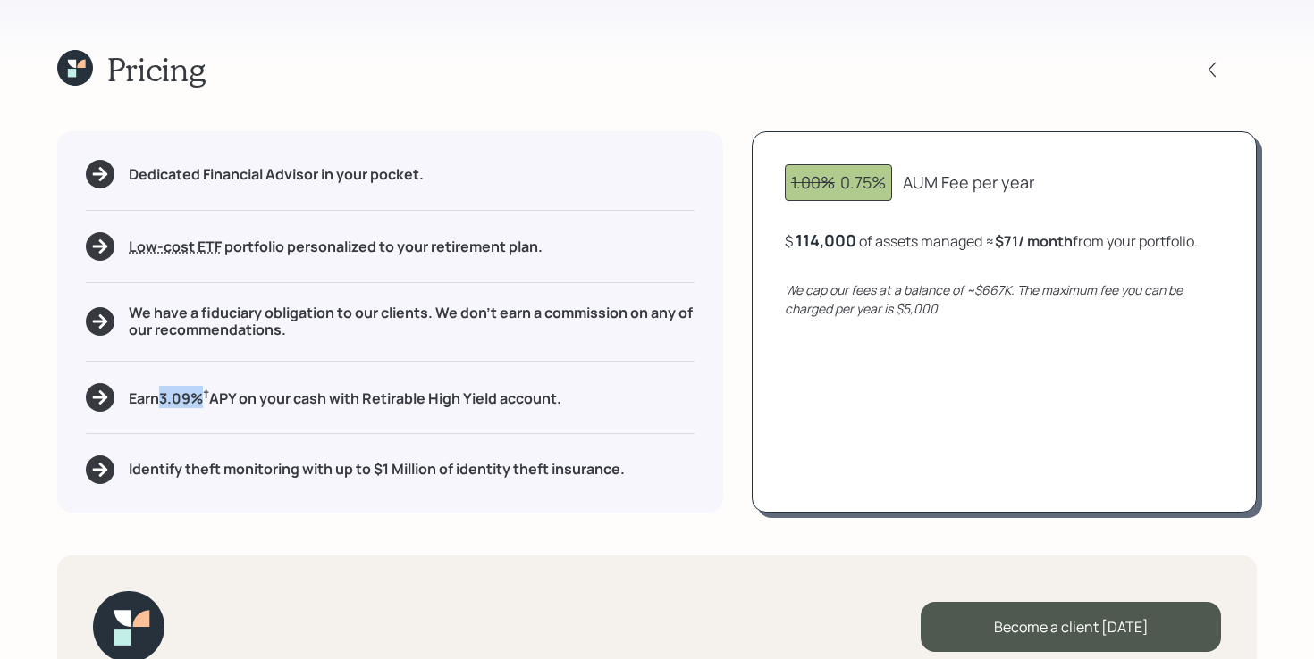
click at [201, 396] on h5 "Earn 3.09 % † APY on your cash with Retirable High Yield account." at bounding box center [345, 397] width 432 height 22
click at [29, 406] on div "Pricing Dedicated Financial Advisor in your pocket. Low-cost ETF Retirable uses…" at bounding box center [657, 329] width 1314 height 659
click at [280, 469] on h5 "Identify theft monitoring with up to $1 Million of identity theft insurance." at bounding box center [377, 469] width 496 height 17
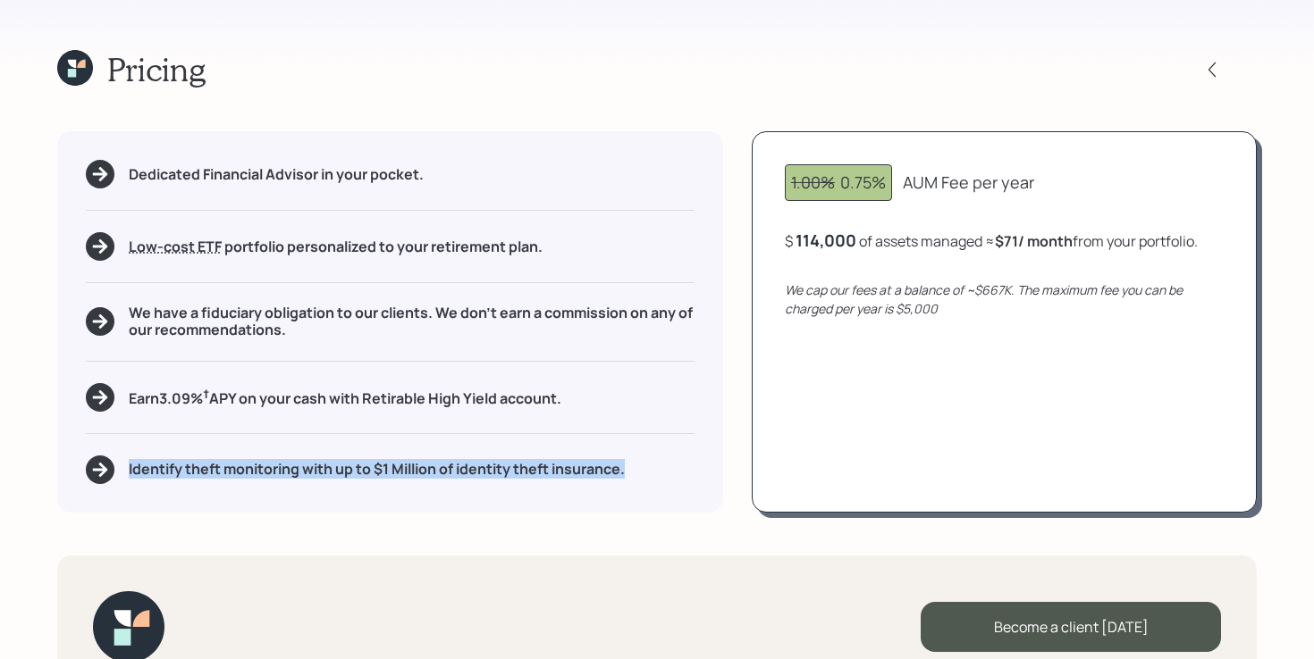
click at [280, 469] on h5 "Identify theft monitoring with up to $1 Million of identity theft insurance." at bounding box center [377, 469] width 496 height 17
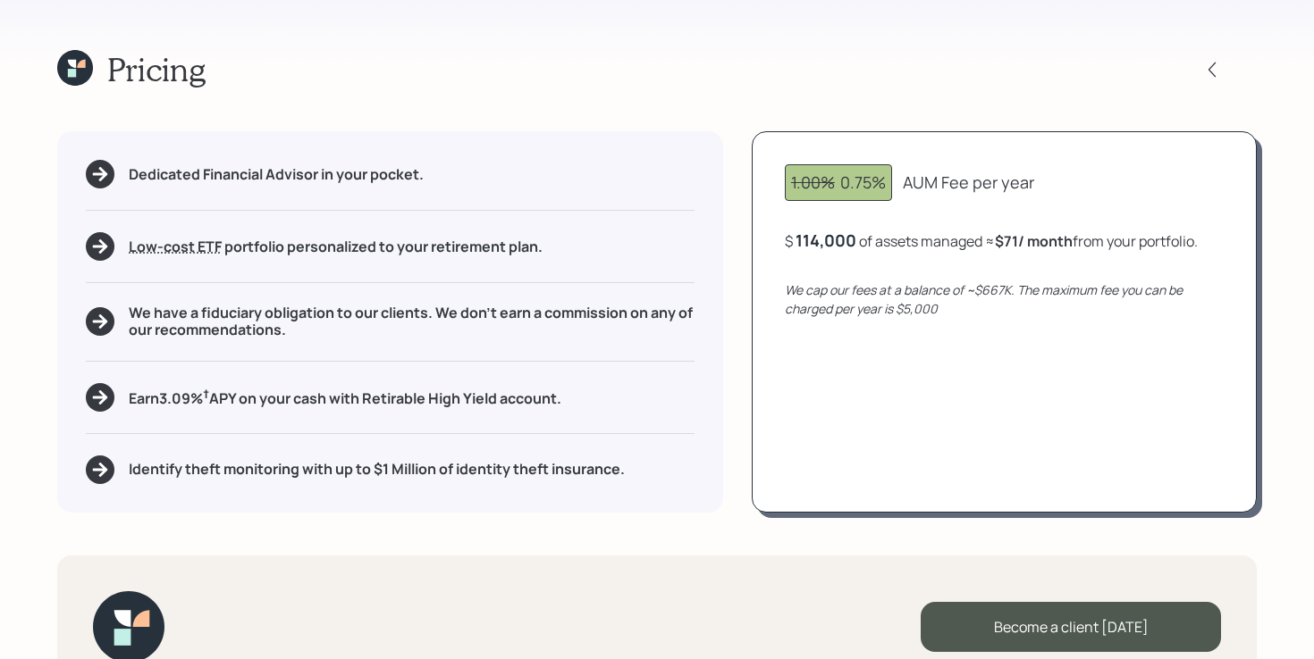
click at [303, 535] on div "Pricing Dedicated Financial Advisor in your pocket. Low-cost ETF Retirable uses…" at bounding box center [657, 329] width 1314 height 659
click at [324, 535] on div "Pricing Dedicated Financial Advisor in your pocket. Low-cost ETF Retirable uses…" at bounding box center [657, 329] width 1314 height 659
click at [733, 317] on div "Dedicated Financial Advisor in your pocket. Low-cost ETF Retirable uses diversi…" at bounding box center [656, 321] width 1199 height 381
click at [1220, 68] on icon at bounding box center [1212, 70] width 18 height 18
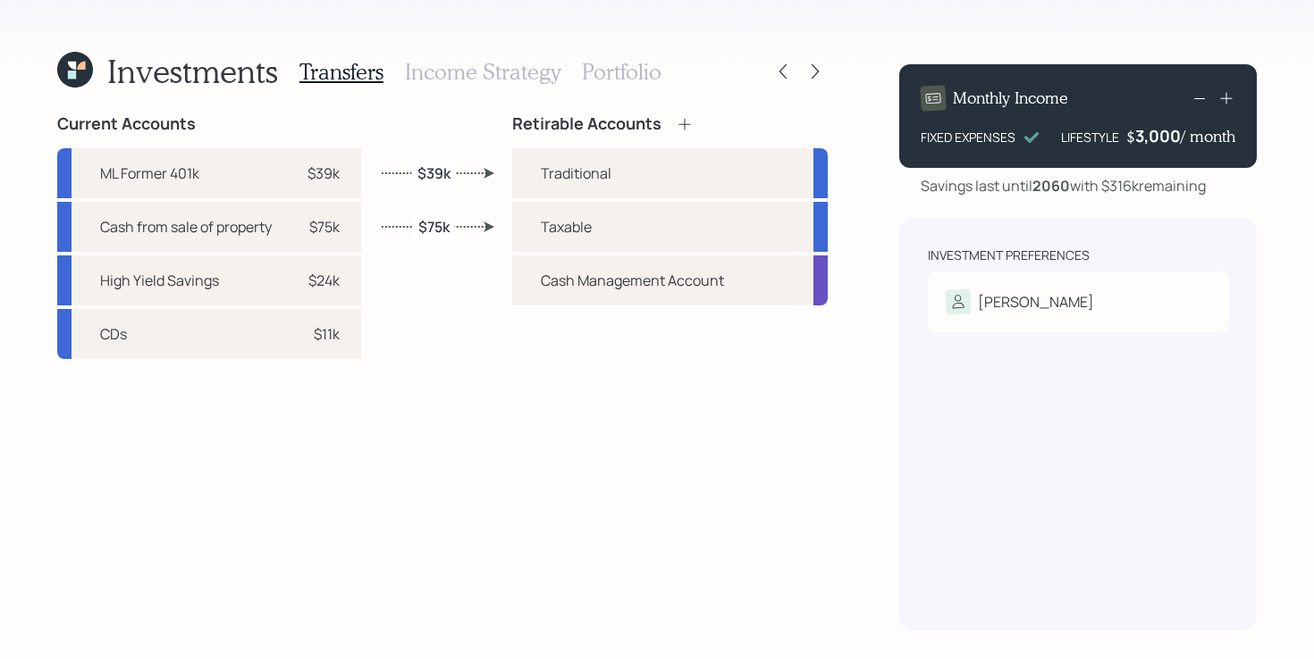
click at [639, 63] on h3 "Portfolio" at bounding box center [622, 72] width 80 height 26
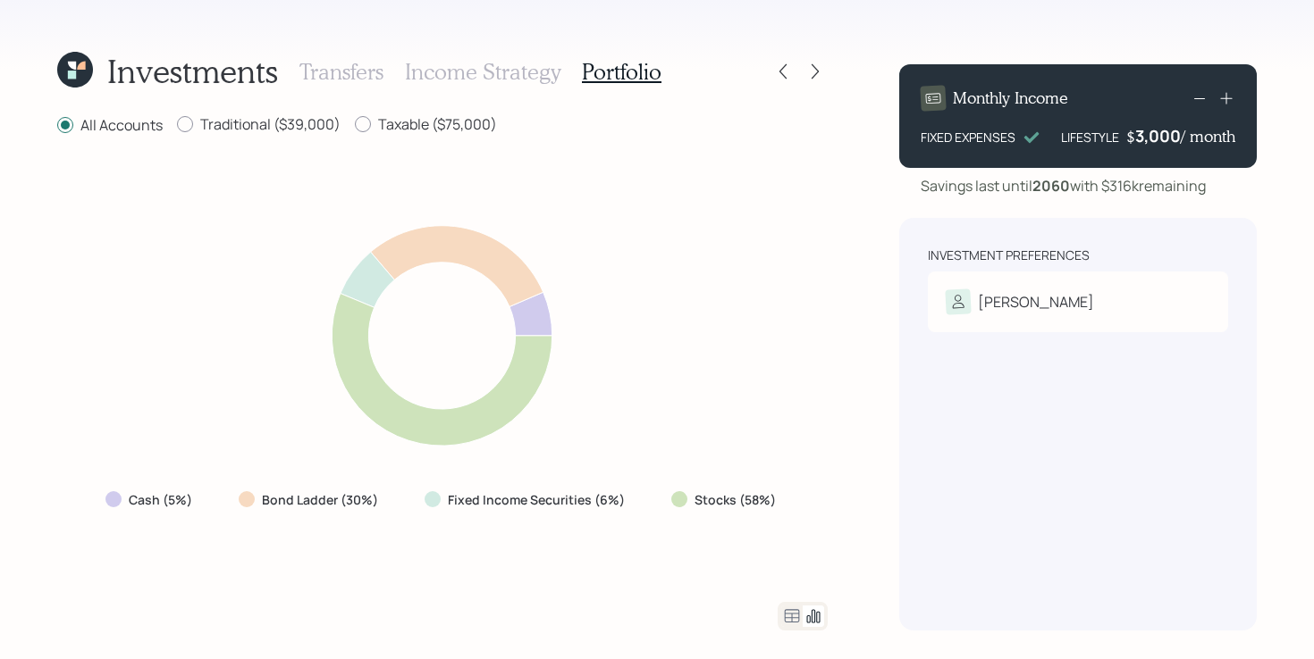
click at [90, 73] on icon at bounding box center [75, 70] width 36 height 36
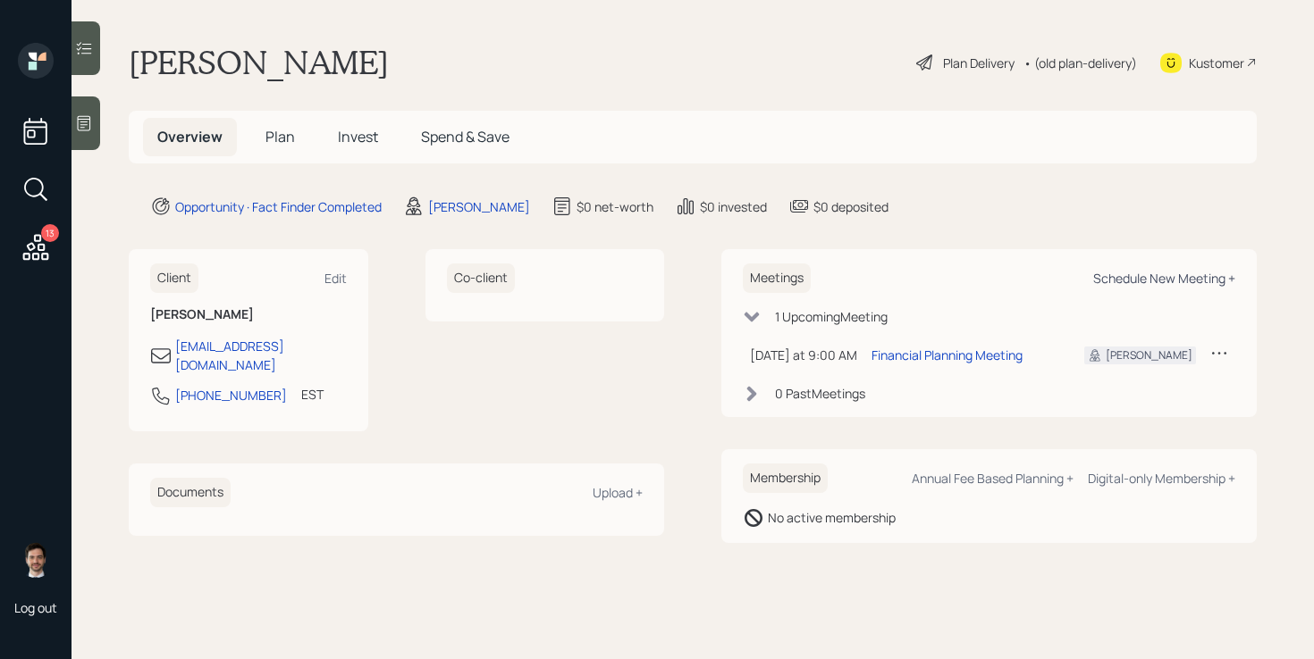
click at [1143, 275] on div "Schedule New Meeting +" at bounding box center [1164, 278] width 142 height 17
select select "ef6b64e1-8f62-4a74-b865-a7df4b35b836"
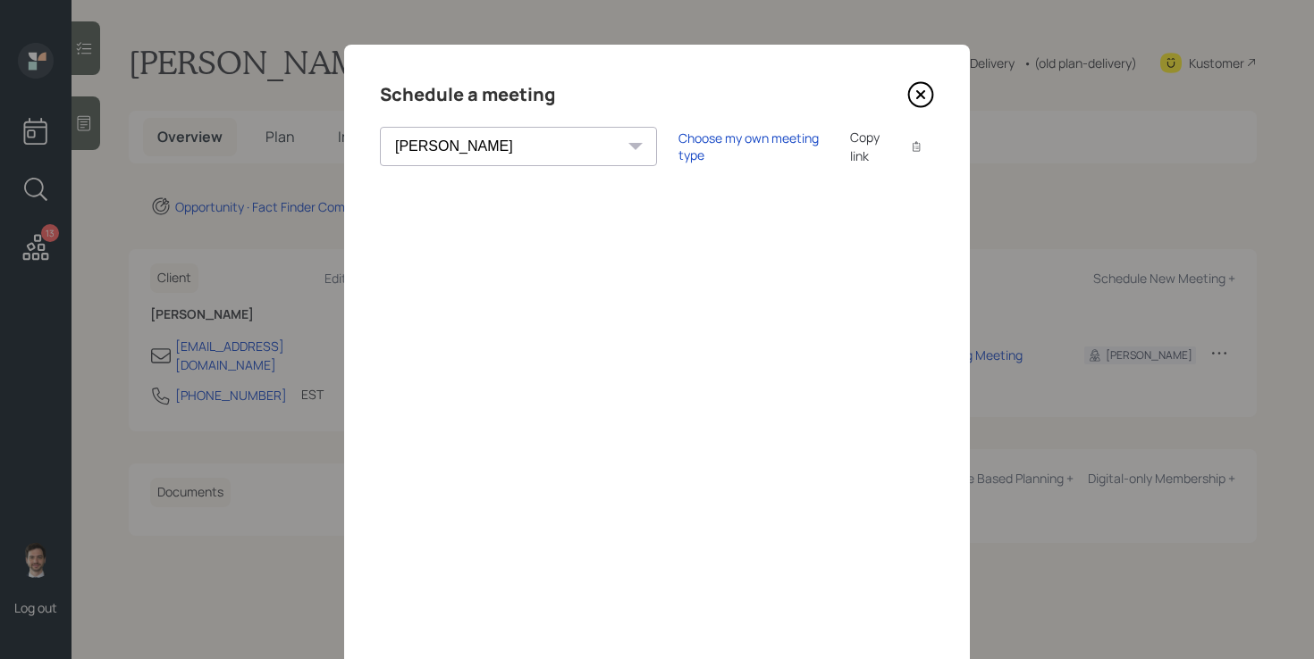
click at [924, 96] on icon at bounding box center [920, 94] width 27 height 27
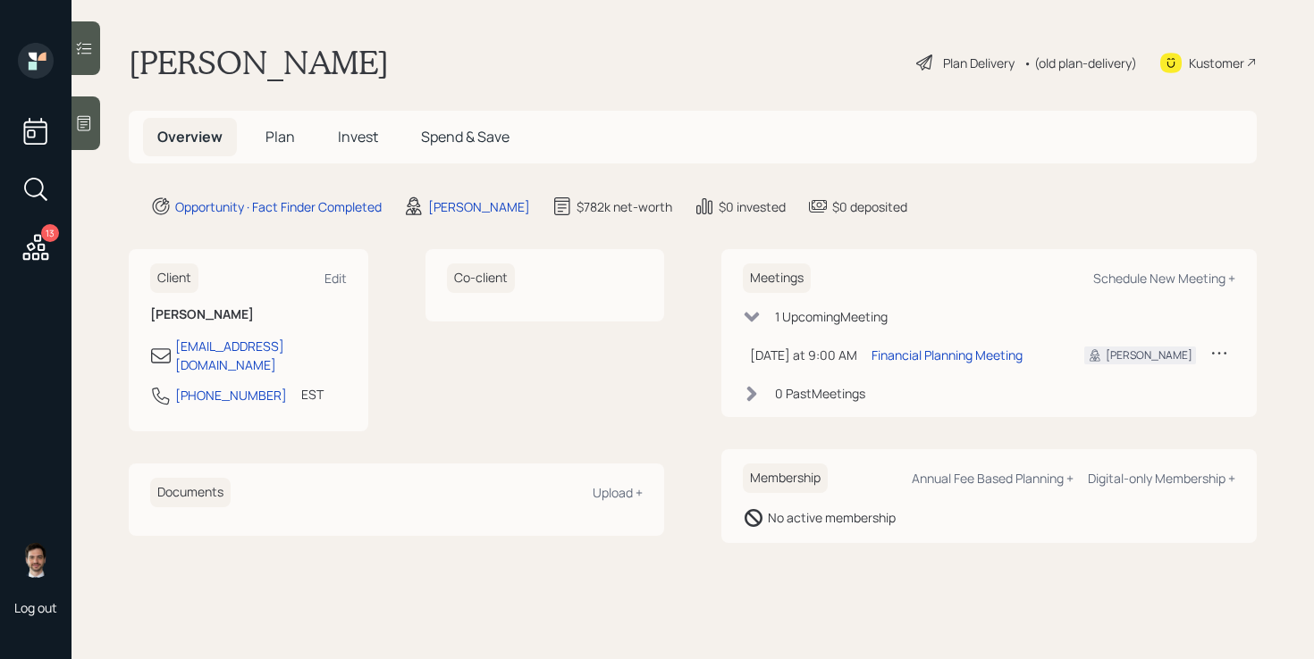
click at [279, 140] on span "Plan" at bounding box center [279, 137] width 29 height 20
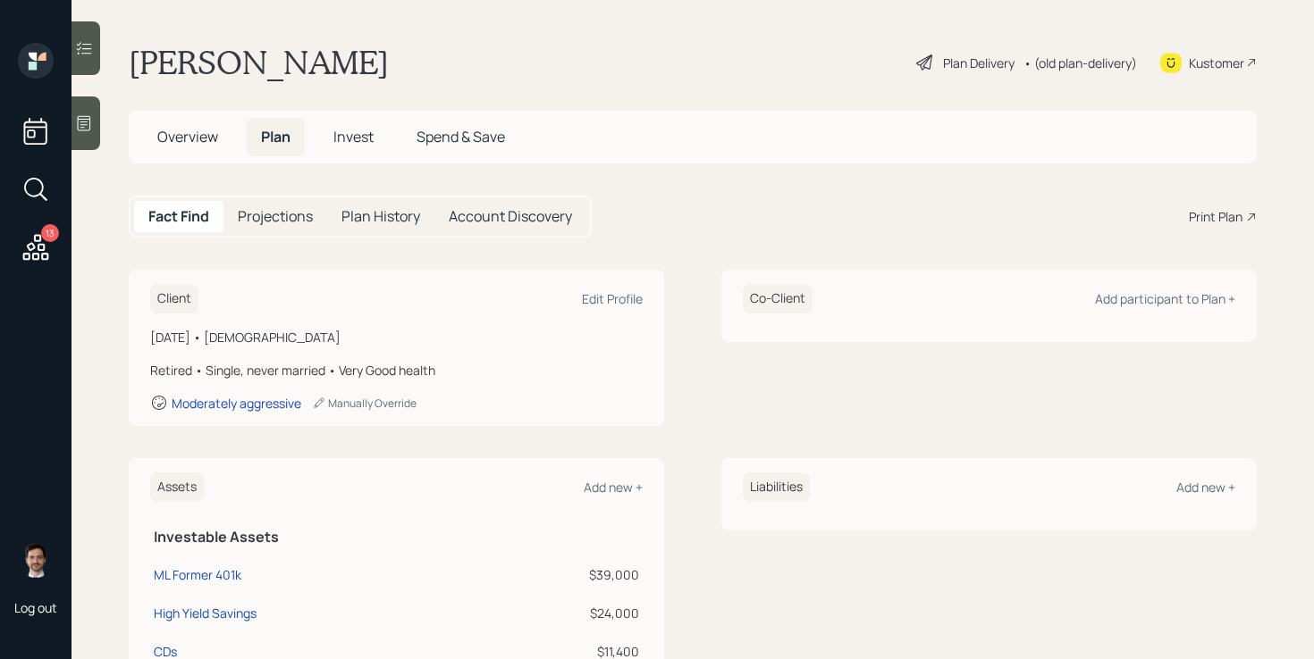
click at [1222, 214] on div "Print Plan" at bounding box center [1215, 216] width 54 height 19
